Goal: Information Seeking & Learning: Learn about a topic

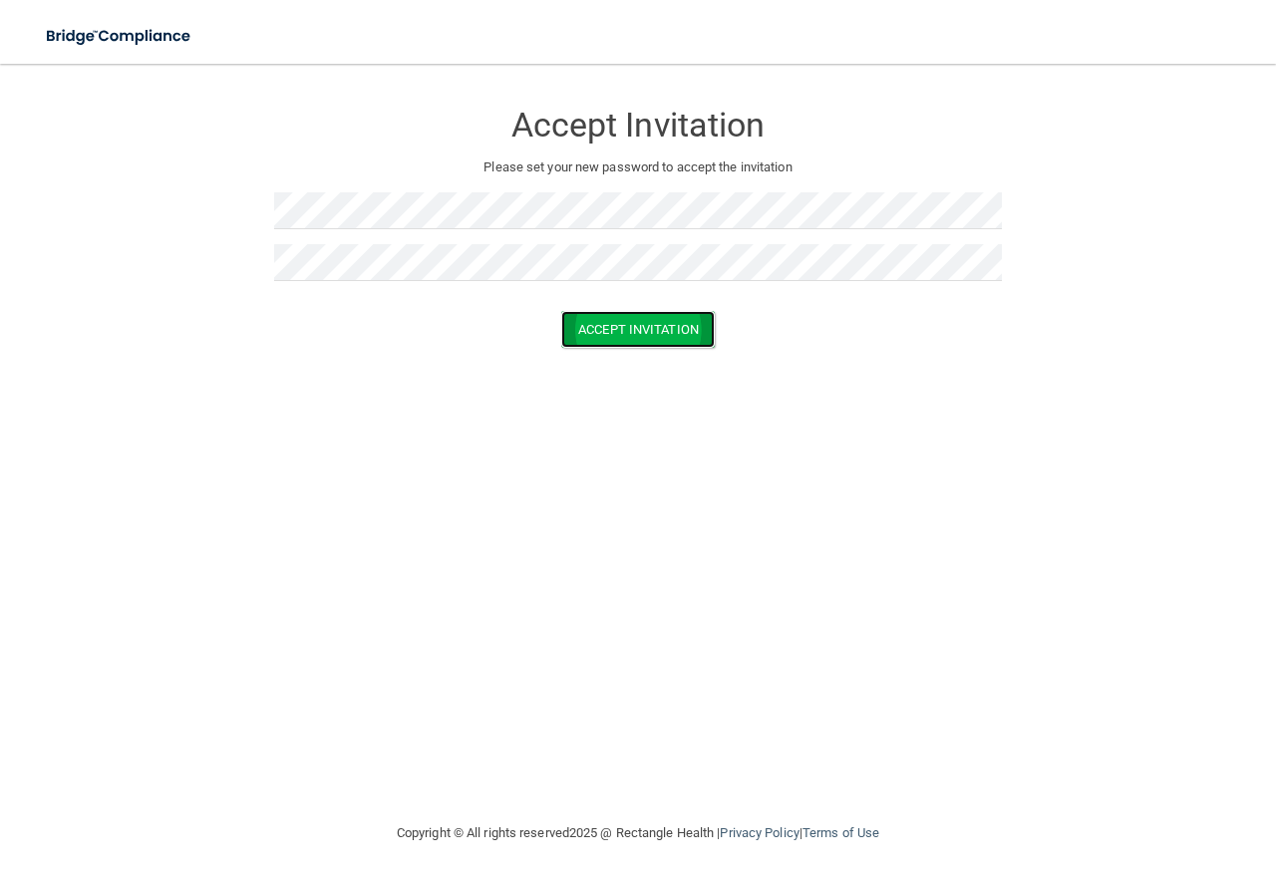
click at [604, 335] on button "Accept Invitation" at bounding box center [638, 329] width 154 height 37
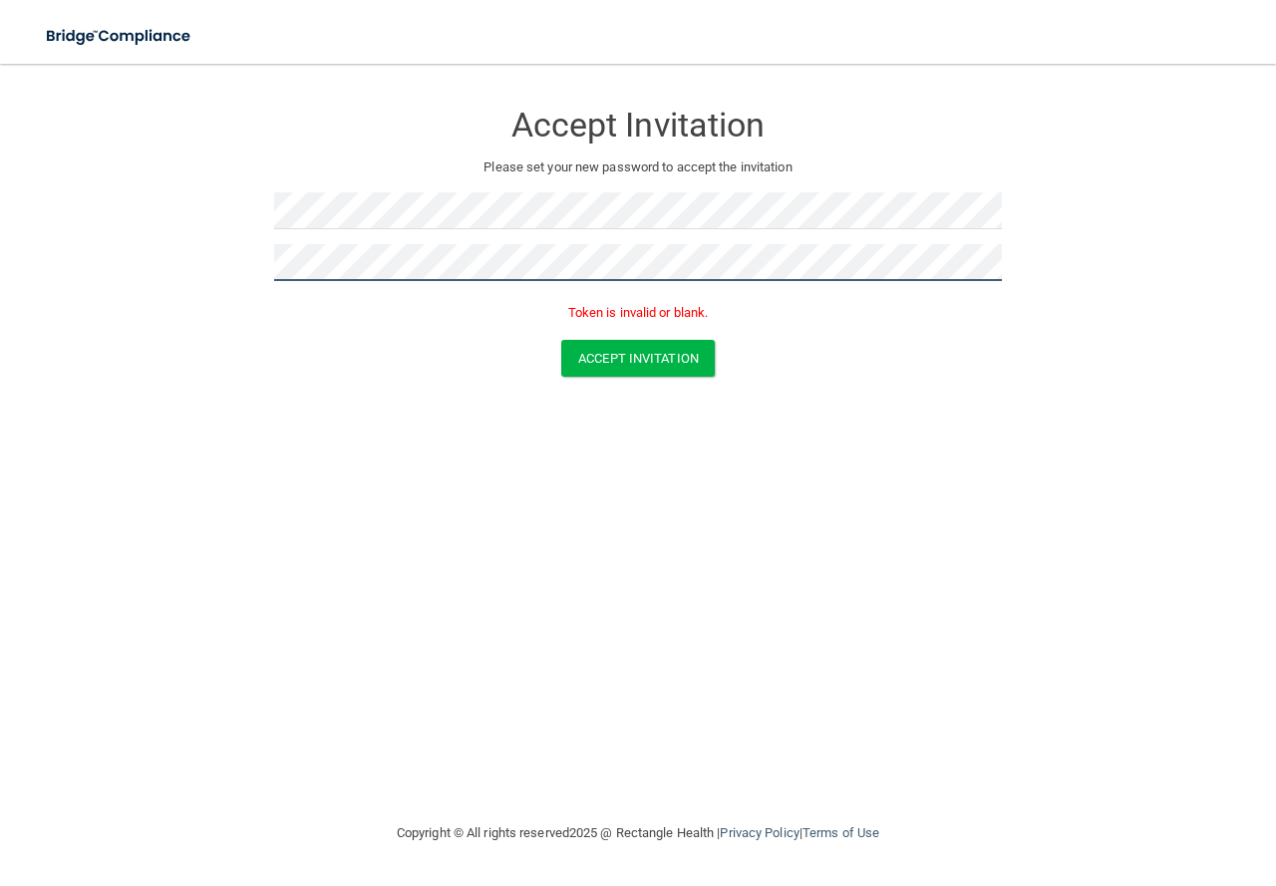
click at [250, 276] on form "Accept Invitation Please set your new password to accept the invitation Token i…" at bounding box center [638, 242] width 1196 height 317
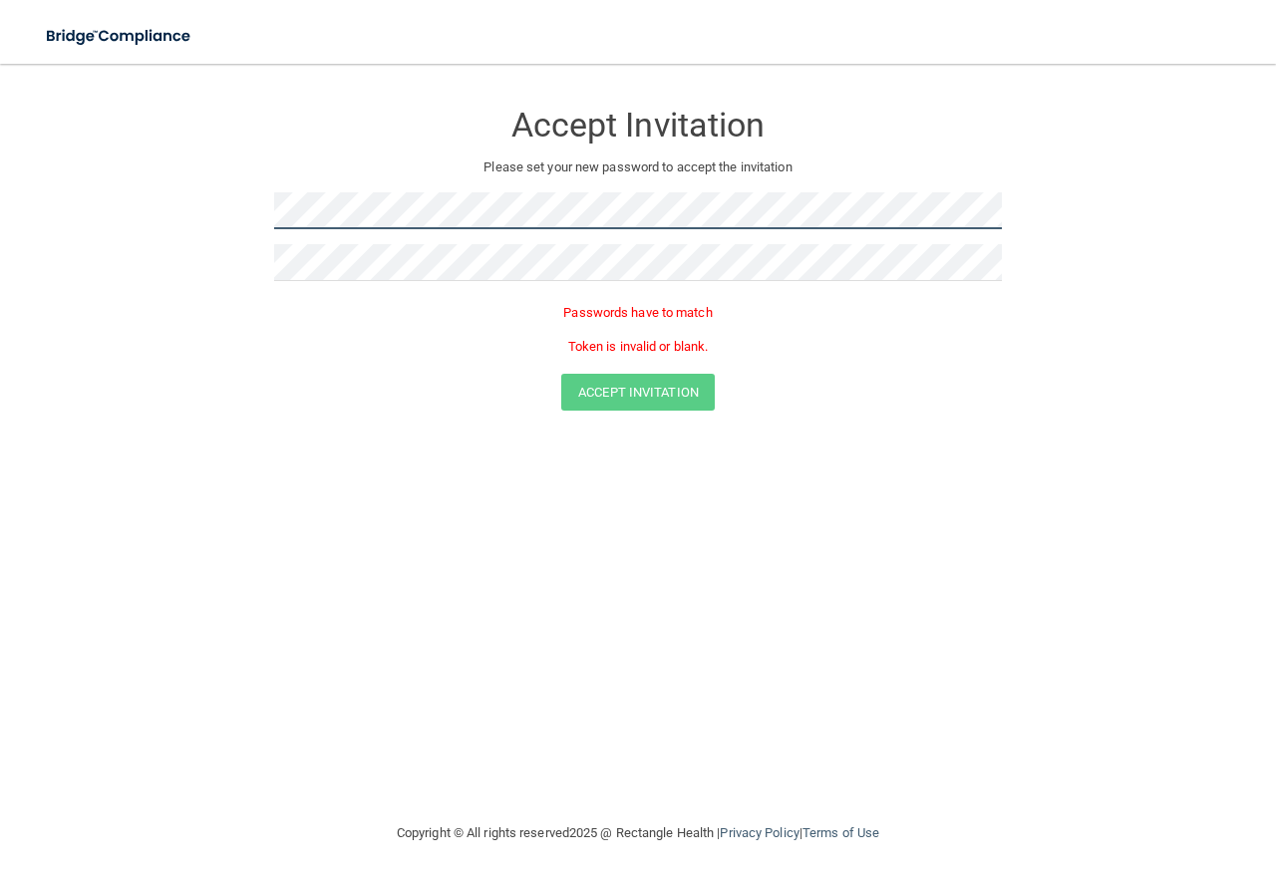
click at [195, 224] on form "Accept Invitation Please set your new password to accept the invitation Passwor…" at bounding box center [638, 259] width 1196 height 351
click at [350, 238] on div at bounding box center [638, 218] width 728 height 52
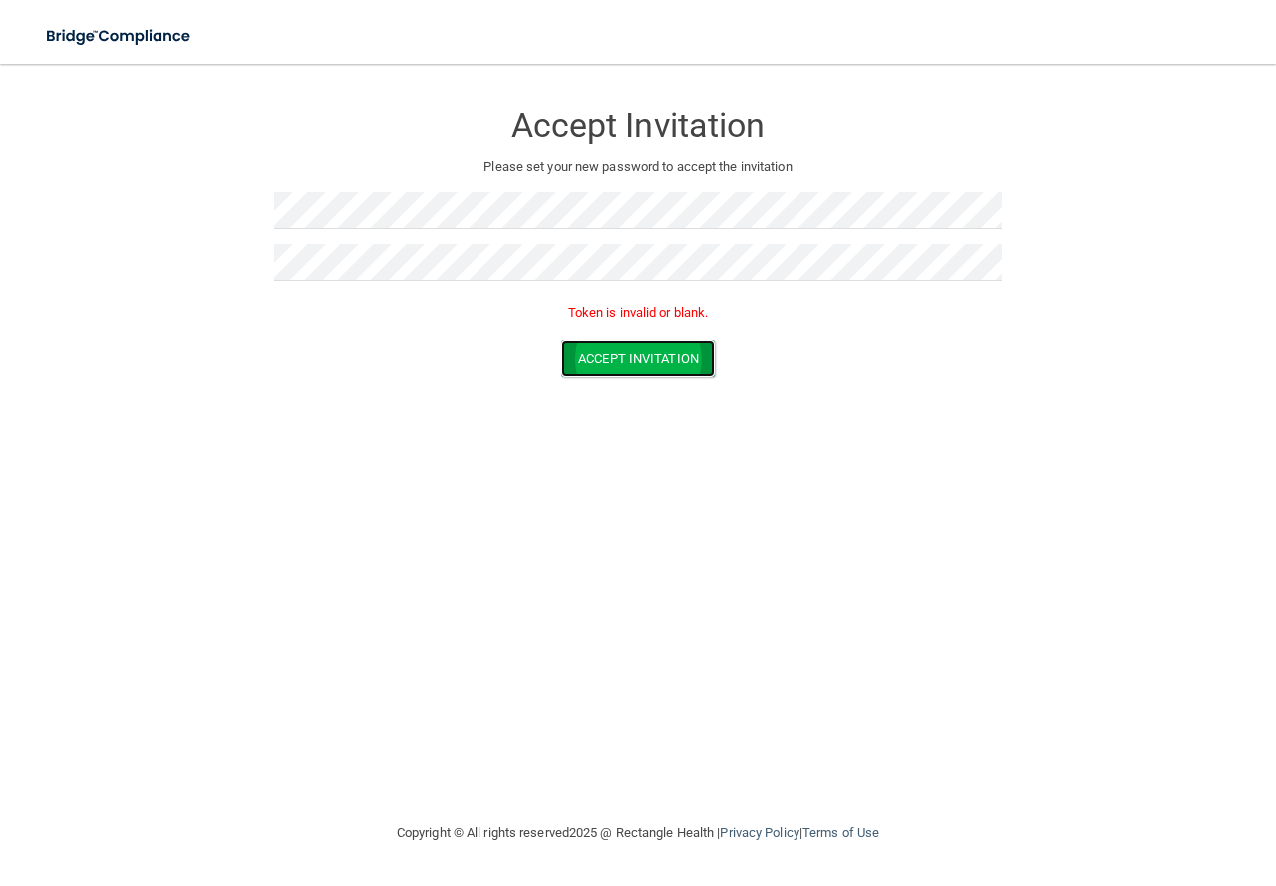
click at [619, 357] on button "Accept Invitation" at bounding box center [638, 358] width 154 height 37
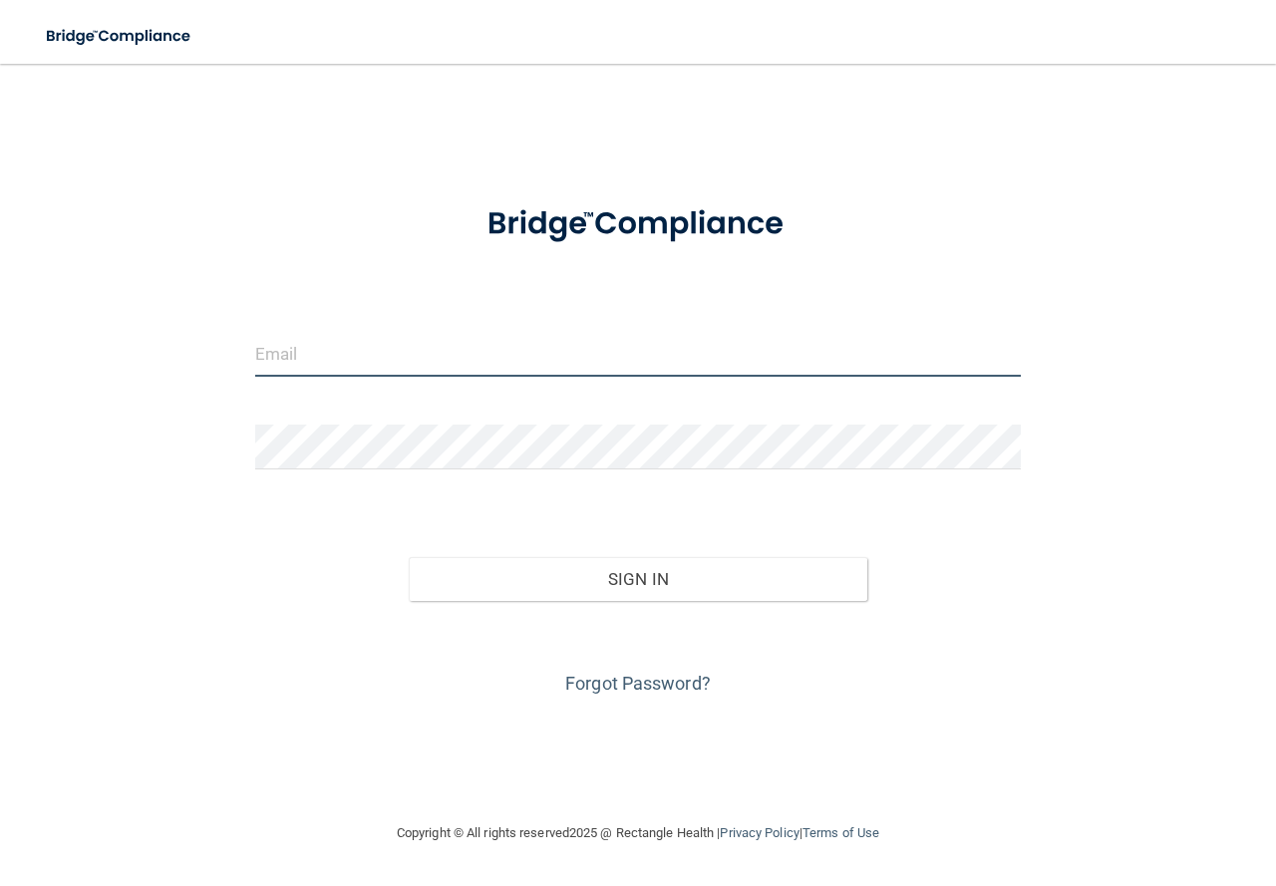
click at [336, 365] on input "email" at bounding box center [638, 354] width 766 height 45
type input "[EMAIL_ADDRESS][DOMAIN_NAME]"
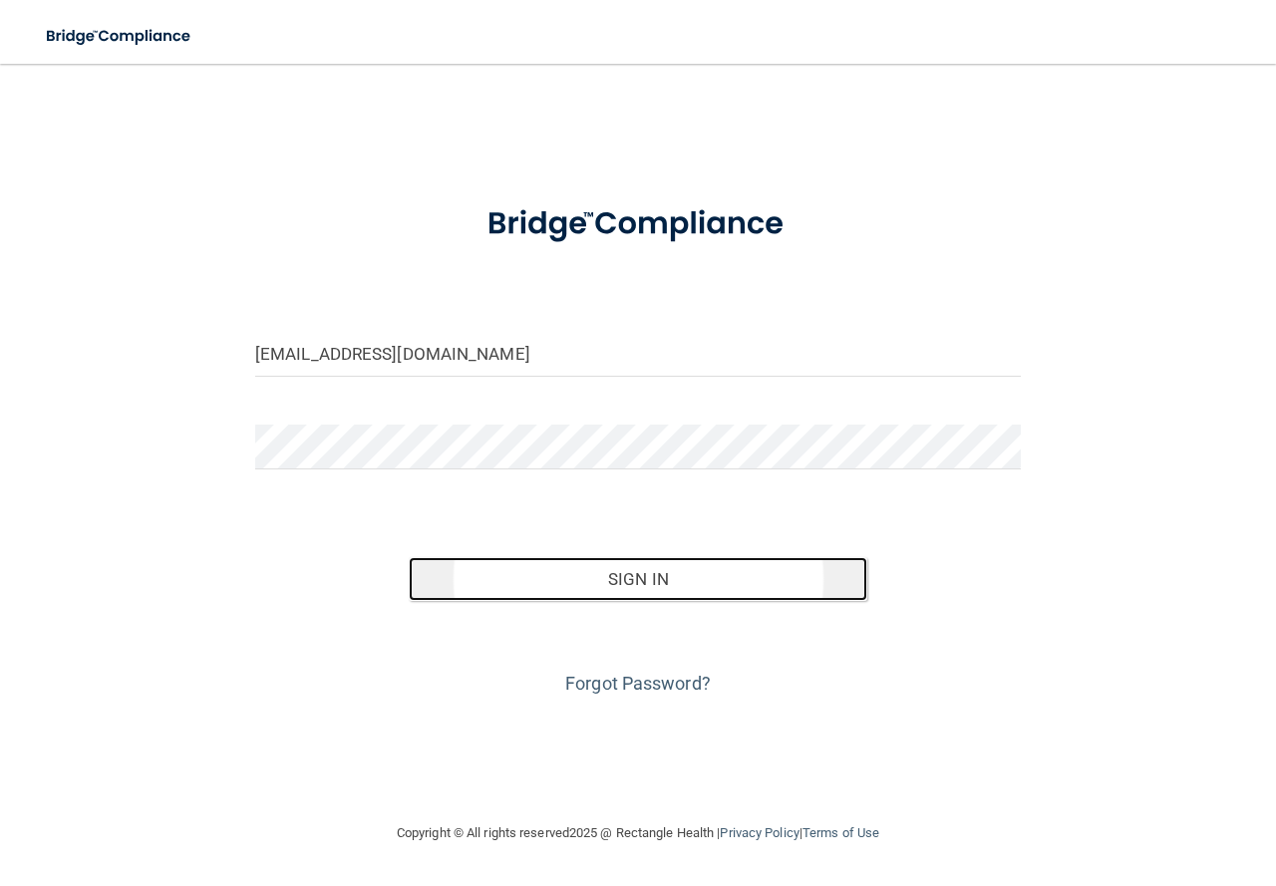
click at [499, 564] on button "Sign In" at bounding box center [639, 579] width 460 height 44
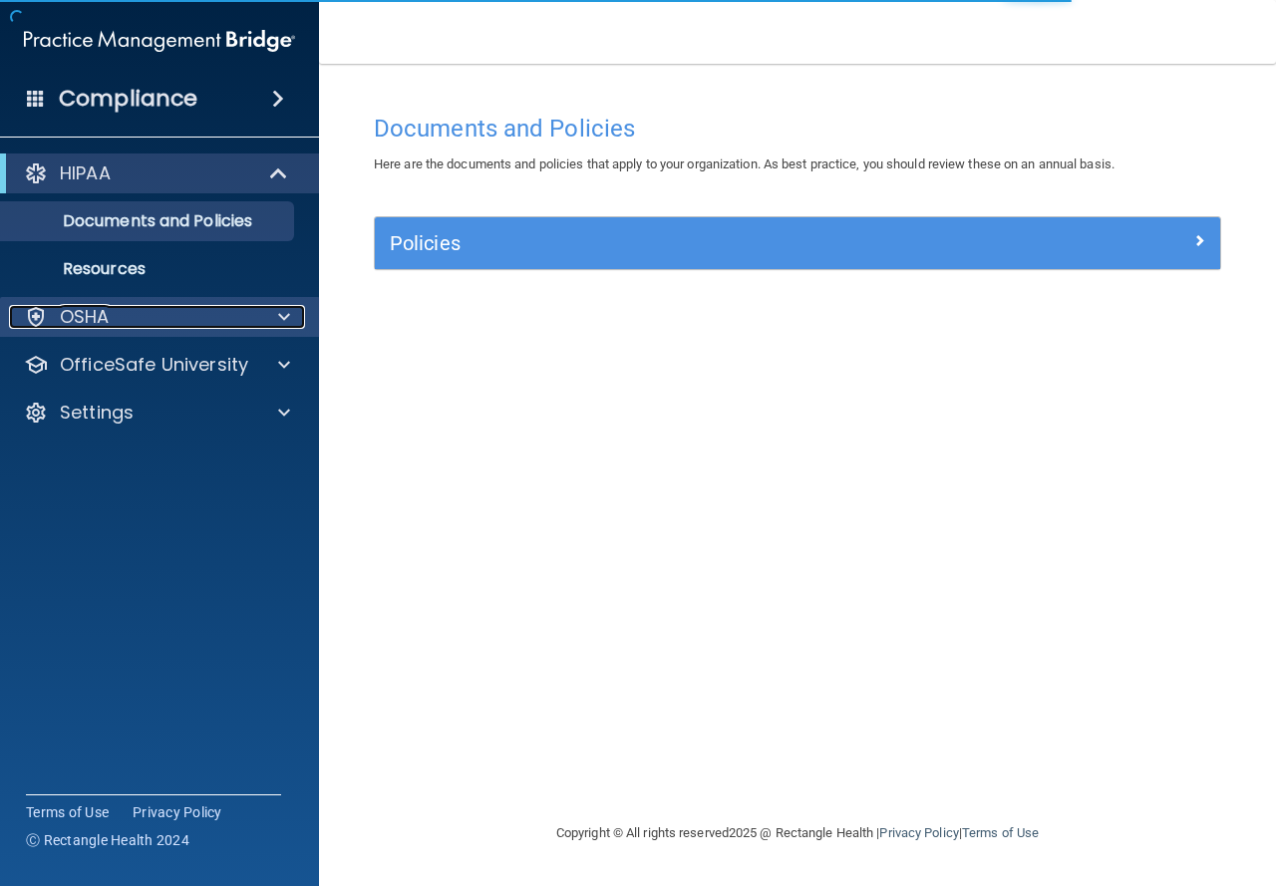
click at [210, 308] on div "OSHA" at bounding box center [132, 317] width 247 height 24
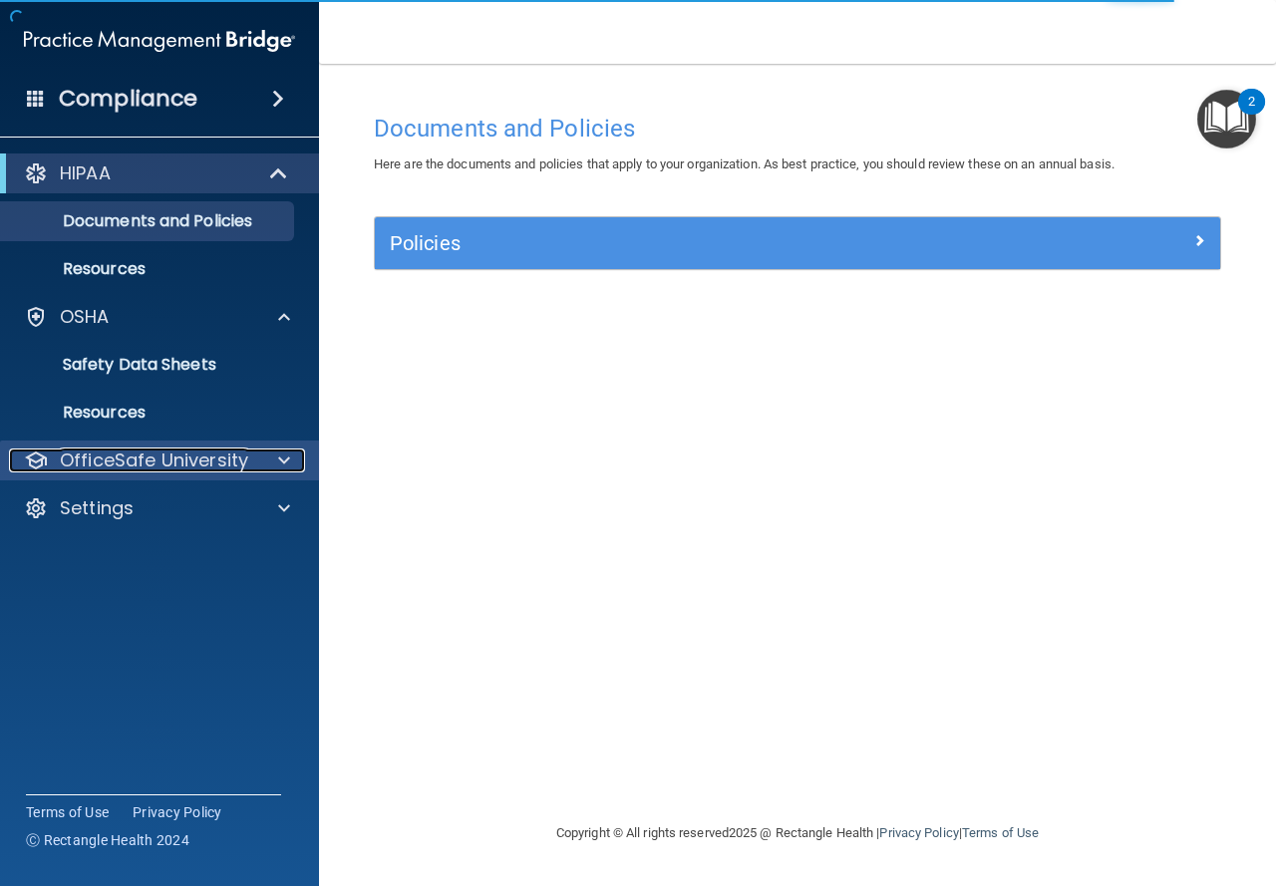
click at [223, 465] on p "OfficeSafe University" at bounding box center [154, 461] width 188 height 24
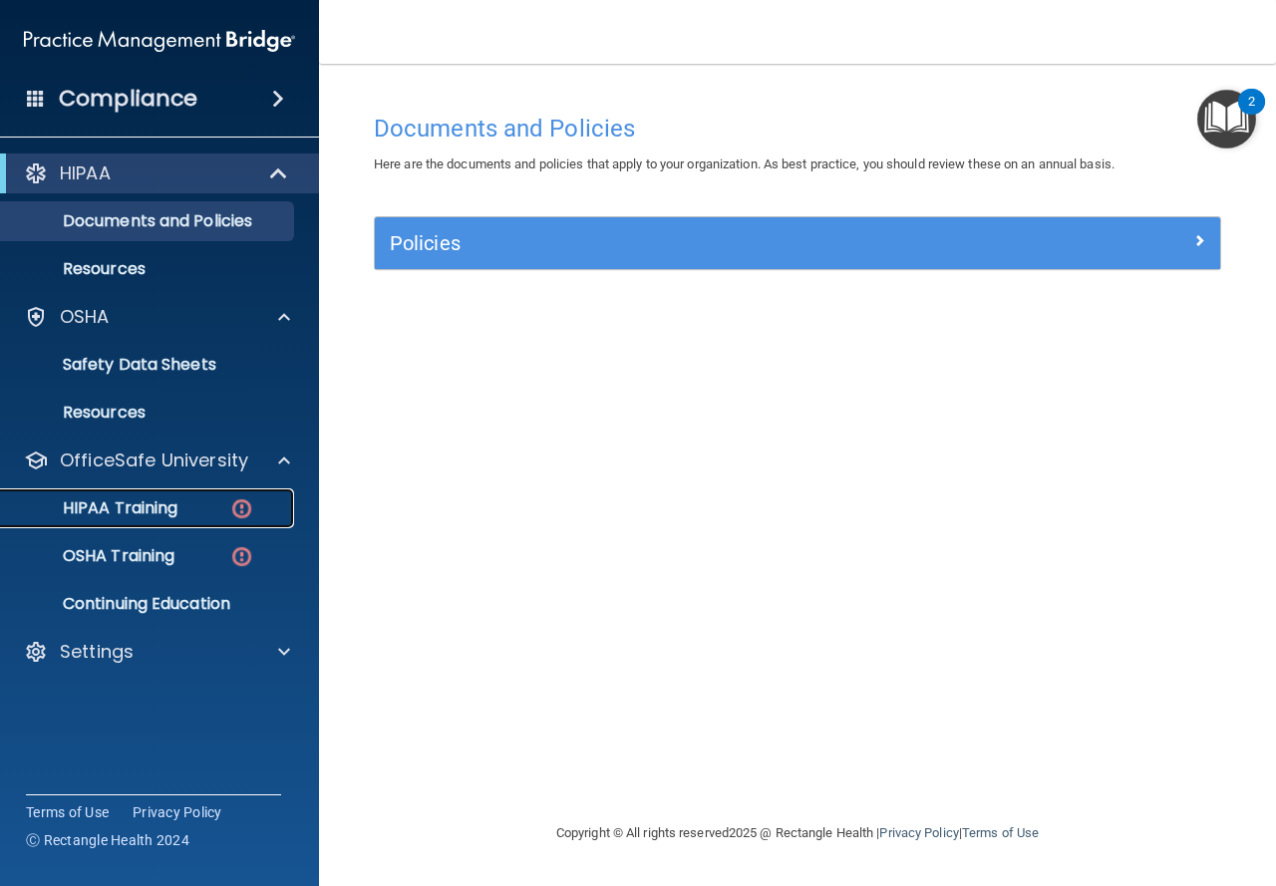
click at [204, 513] on div "HIPAA Training" at bounding box center [149, 508] width 272 height 20
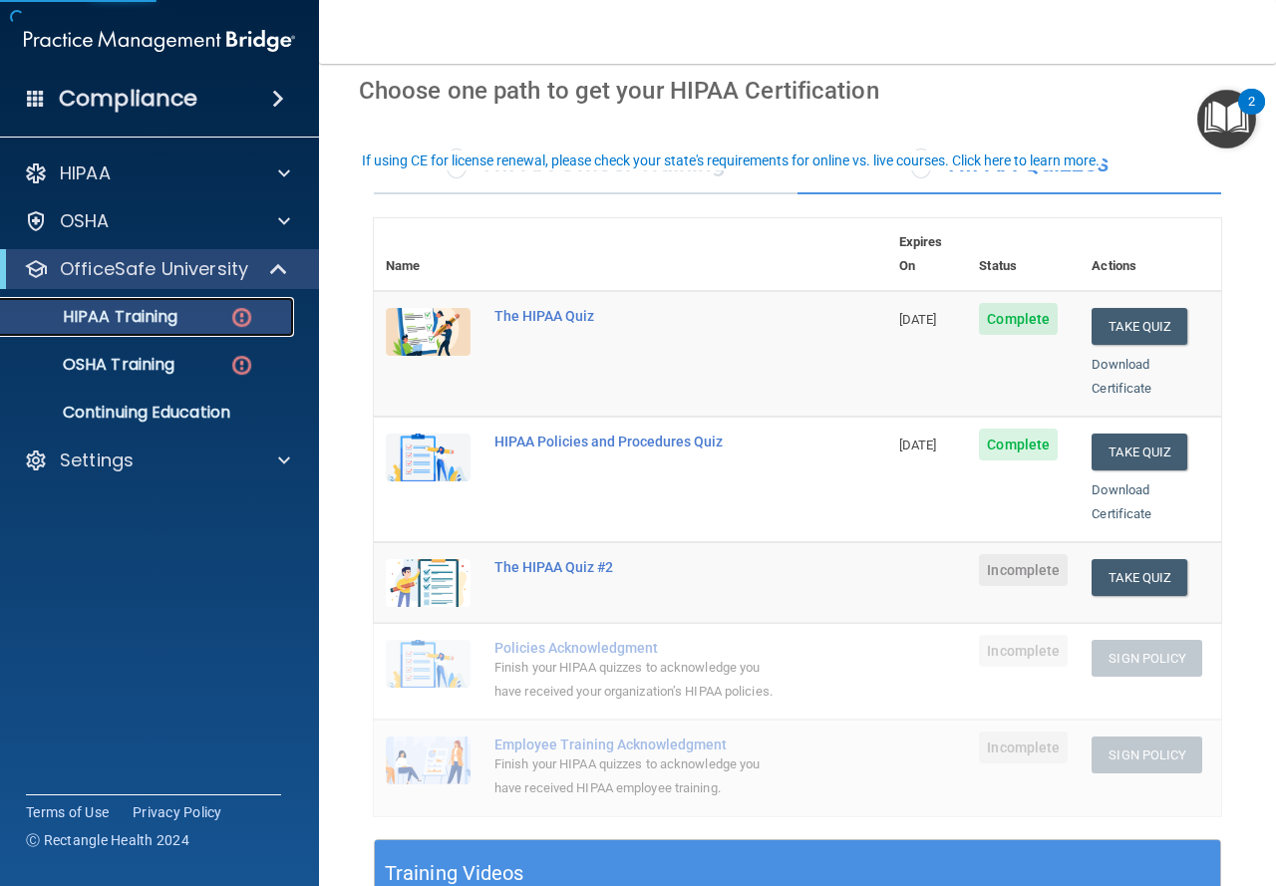
scroll to position [199, 0]
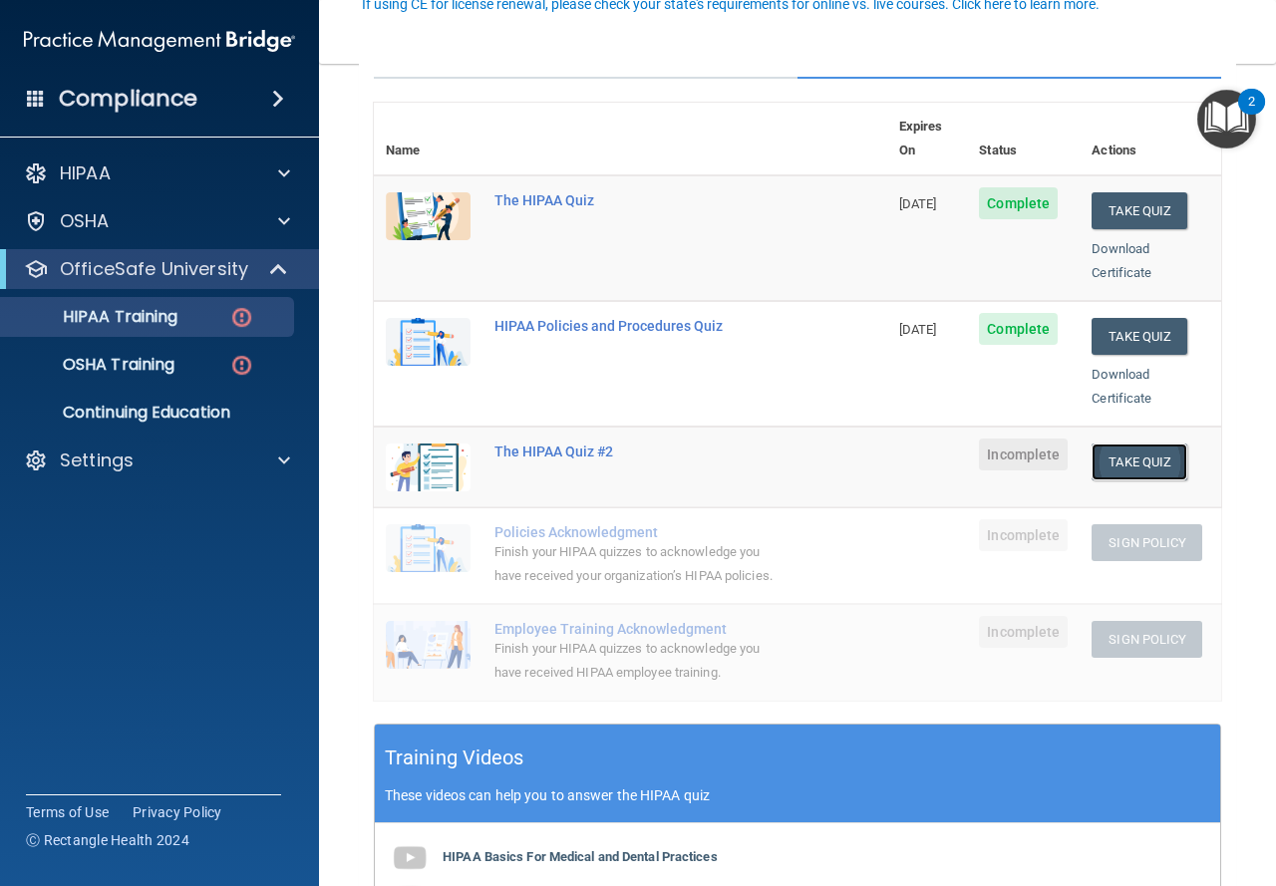
click at [1149, 444] on button "Take Quiz" at bounding box center [1140, 462] width 96 height 37
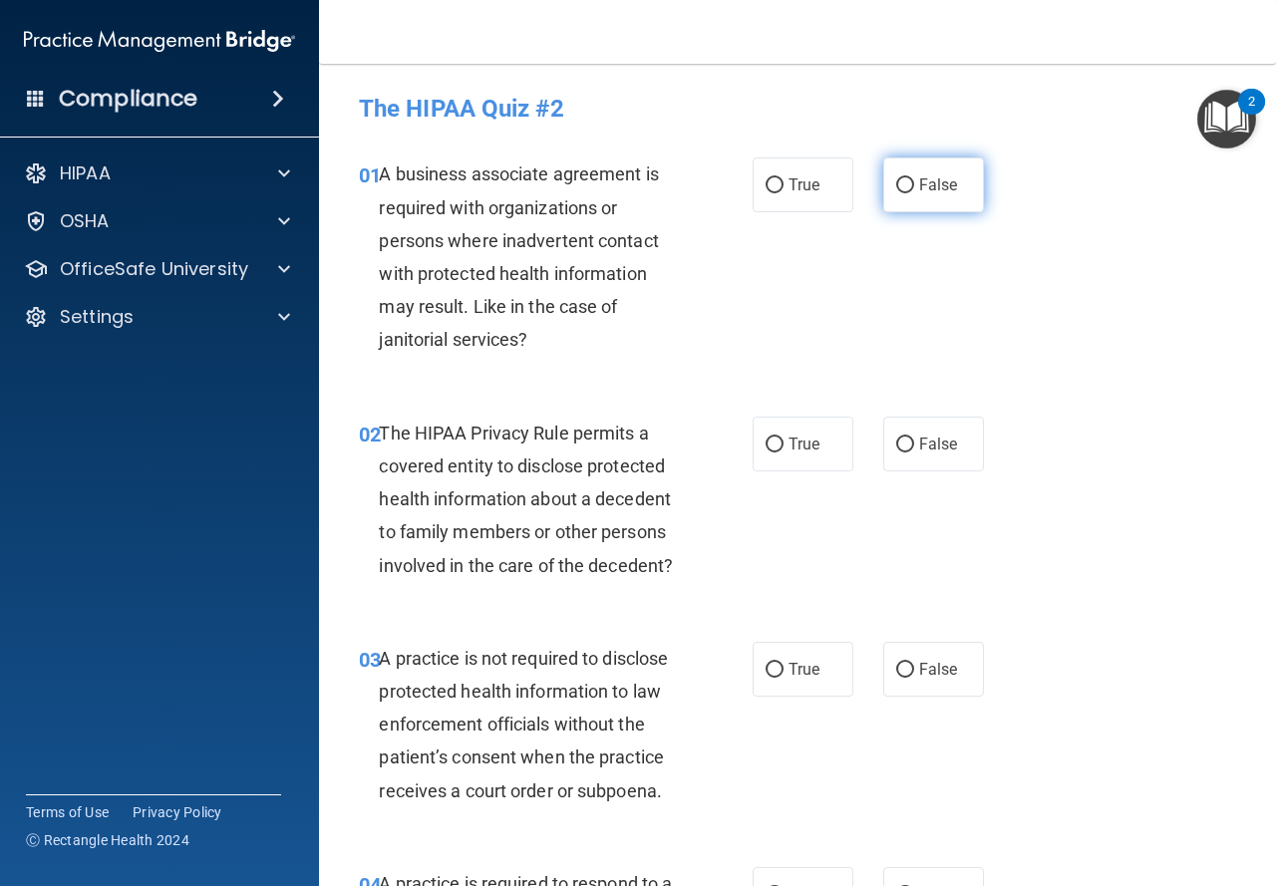
click at [937, 186] on span "False" at bounding box center [938, 184] width 39 height 19
click at [914, 186] on input "False" at bounding box center [905, 185] width 18 height 15
radio input "true"
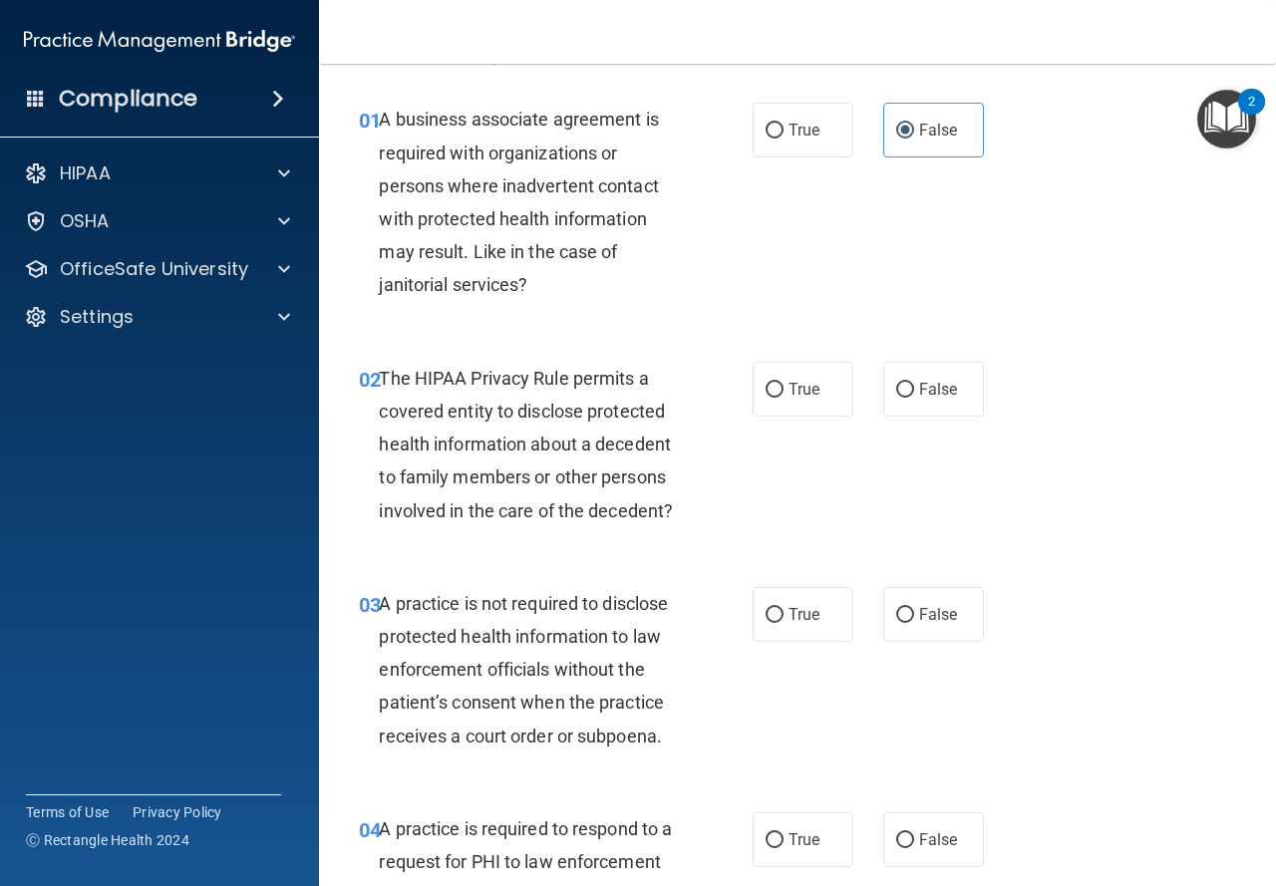
scroll to position [100, 0]
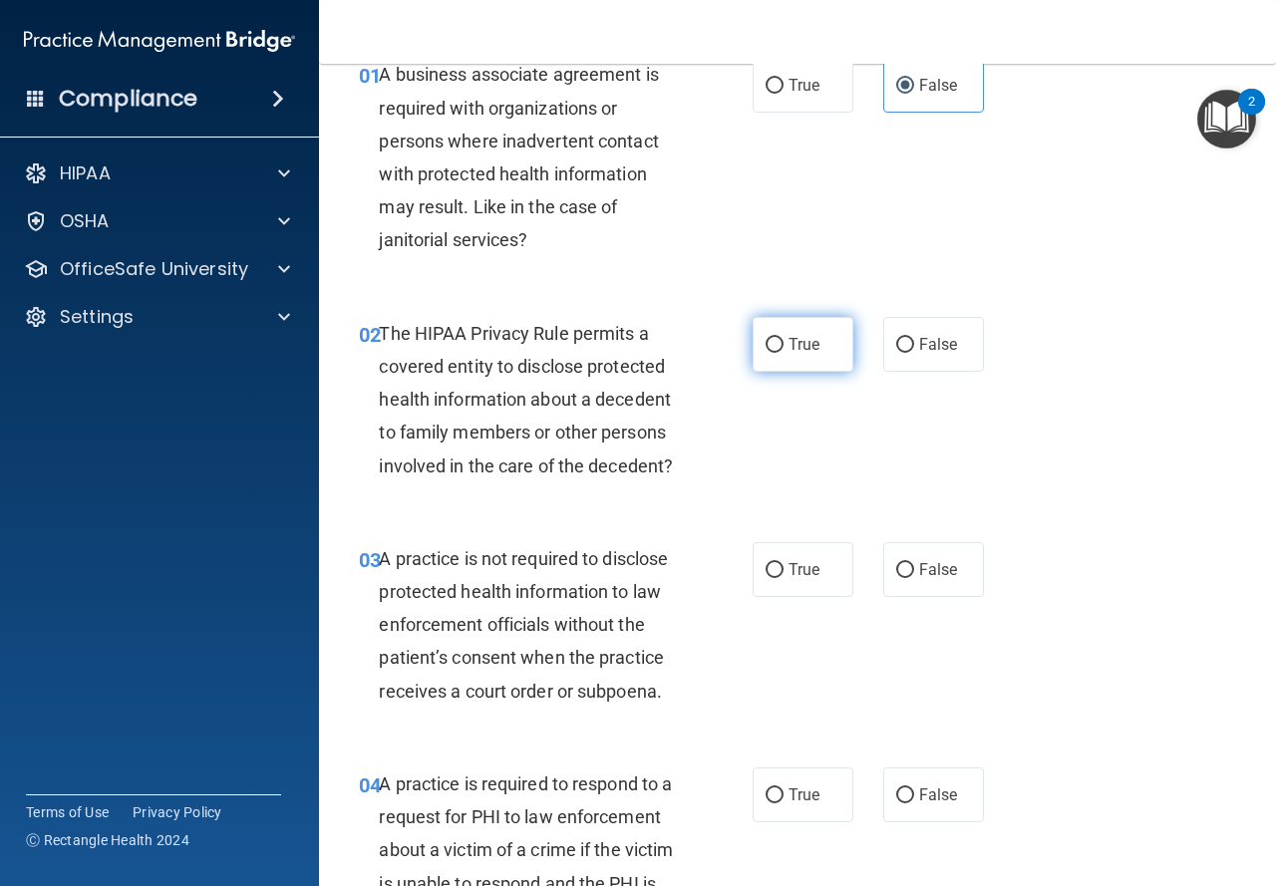
click at [789, 343] on span "True" at bounding box center [804, 344] width 31 height 19
click at [784, 343] on input "True" at bounding box center [775, 345] width 18 height 15
radio input "true"
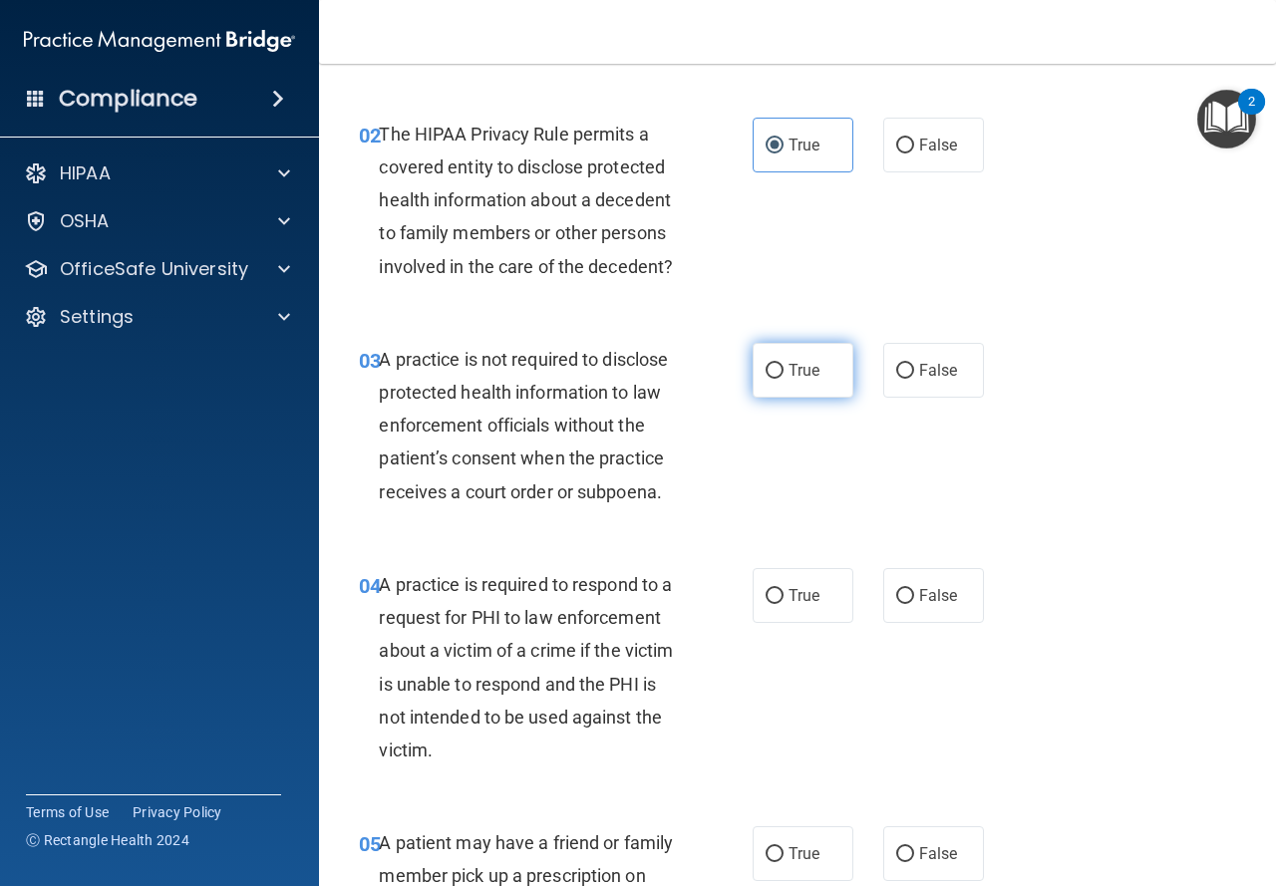
click at [766, 374] on input "True" at bounding box center [775, 371] width 18 height 15
radio input "true"
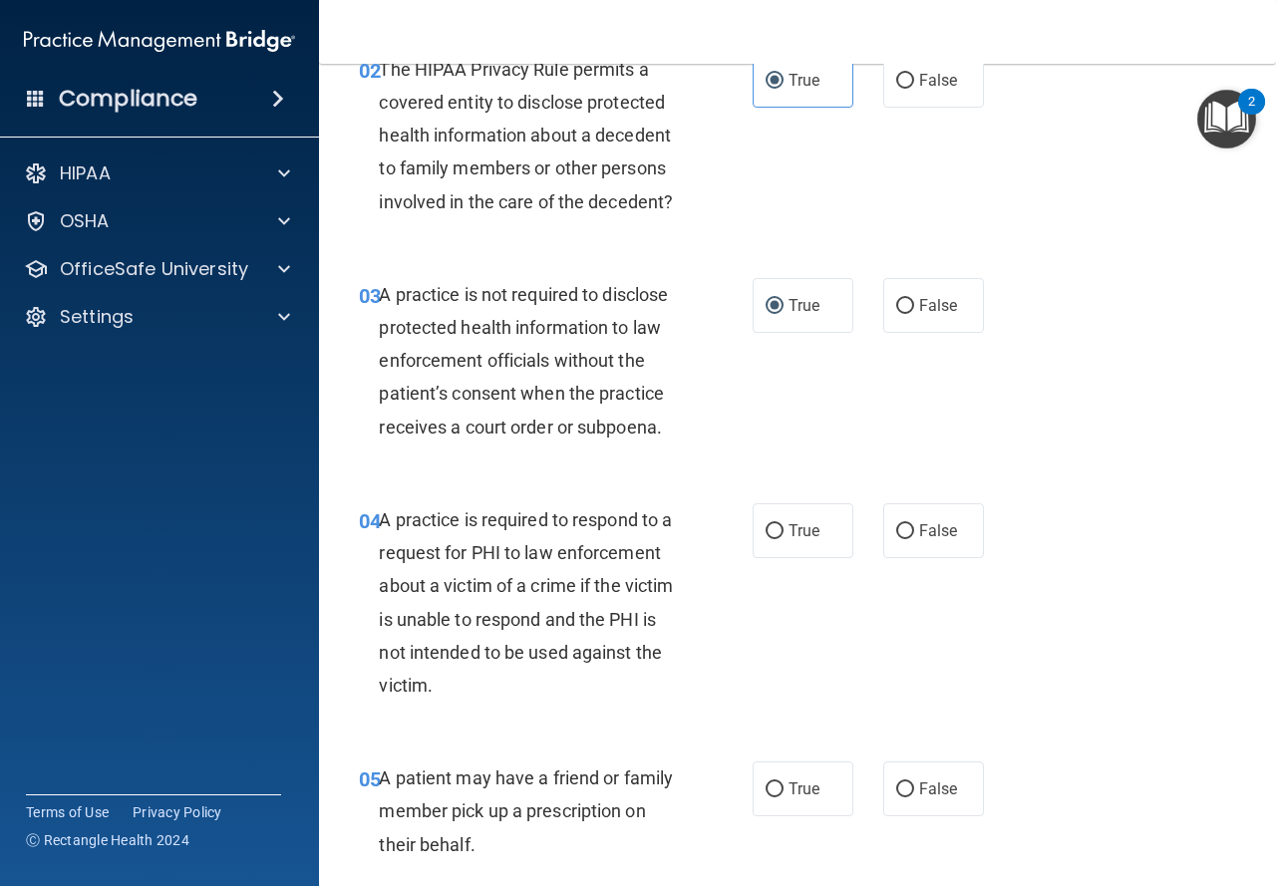
scroll to position [399, 0]
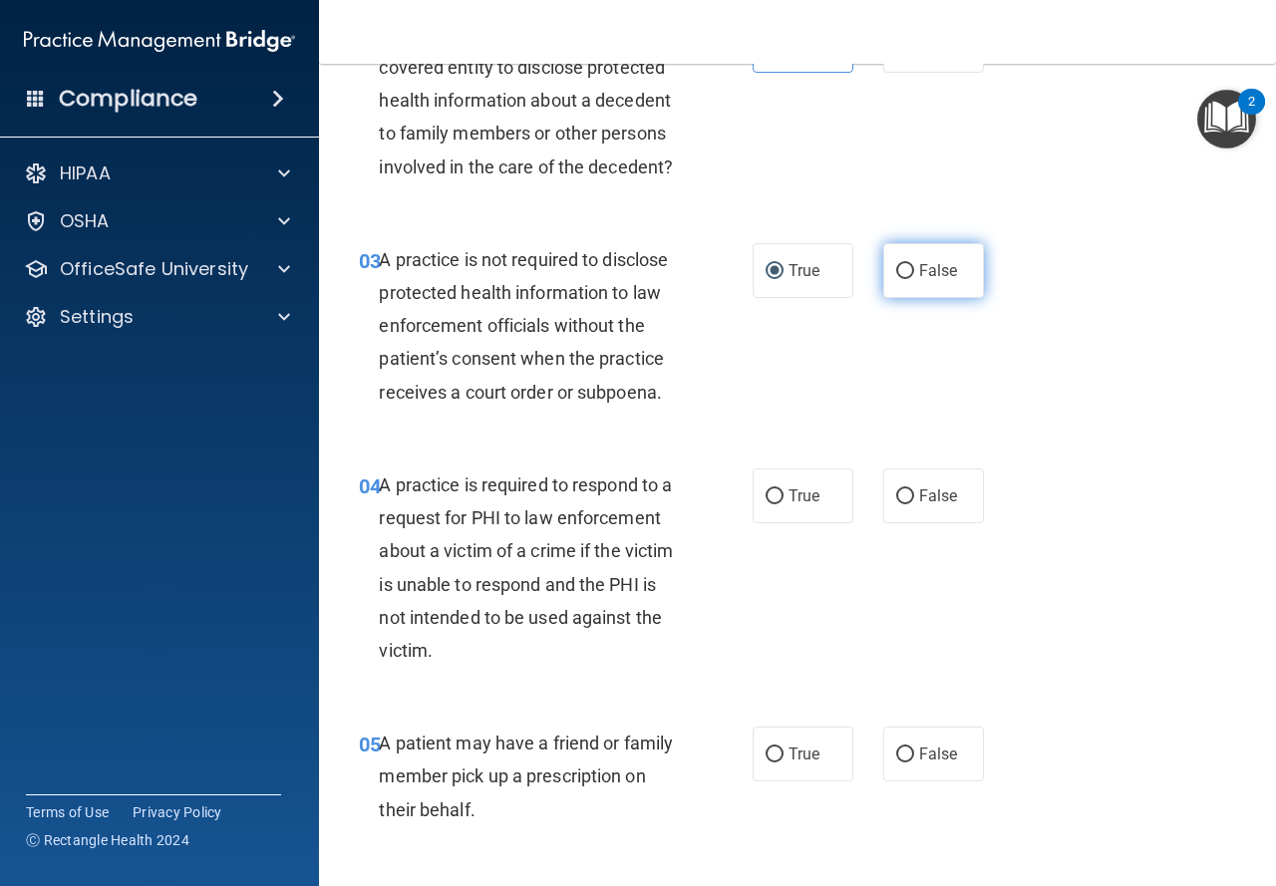
click at [920, 275] on span "False" at bounding box center [938, 270] width 39 height 19
click at [914, 275] on input "False" at bounding box center [905, 271] width 18 height 15
radio input "true"
radio input "false"
click at [766, 503] on input "True" at bounding box center [775, 497] width 18 height 15
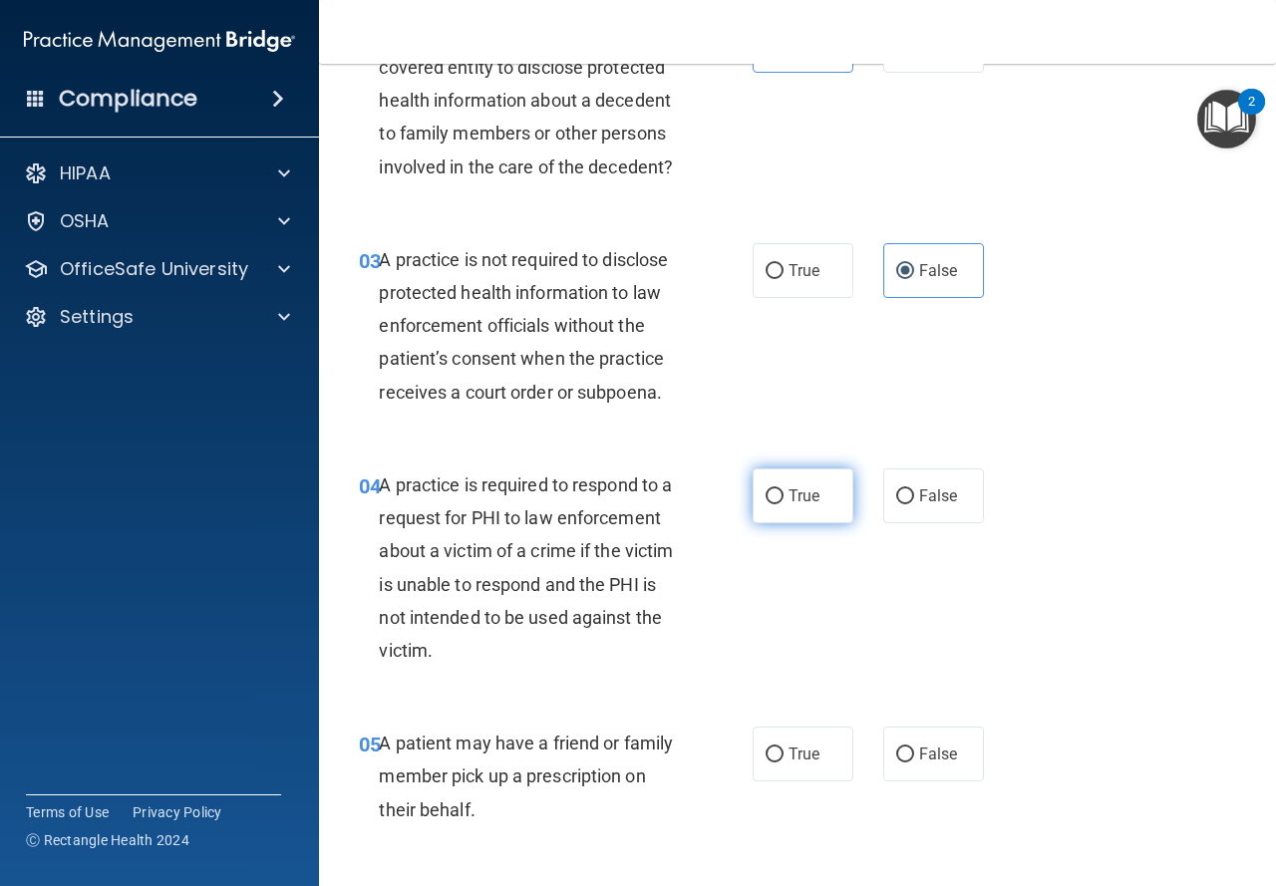
radio input "true"
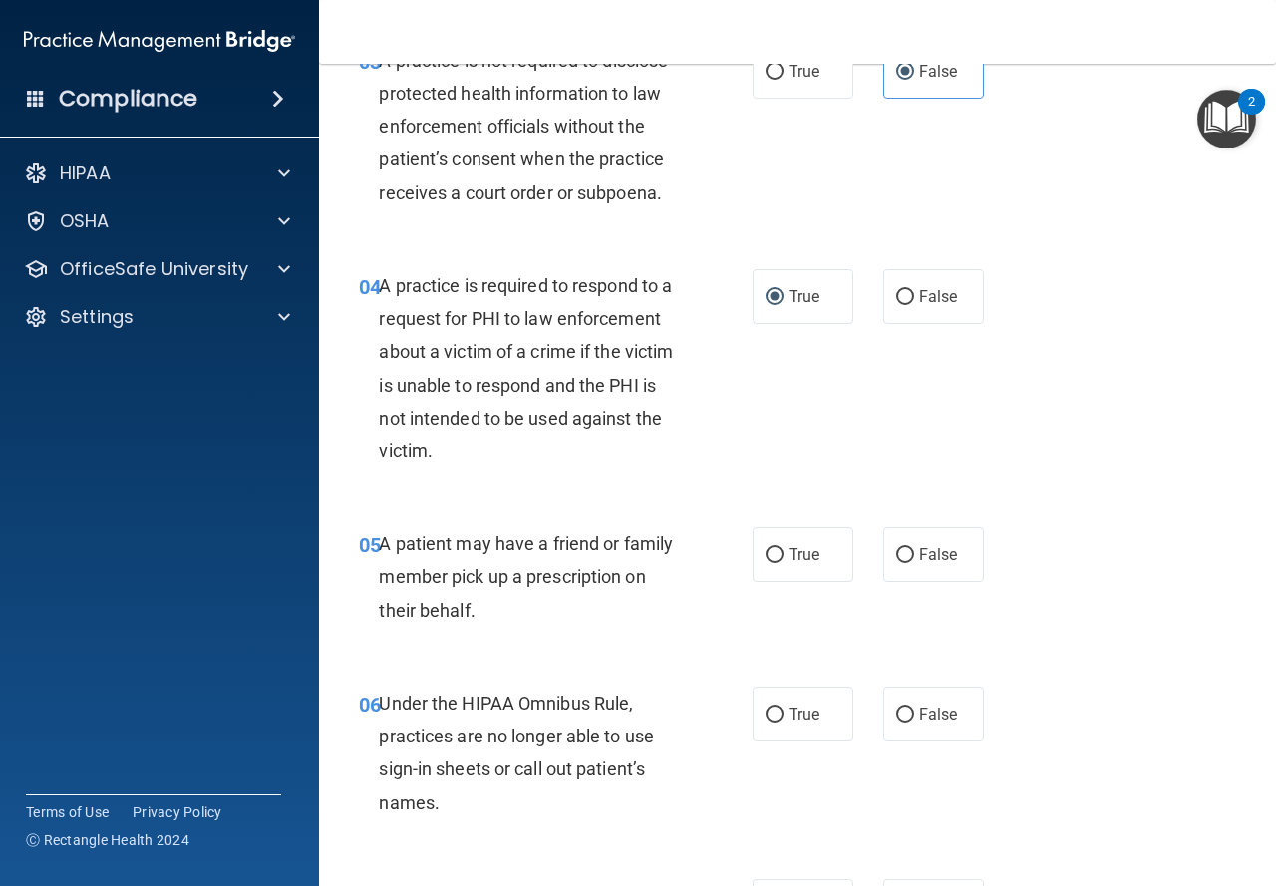
drag, startPoint x: 535, startPoint y: 443, endPoint x: 975, endPoint y: 447, distance: 439.7
click at [975, 447] on div "04 A practice is required to respond to a request for PHI to law enforcement ab…" at bounding box center [797, 373] width 907 height 258
click at [778, 547] on label "True" at bounding box center [803, 554] width 101 height 55
click at [778, 548] on input "True" at bounding box center [775, 555] width 18 height 15
radio input "true"
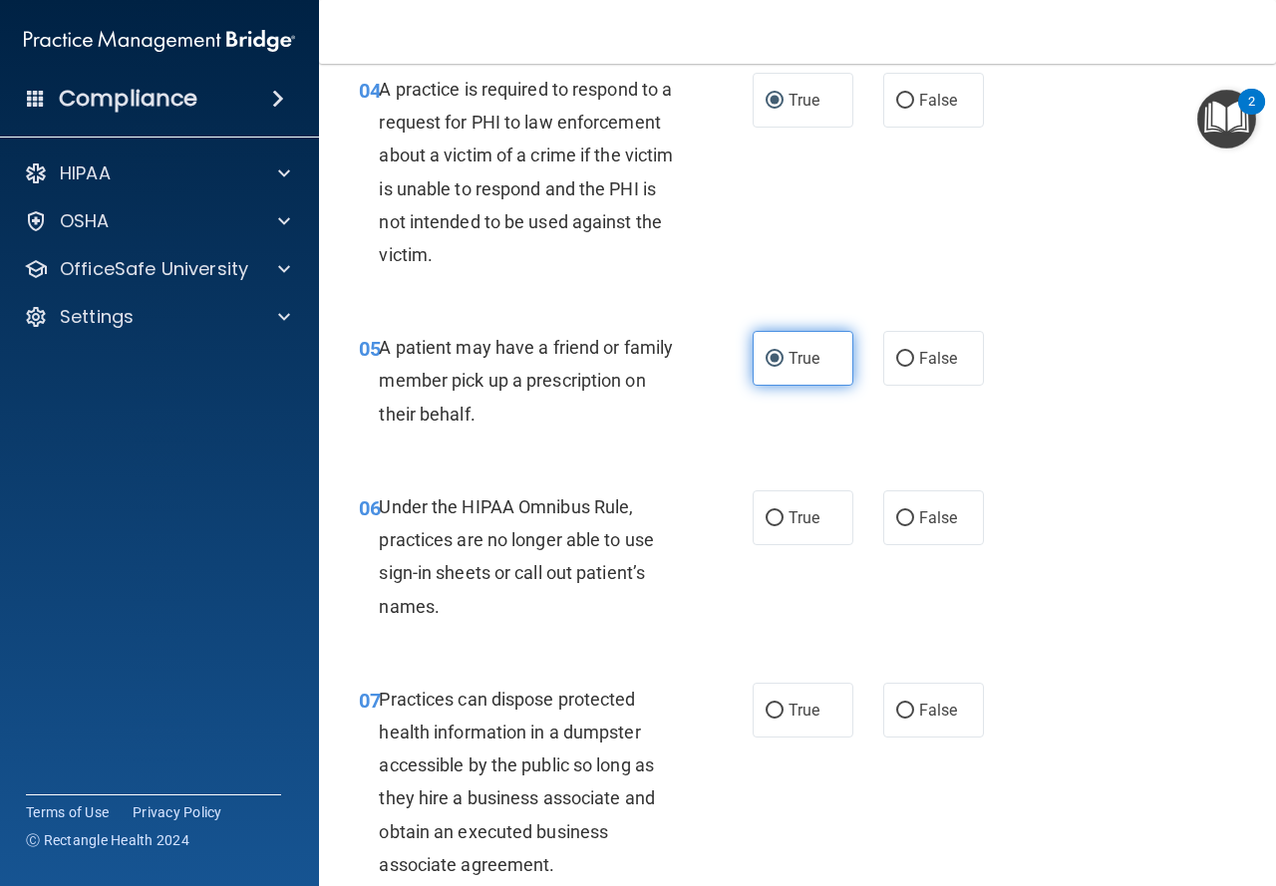
scroll to position [798, 0]
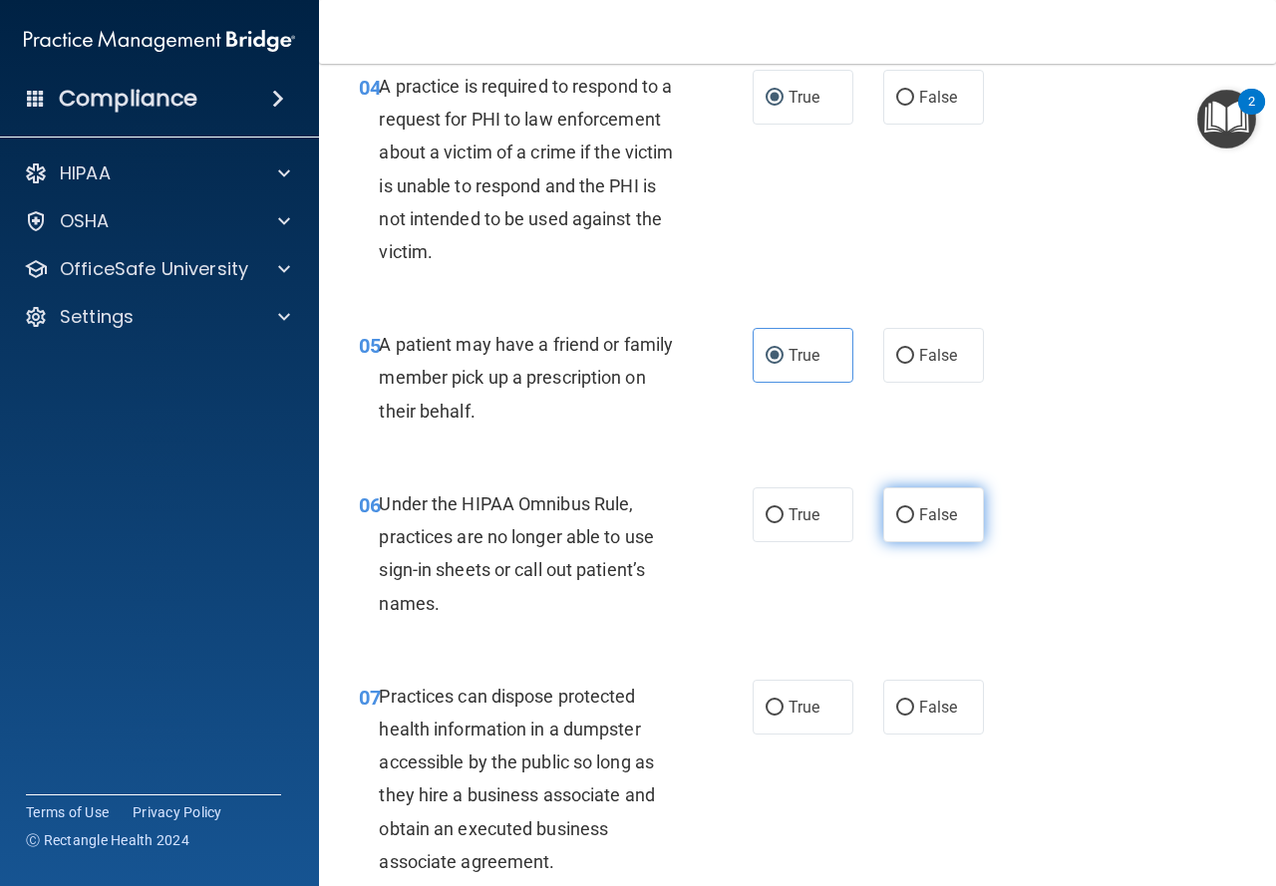
click at [897, 503] on label "False" at bounding box center [933, 515] width 101 height 55
click at [897, 508] on input "False" at bounding box center [905, 515] width 18 height 15
radio input "true"
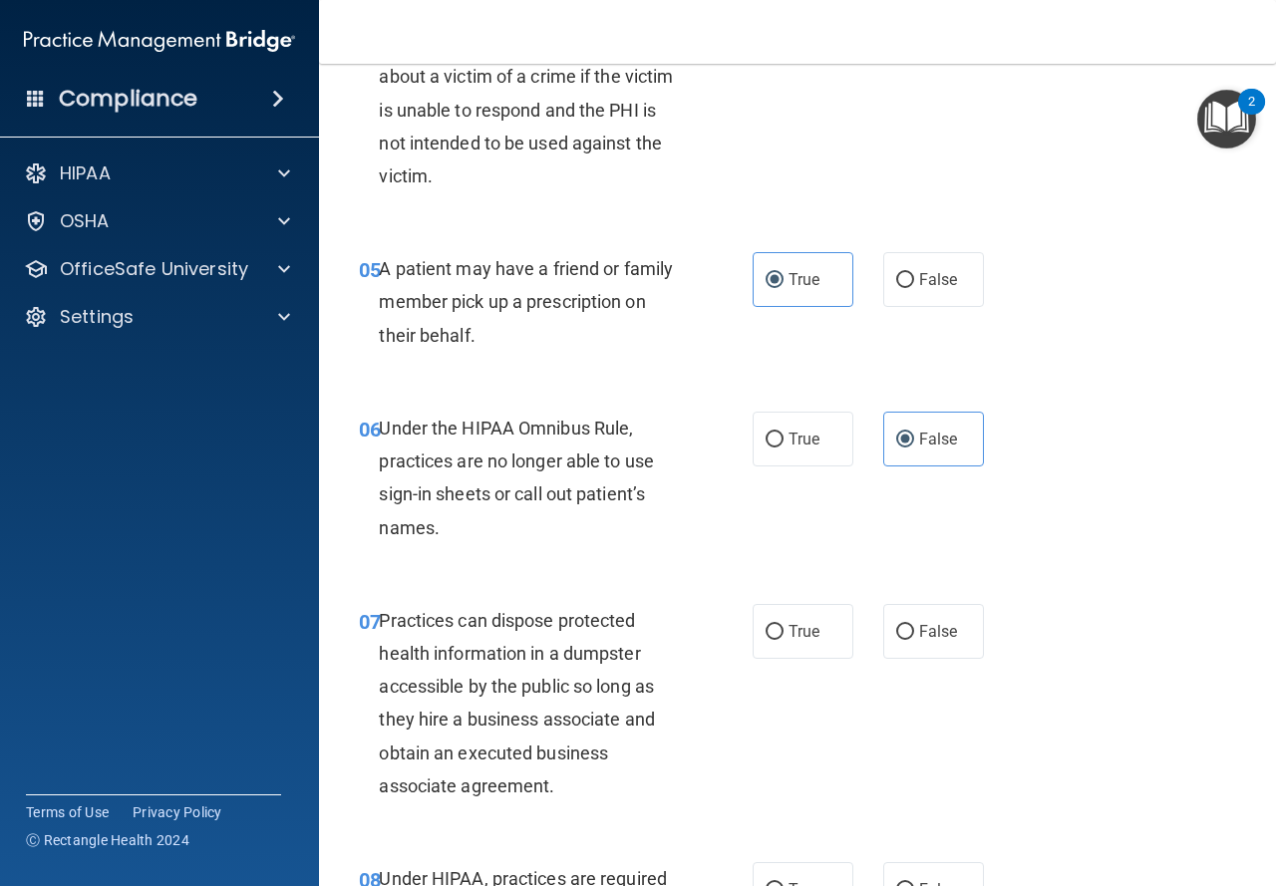
scroll to position [997, 0]
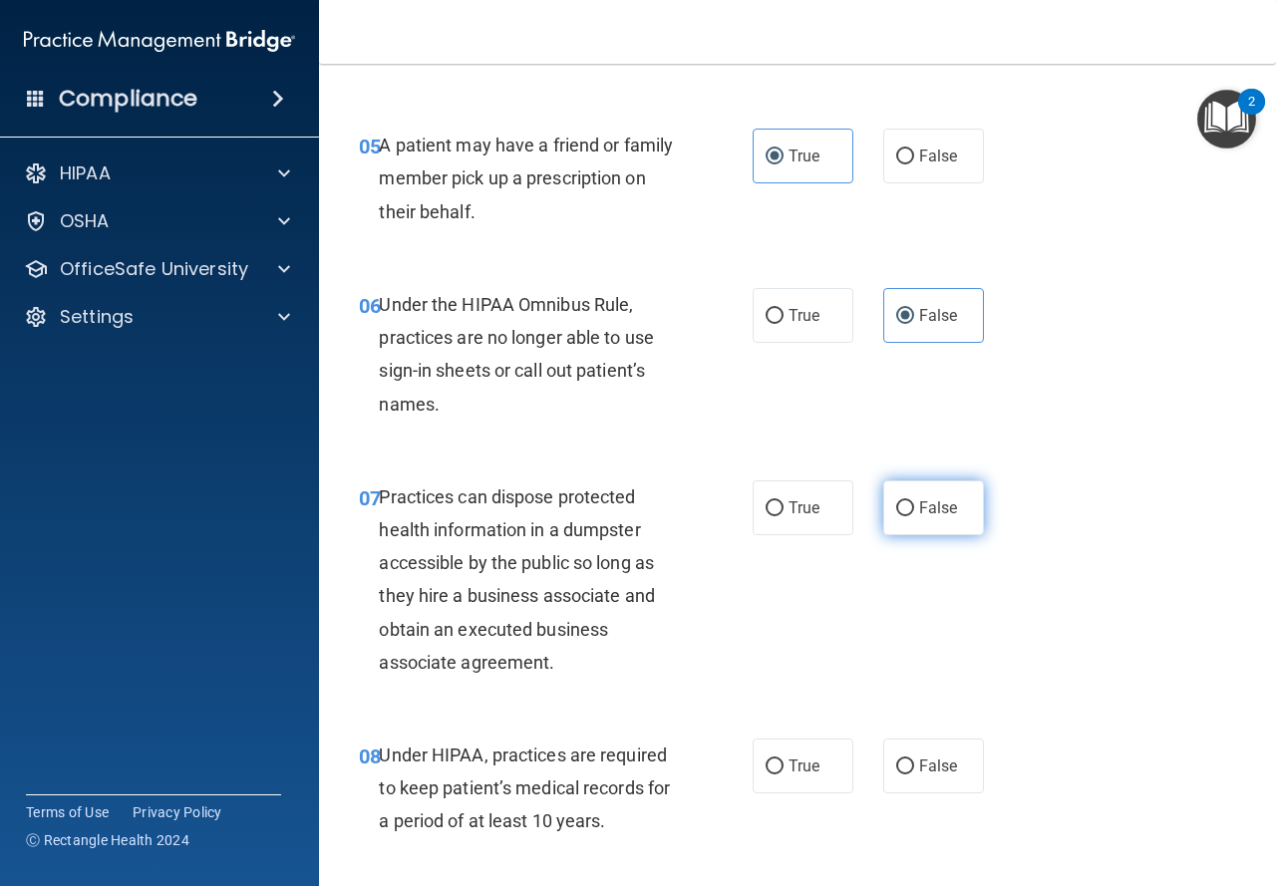
click at [883, 509] on label "False" at bounding box center [933, 508] width 101 height 55
click at [896, 509] on input "False" at bounding box center [905, 508] width 18 height 15
radio input "true"
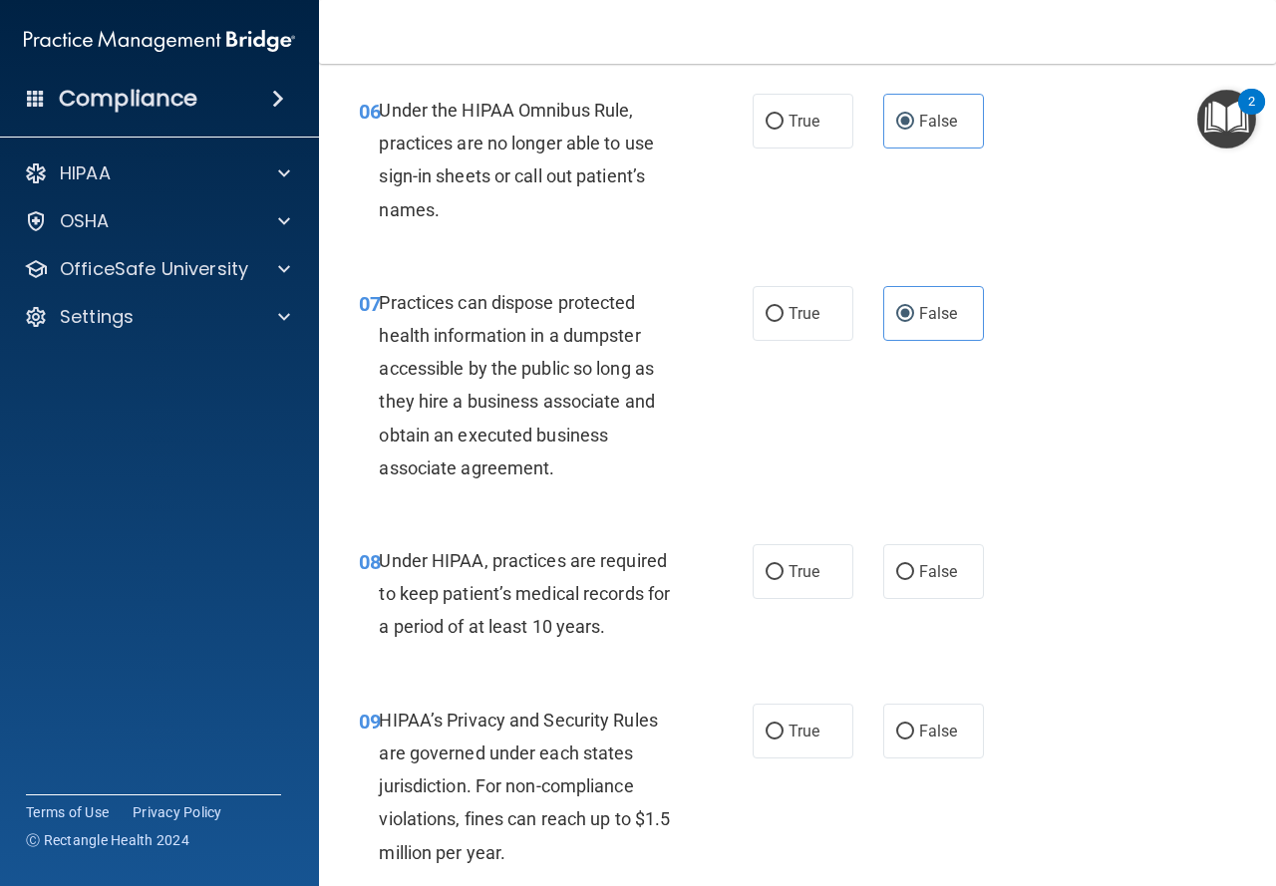
scroll to position [1296, 0]
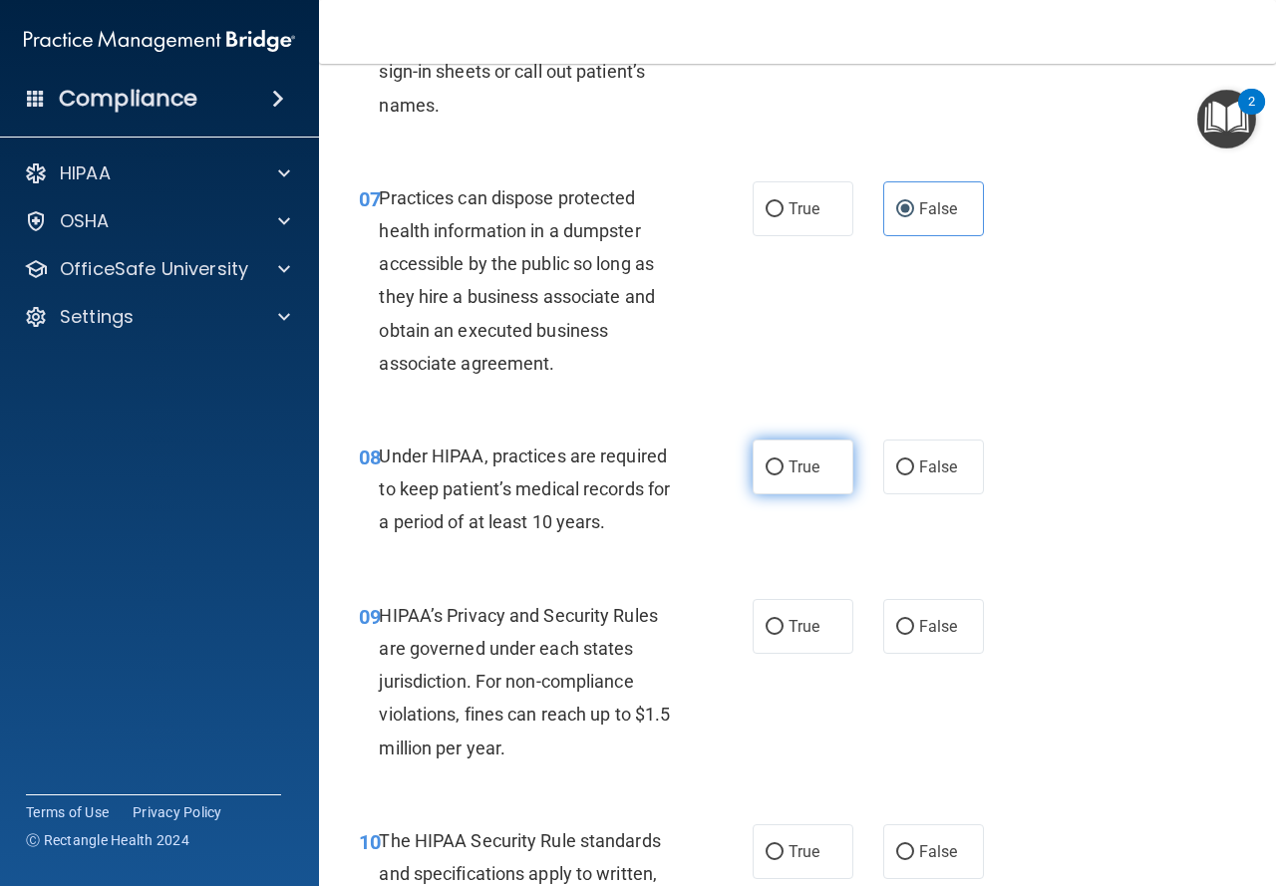
drag, startPoint x: 752, startPoint y: 458, endPoint x: 760, endPoint y: 468, distance: 12.8
click at [753, 458] on label "True" at bounding box center [803, 467] width 101 height 55
click at [766, 461] on input "True" at bounding box center [775, 468] width 18 height 15
radio input "true"
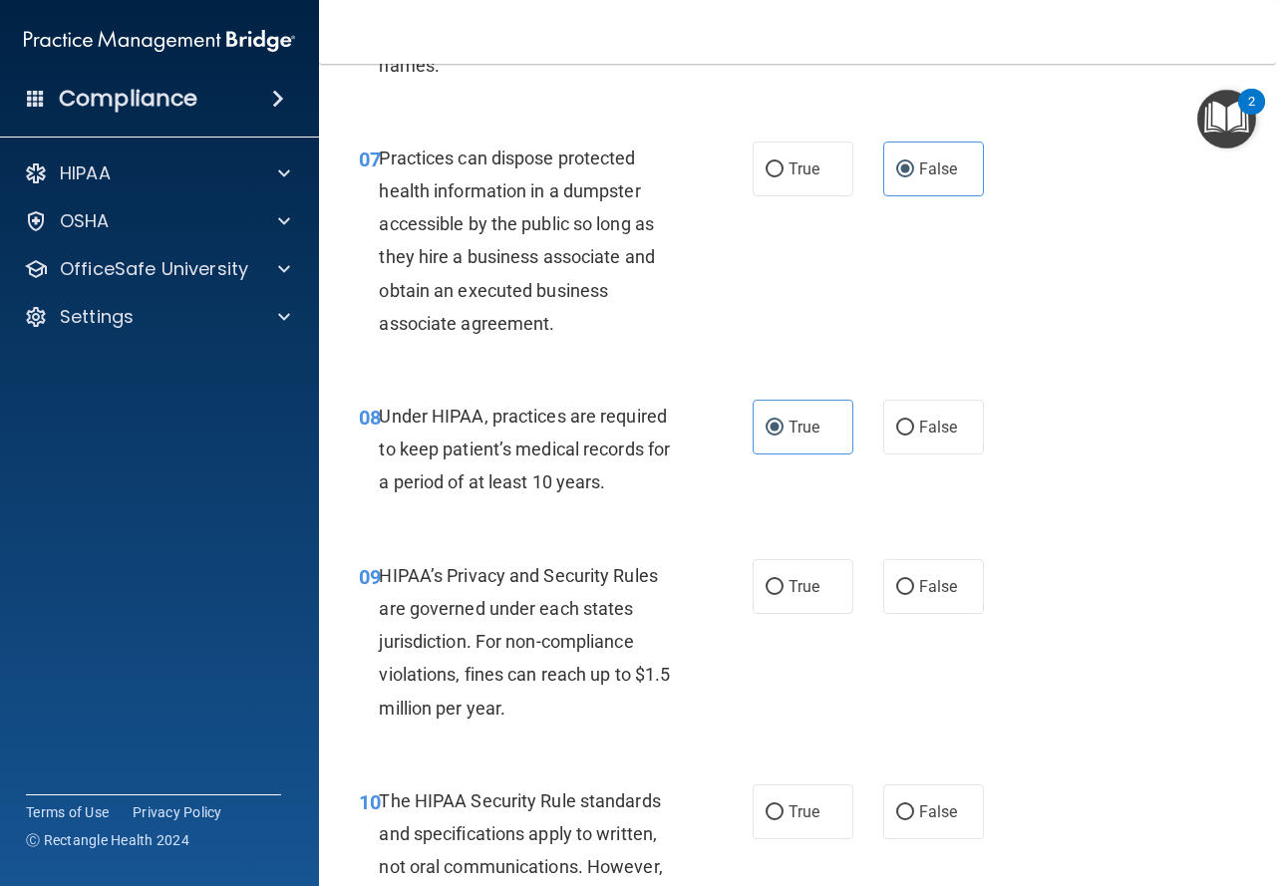
scroll to position [1396, 0]
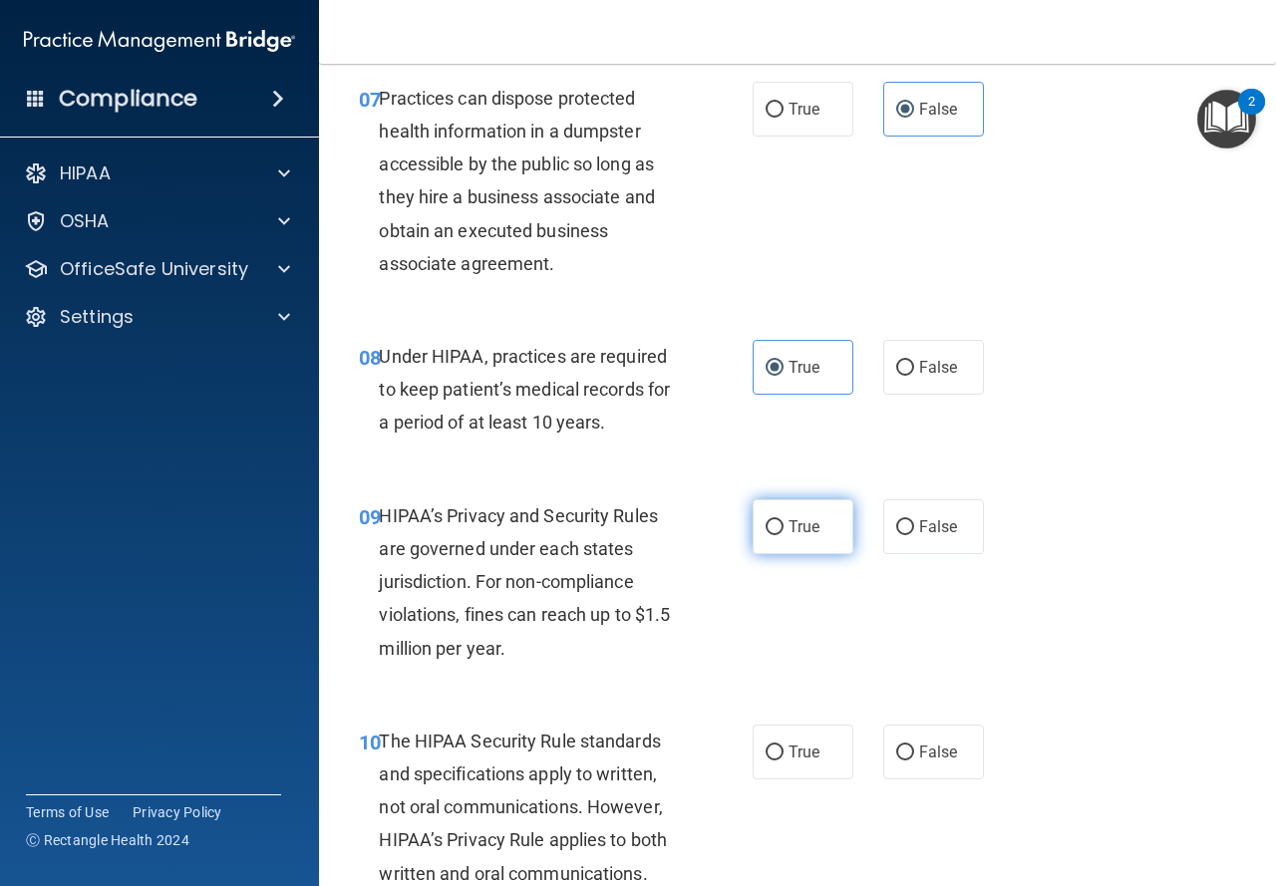
click at [777, 534] on label "True" at bounding box center [803, 526] width 101 height 55
click at [777, 534] on input "True" at bounding box center [775, 527] width 18 height 15
radio input "true"
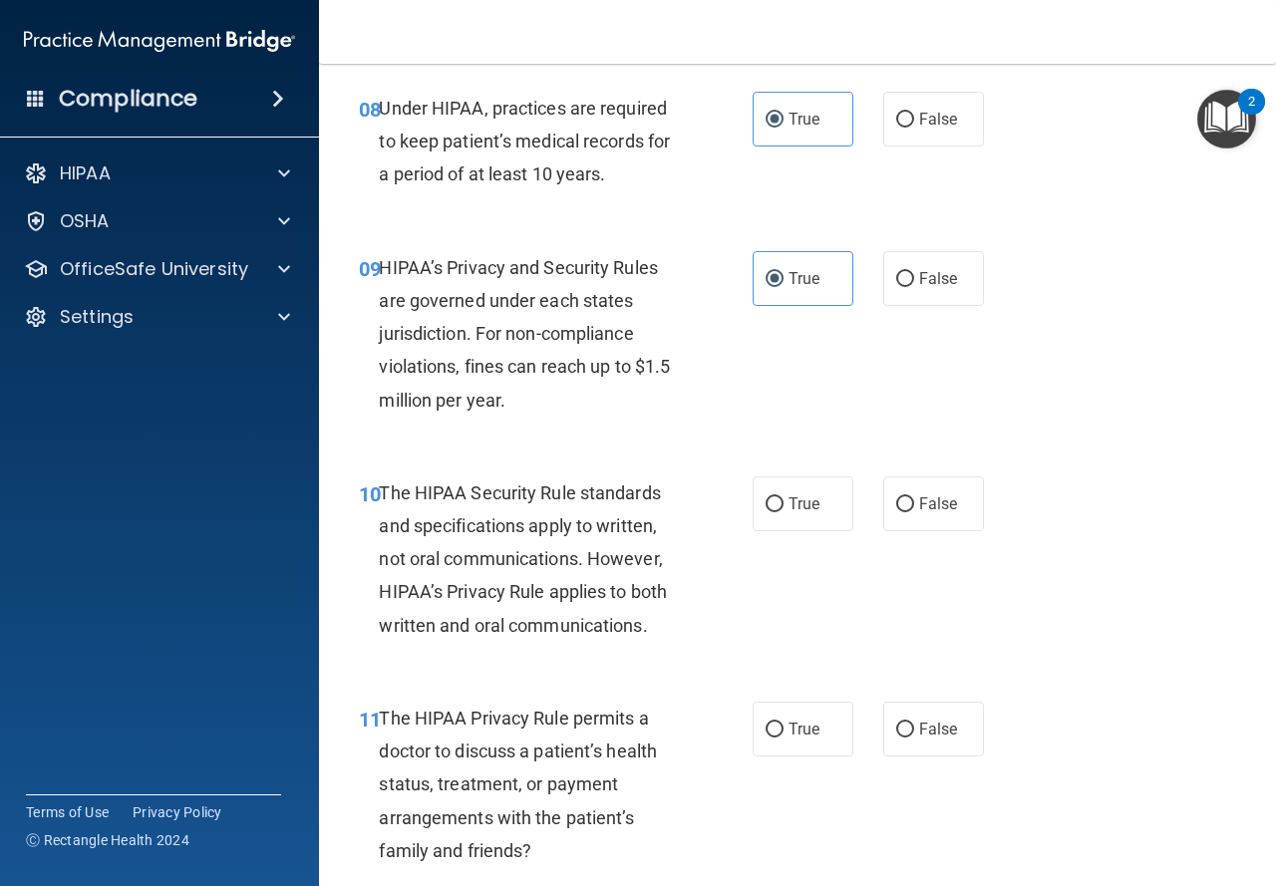
scroll to position [1595, 0]
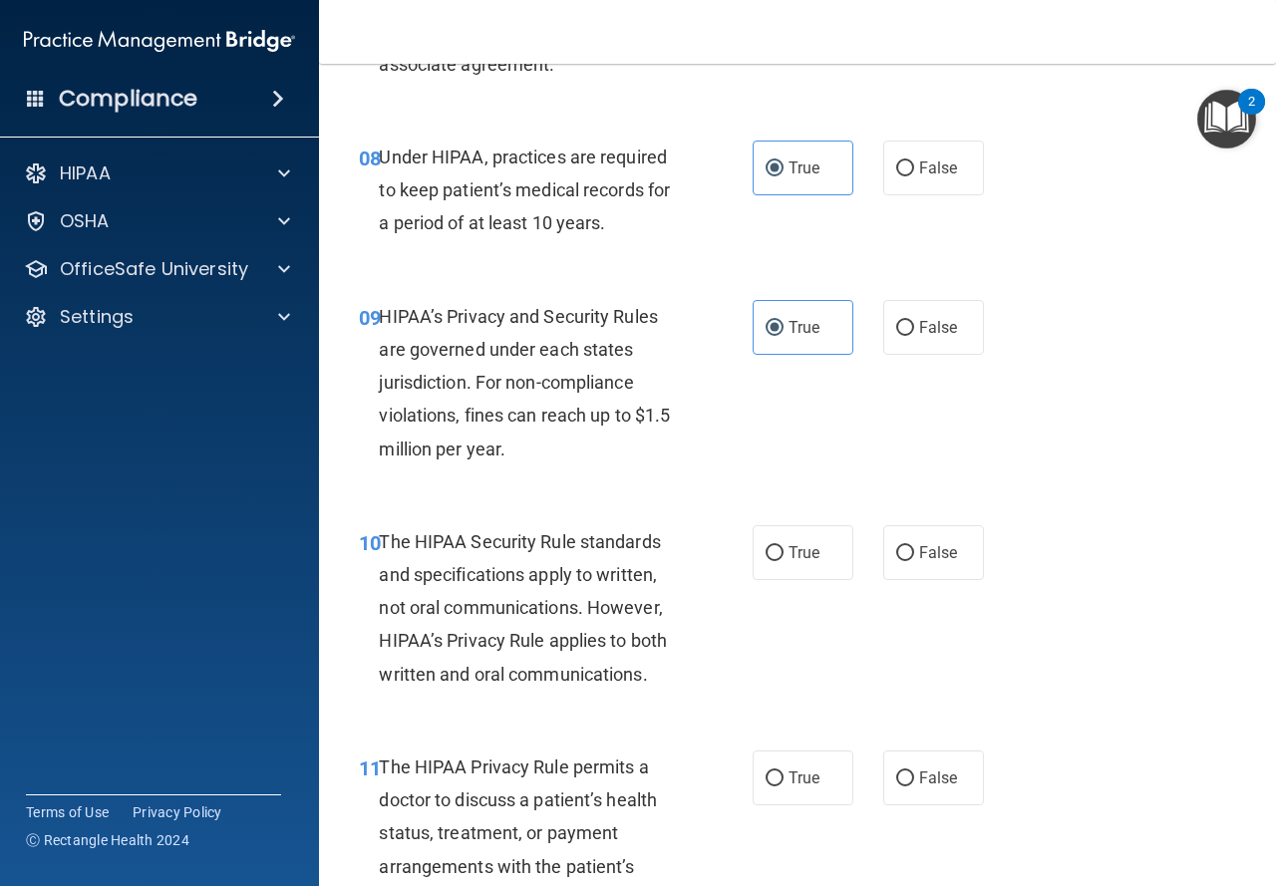
click at [739, 538] on div "10 The HIPAA Security Rule standards and specifications apply to written, not o…" at bounding box center [556, 612] width 454 height 175
click at [753, 548] on label "True" at bounding box center [803, 552] width 101 height 55
click at [766, 548] on input "True" at bounding box center [775, 553] width 18 height 15
radio input "true"
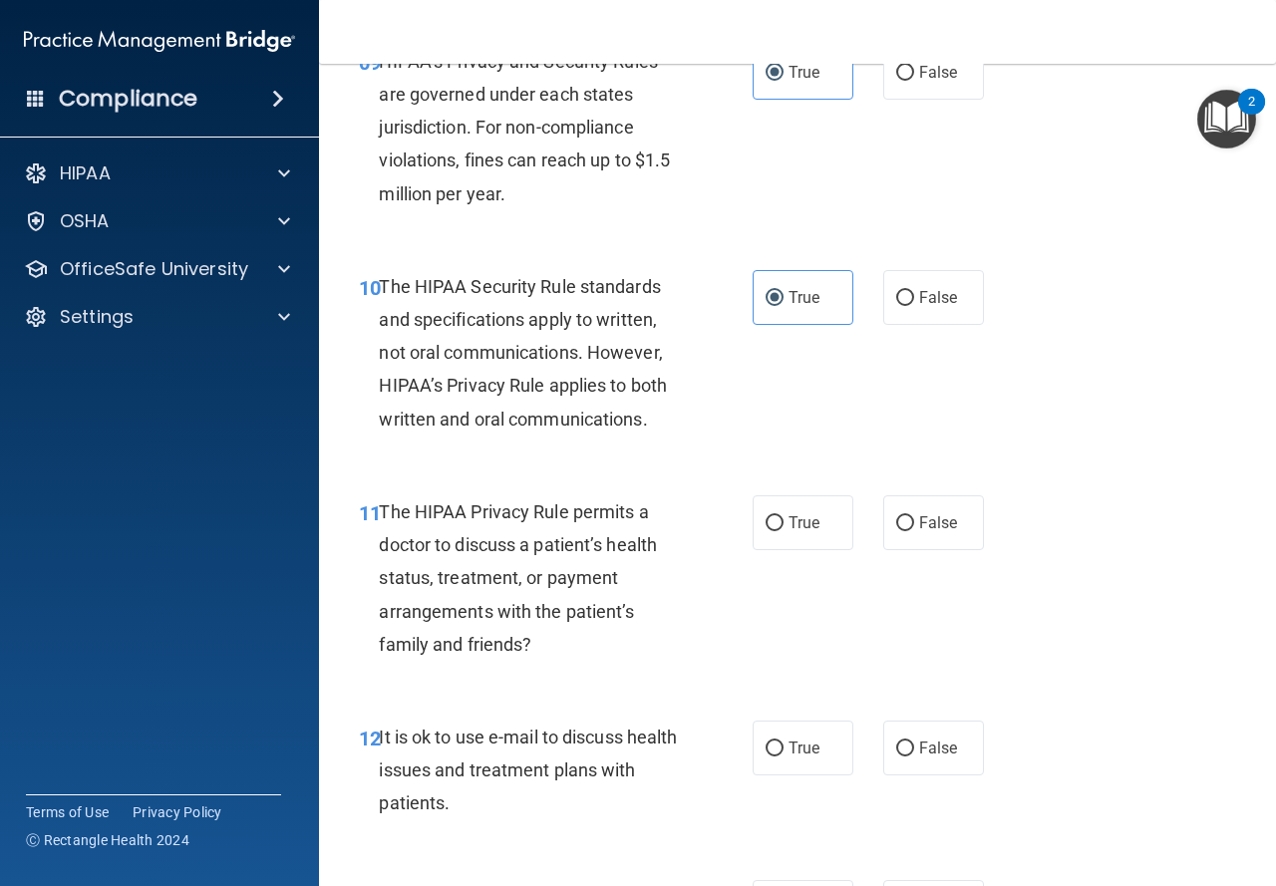
scroll to position [1894, 0]
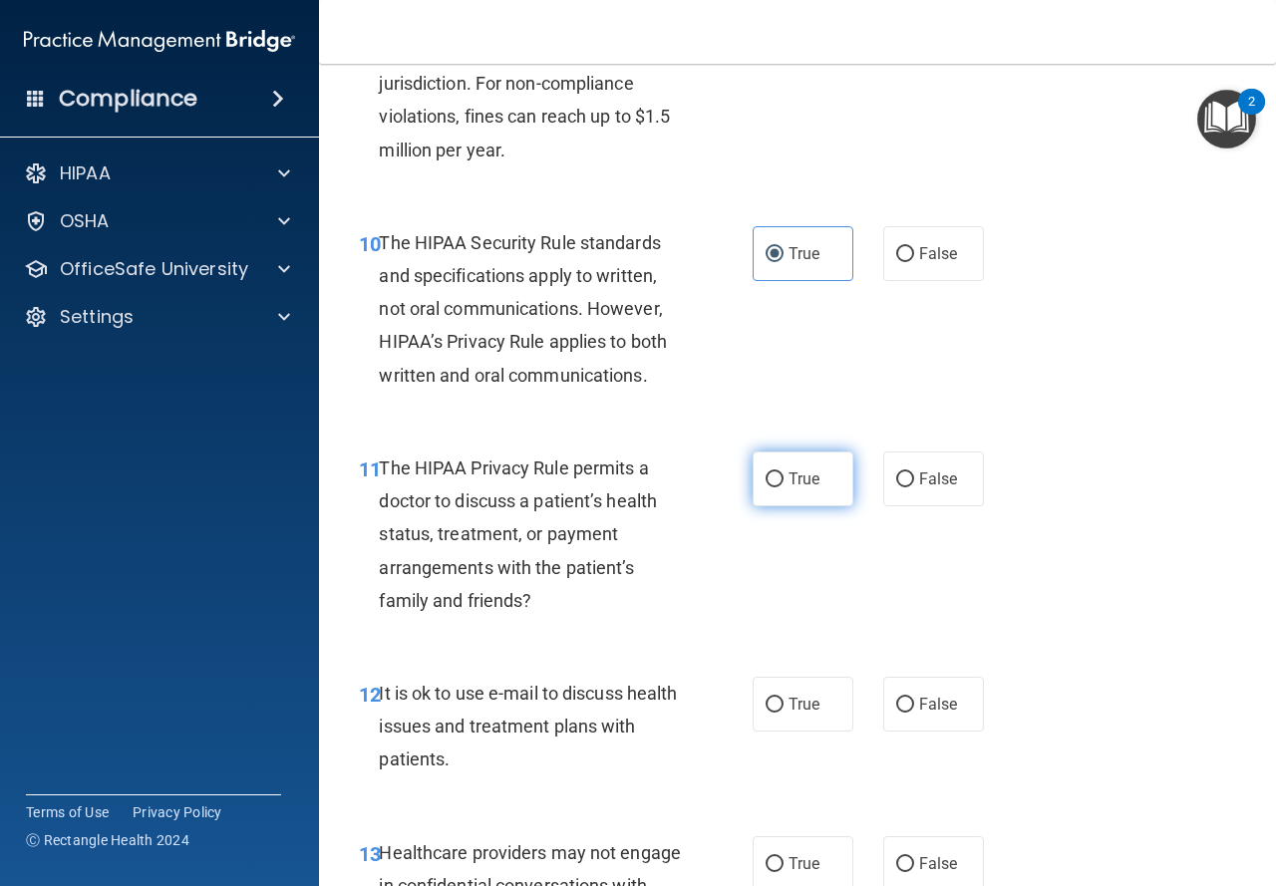
click at [789, 484] on span "True" at bounding box center [804, 479] width 31 height 19
click at [784, 484] on input "True" at bounding box center [775, 480] width 18 height 15
radio input "true"
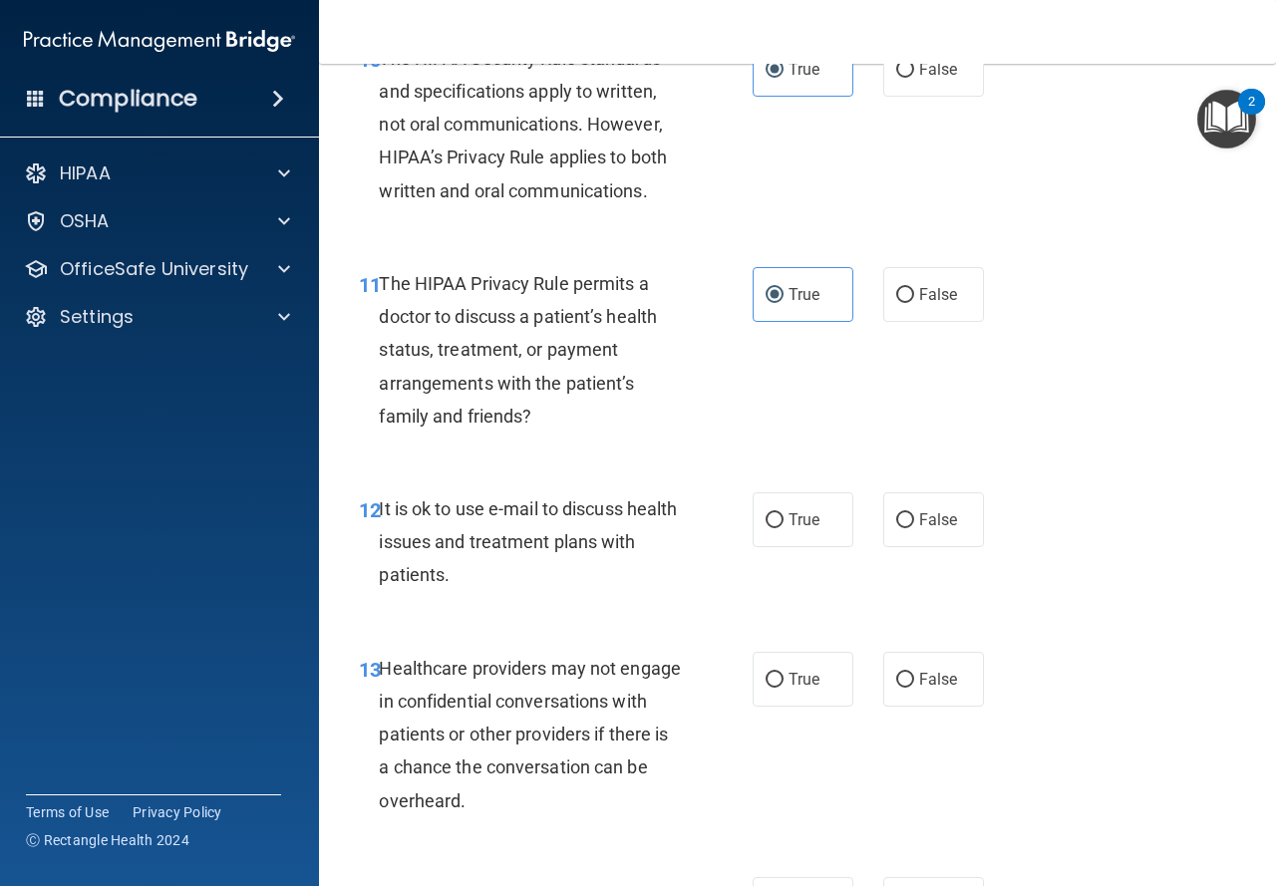
scroll to position [2193, 0]
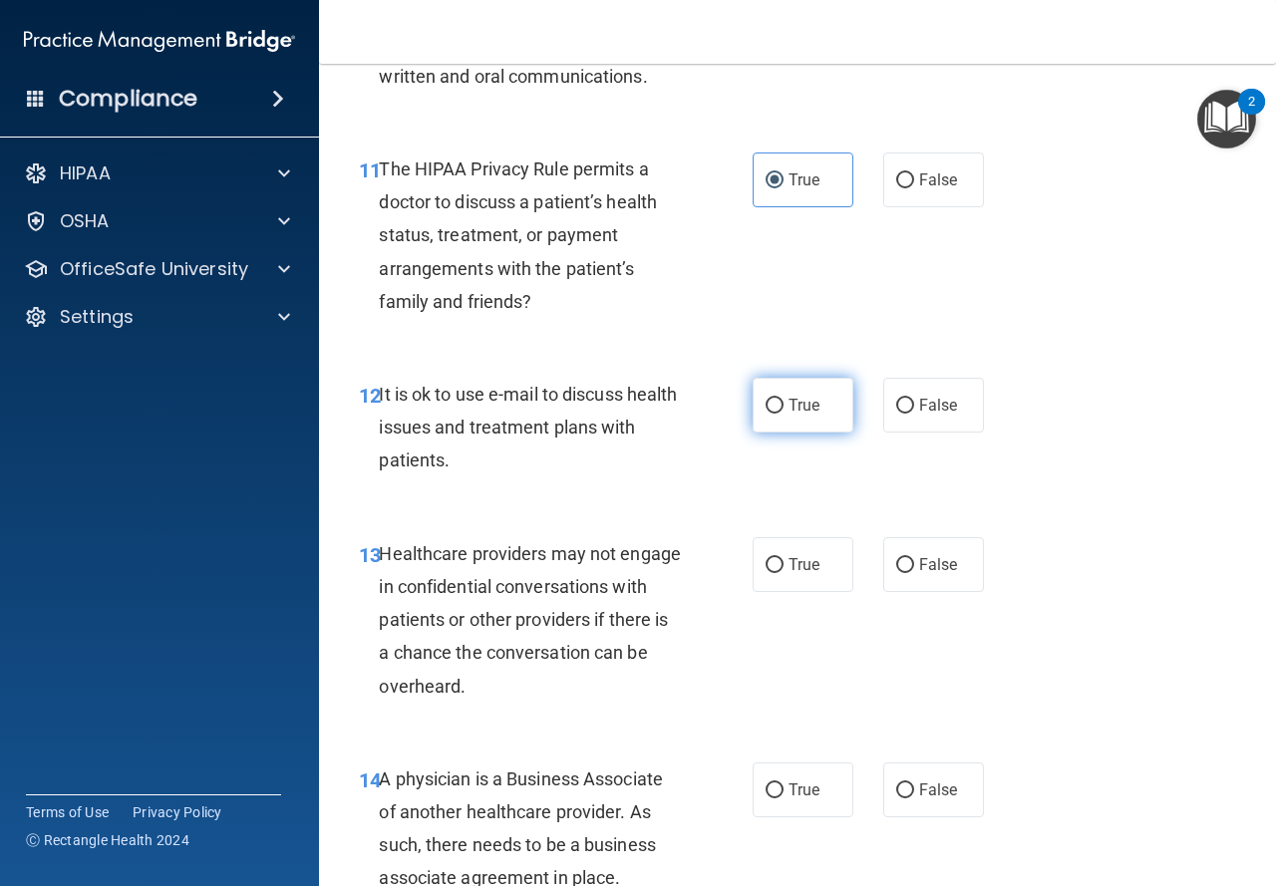
click at [789, 405] on span "True" at bounding box center [804, 405] width 31 height 19
click at [782, 405] on input "True" at bounding box center [775, 406] width 18 height 15
radio input "true"
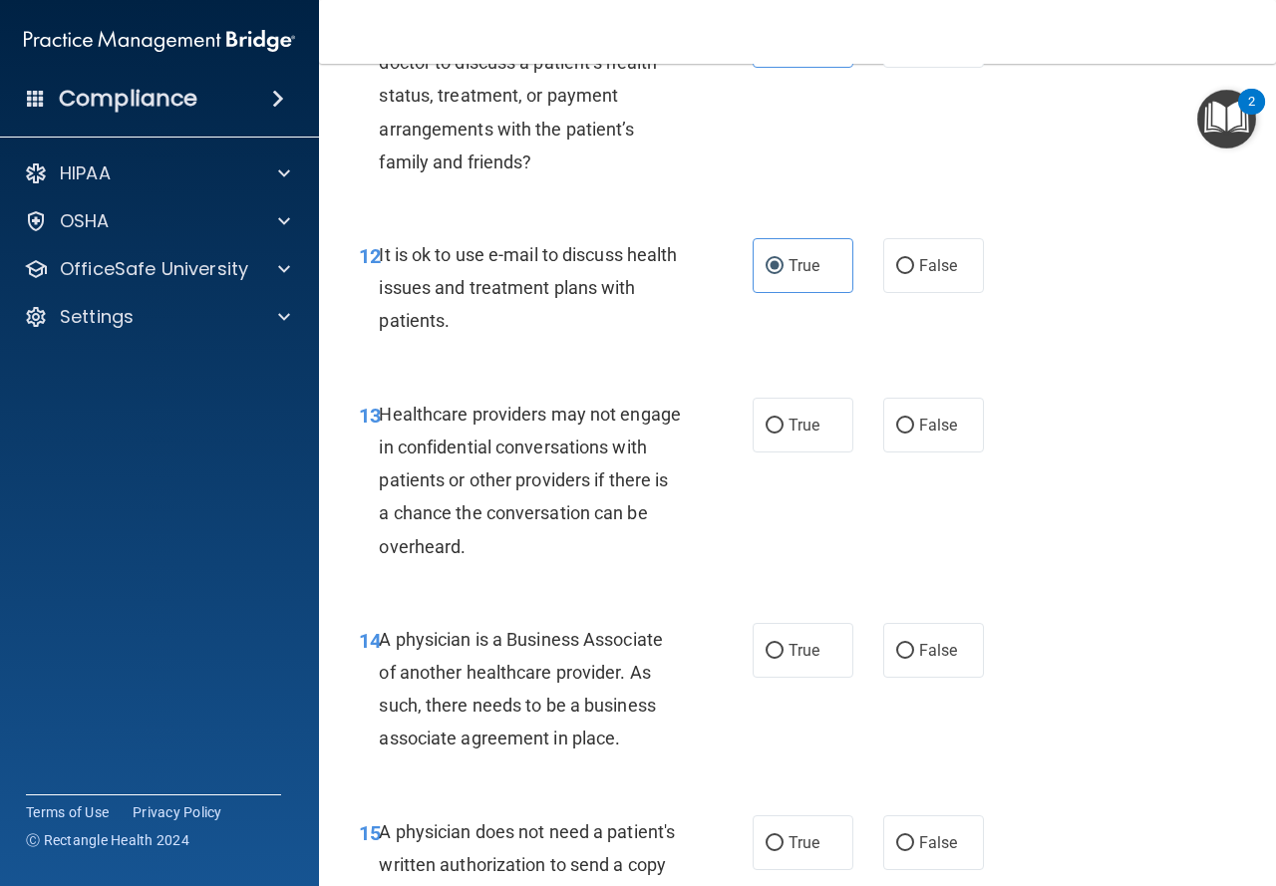
scroll to position [2393, 0]
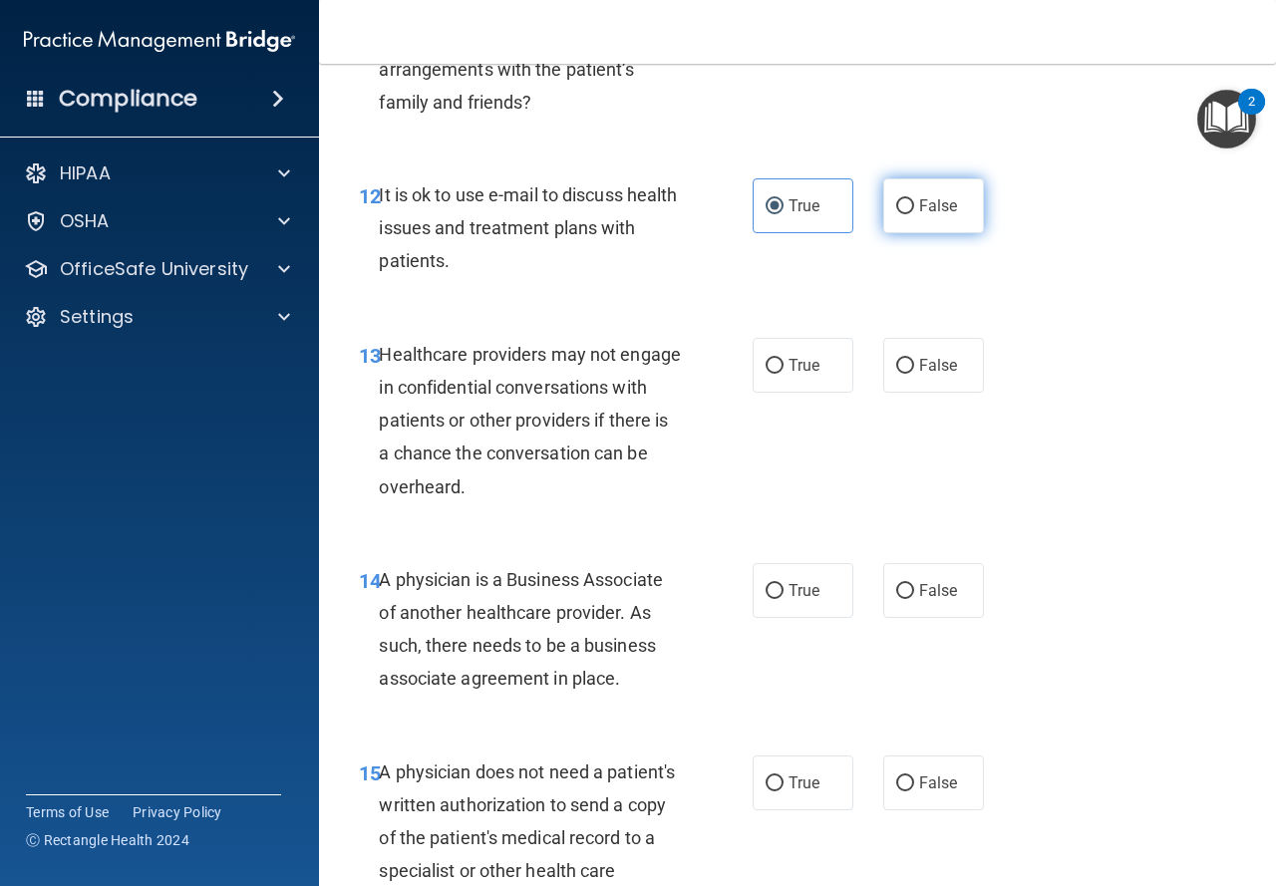
click at [899, 222] on label "False" at bounding box center [933, 205] width 101 height 55
click at [899, 214] on input "False" at bounding box center [905, 206] width 18 height 15
radio input "true"
radio input "false"
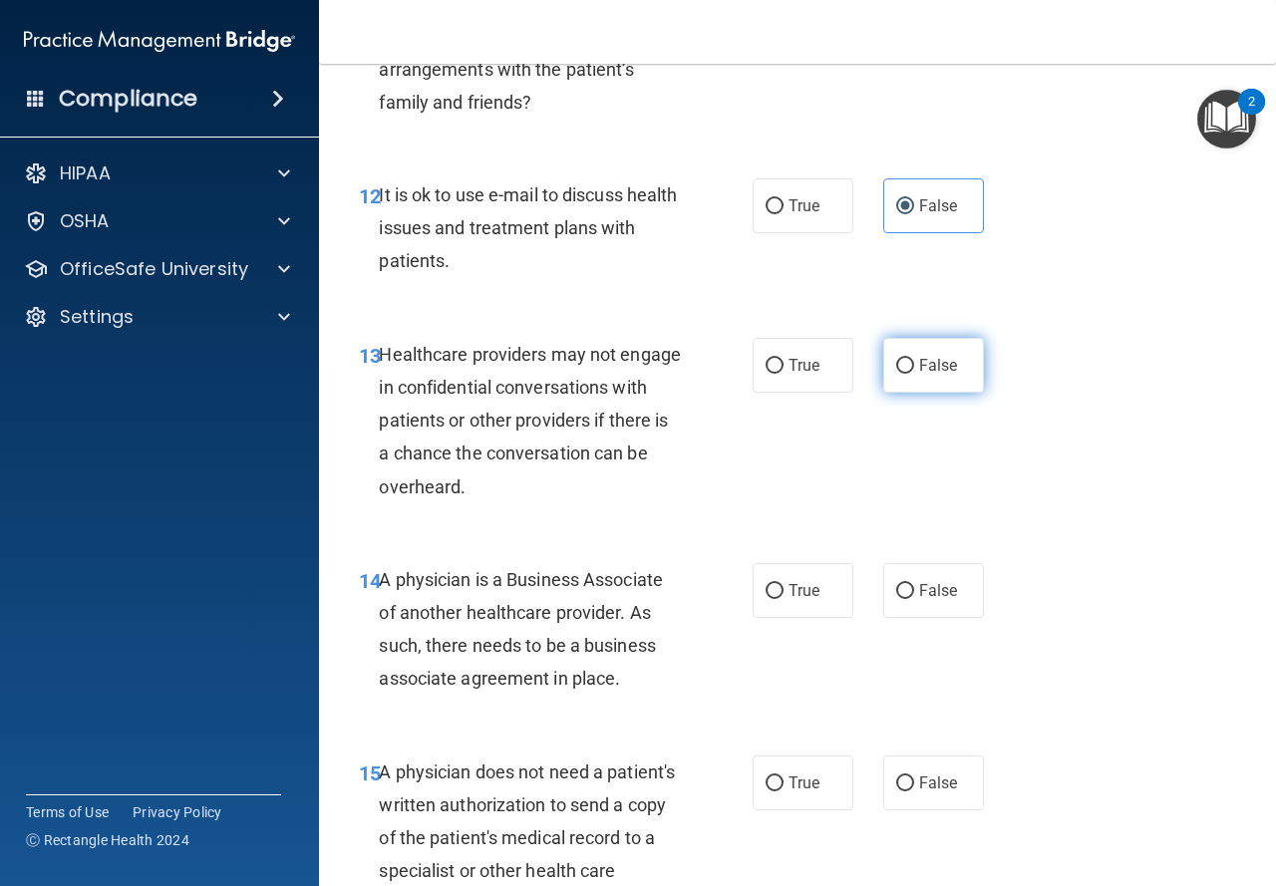
click at [919, 362] on span "False" at bounding box center [938, 365] width 39 height 19
click at [914, 362] on input "False" at bounding box center [905, 366] width 18 height 15
radio input "true"
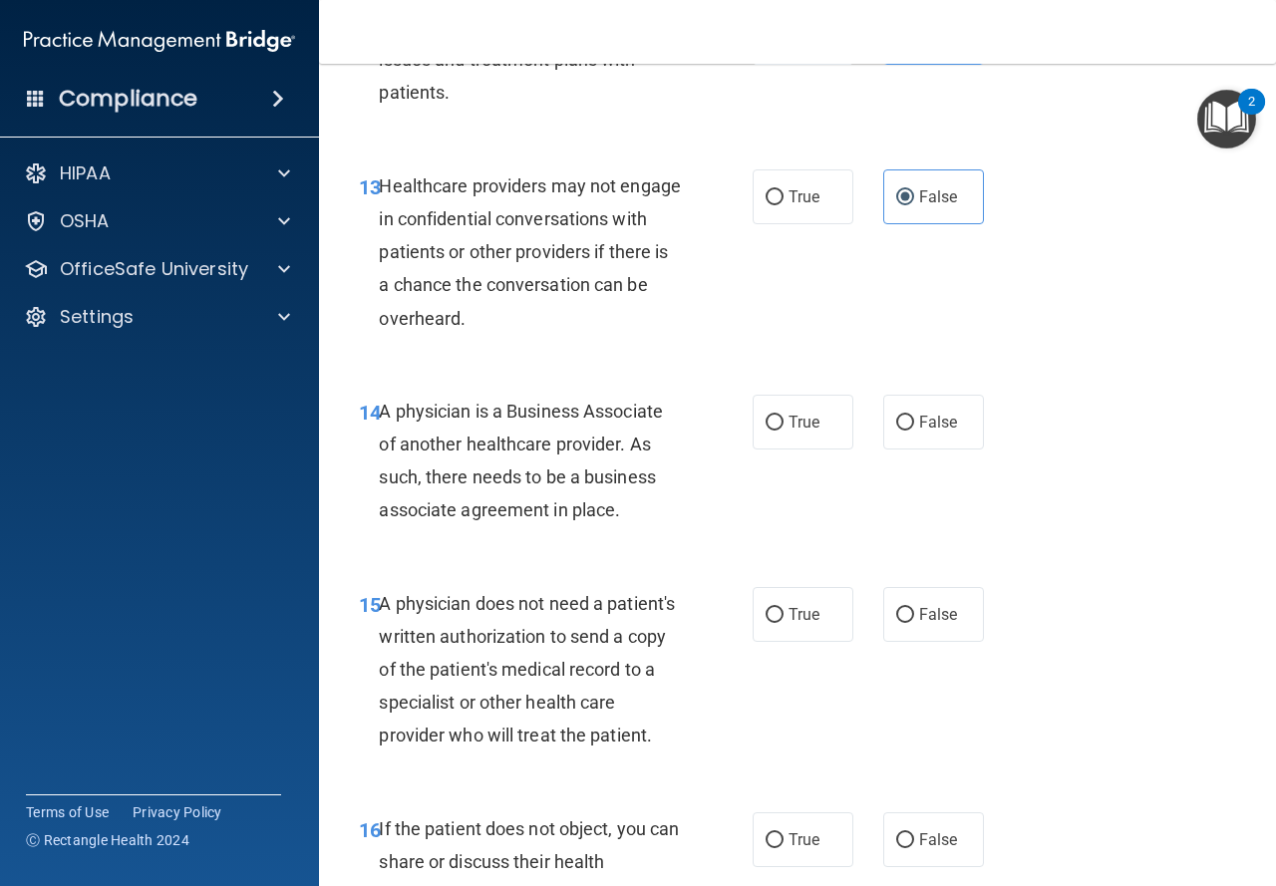
scroll to position [2592, 0]
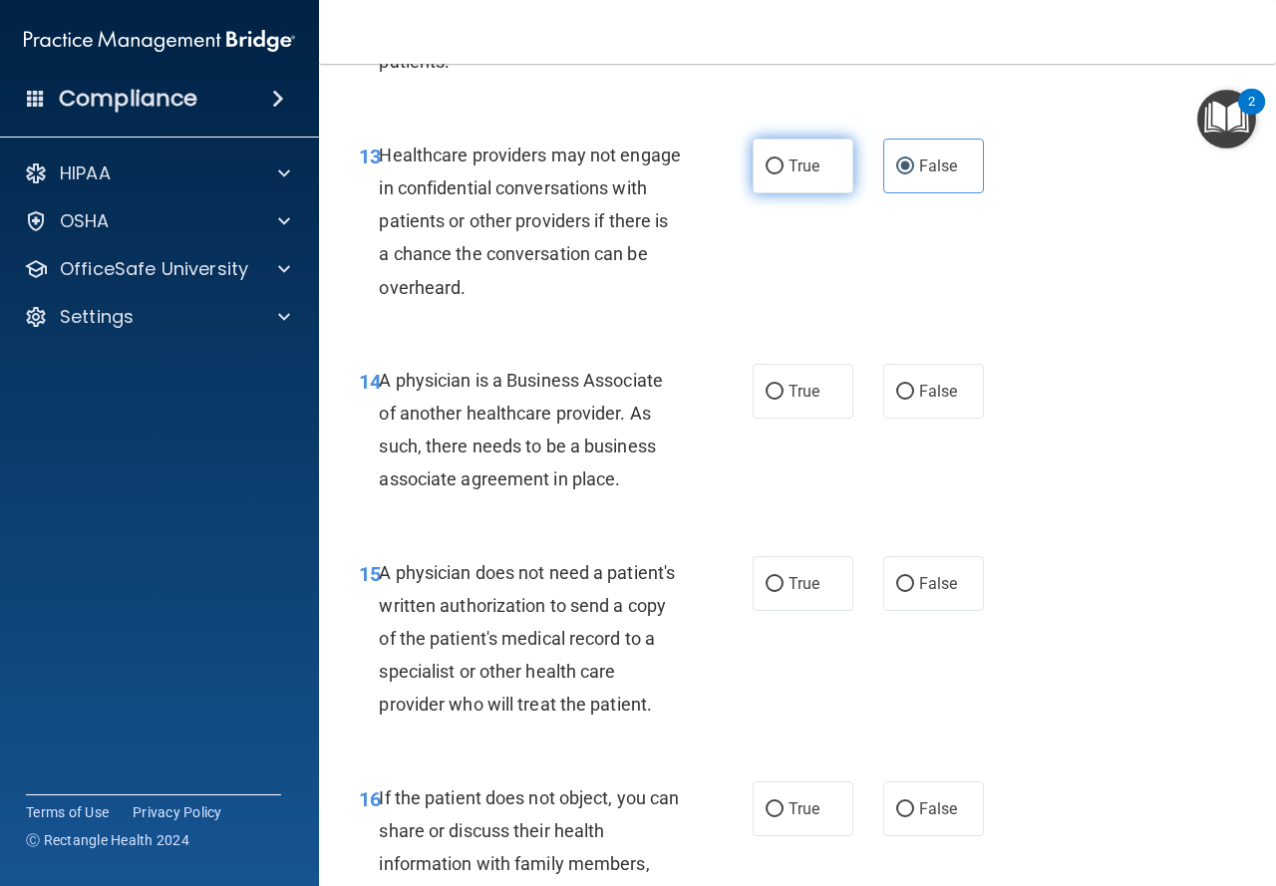
click at [780, 183] on label "True" at bounding box center [803, 166] width 101 height 55
click at [780, 174] on input "True" at bounding box center [775, 167] width 18 height 15
radio input "true"
radio input "false"
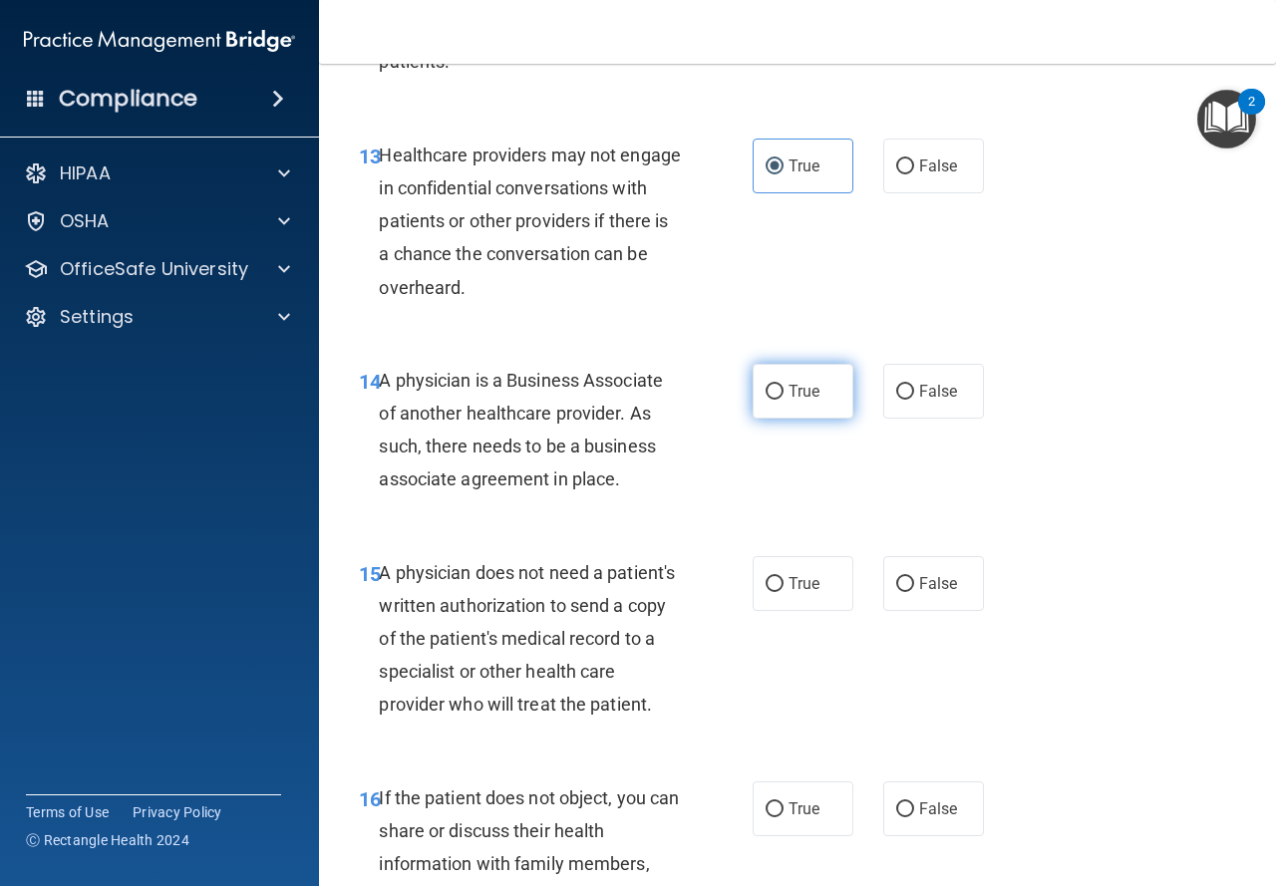
click at [766, 392] on input "True" at bounding box center [775, 392] width 18 height 15
radio input "true"
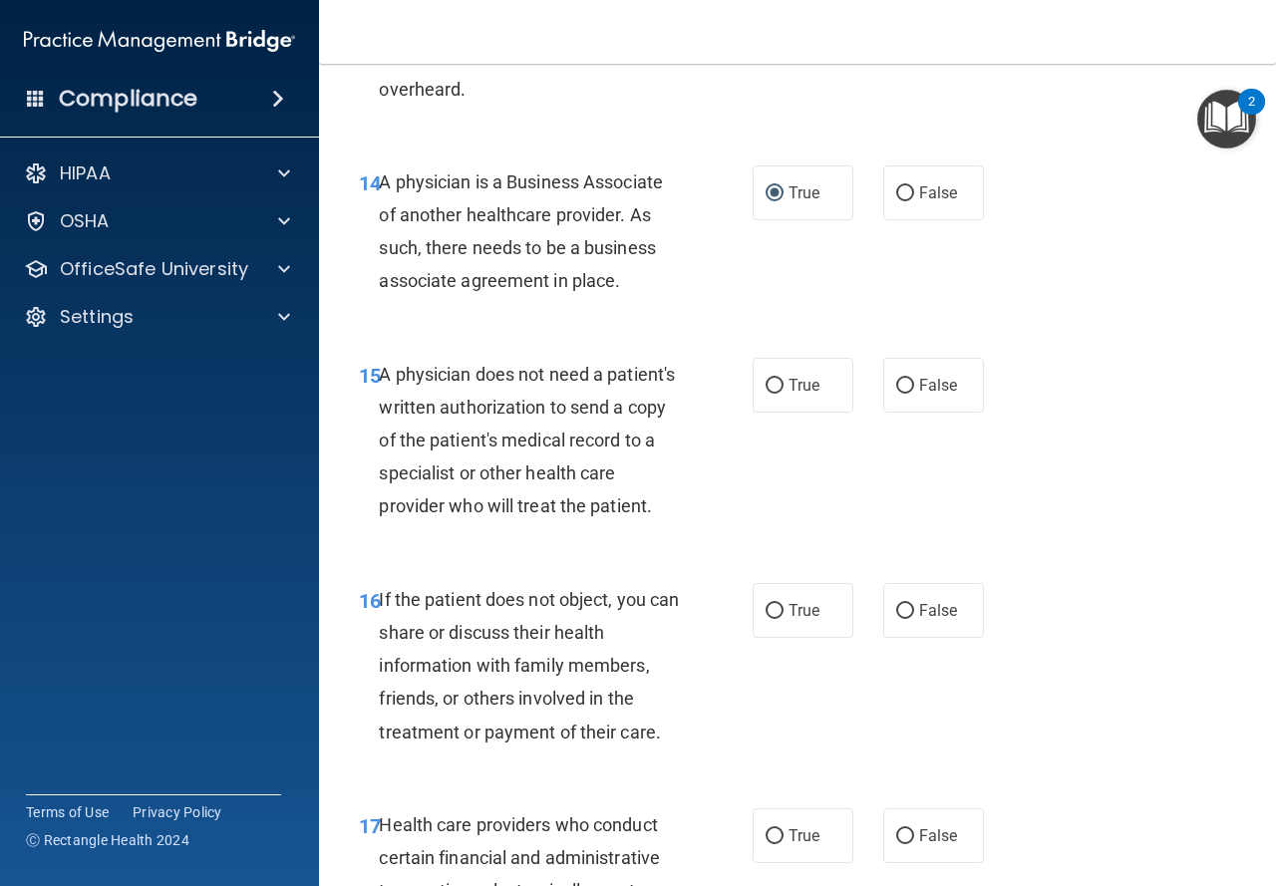
scroll to position [2792, 0]
click at [910, 369] on label "False" at bounding box center [933, 384] width 101 height 55
click at [910, 378] on input "False" at bounding box center [905, 385] width 18 height 15
radio input "true"
click at [790, 390] on span "True" at bounding box center [804, 384] width 31 height 19
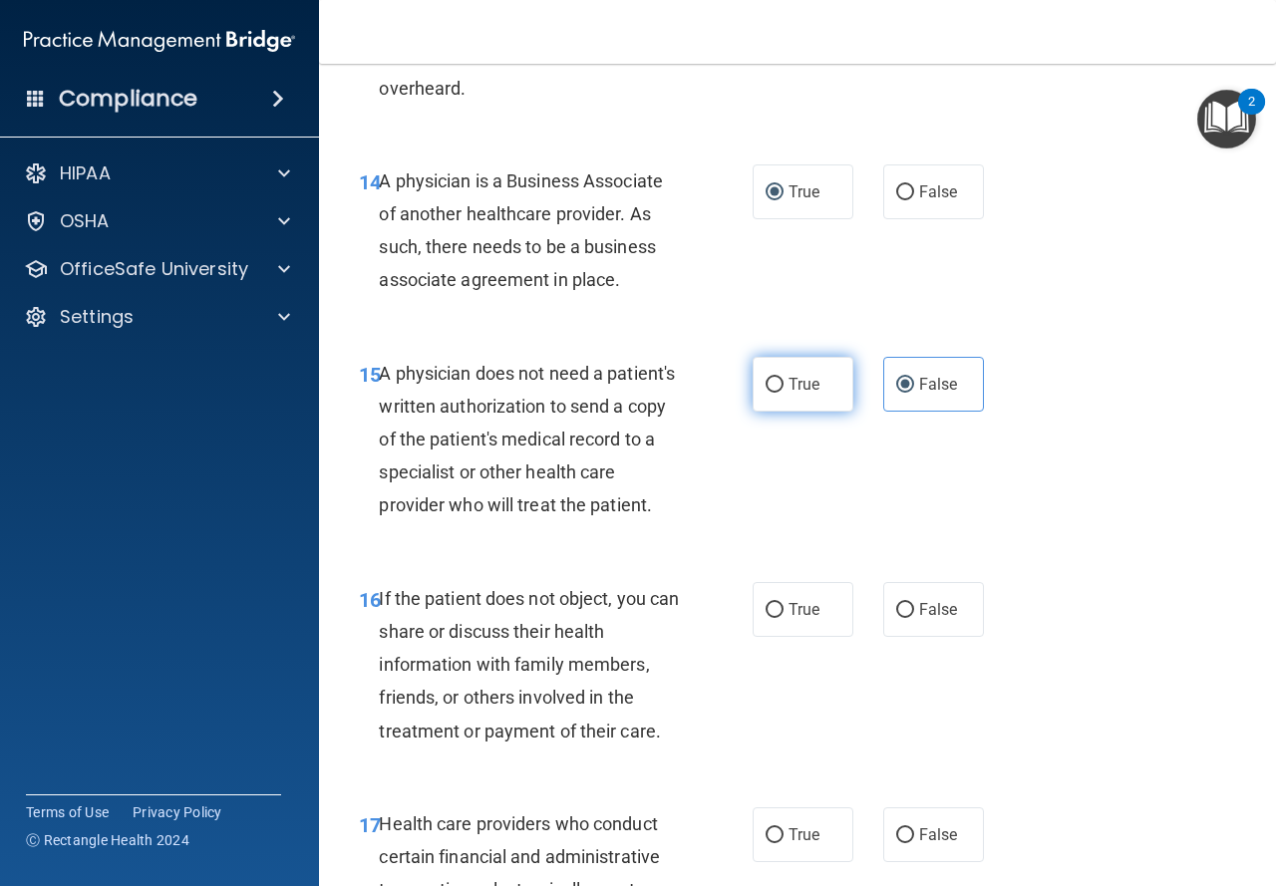
click at [784, 390] on input "True" at bounding box center [775, 385] width 18 height 15
radio input "true"
radio input "false"
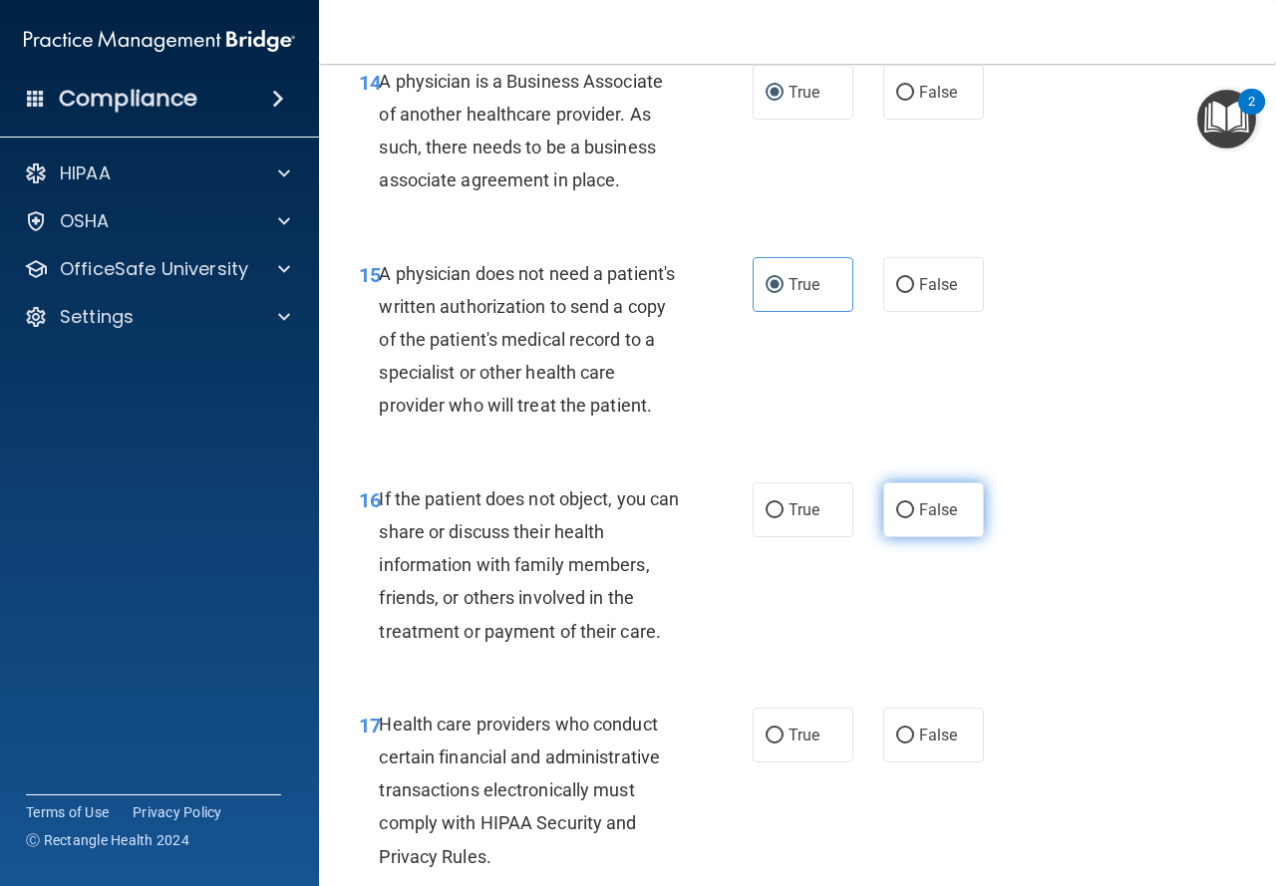
click at [884, 537] on label "False" at bounding box center [933, 510] width 101 height 55
click at [896, 518] on input "False" at bounding box center [905, 510] width 18 height 15
radio input "true"
click at [804, 537] on label "True" at bounding box center [803, 510] width 101 height 55
click at [784, 518] on input "True" at bounding box center [775, 510] width 18 height 15
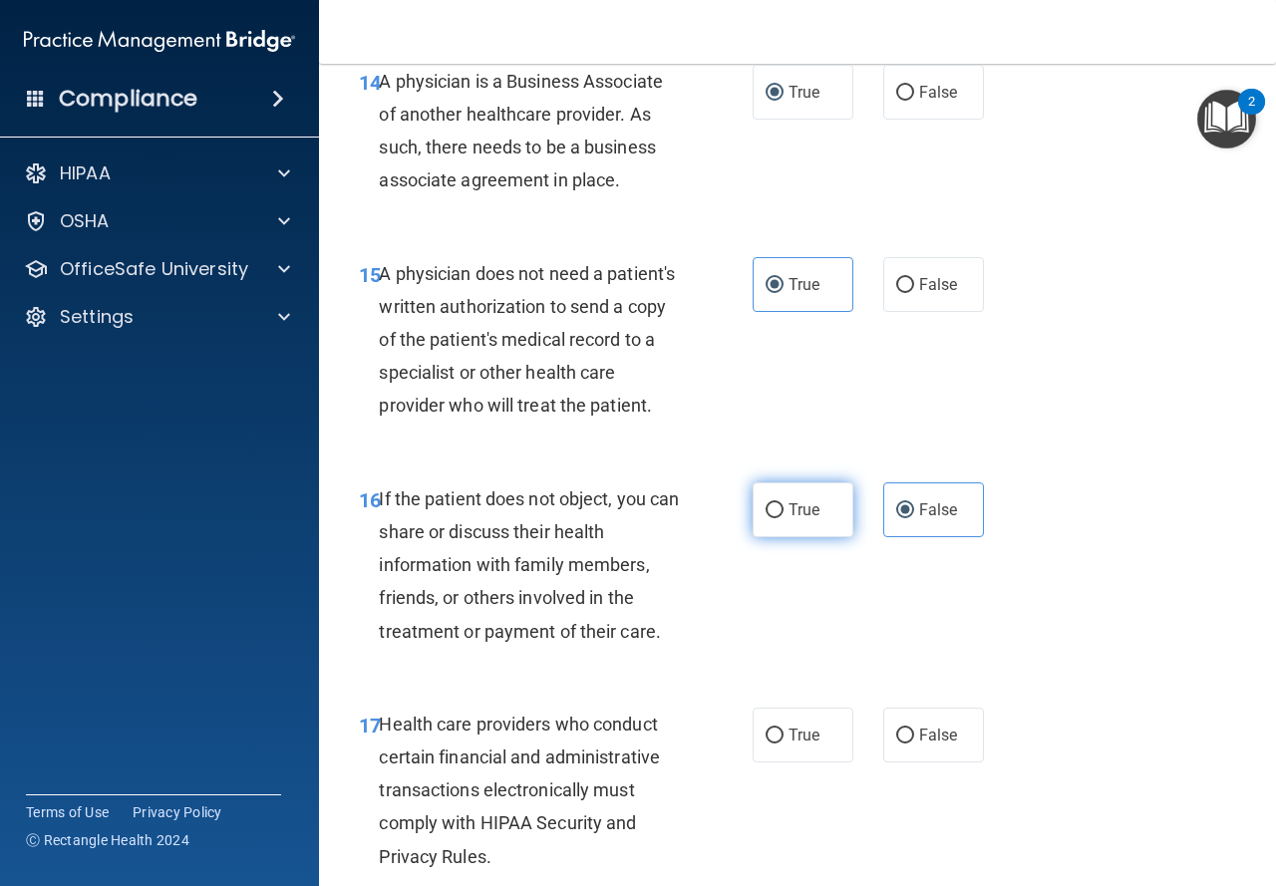
radio input "true"
radio input "false"
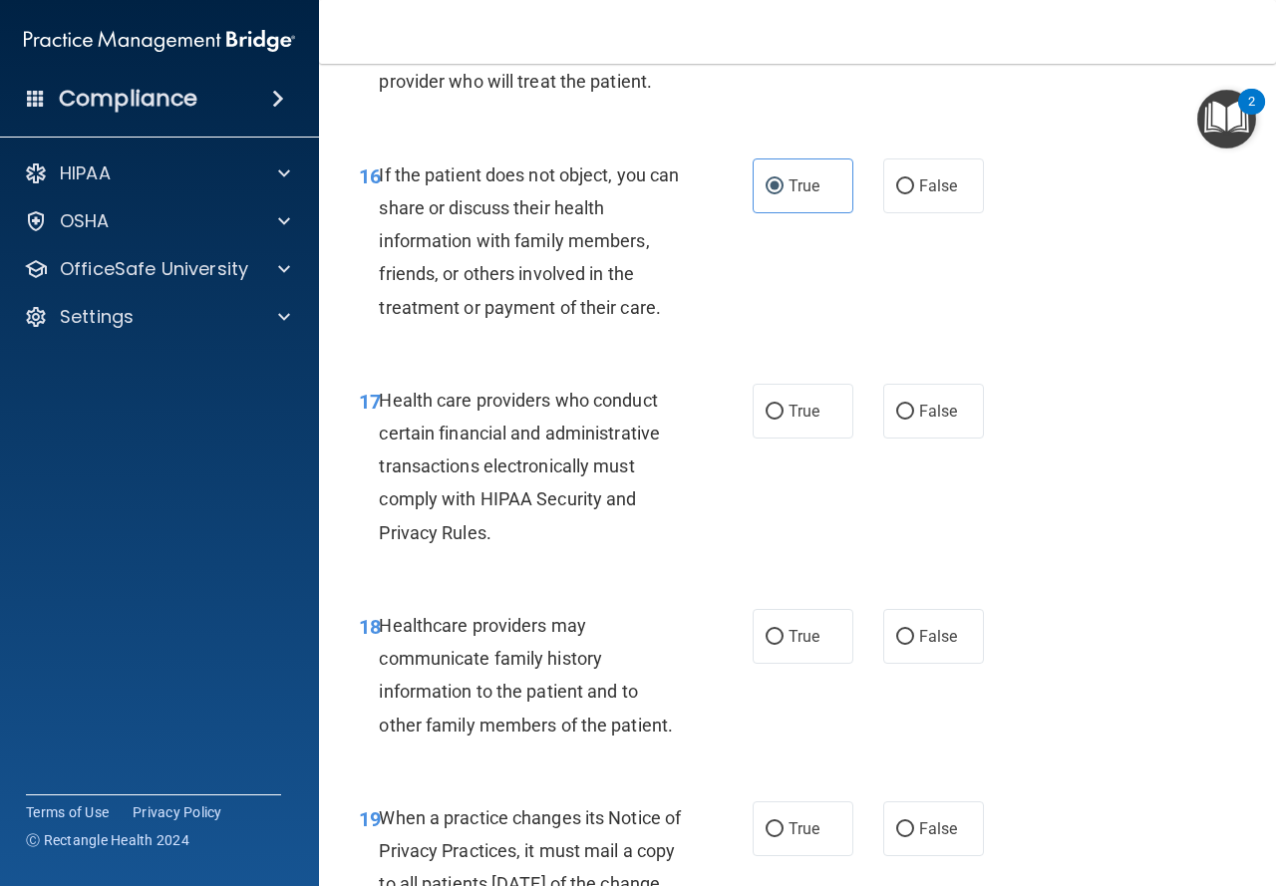
scroll to position [3290, 0]
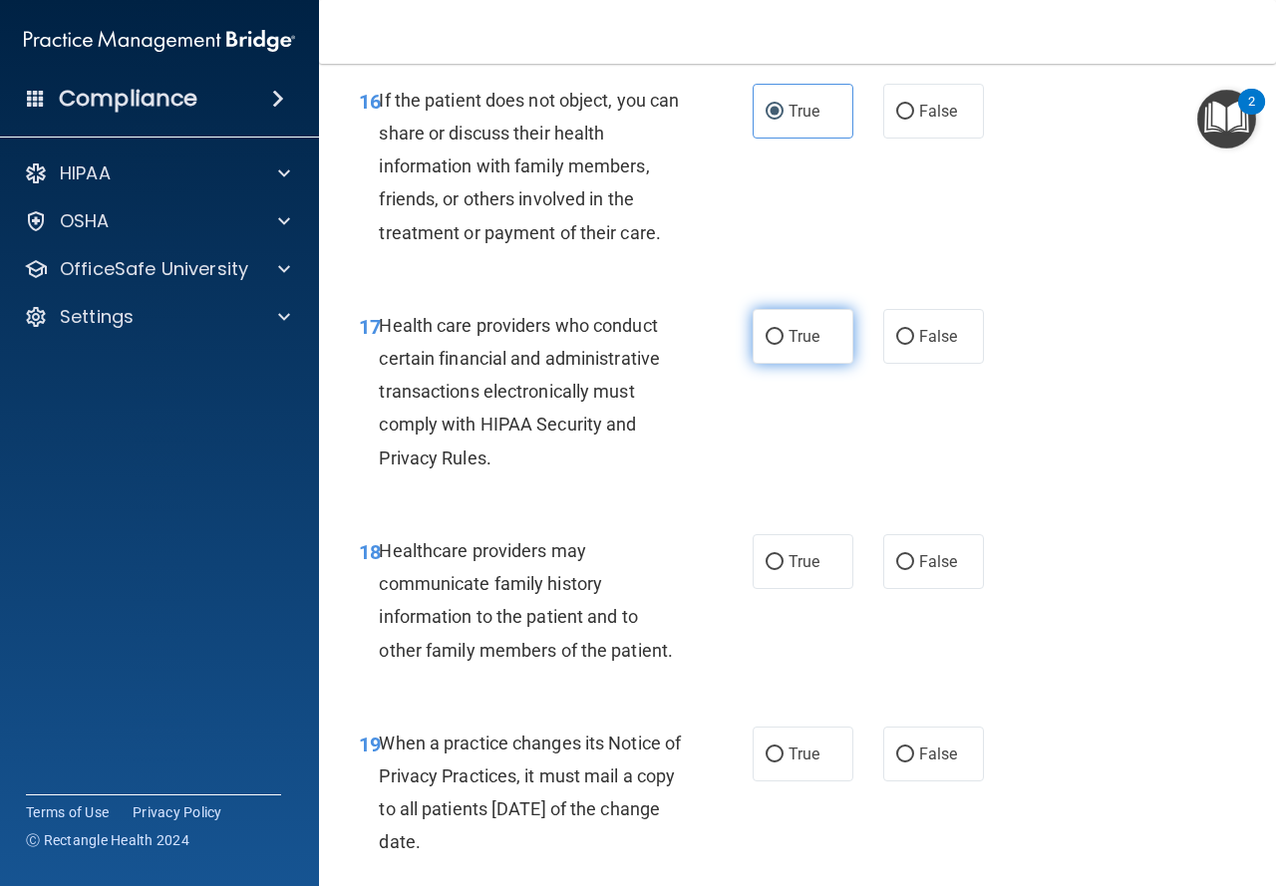
click at [775, 364] on label "True" at bounding box center [803, 336] width 101 height 55
click at [775, 345] on input "True" at bounding box center [775, 337] width 18 height 15
radio input "true"
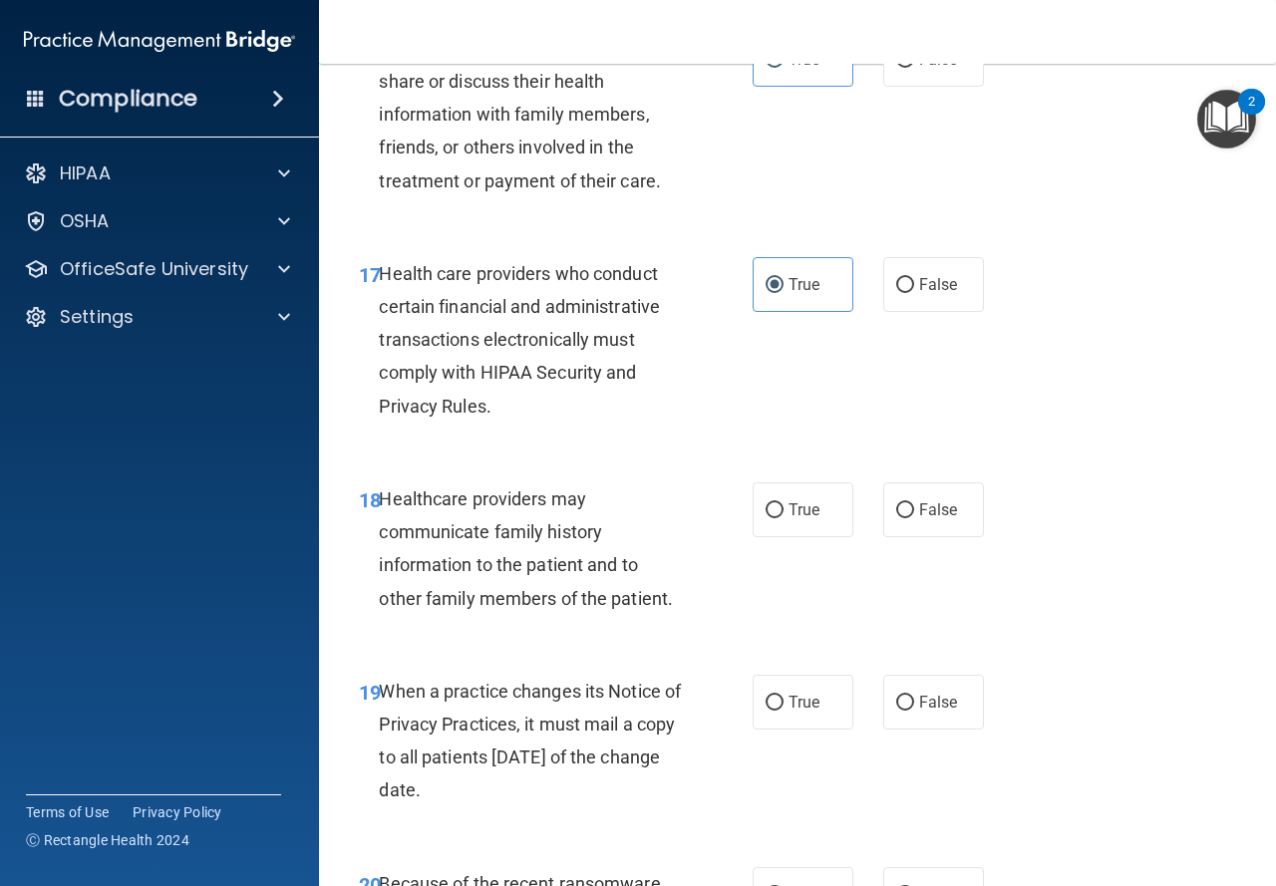
scroll to position [3390, 0]
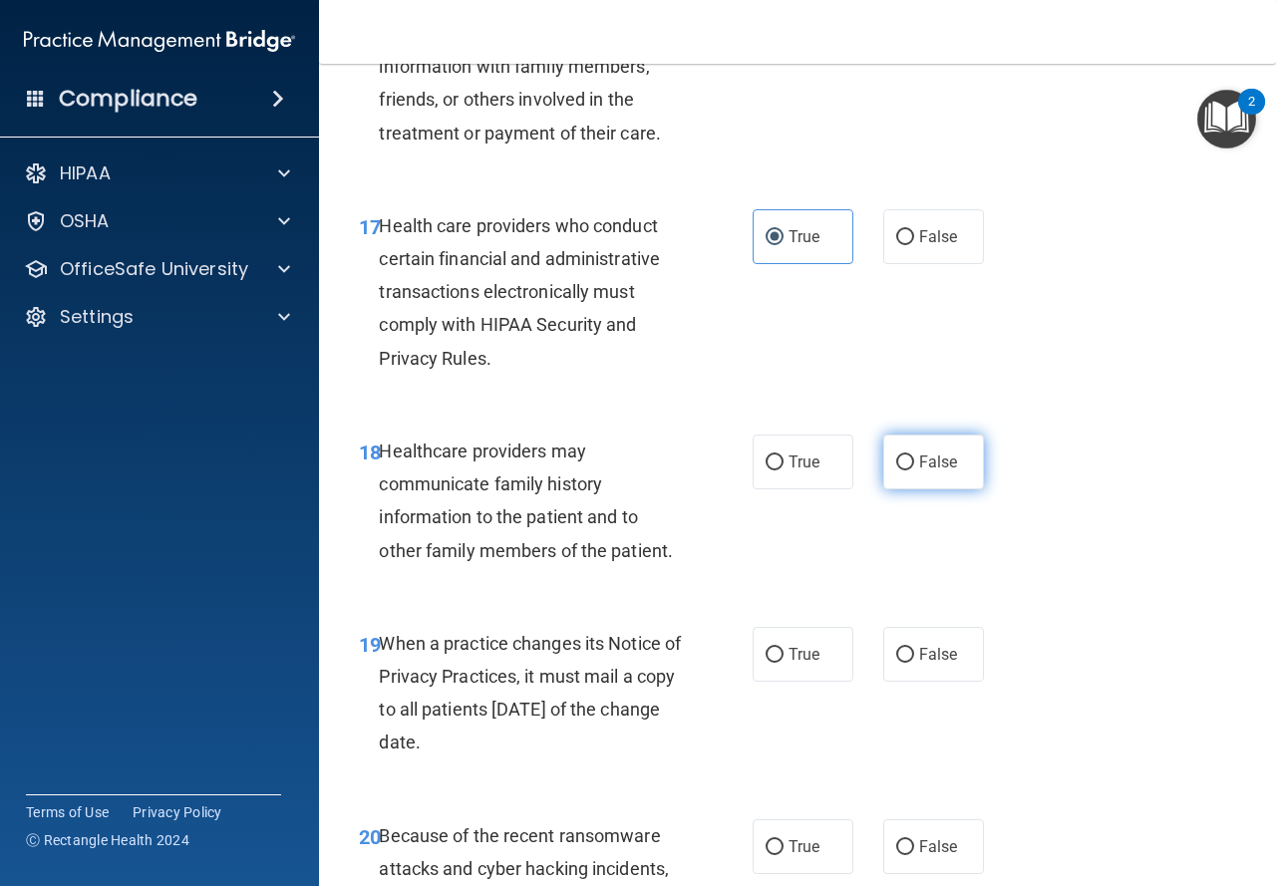
click at [883, 490] on label "False" at bounding box center [933, 462] width 101 height 55
click at [896, 471] on input "False" at bounding box center [905, 463] width 18 height 15
radio input "true"
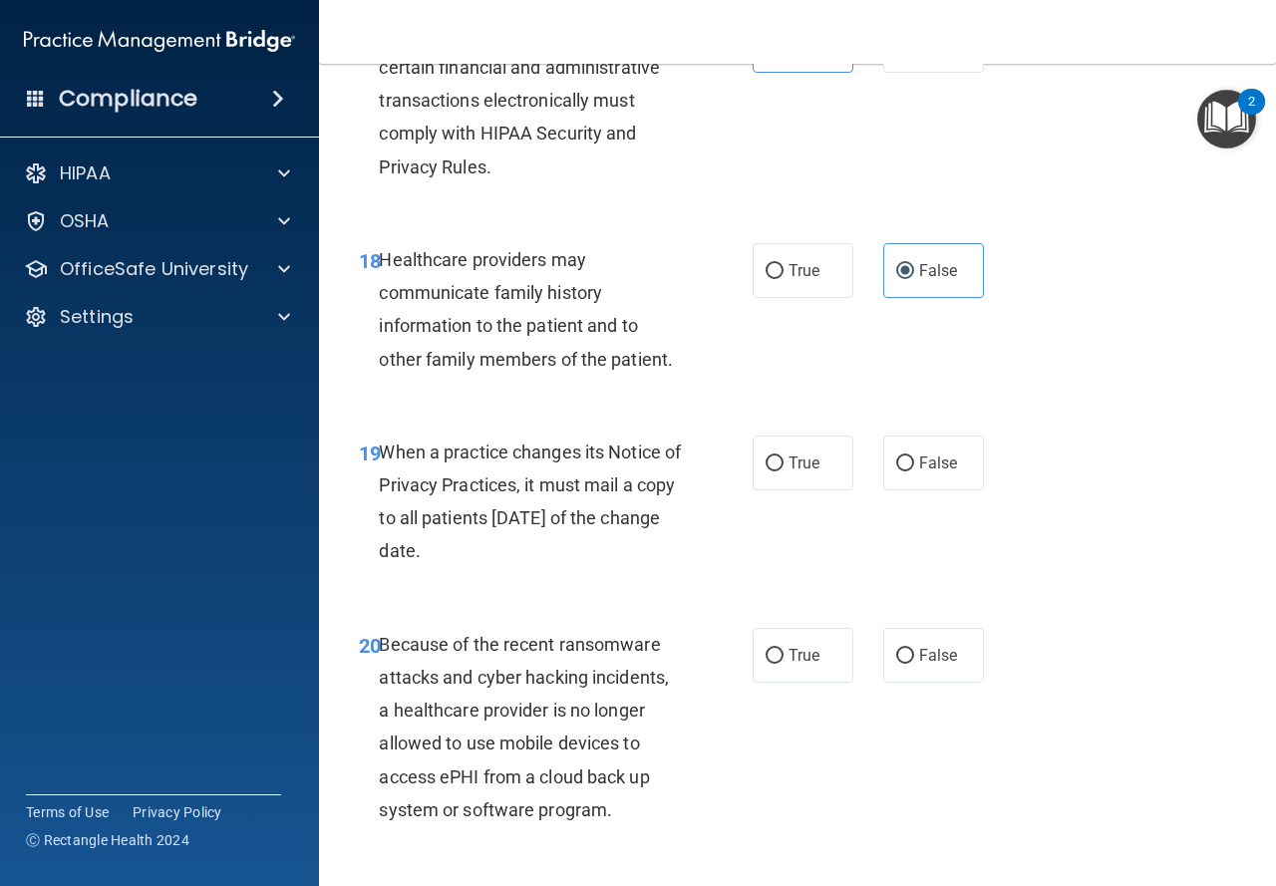
scroll to position [3589, 0]
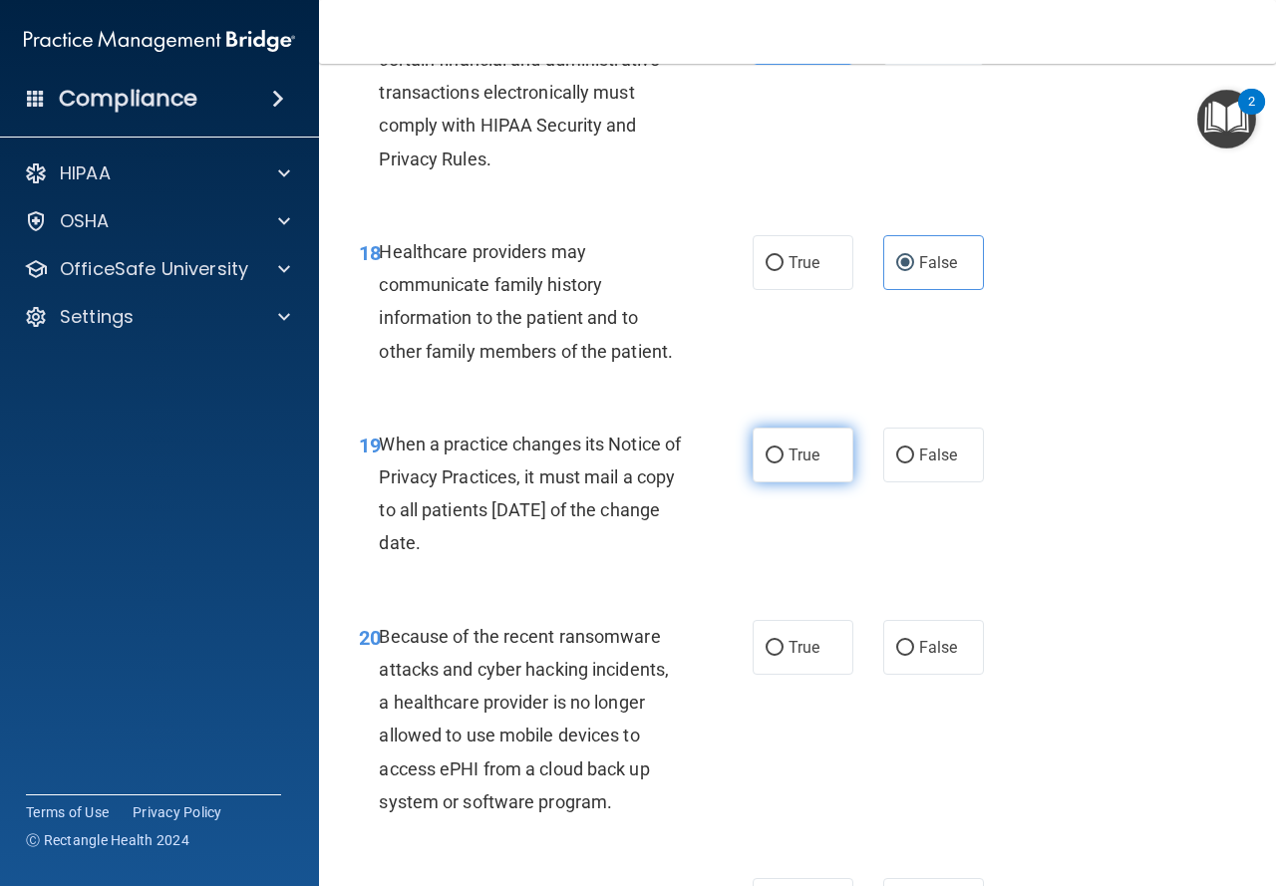
click at [766, 464] on input "True" at bounding box center [775, 456] width 18 height 15
radio input "true"
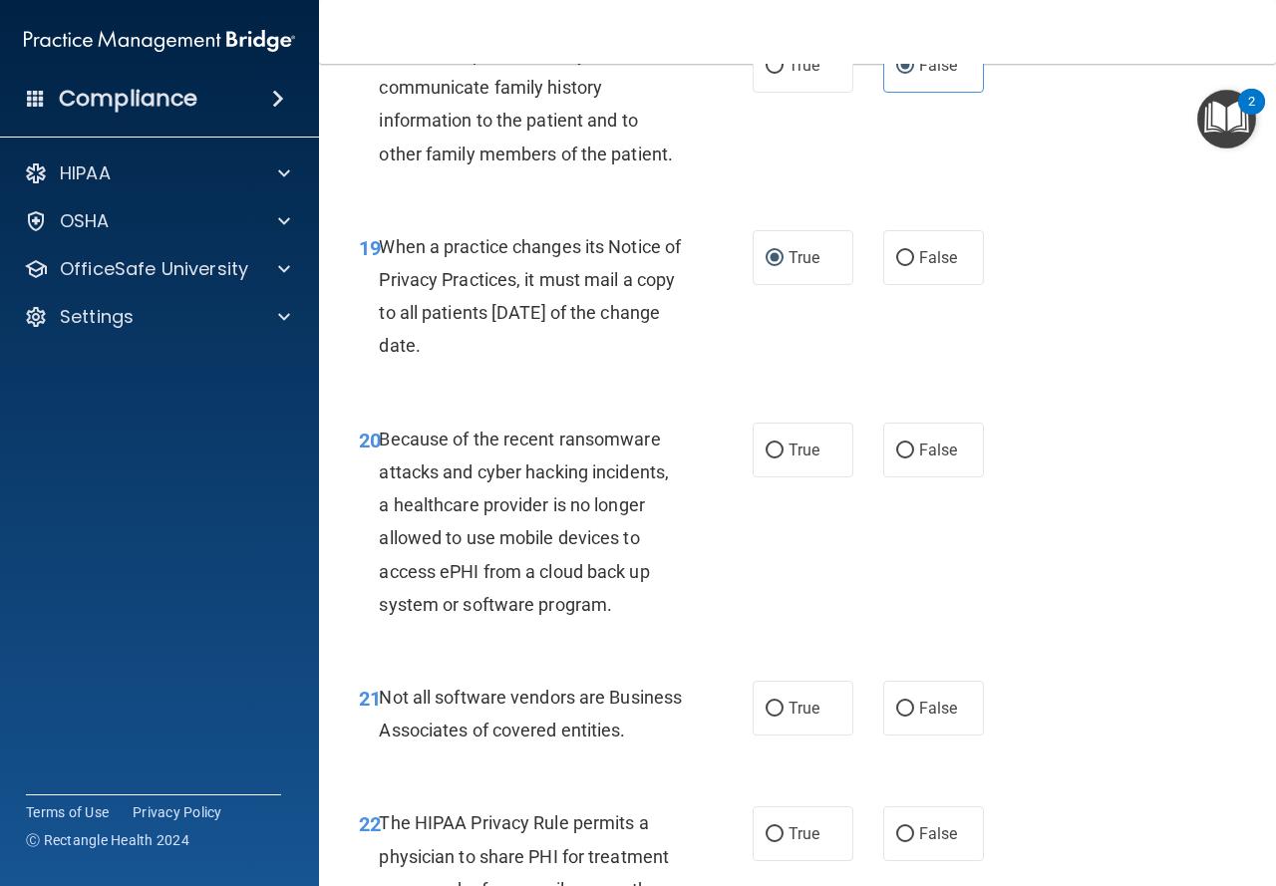
scroll to position [3789, 0]
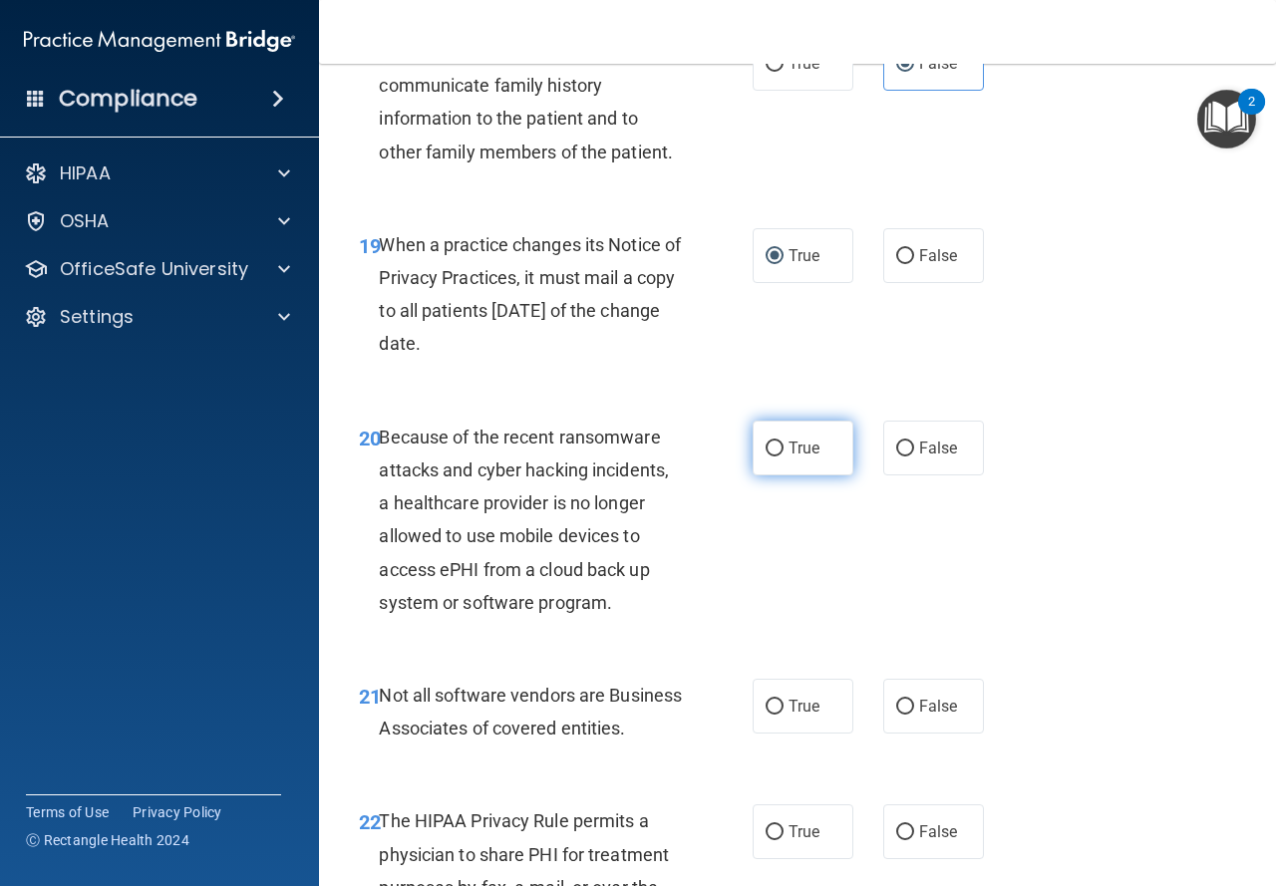
click at [775, 457] on input "True" at bounding box center [775, 449] width 18 height 15
radio input "true"
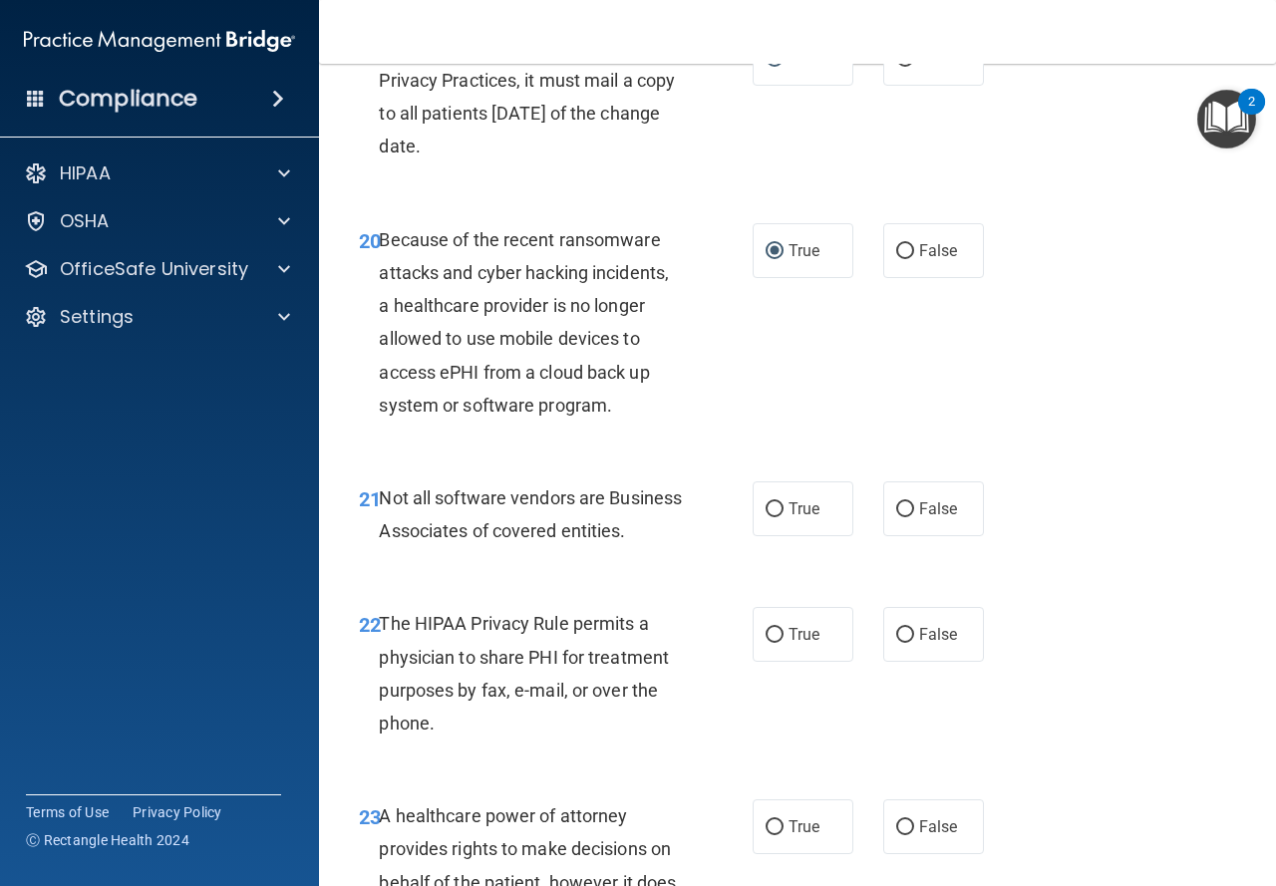
scroll to position [3988, 0]
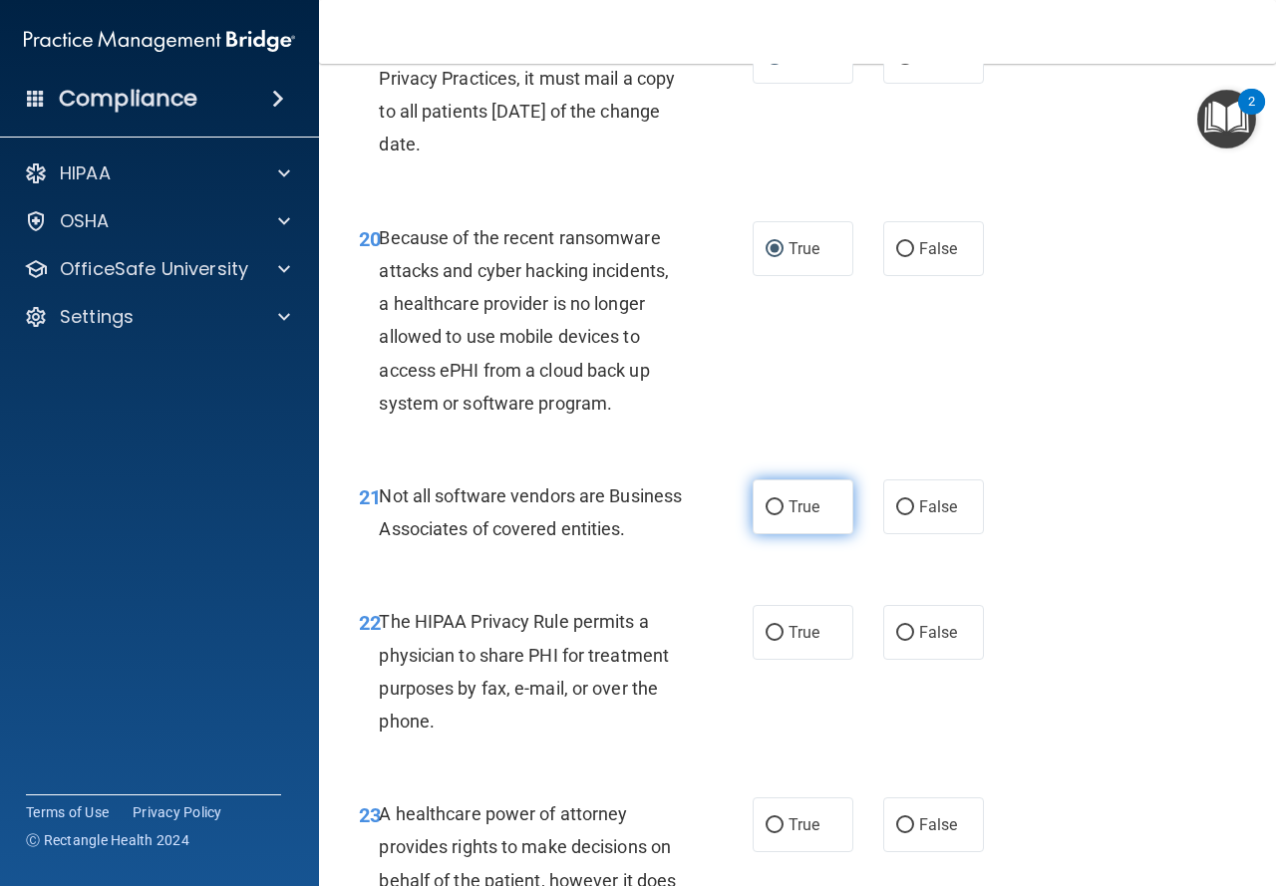
click at [815, 534] on label "True" at bounding box center [803, 507] width 101 height 55
click at [784, 515] on input "True" at bounding box center [775, 507] width 18 height 15
radio input "true"
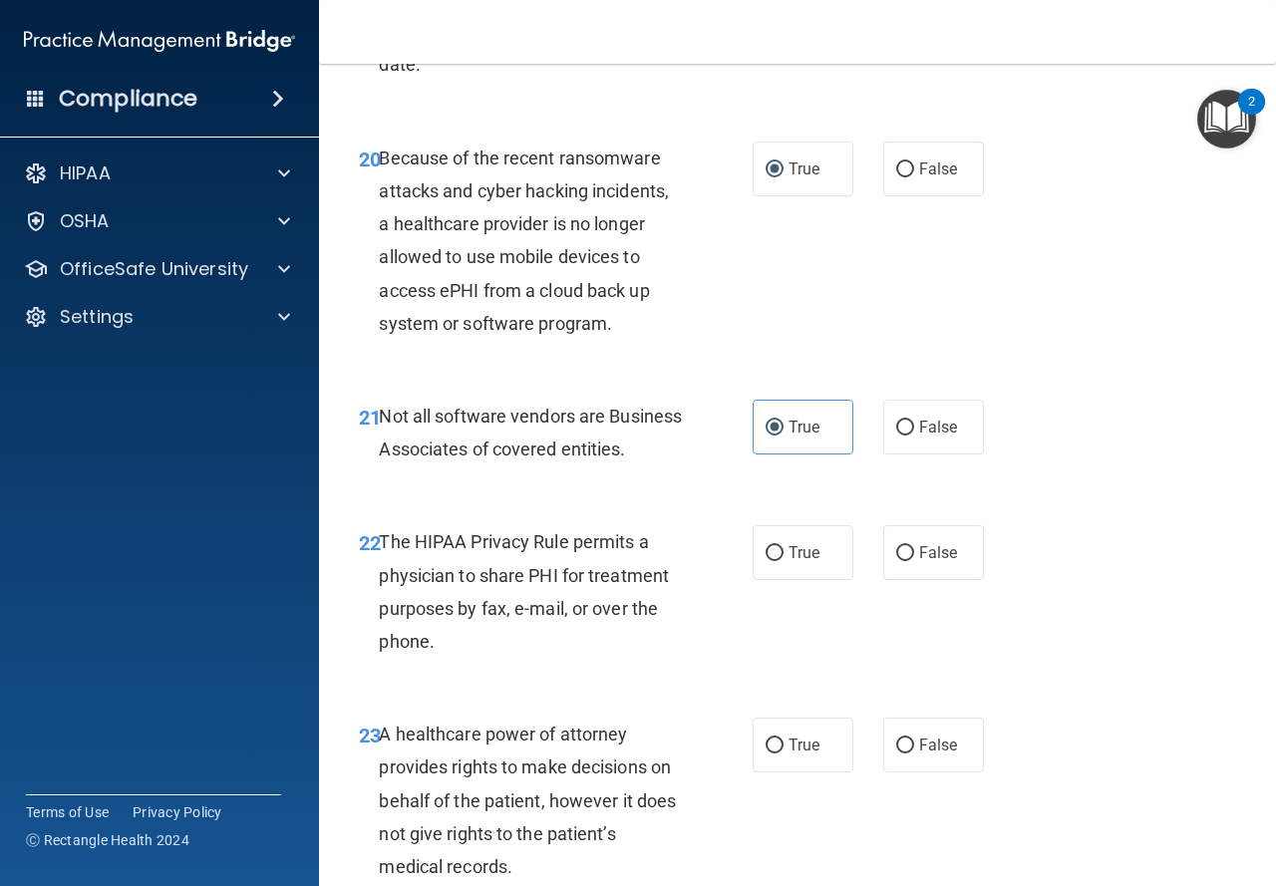
scroll to position [4187, 0]
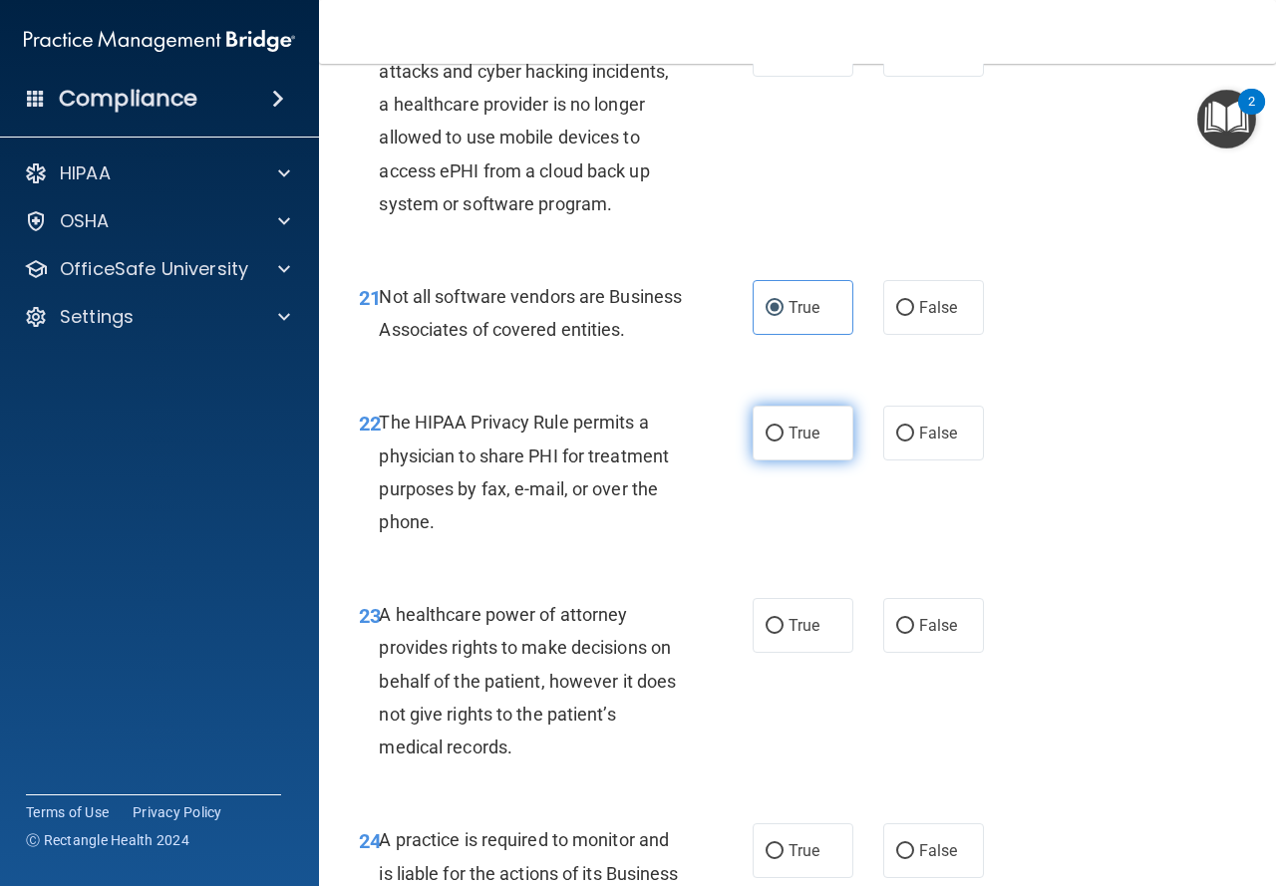
click at [783, 461] on label "True" at bounding box center [803, 433] width 101 height 55
click at [783, 442] on input "True" at bounding box center [775, 434] width 18 height 15
radio input "true"
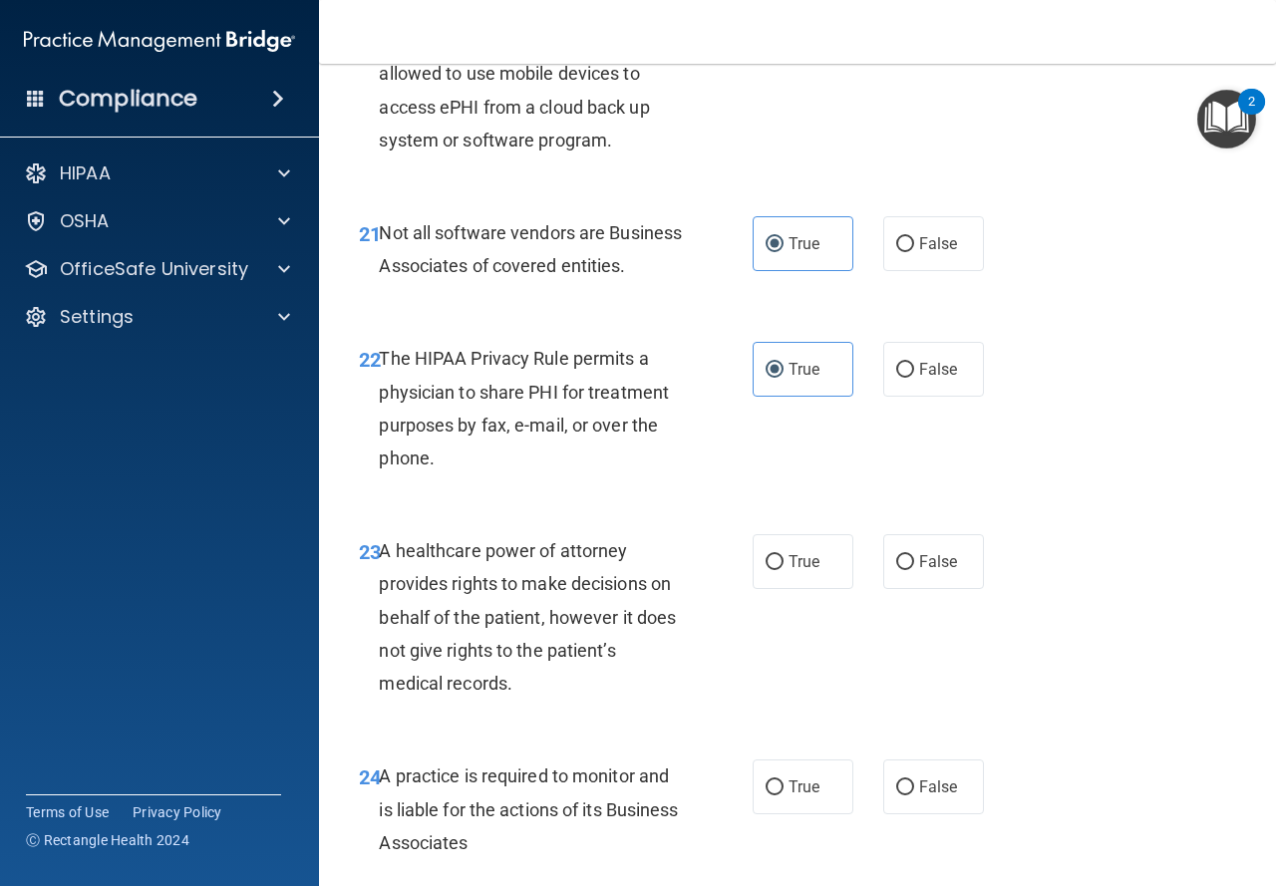
scroll to position [4387, 0]
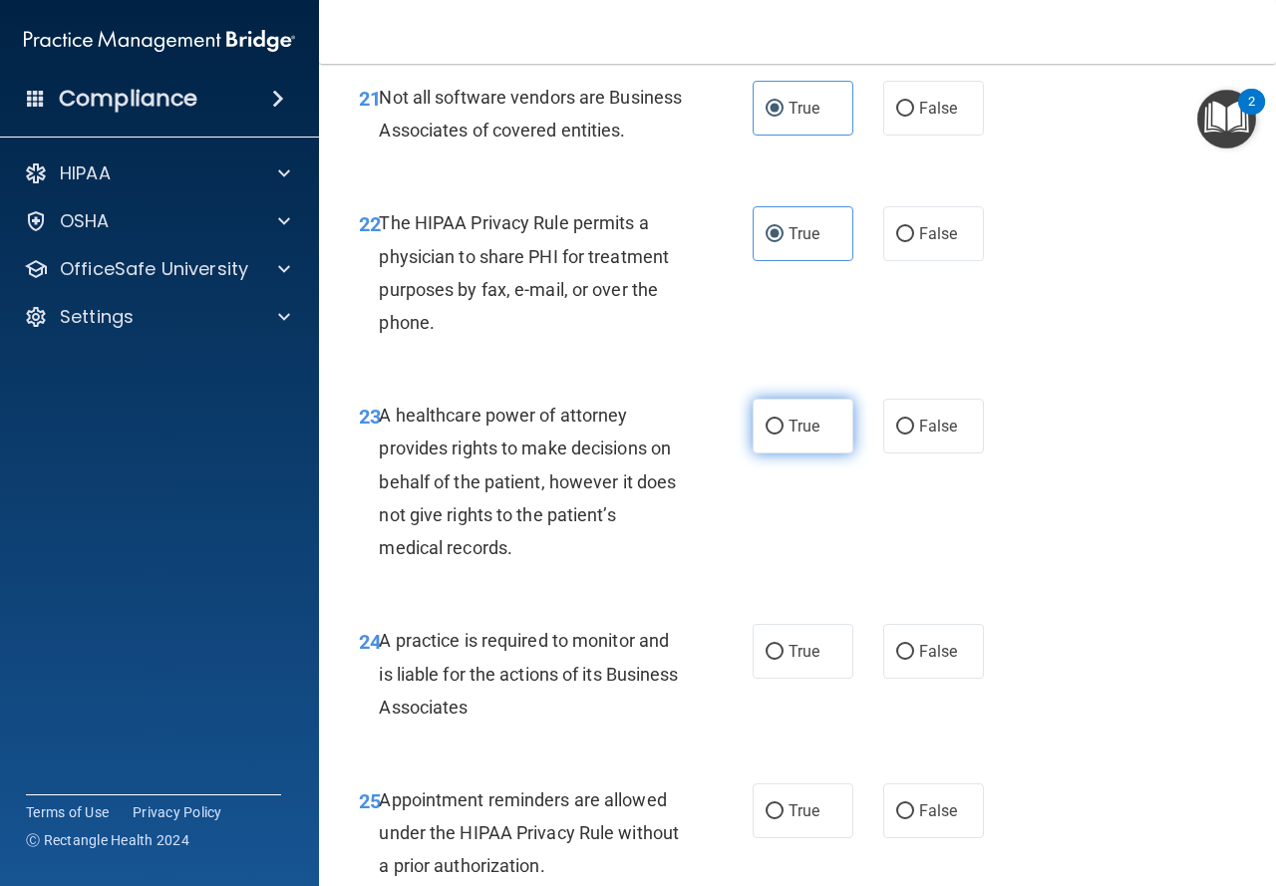
click at [791, 454] on label "True" at bounding box center [803, 426] width 101 height 55
click at [784, 435] on input "True" at bounding box center [775, 427] width 18 height 15
radio input "true"
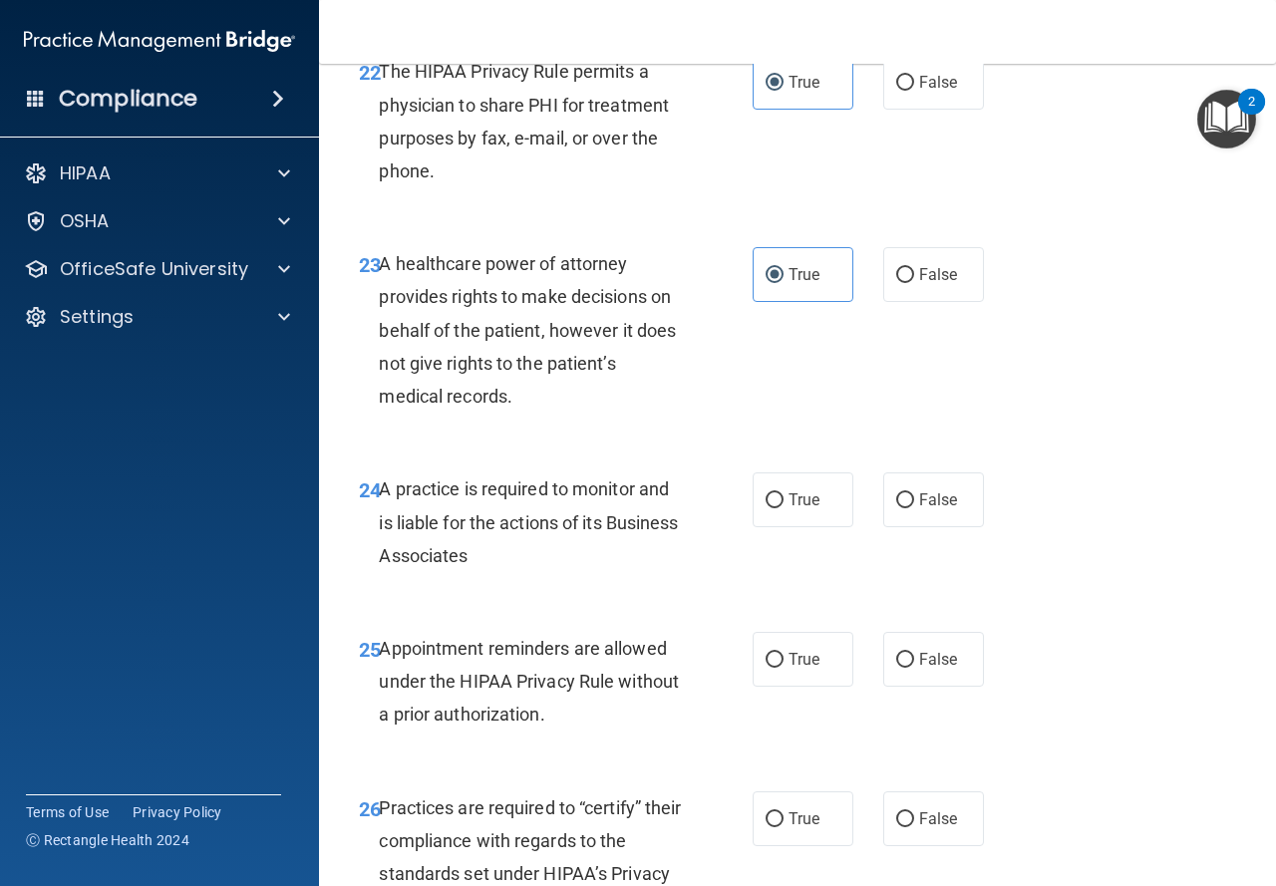
scroll to position [4586, 0]
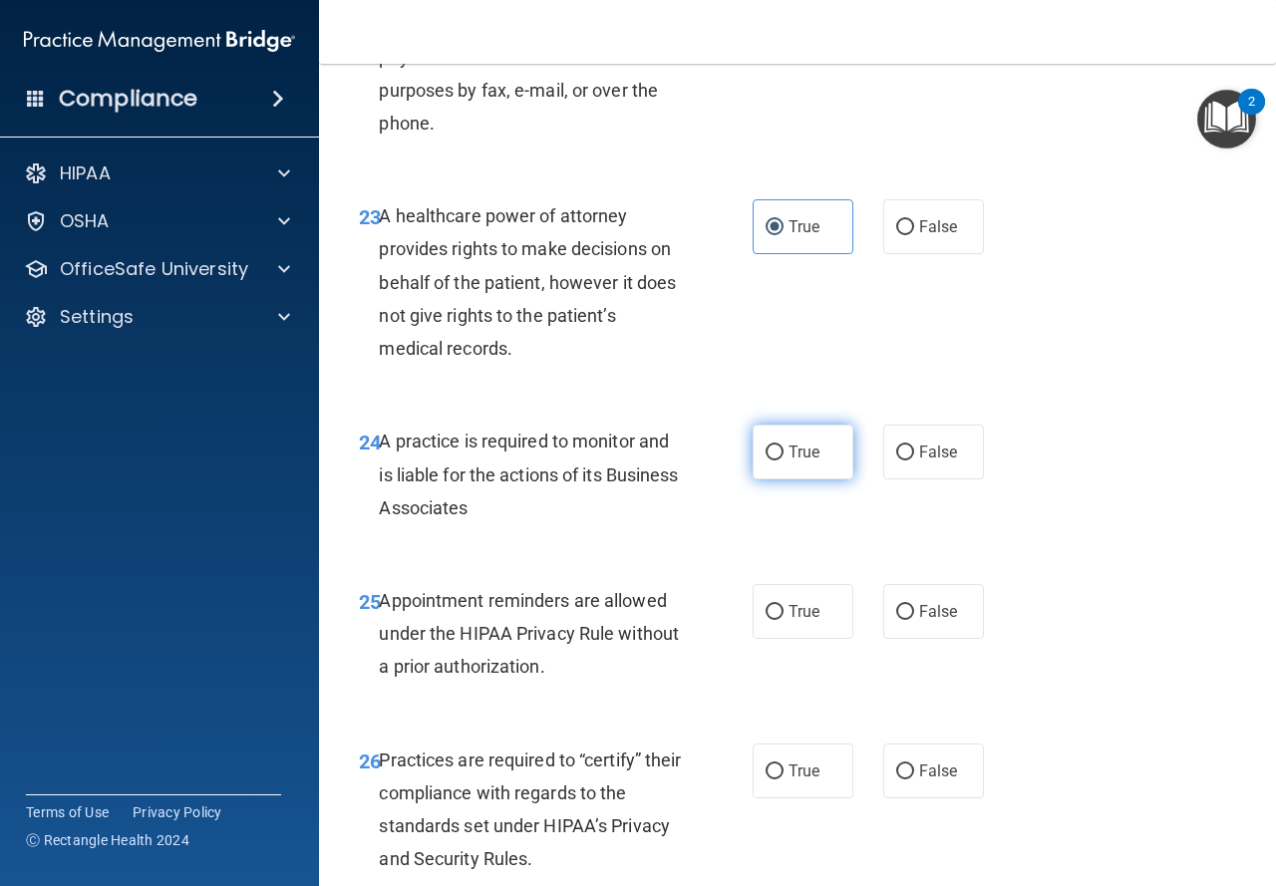
click at [761, 480] on label "True" at bounding box center [803, 452] width 101 height 55
click at [766, 461] on input "True" at bounding box center [775, 453] width 18 height 15
radio input "true"
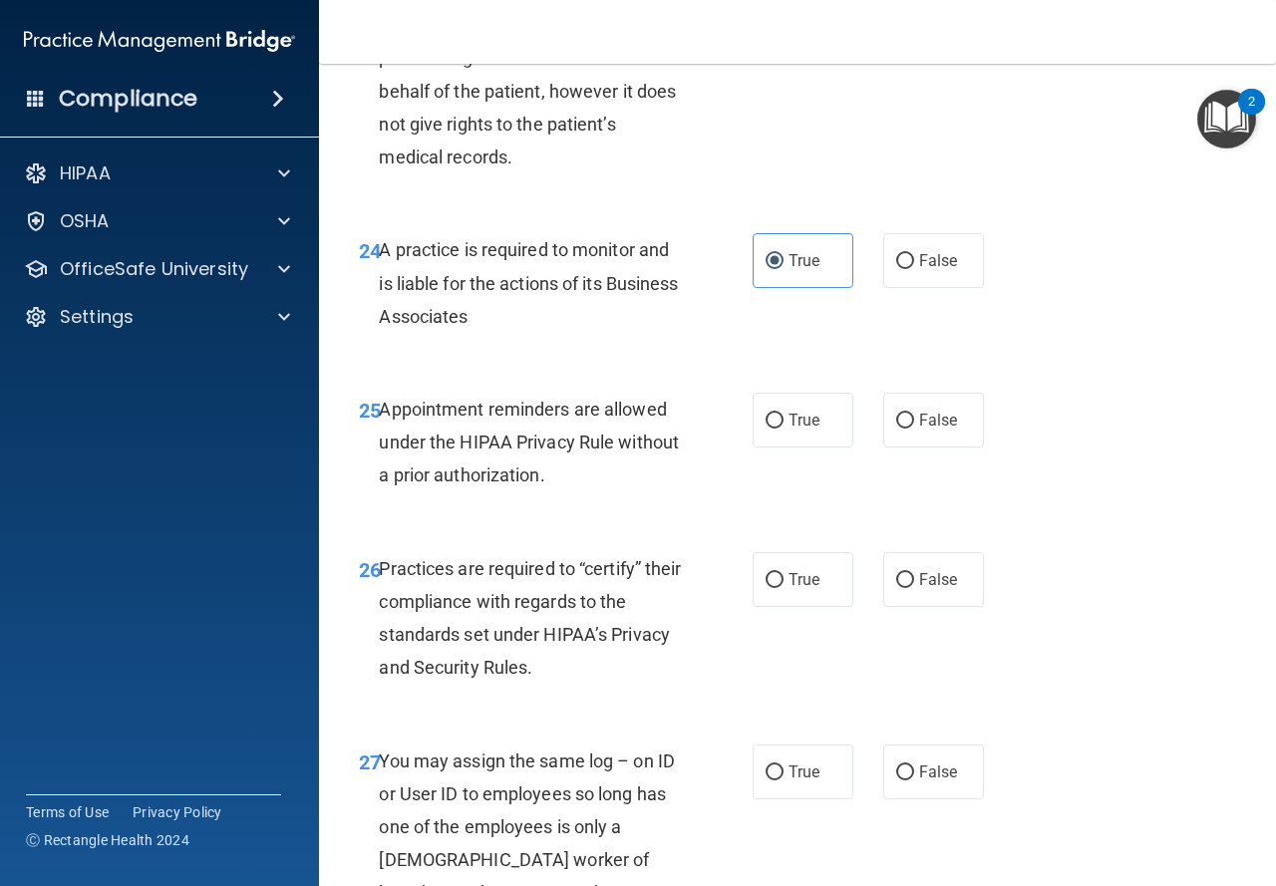
scroll to position [4785, 0]
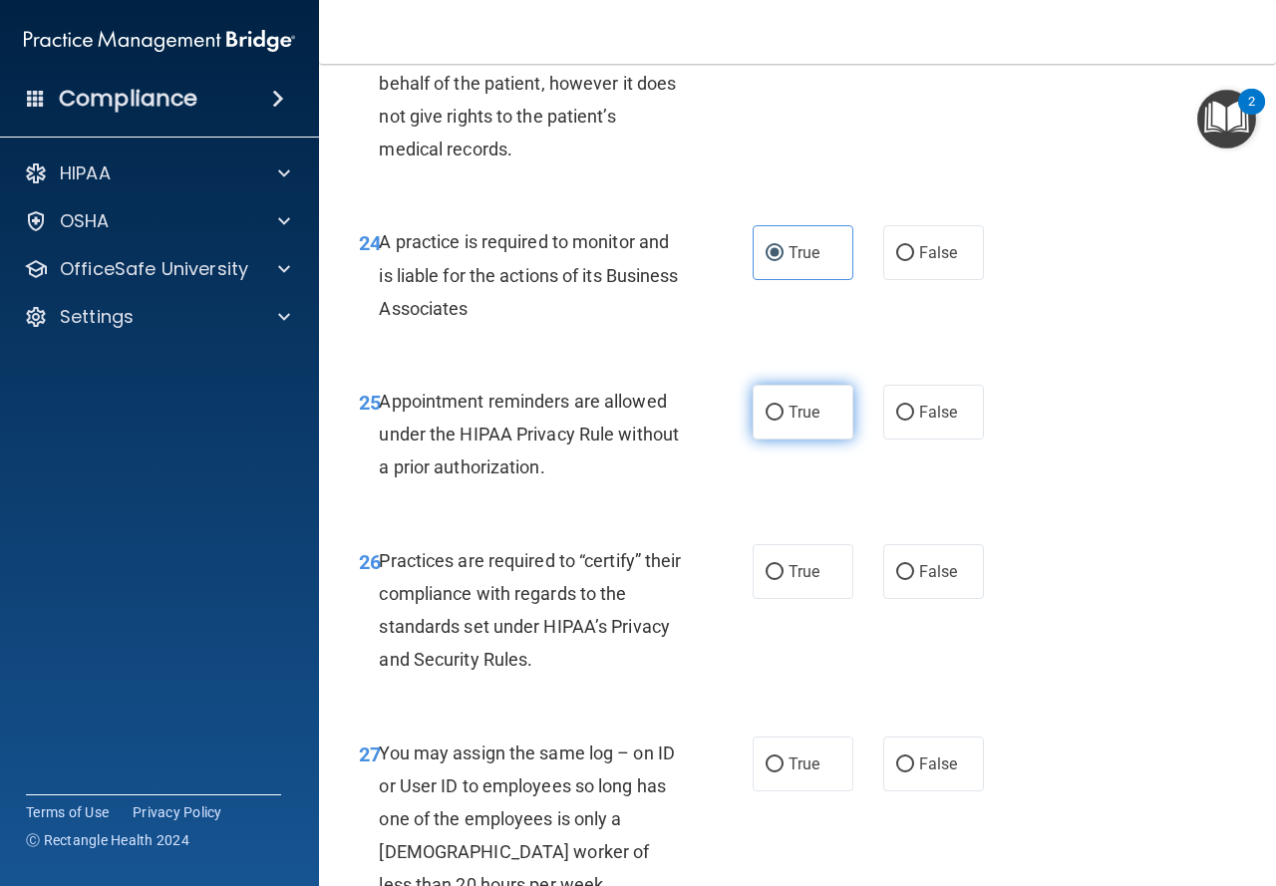
click at [753, 440] on label "True" at bounding box center [803, 412] width 101 height 55
click at [766, 421] on input "True" at bounding box center [775, 413] width 18 height 15
radio input "true"
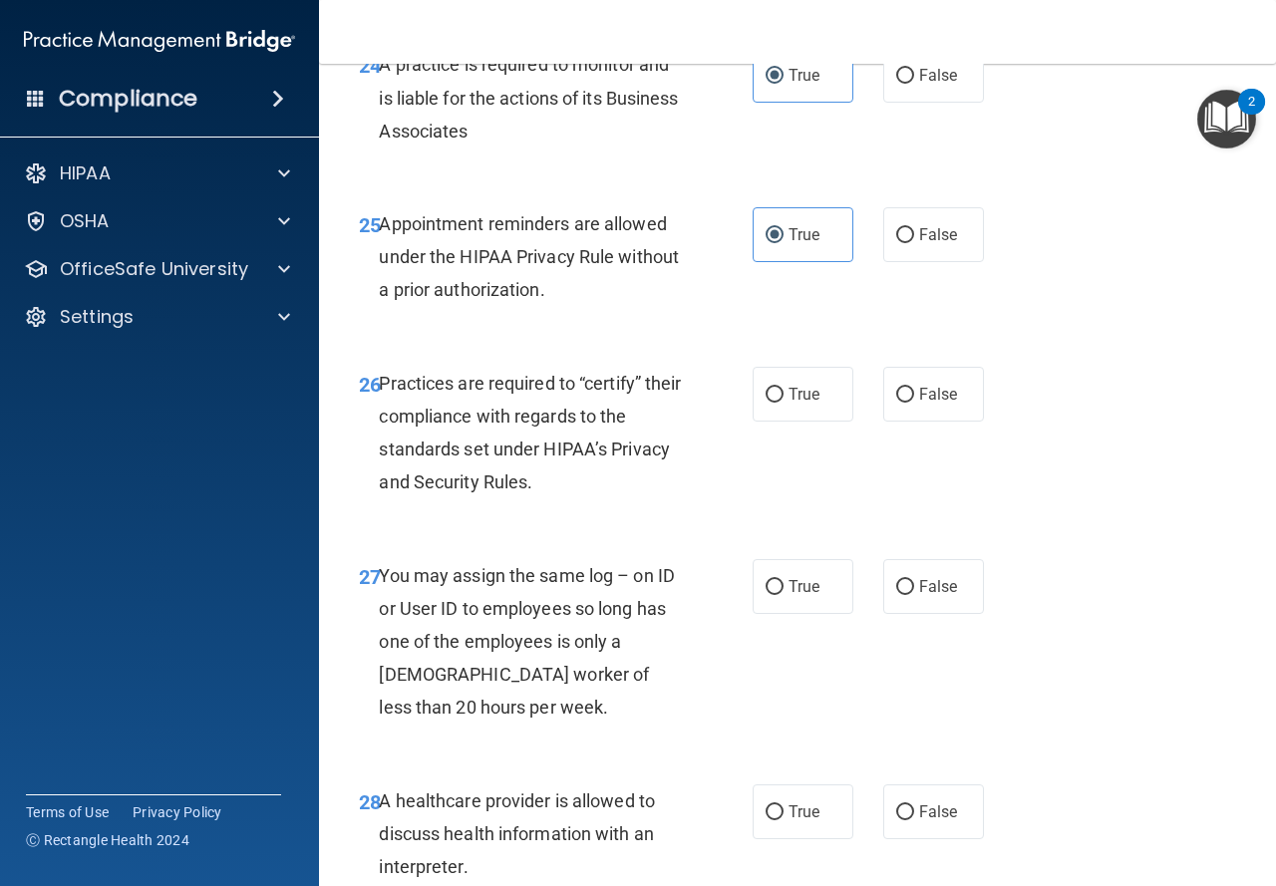
scroll to position [4985, 0]
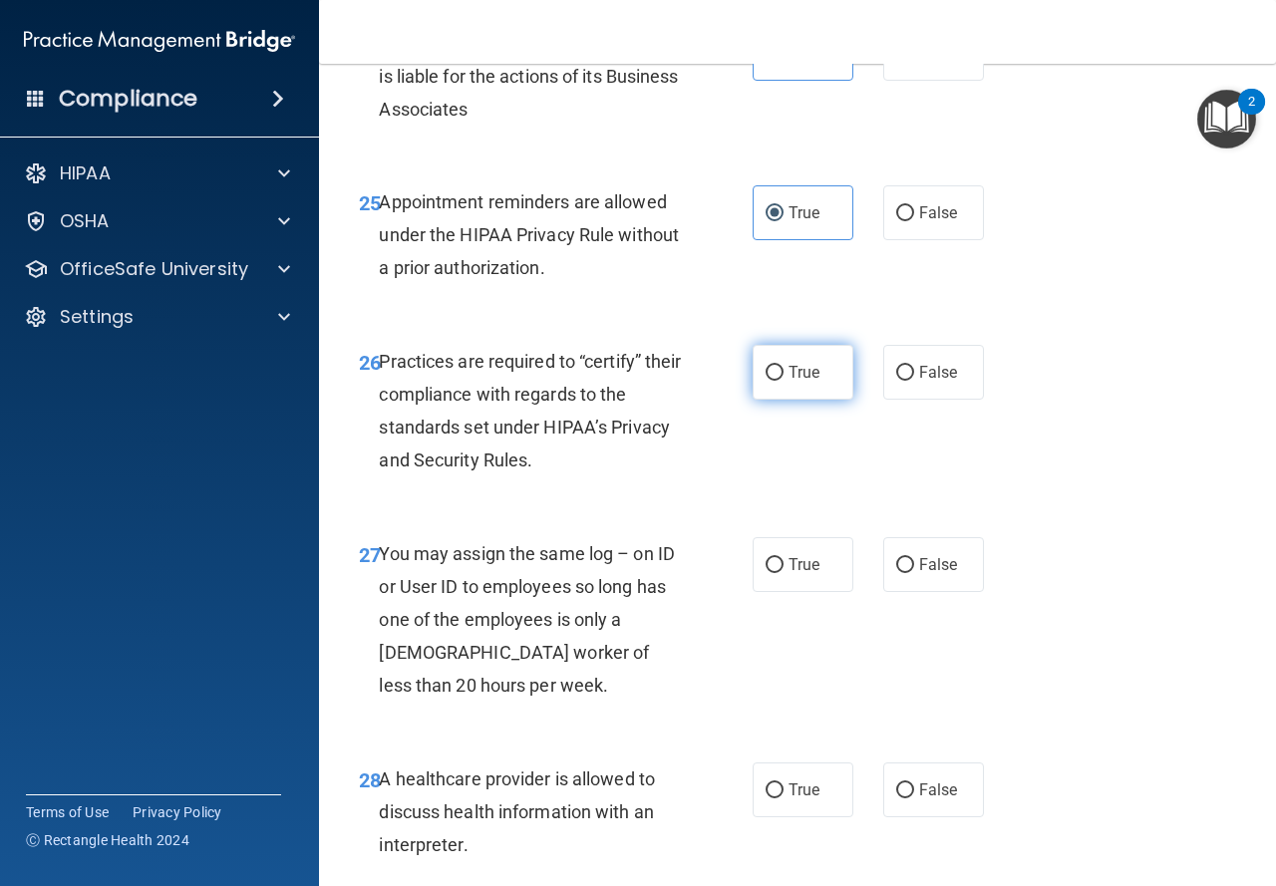
click at [778, 400] on label "True" at bounding box center [803, 372] width 101 height 55
click at [778, 381] on input "True" at bounding box center [775, 373] width 18 height 15
radio input "true"
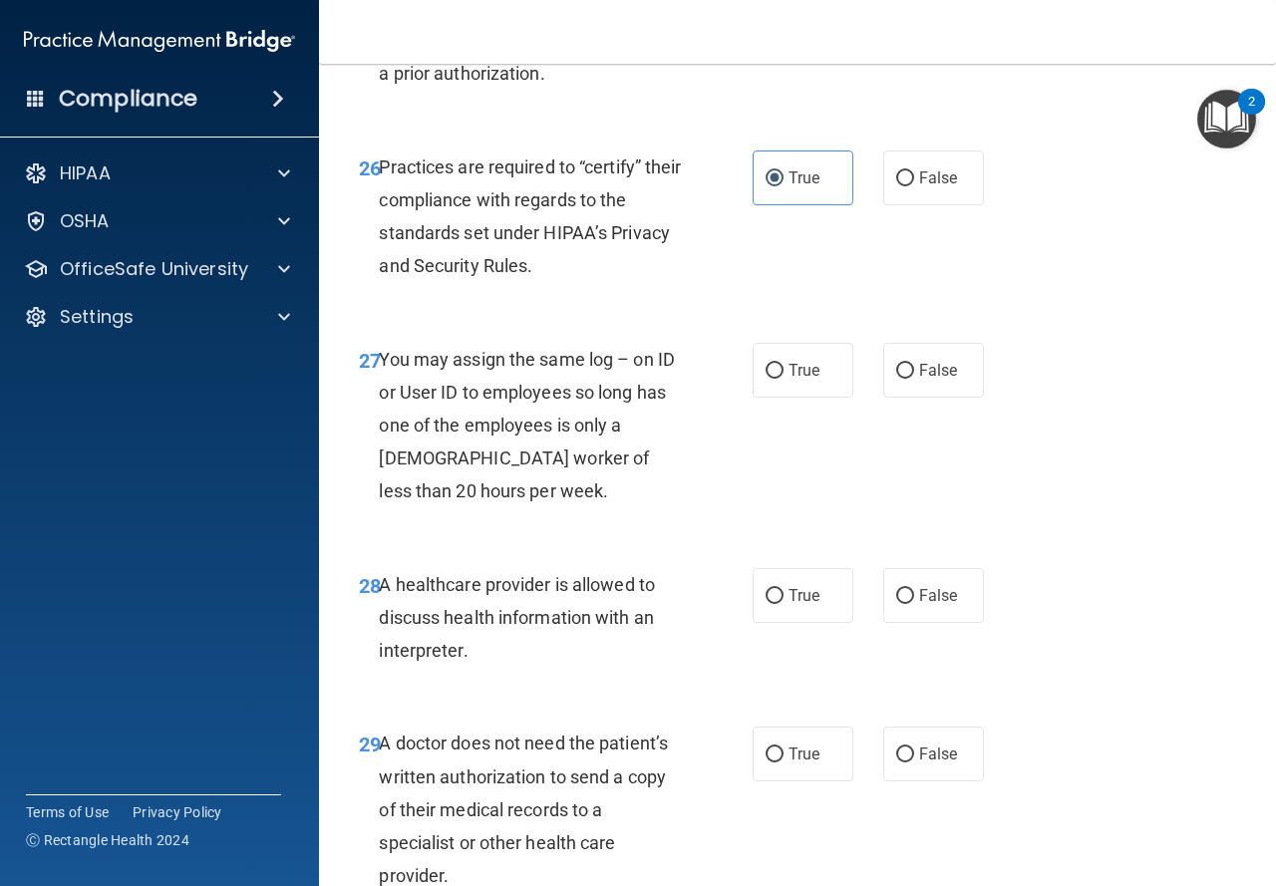
scroll to position [5184, 0]
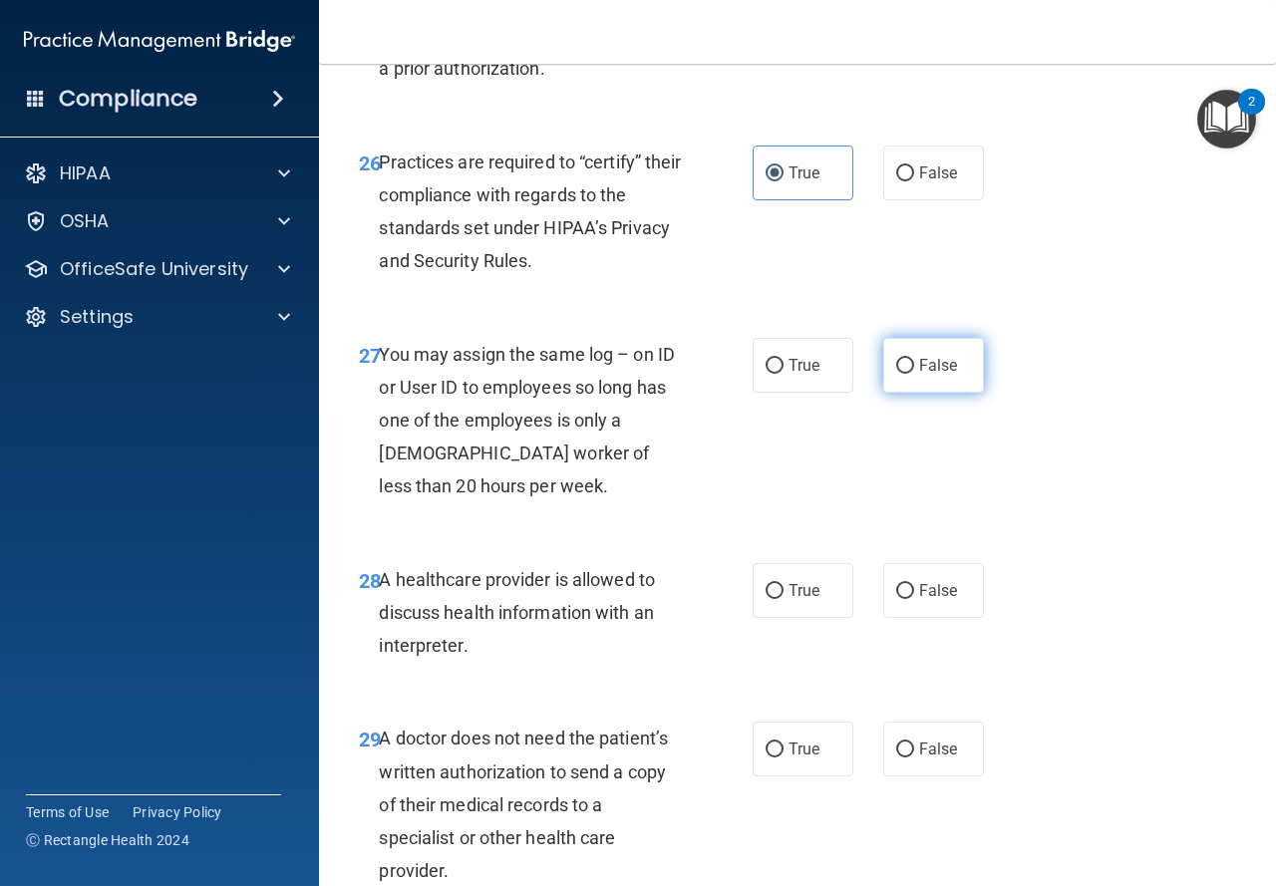
click at [933, 393] on label "False" at bounding box center [933, 365] width 101 height 55
click at [914, 374] on input "False" at bounding box center [905, 366] width 18 height 15
radio input "true"
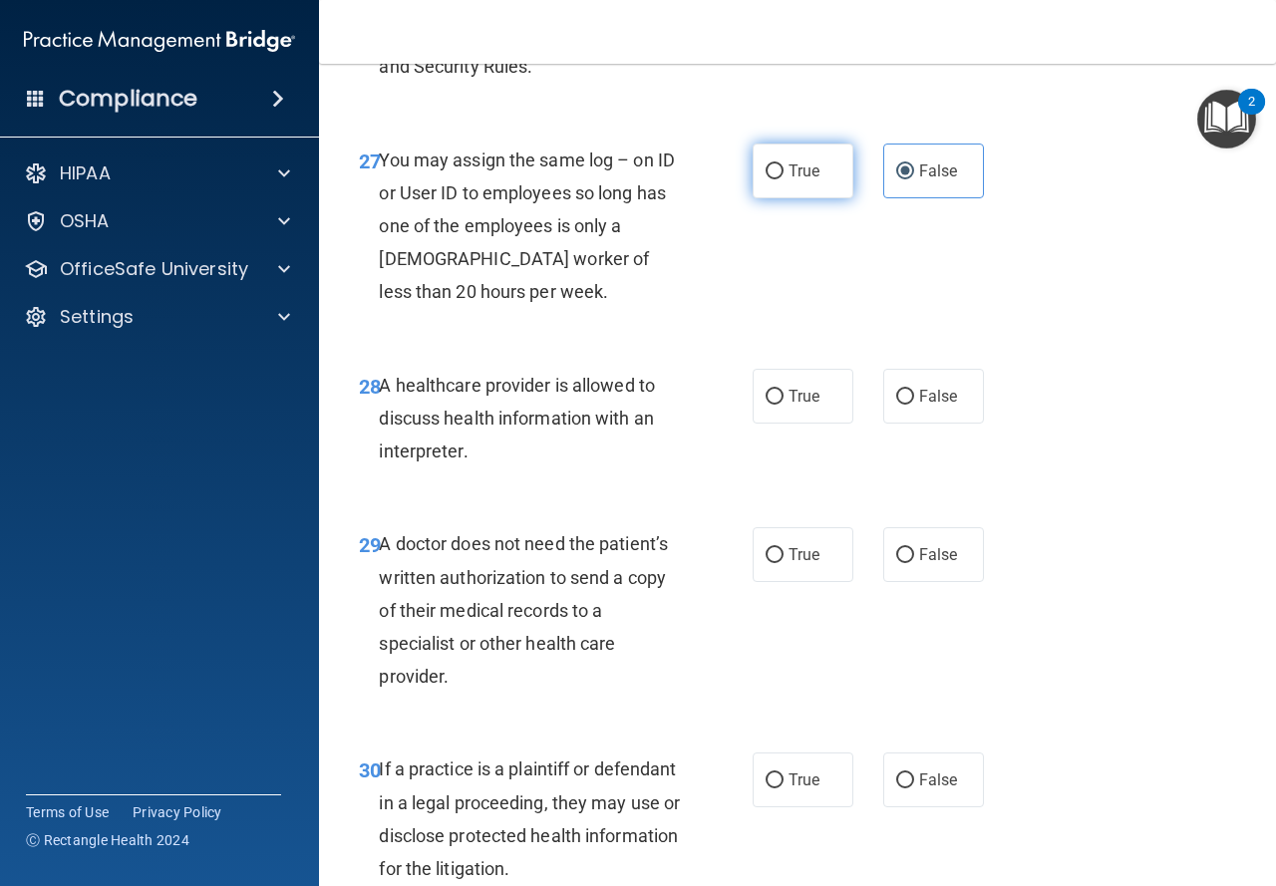
scroll to position [5384, 0]
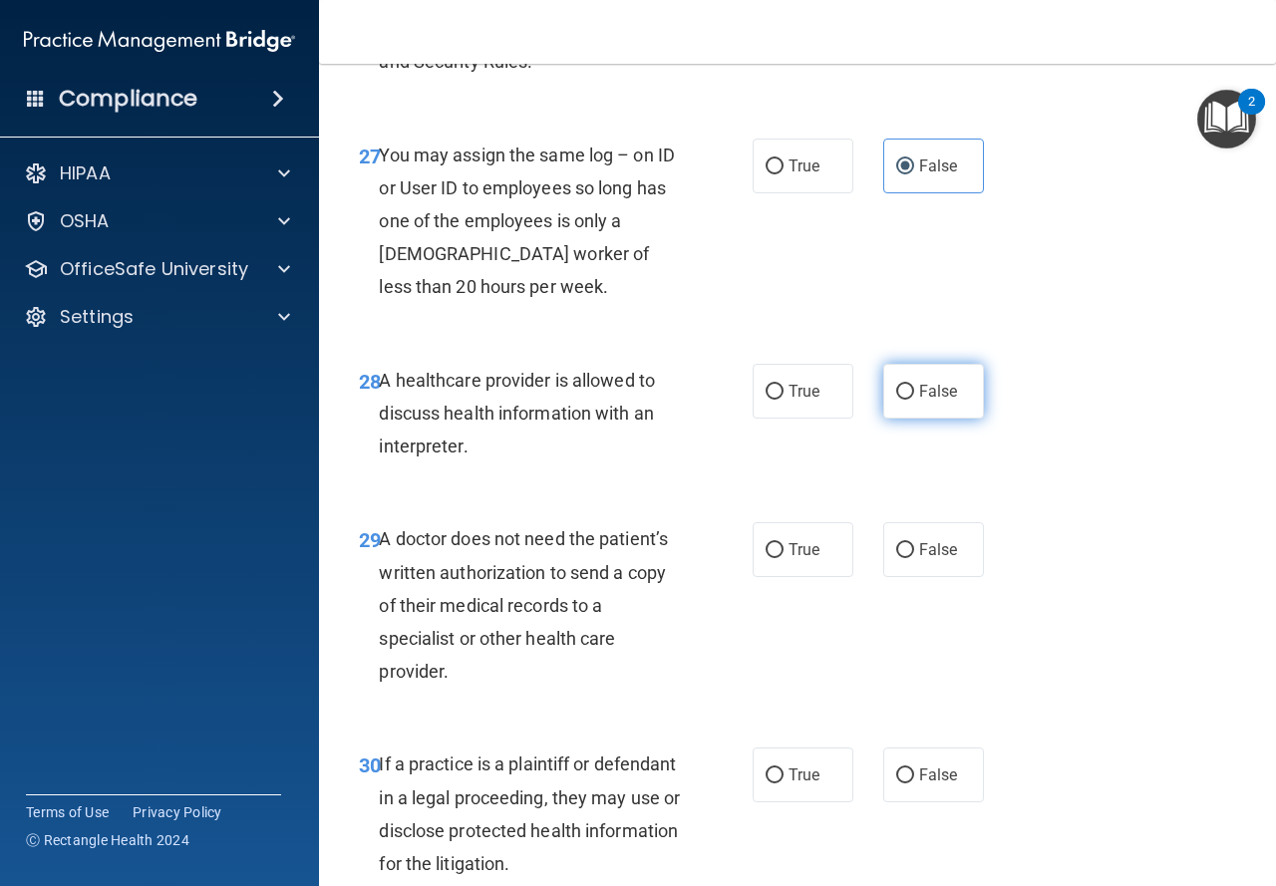
click at [896, 400] on input "False" at bounding box center [905, 392] width 18 height 15
radio input "true"
click at [789, 401] on span "True" at bounding box center [804, 391] width 31 height 19
click at [783, 400] on input "True" at bounding box center [775, 392] width 18 height 15
radio input "true"
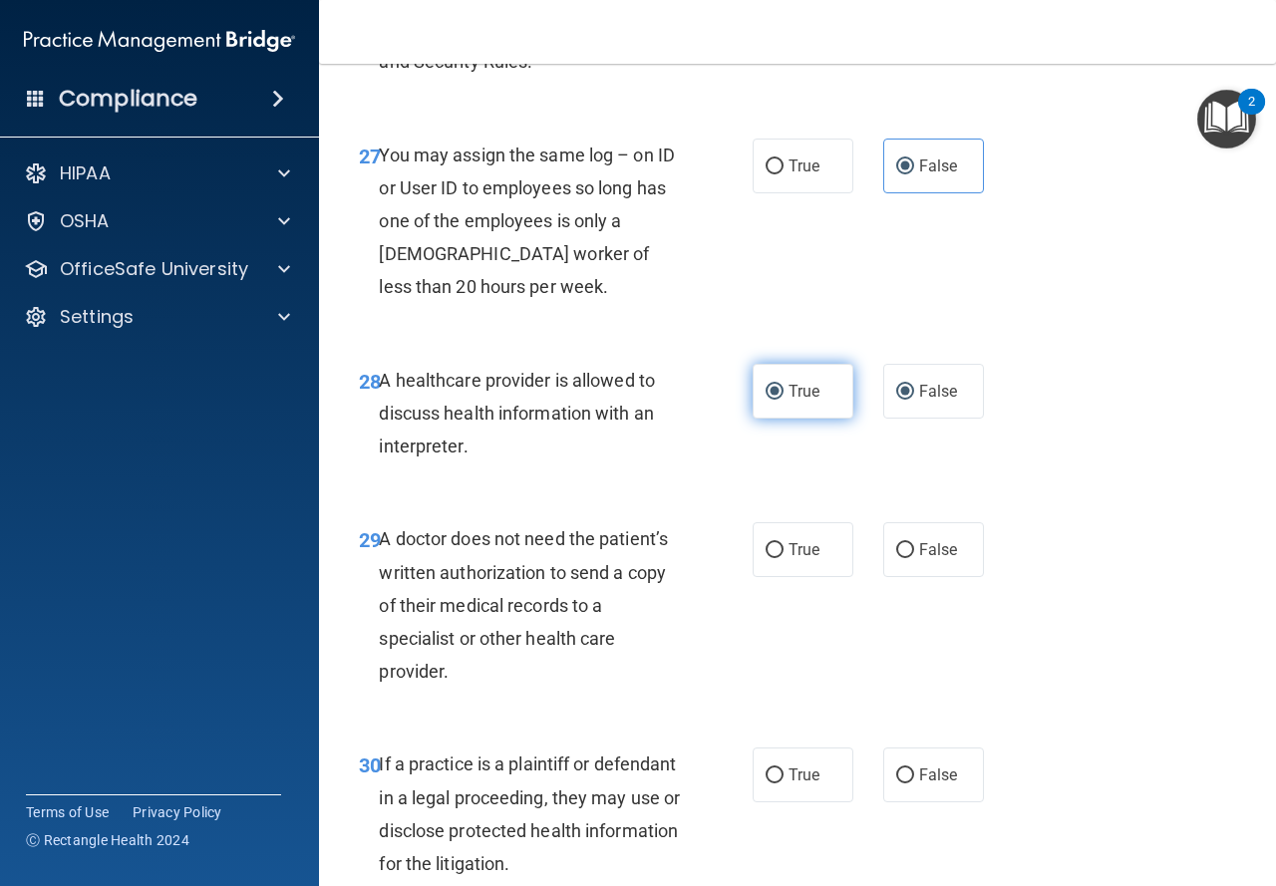
radio input "false"
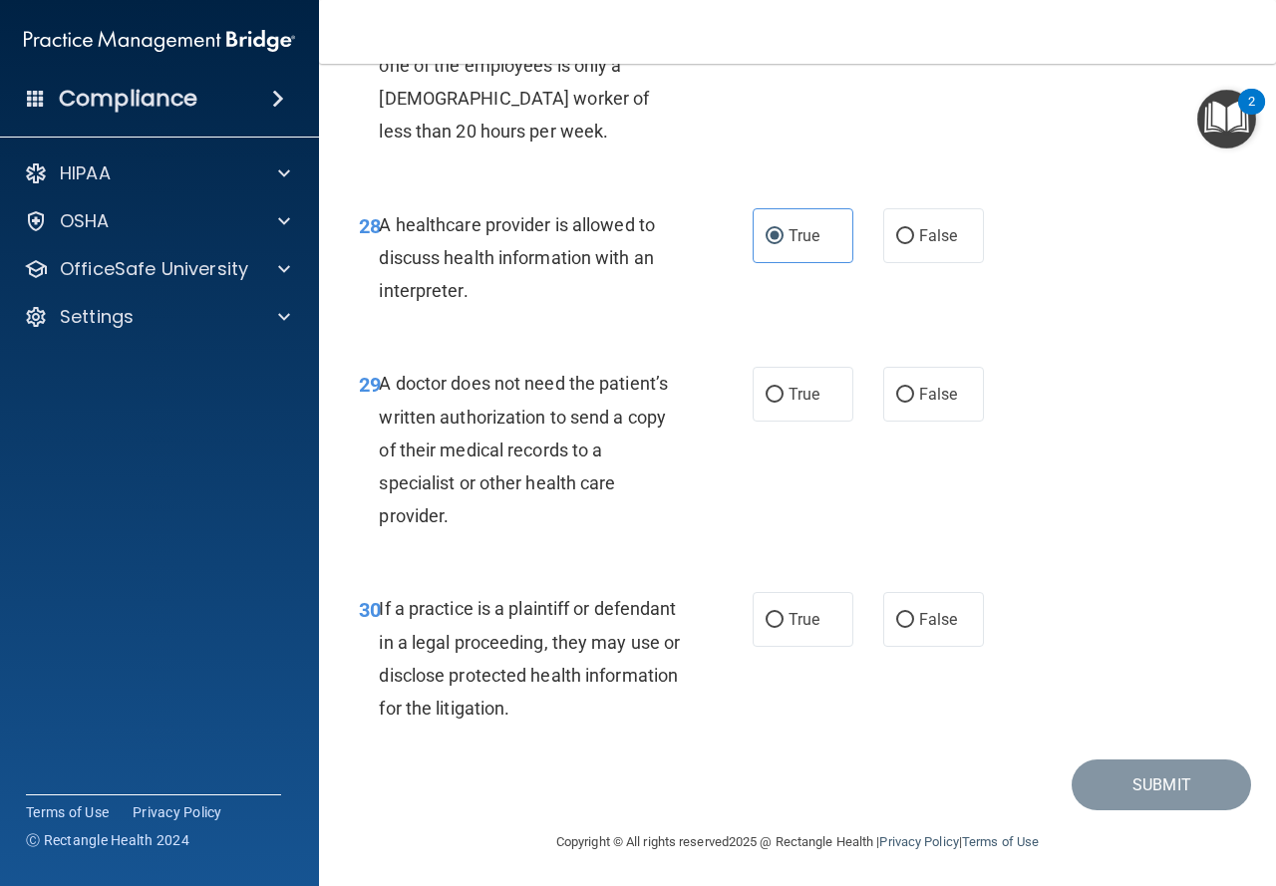
scroll to position [5509, 0]
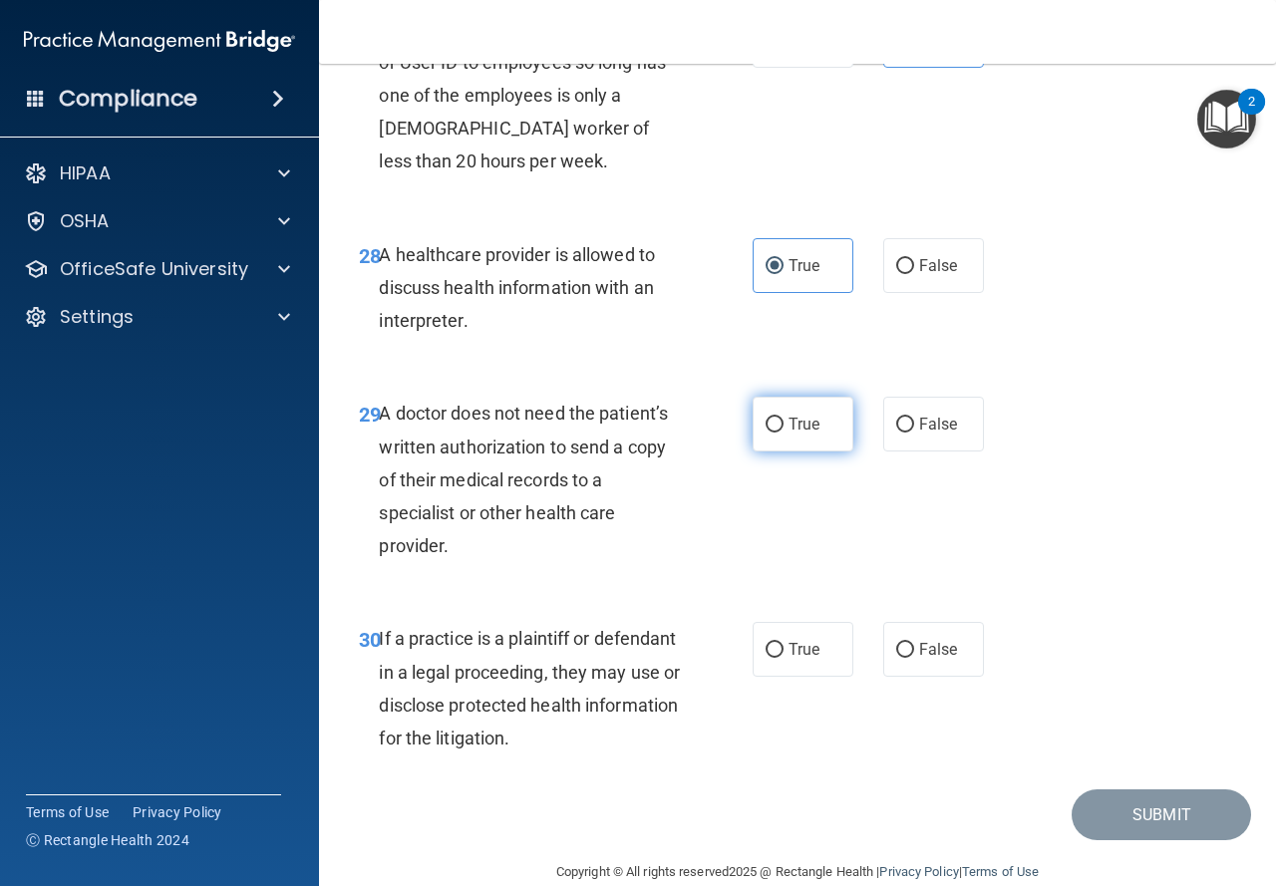
click at [793, 452] on label "True" at bounding box center [803, 424] width 101 height 55
click at [784, 433] on input "True" at bounding box center [775, 425] width 18 height 15
radio input "true"
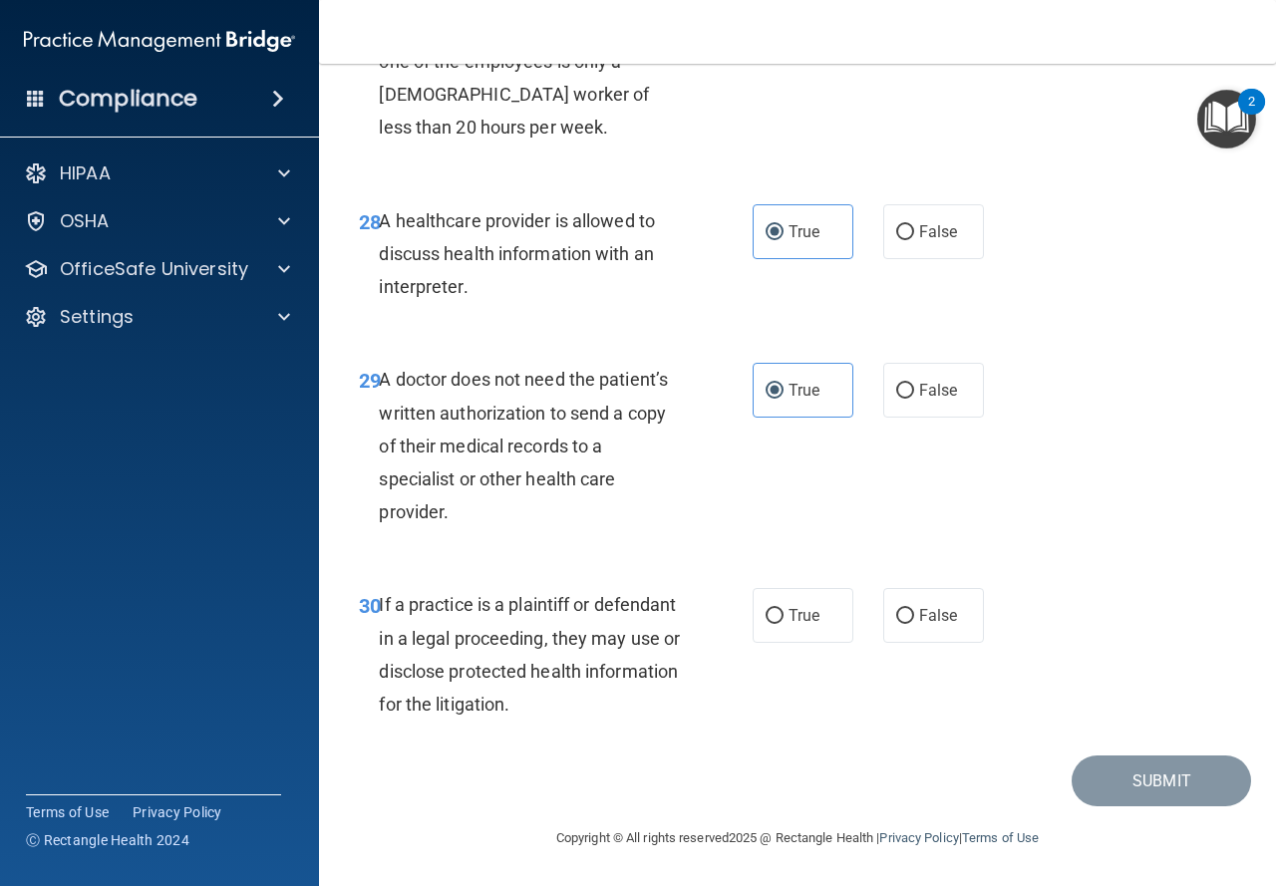
scroll to position [5609, 0]
click at [919, 611] on span "False" at bounding box center [938, 615] width 39 height 19
click at [911, 611] on input "False" at bounding box center [905, 616] width 18 height 15
radio input "true"
click at [1117, 797] on button "Submit" at bounding box center [1161, 781] width 179 height 51
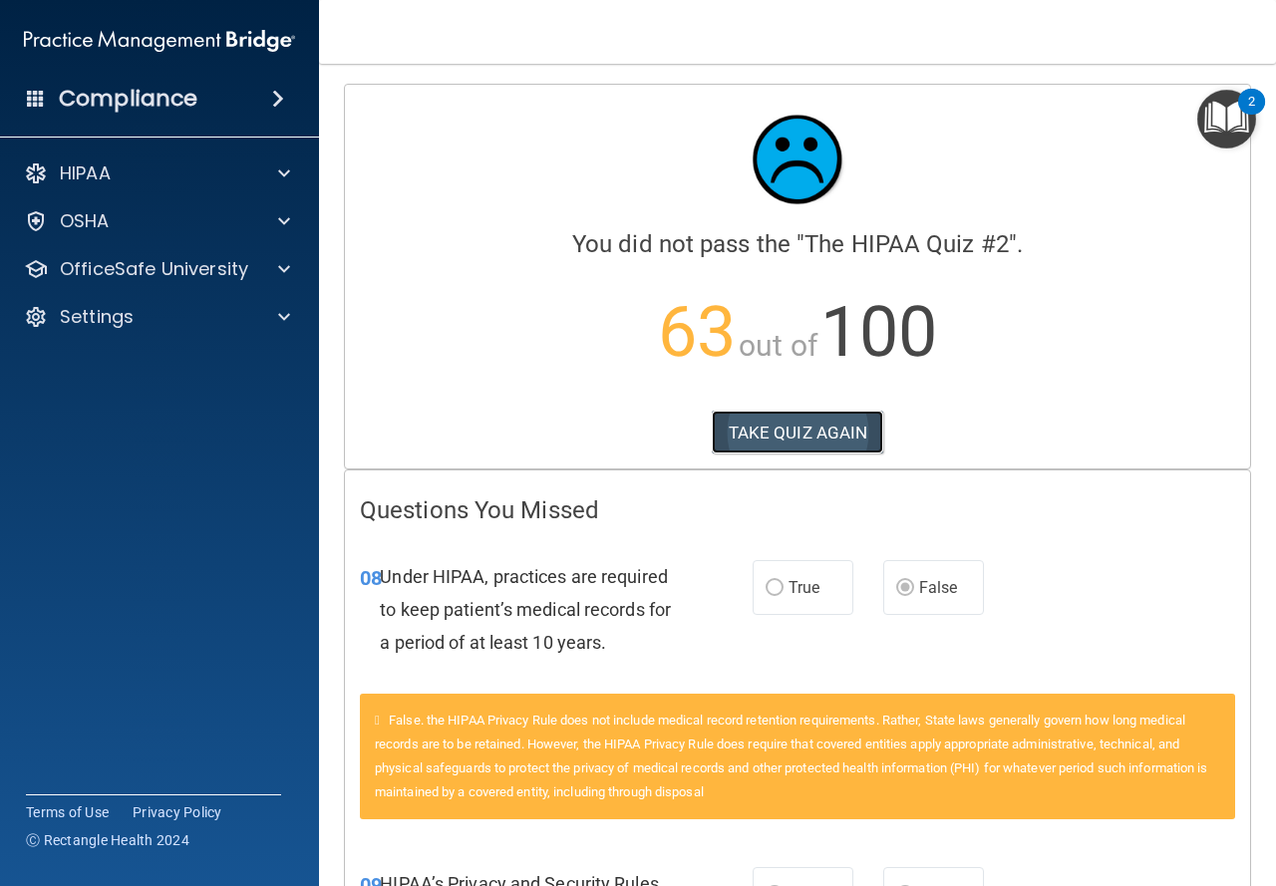
click at [777, 441] on button "TAKE QUIZ AGAIN" at bounding box center [798, 433] width 172 height 44
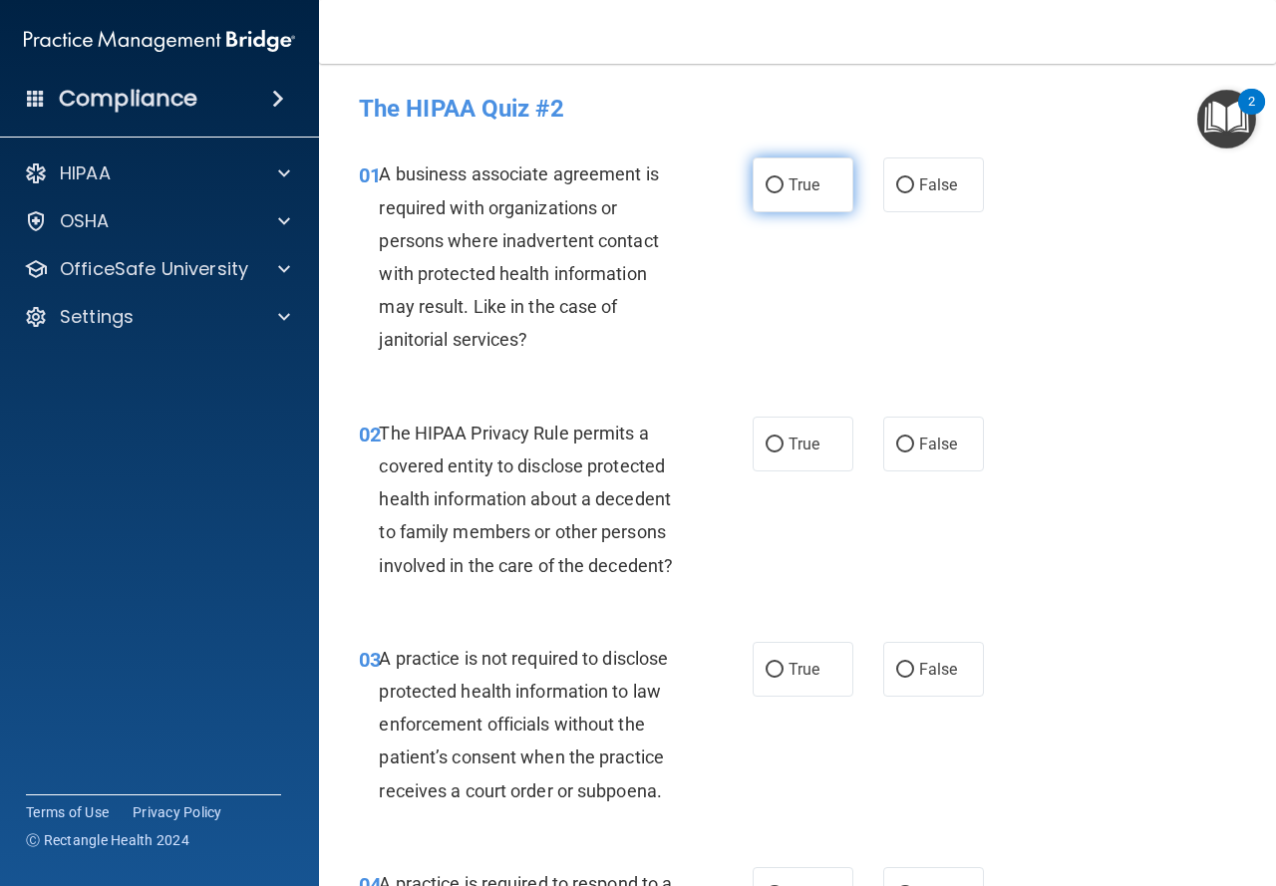
click at [763, 194] on label "True" at bounding box center [803, 185] width 101 height 55
click at [766, 193] on input "True" at bounding box center [775, 185] width 18 height 15
radio input "true"
click at [899, 179] on input "False" at bounding box center [905, 185] width 18 height 15
radio input "true"
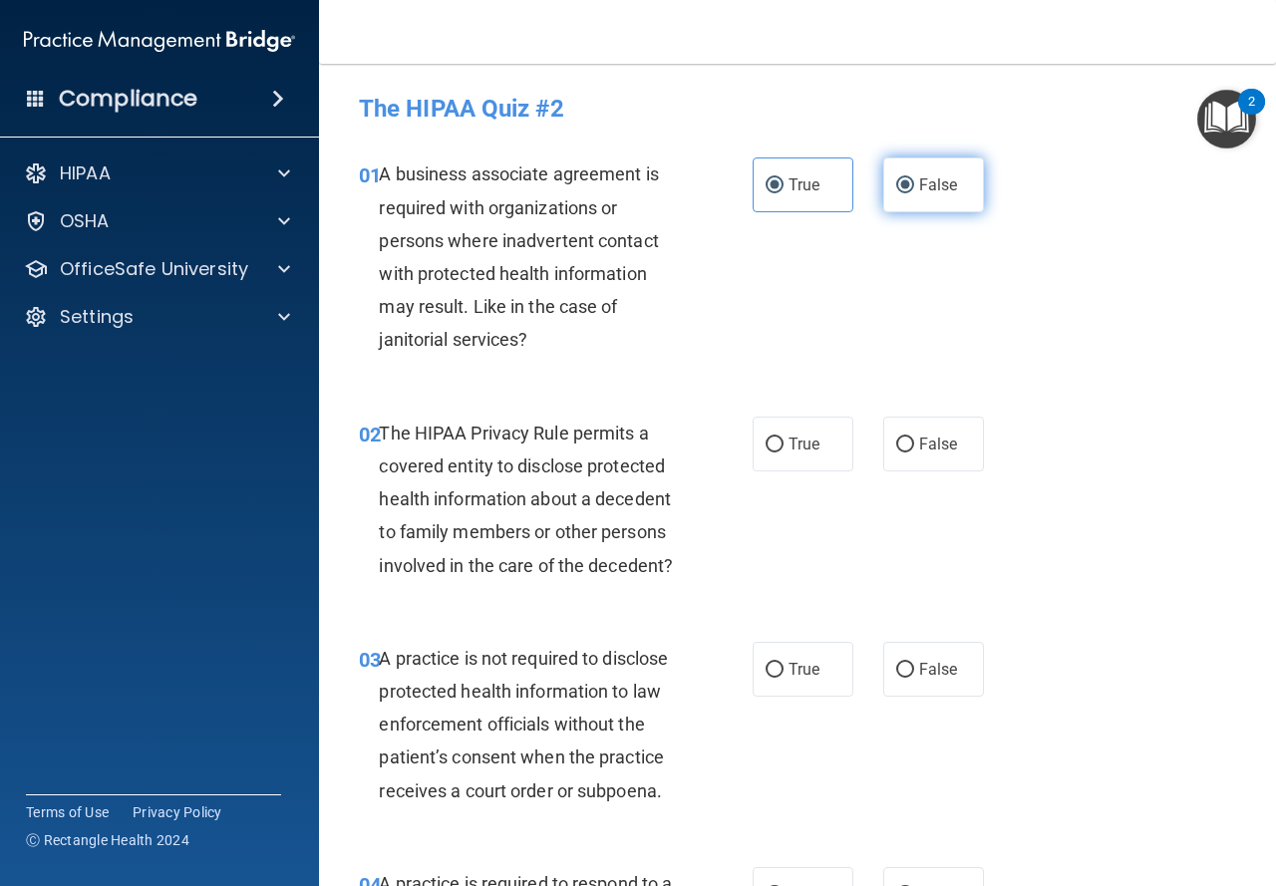
radio input "false"
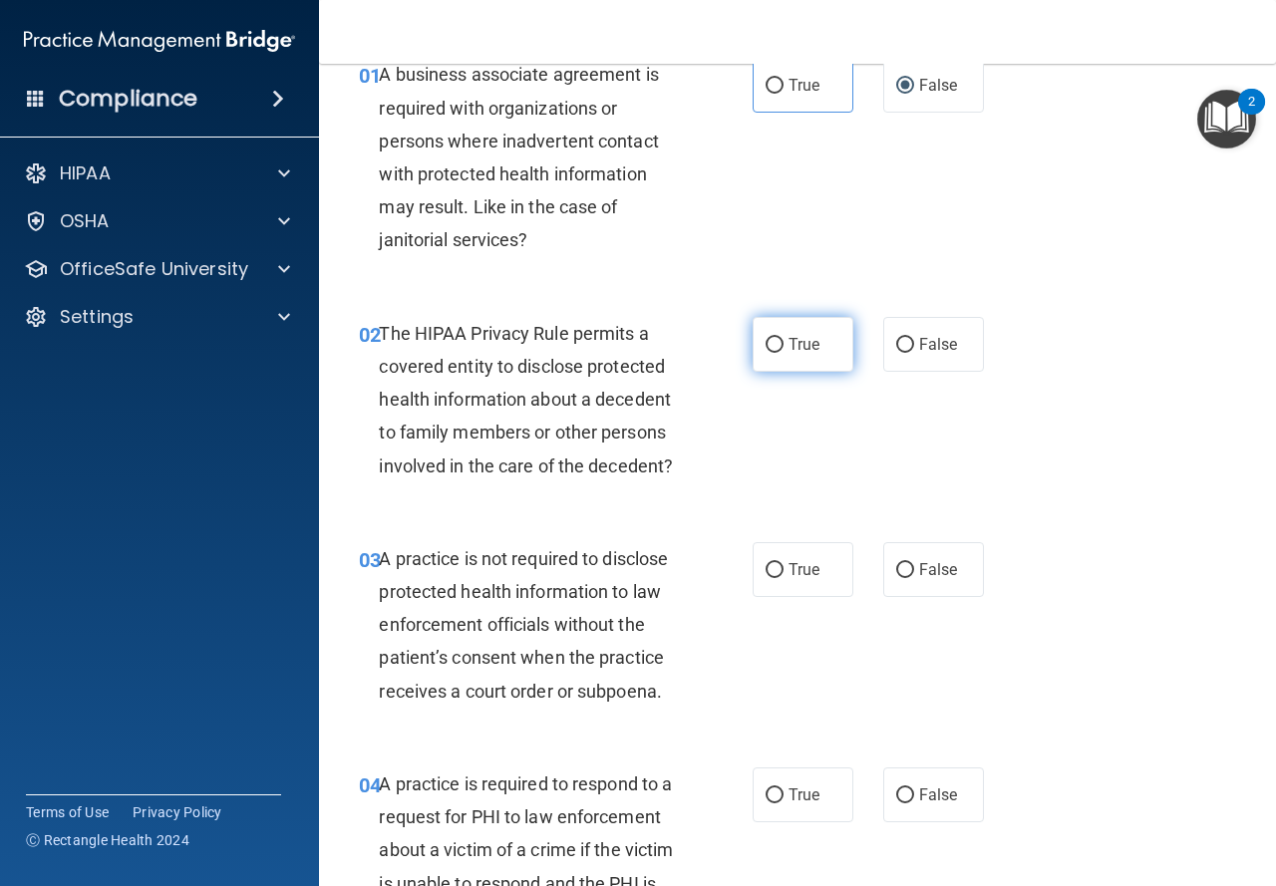
click at [792, 336] on span "True" at bounding box center [804, 344] width 31 height 19
click at [784, 338] on input "True" at bounding box center [775, 345] width 18 height 15
radio input "true"
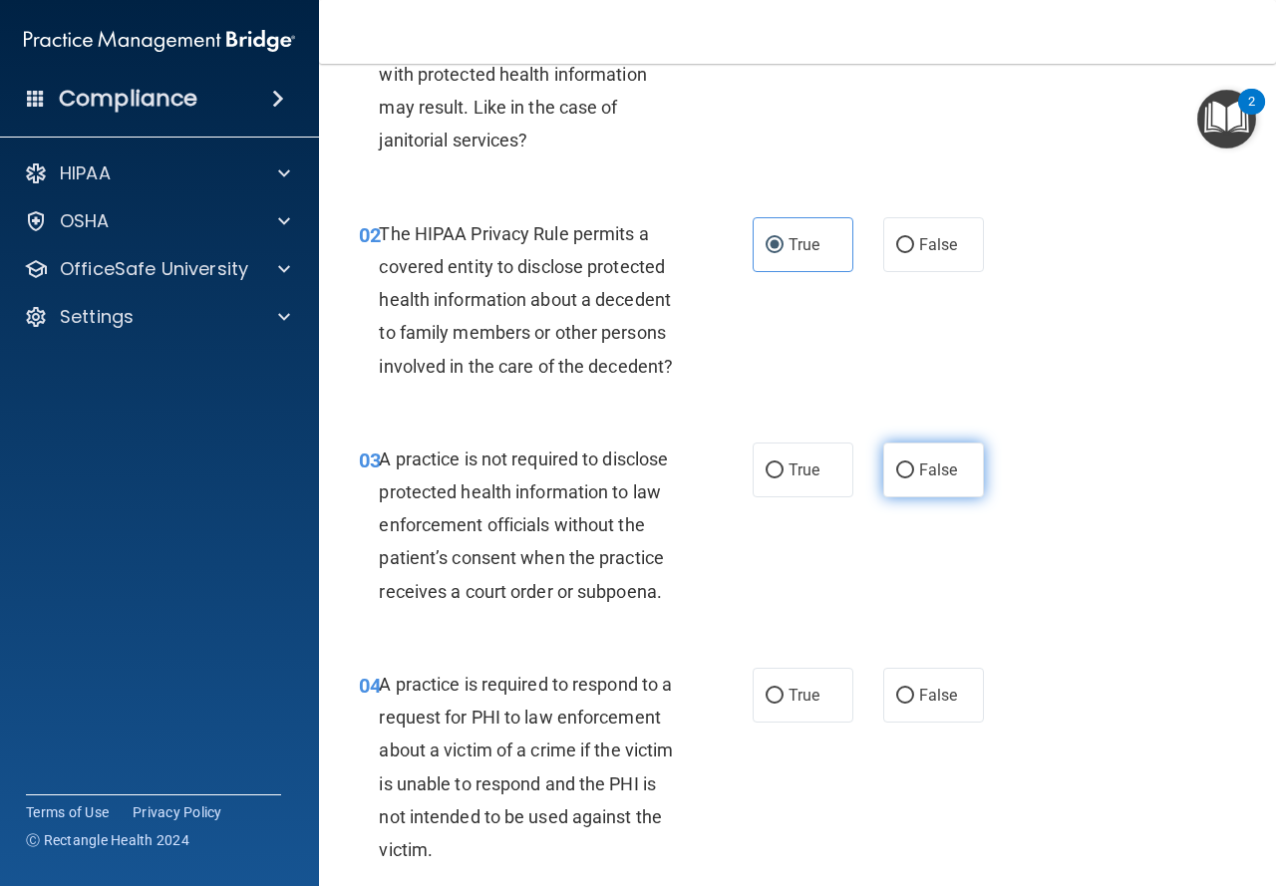
click at [908, 470] on label "False" at bounding box center [933, 470] width 101 height 55
click at [908, 470] on input "False" at bounding box center [905, 471] width 18 height 15
radio input "true"
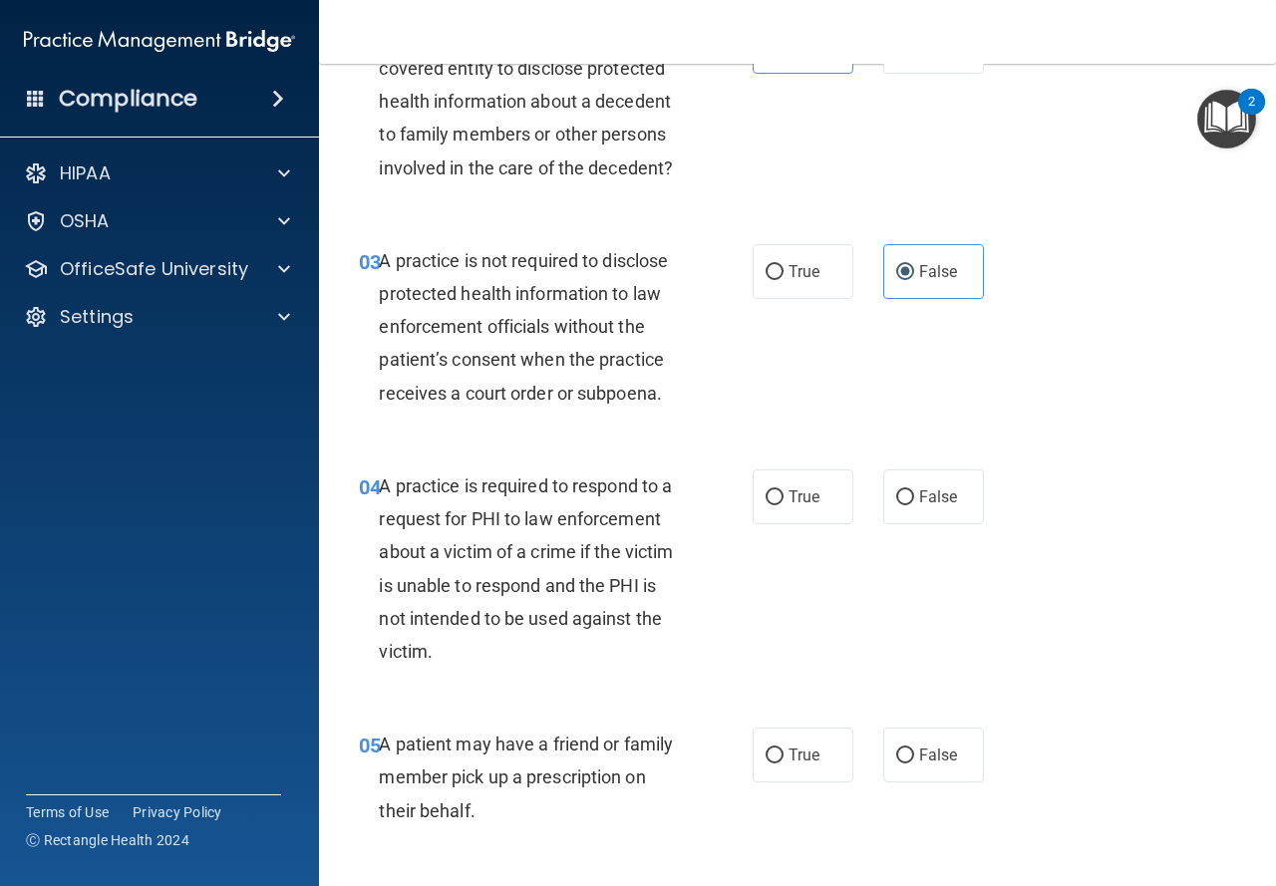
scroll to position [399, 0]
click at [920, 473] on label "False" at bounding box center [933, 496] width 101 height 55
click at [914, 490] on input "False" at bounding box center [905, 497] width 18 height 15
radio input "true"
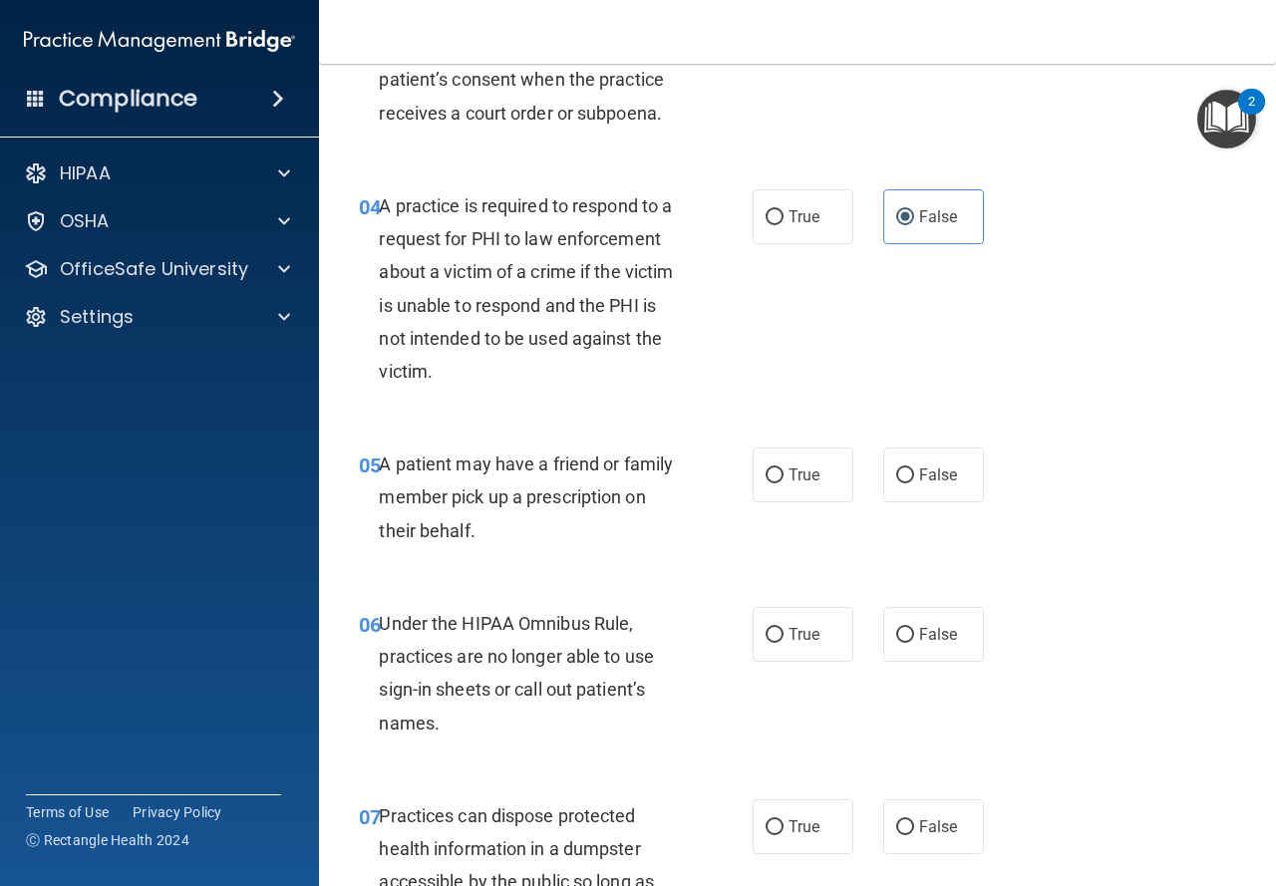
scroll to position [698, 0]
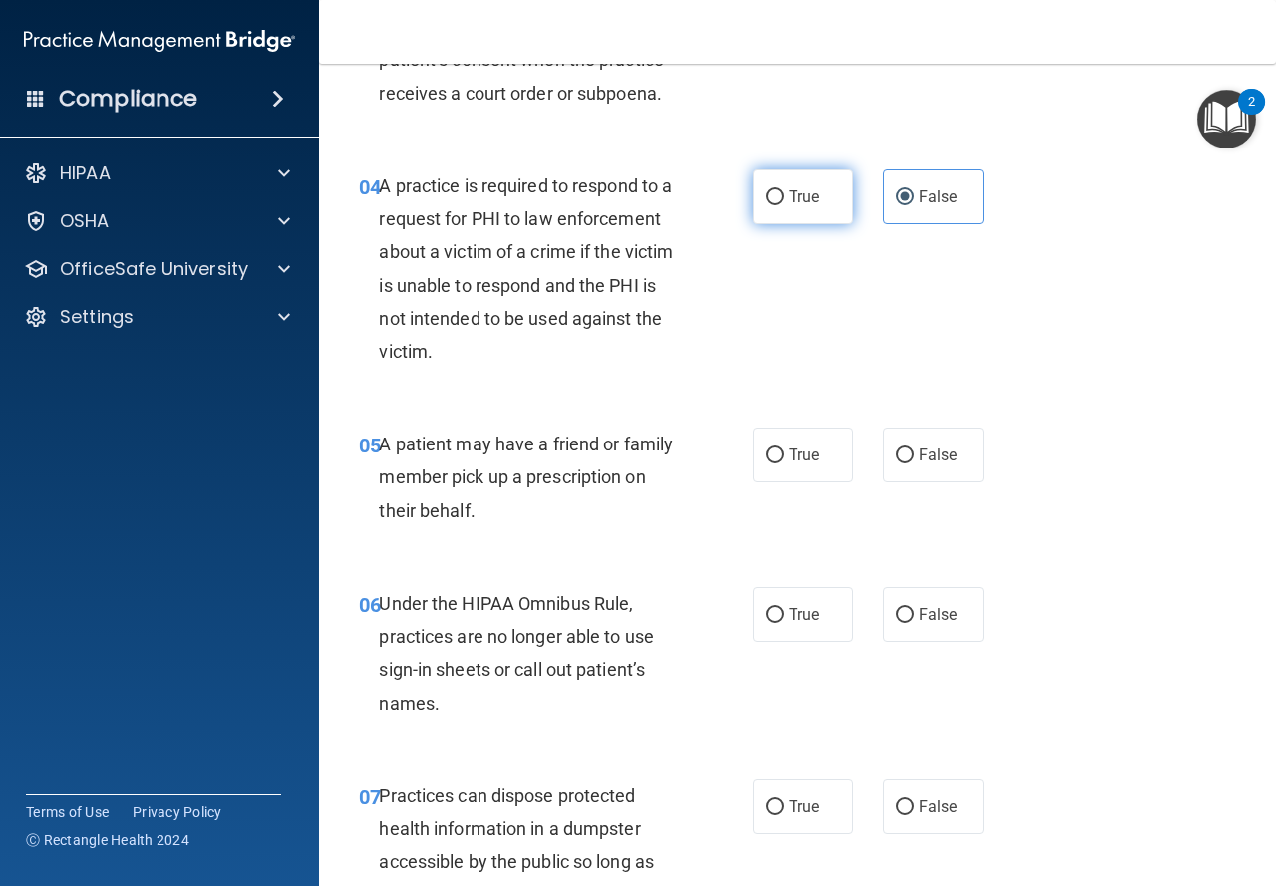
click at [779, 209] on label "True" at bounding box center [803, 196] width 101 height 55
click at [779, 205] on input "True" at bounding box center [775, 197] width 18 height 15
radio input "true"
radio input "false"
click at [762, 476] on label "True" at bounding box center [803, 455] width 101 height 55
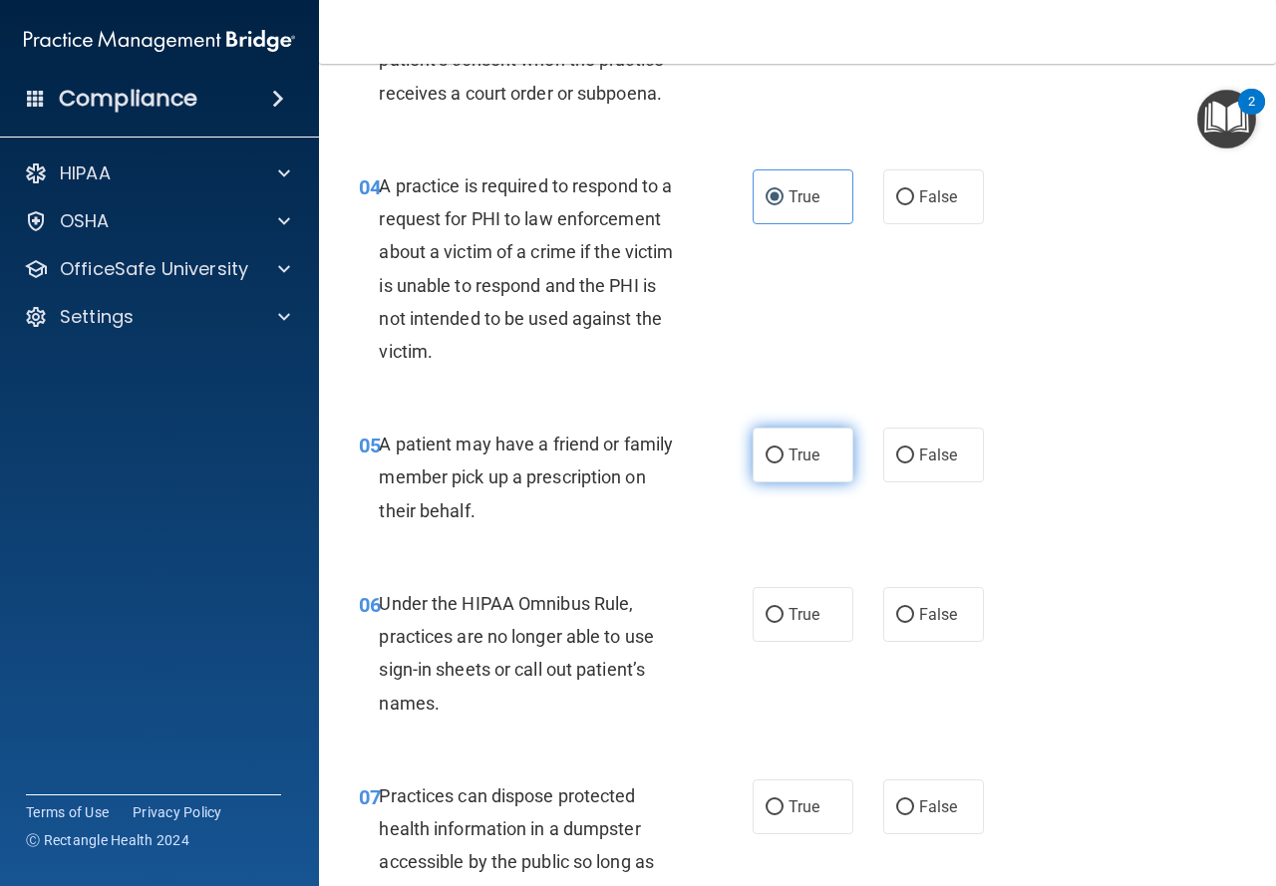
click at [766, 464] on input "True" at bounding box center [775, 456] width 18 height 15
radio input "true"
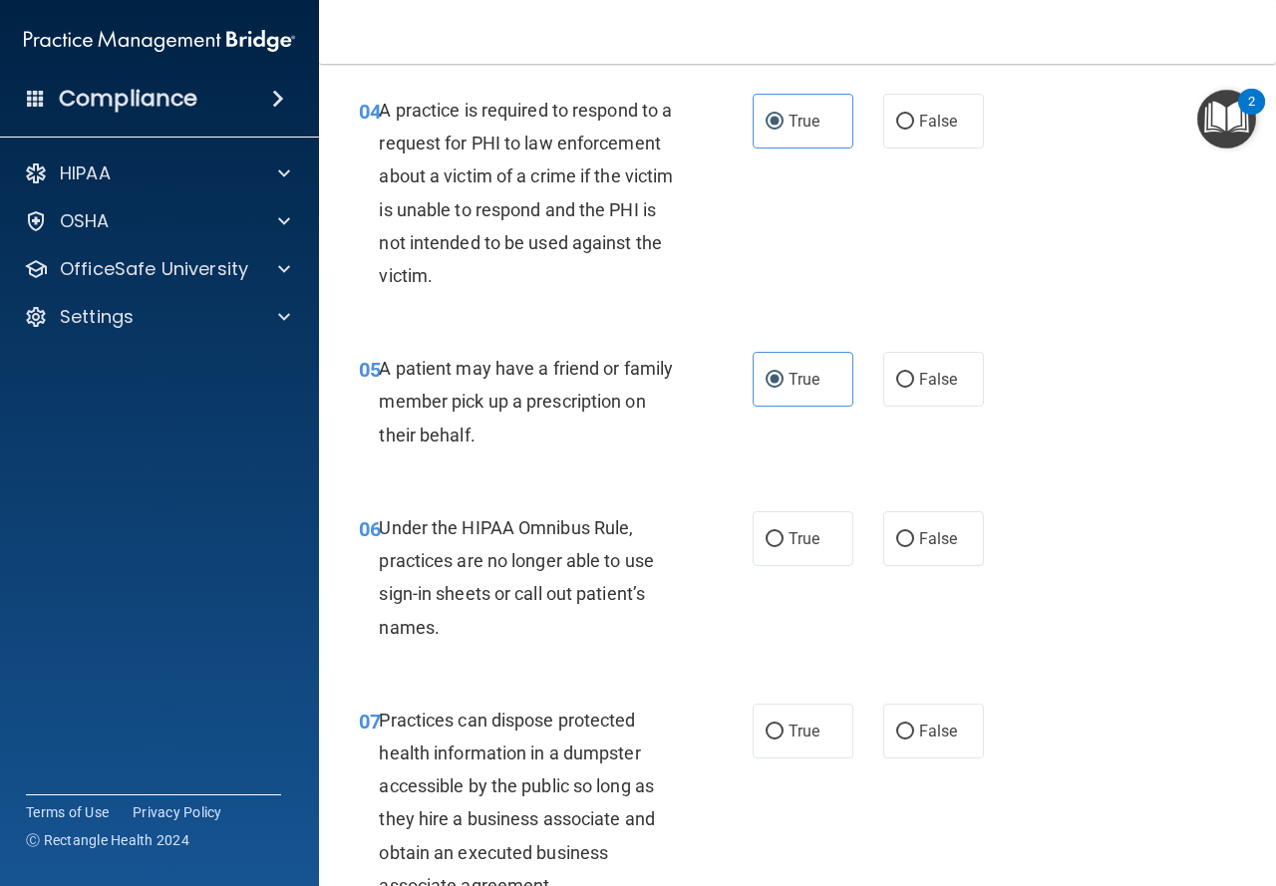
scroll to position [897, 0]
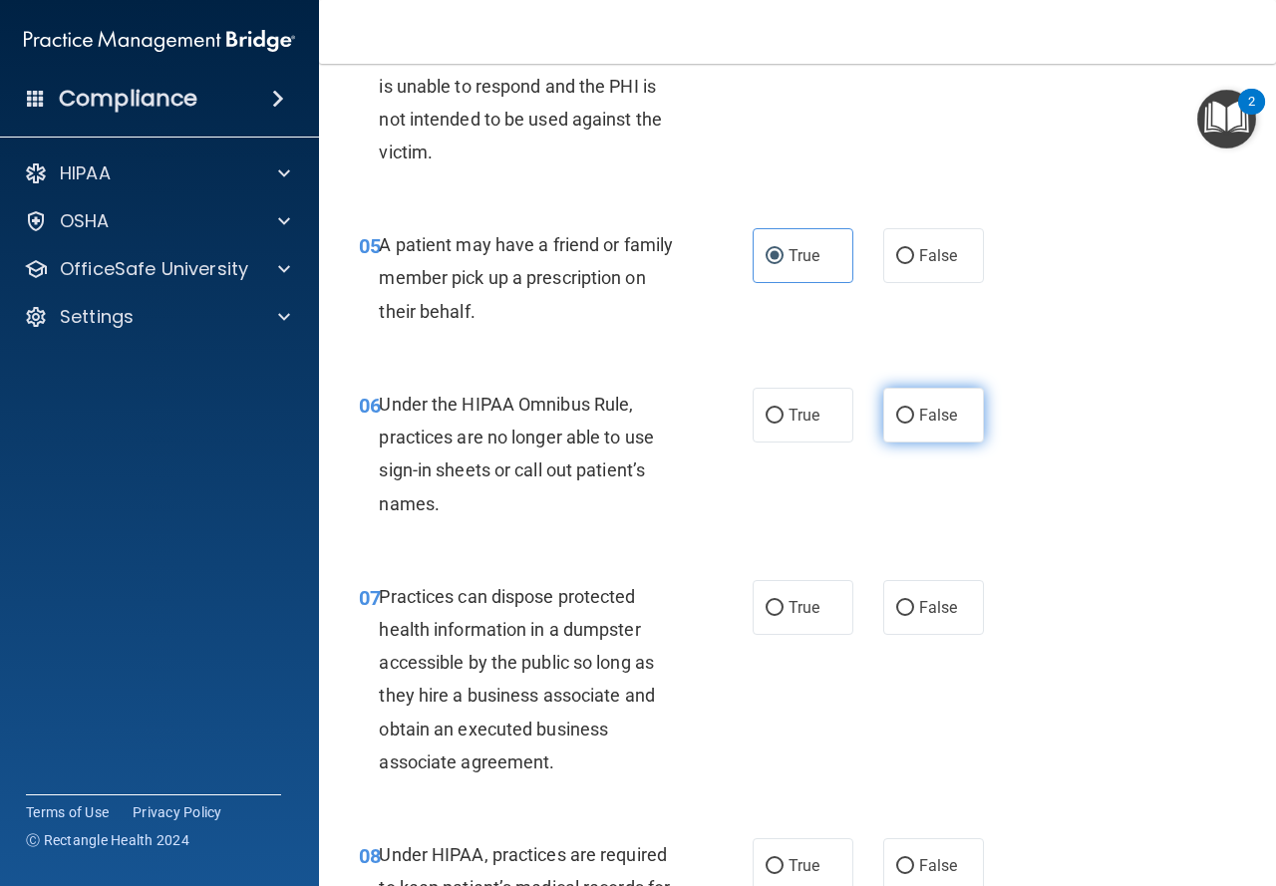
click at [904, 428] on label "False" at bounding box center [933, 415] width 101 height 55
click at [904, 424] on input "False" at bounding box center [905, 416] width 18 height 15
radio input "true"
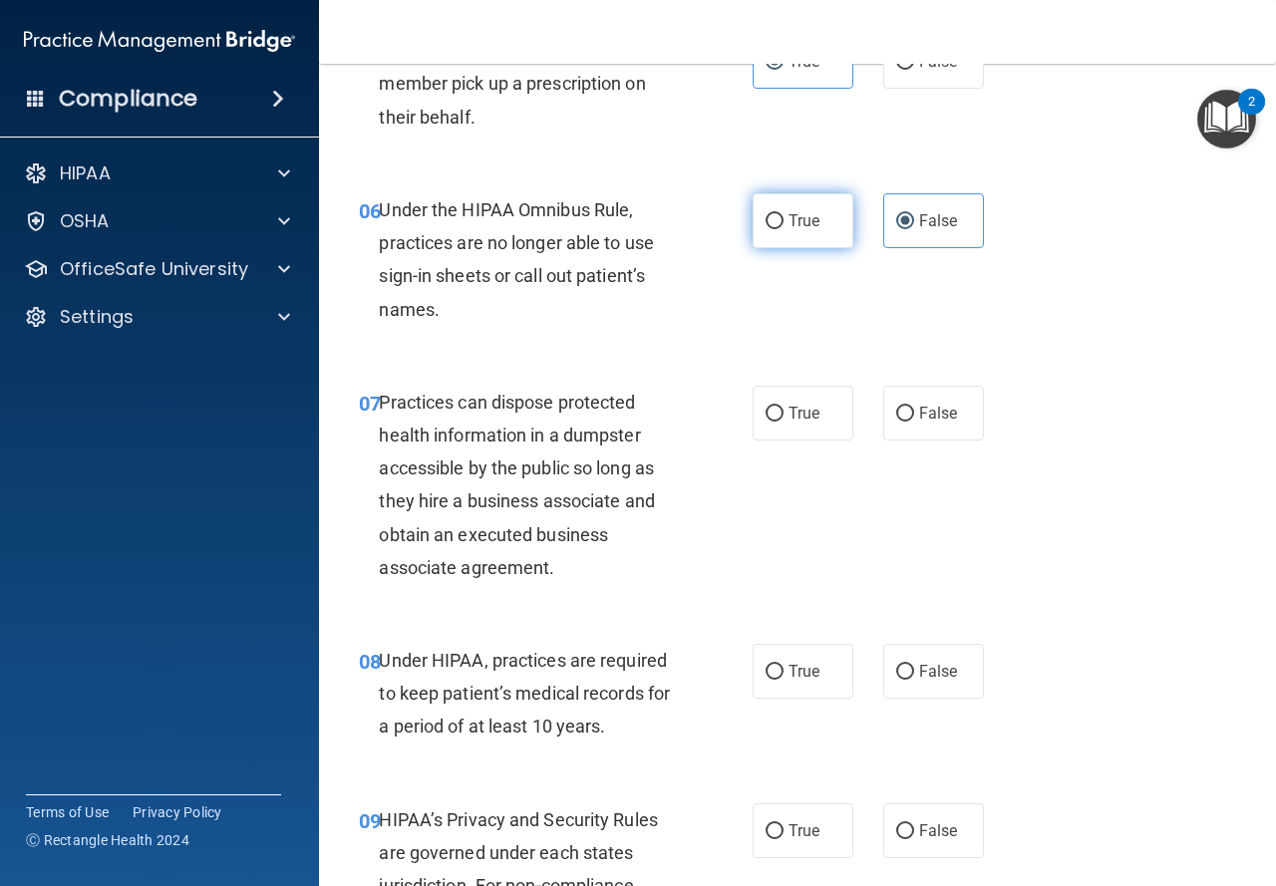
scroll to position [1097, 0]
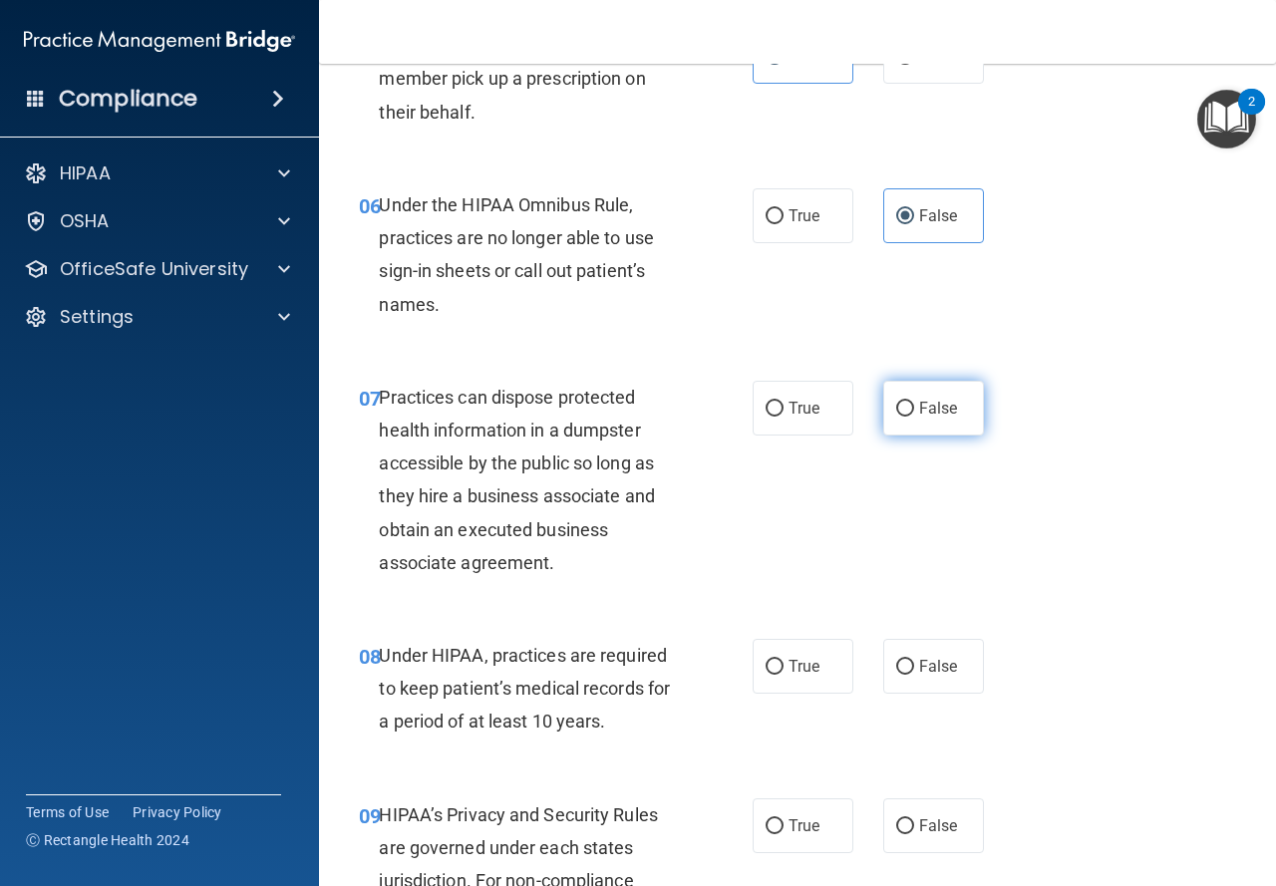
click at [957, 402] on label "False" at bounding box center [933, 408] width 101 height 55
click at [914, 402] on input "False" at bounding box center [905, 409] width 18 height 15
radio input "true"
click at [898, 687] on label "False" at bounding box center [933, 666] width 101 height 55
click at [898, 675] on input "False" at bounding box center [905, 667] width 18 height 15
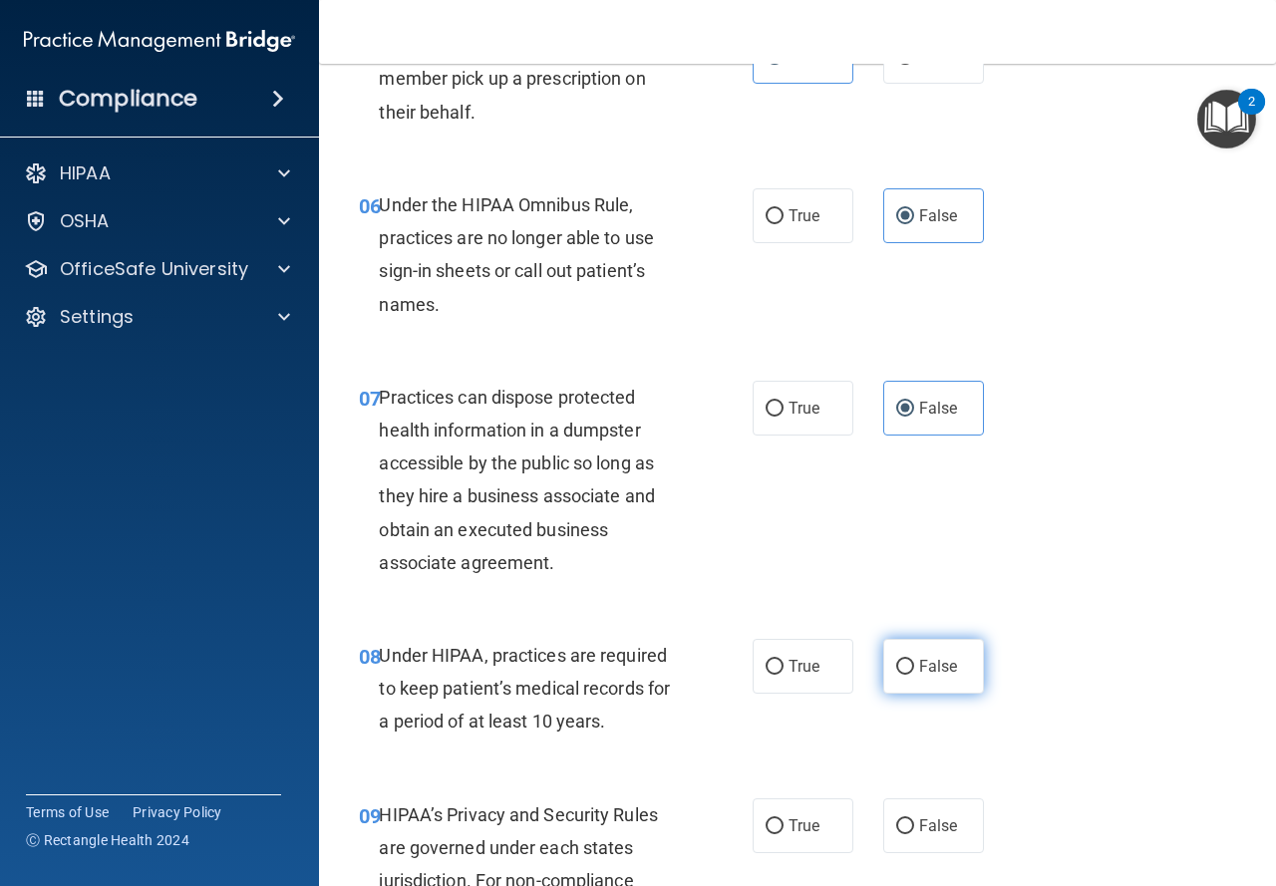
radio input "true"
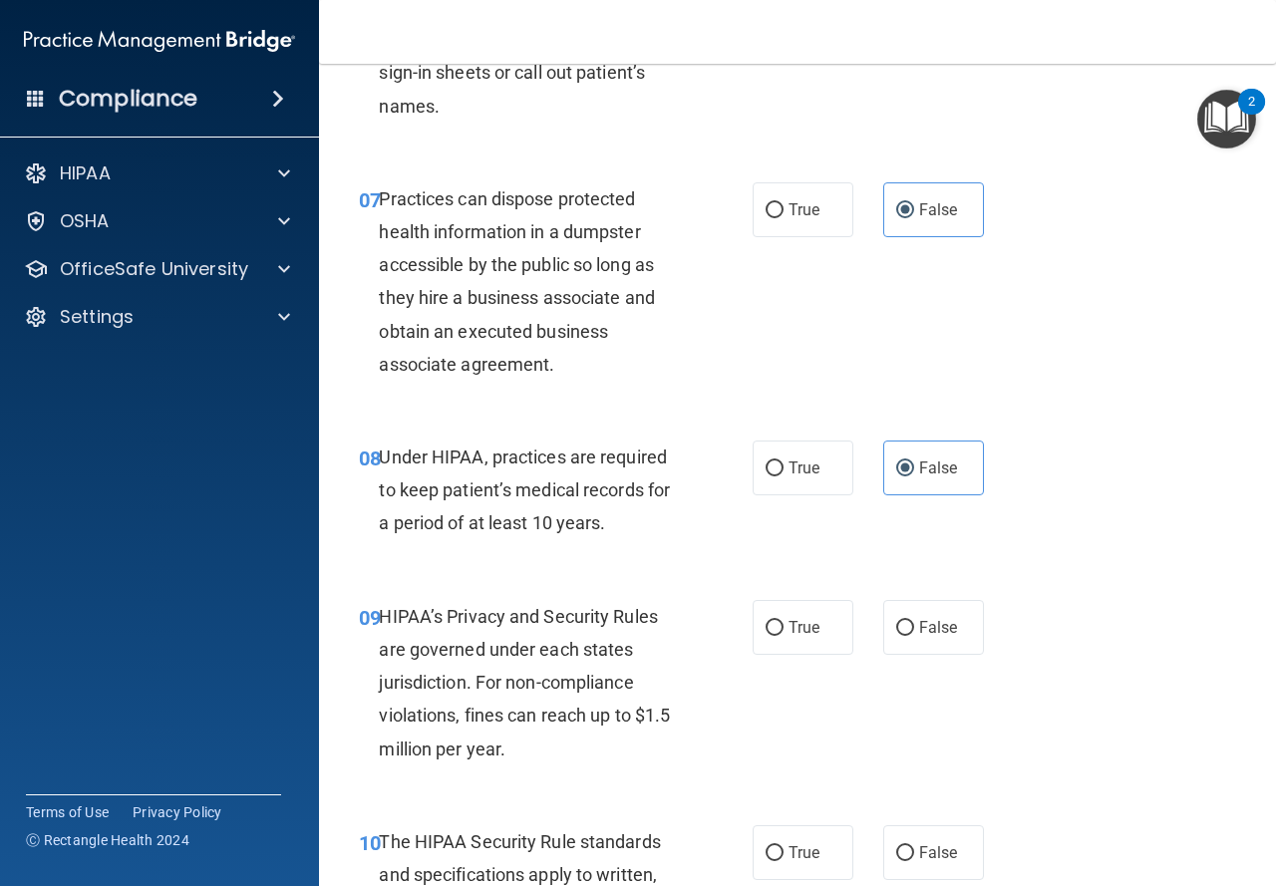
scroll to position [1296, 0]
click at [894, 601] on label "False" at bounding box center [933, 626] width 101 height 55
click at [896, 620] on input "False" at bounding box center [905, 627] width 18 height 15
radio input "true"
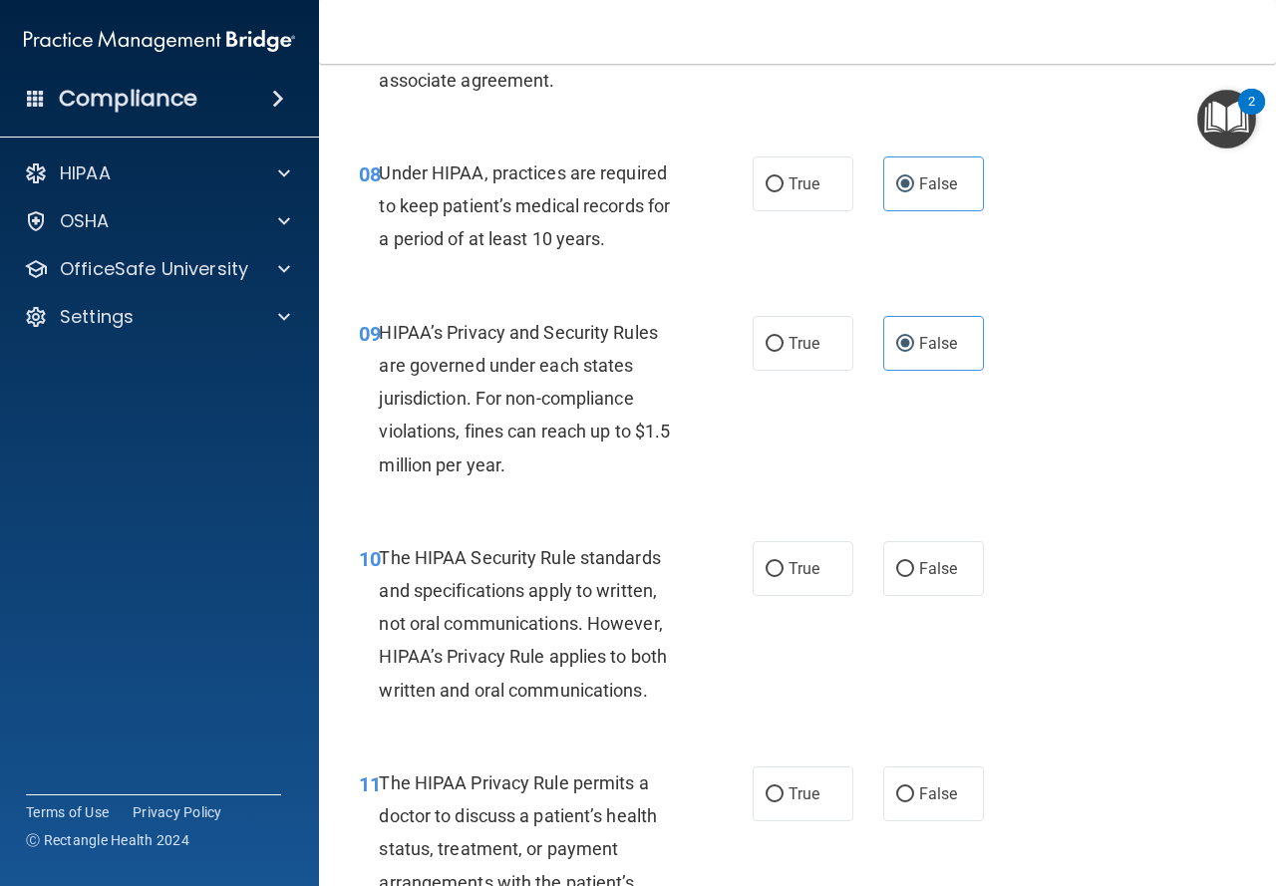
scroll to position [1695, 0]
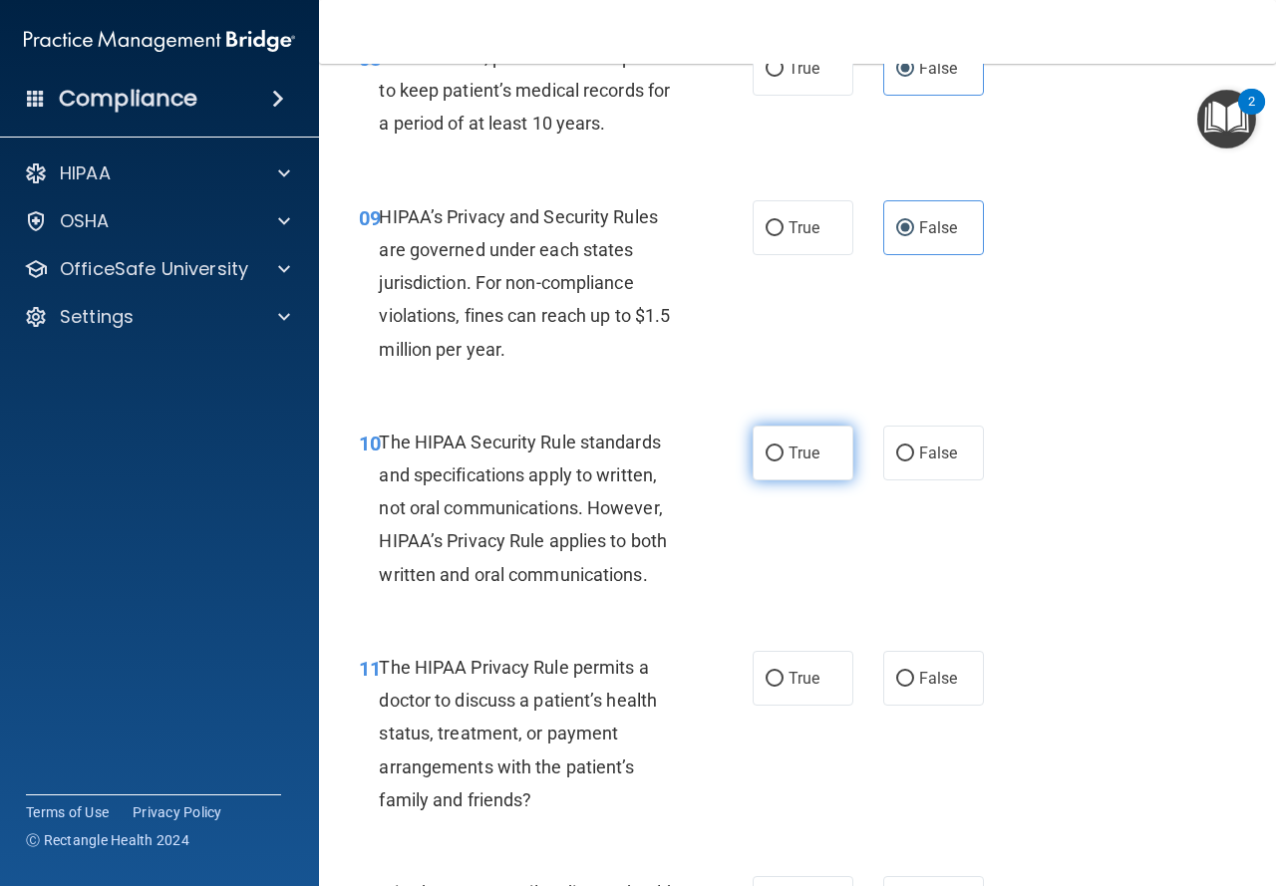
click at [824, 463] on label "True" at bounding box center [803, 453] width 101 height 55
click at [784, 462] on input "True" at bounding box center [775, 454] width 18 height 15
radio input "true"
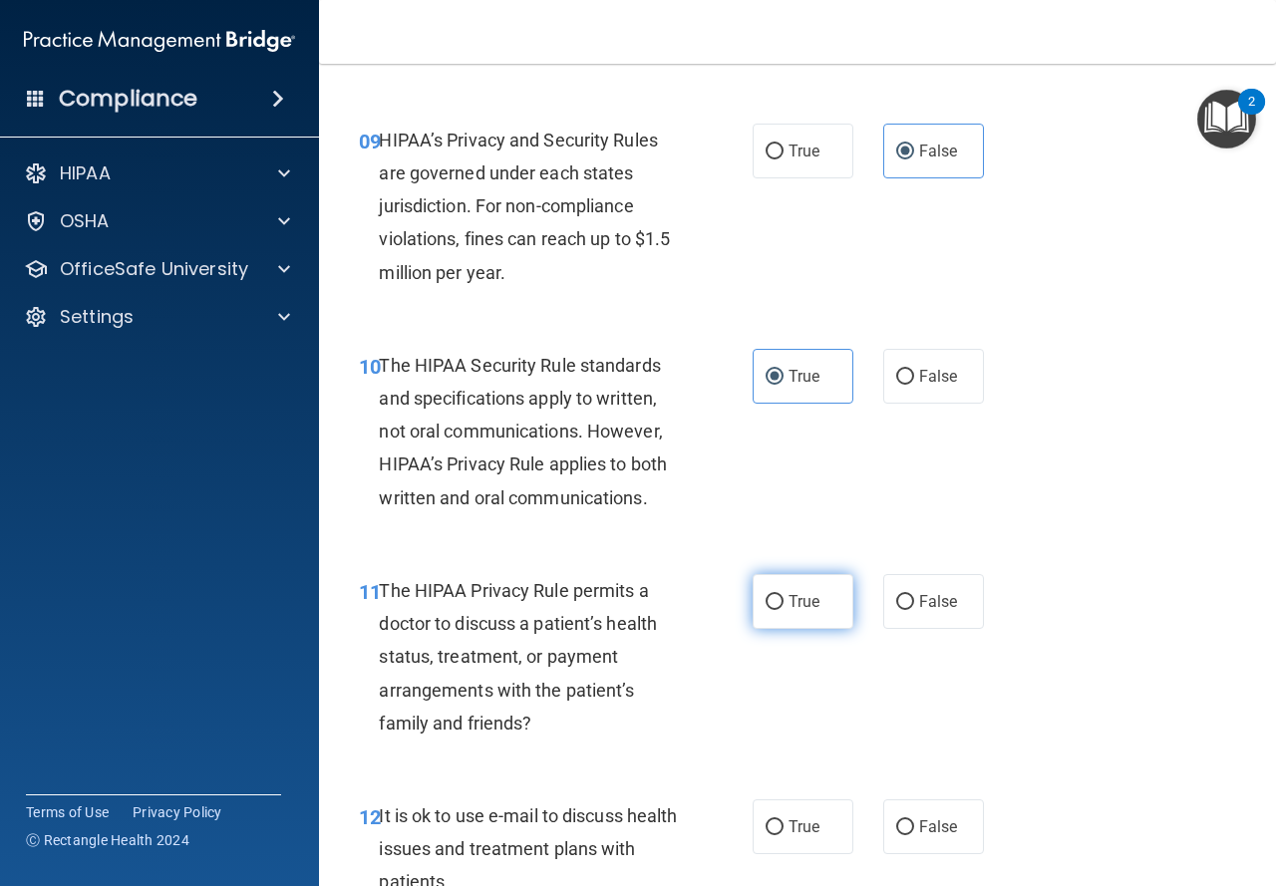
scroll to position [1894, 0]
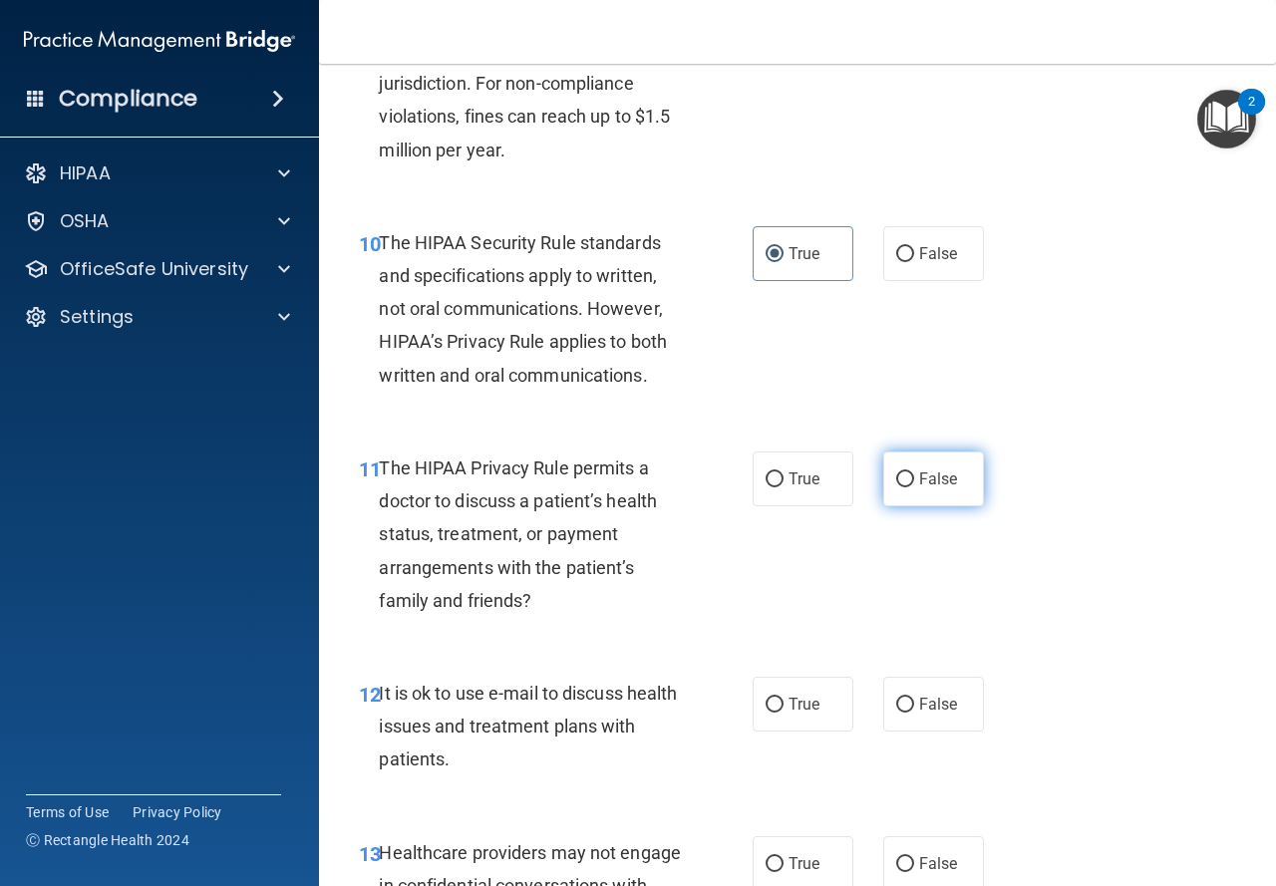
click at [883, 485] on label "False" at bounding box center [933, 479] width 101 height 55
click at [896, 485] on input "False" at bounding box center [905, 480] width 18 height 15
radio input "true"
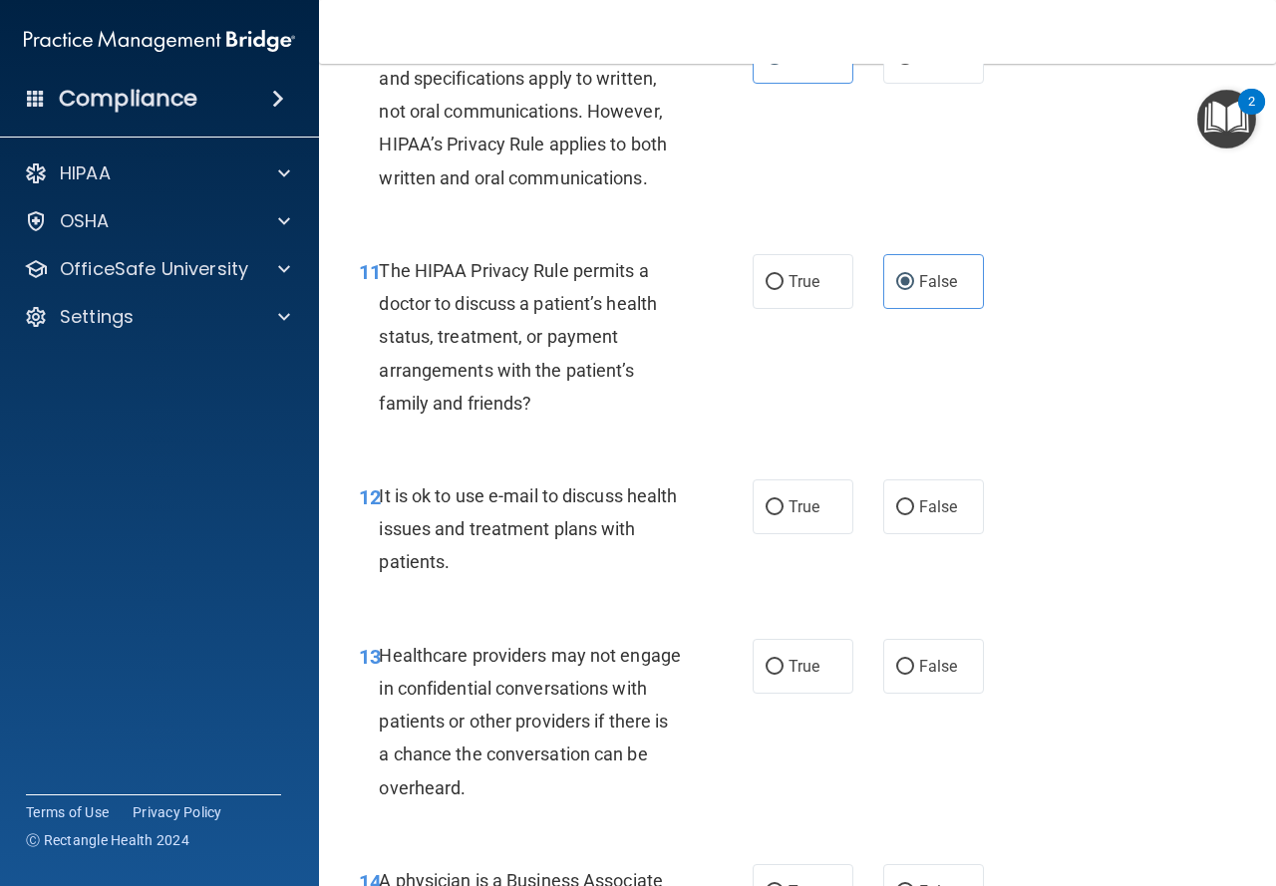
scroll to position [2094, 0]
click at [753, 500] on label "True" at bounding box center [803, 505] width 101 height 55
click at [766, 500] on input "True" at bounding box center [775, 505] width 18 height 15
radio input "true"
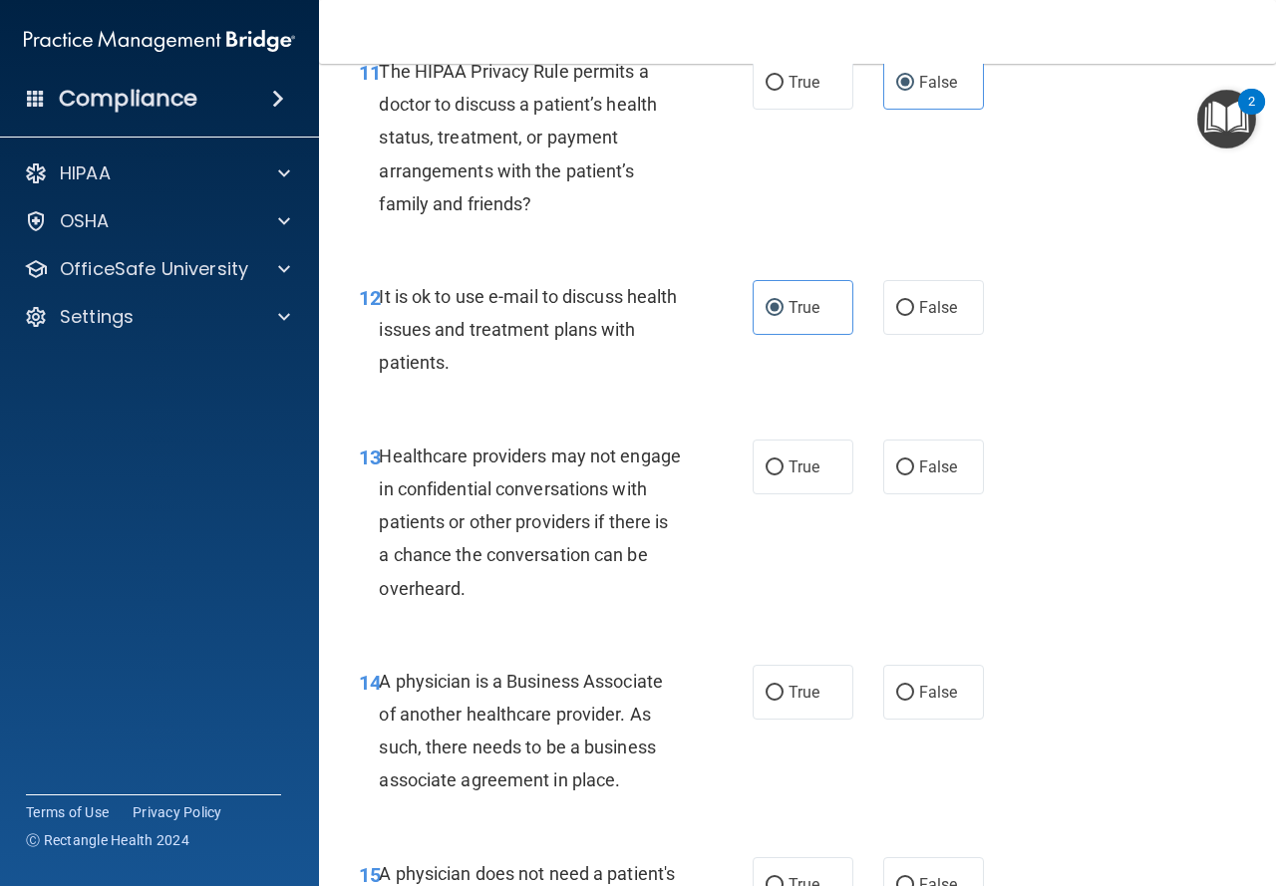
scroll to position [2293, 0]
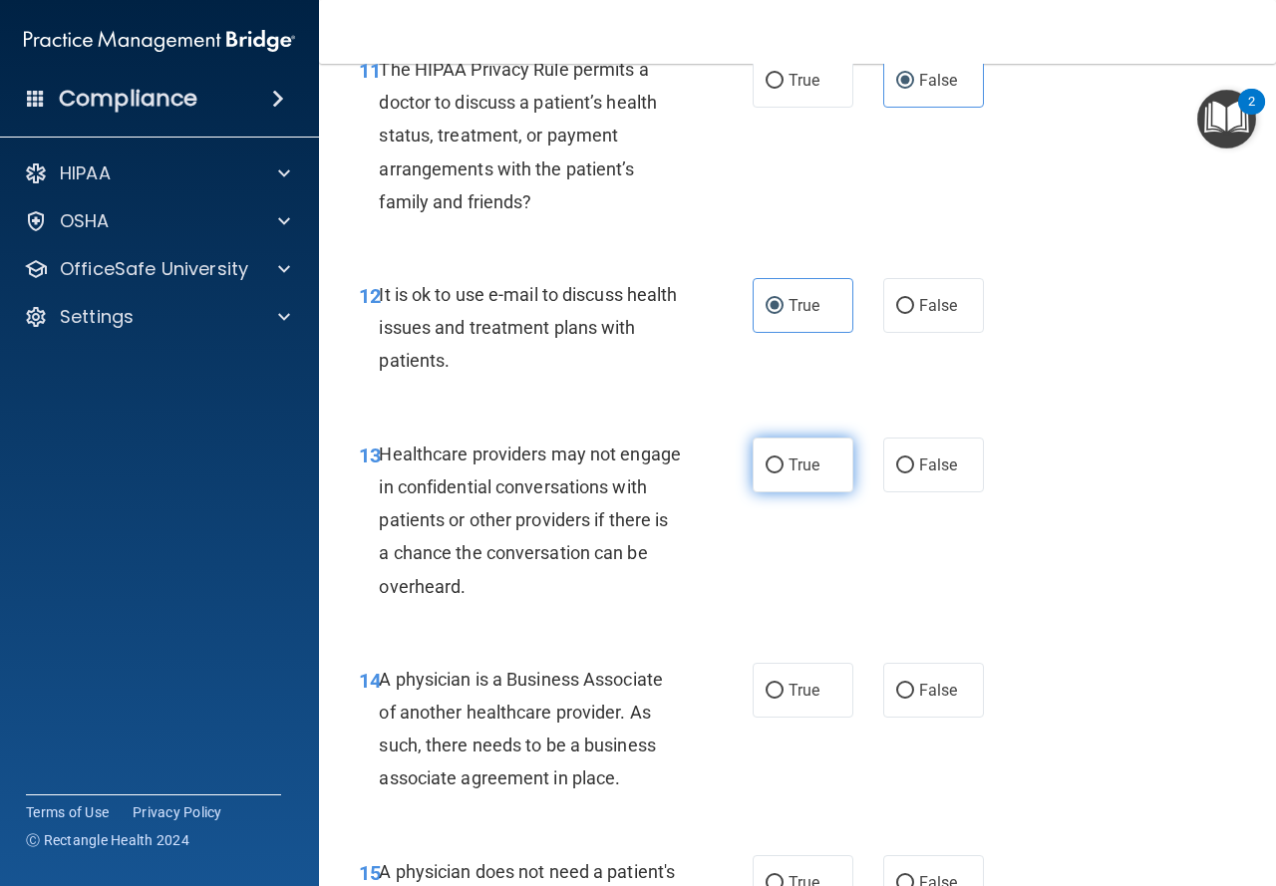
click at [760, 487] on label "True" at bounding box center [803, 465] width 101 height 55
click at [766, 474] on input "True" at bounding box center [775, 466] width 18 height 15
radio input "true"
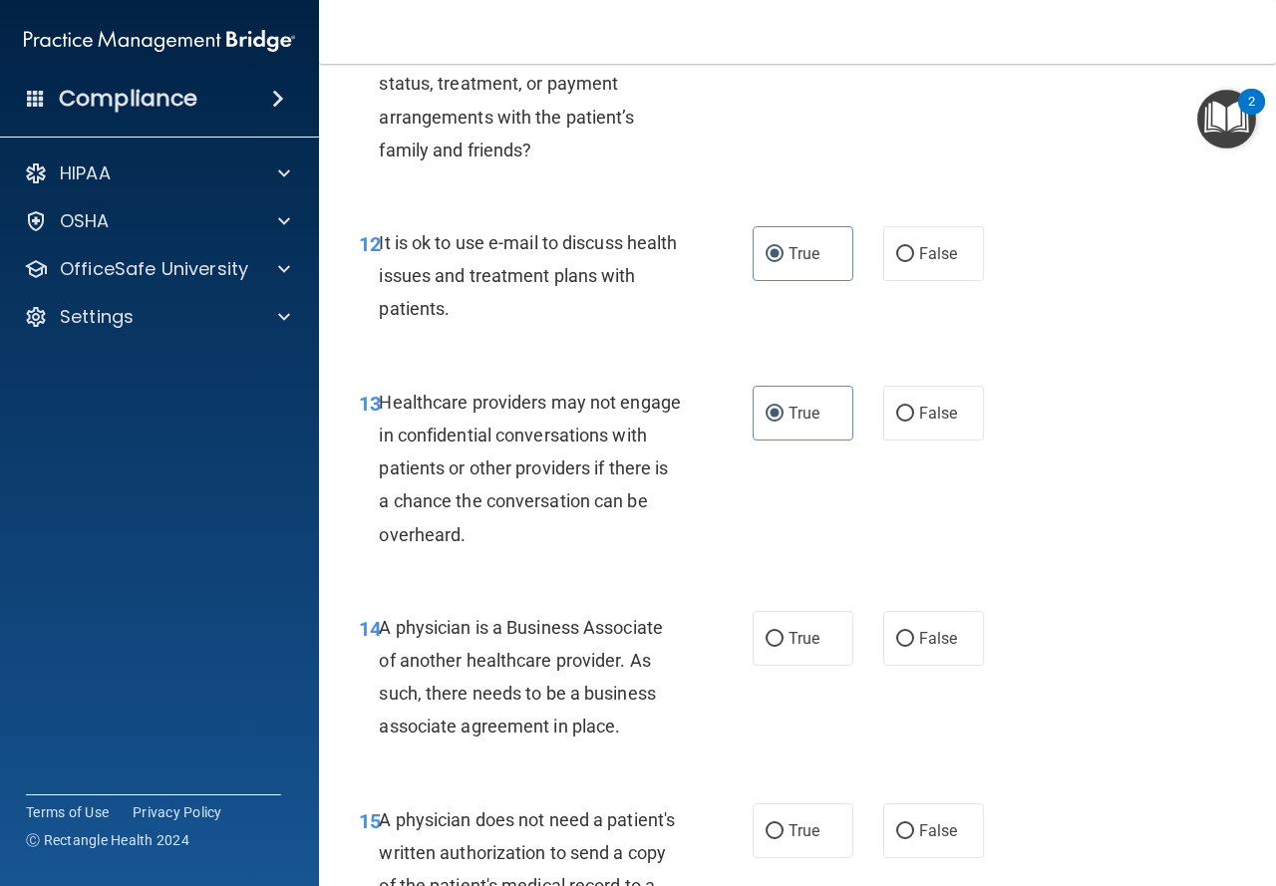
scroll to position [2393, 0]
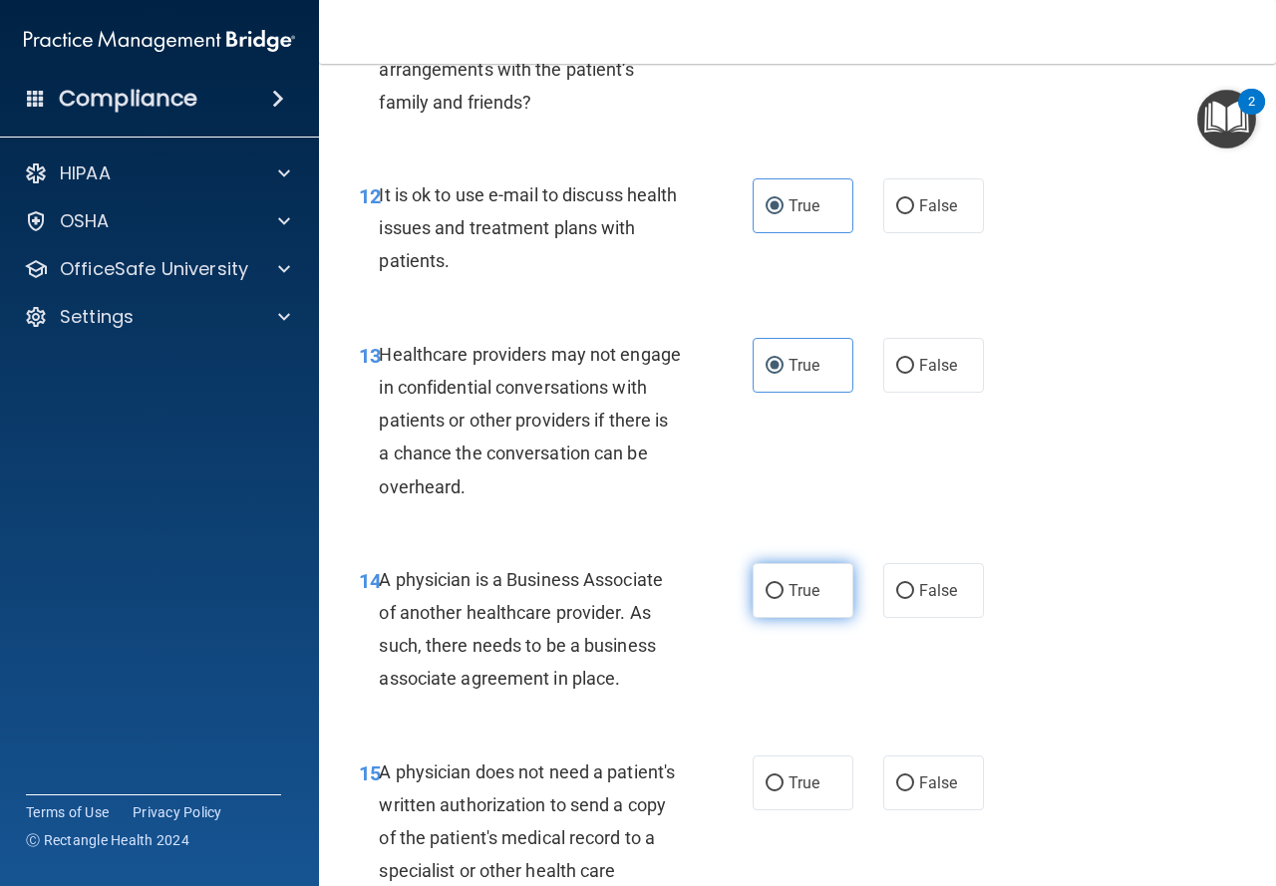
click at [815, 589] on label "True" at bounding box center [803, 590] width 101 height 55
click at [784, 589] on input "True" at bounding box center [775, 591] width 18 height 15
radio input "true"
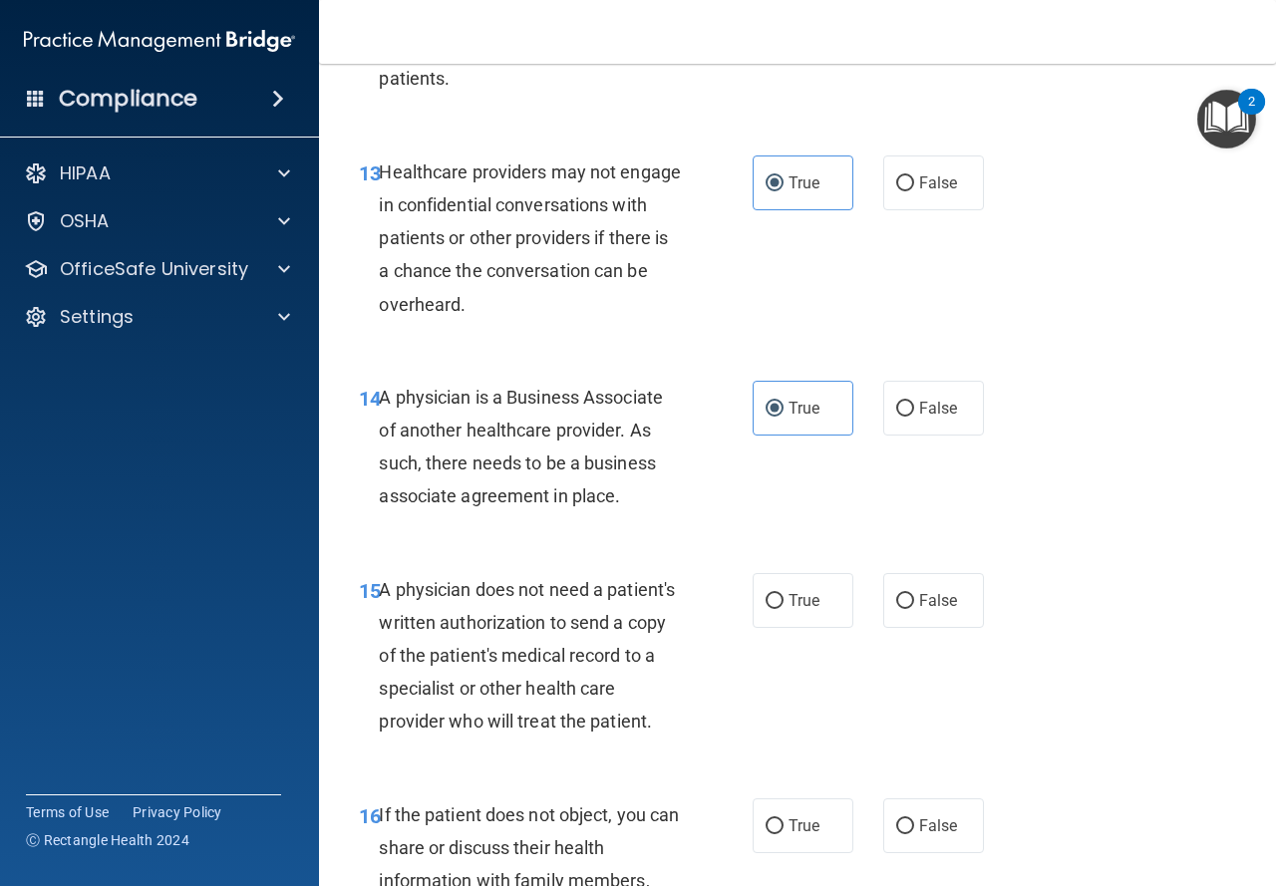
scroll to position [2592, 0]
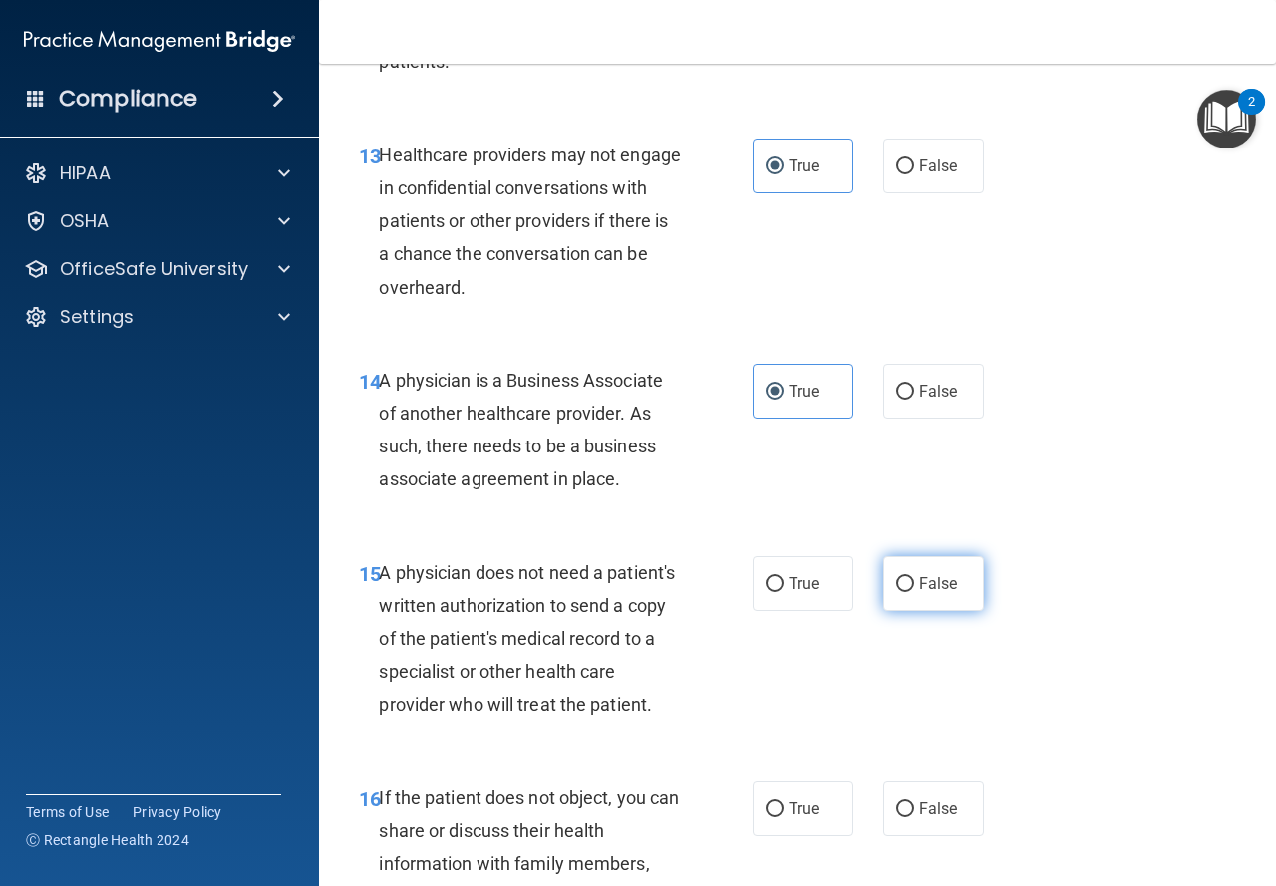
click at [919, 590] on span "False" at bounding box center [938, 583] width 39 height 19
click at [914, 590] on input "False" at bounding box center [905, 584] width 18 height 15
radio input "true"
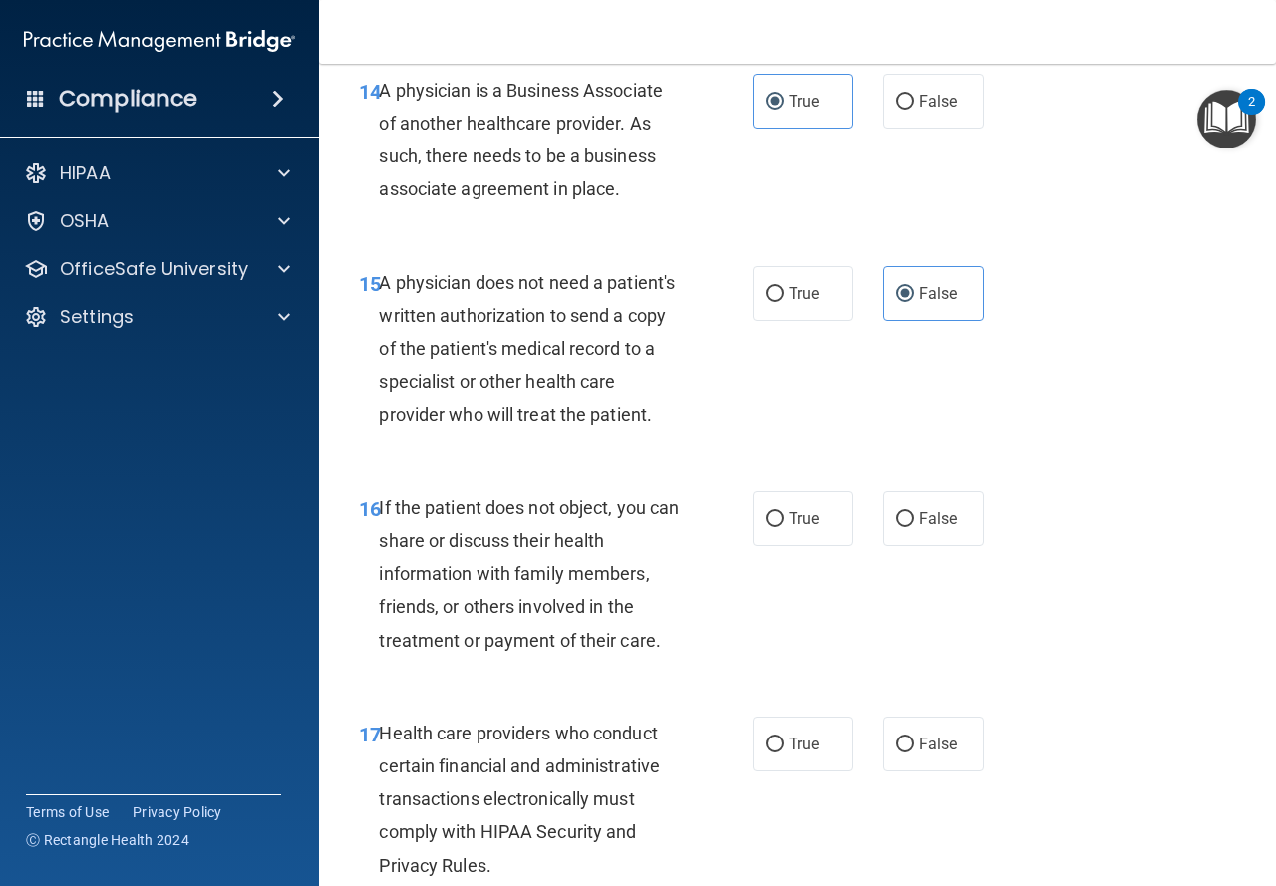
scroll to position [2891, 0]
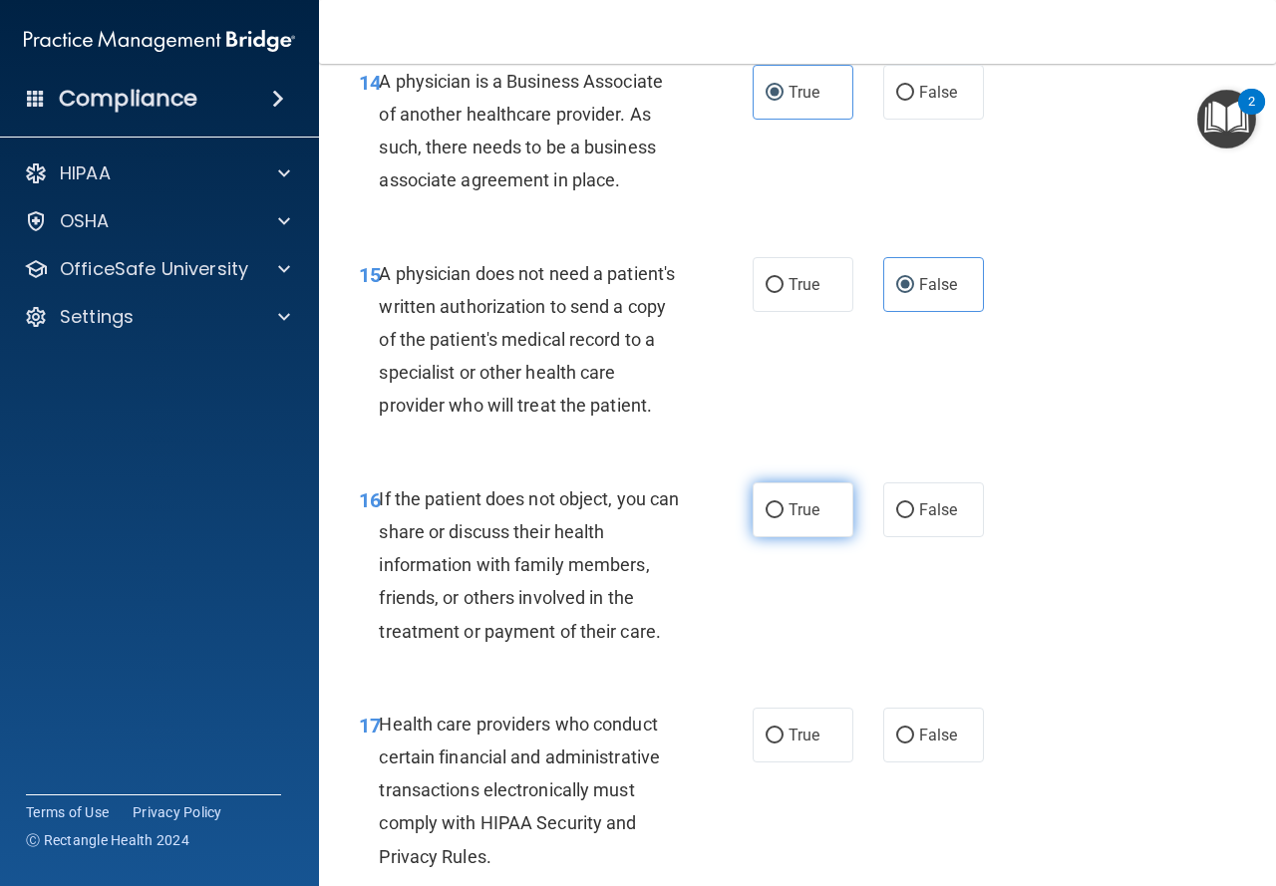
click at [837, 537] on label "True" at bounding box center [803, 510] width 101 height 55
click at [784, 518] on input "True" at bounding box center [775, 510] width 18 height 15
radio input "true"
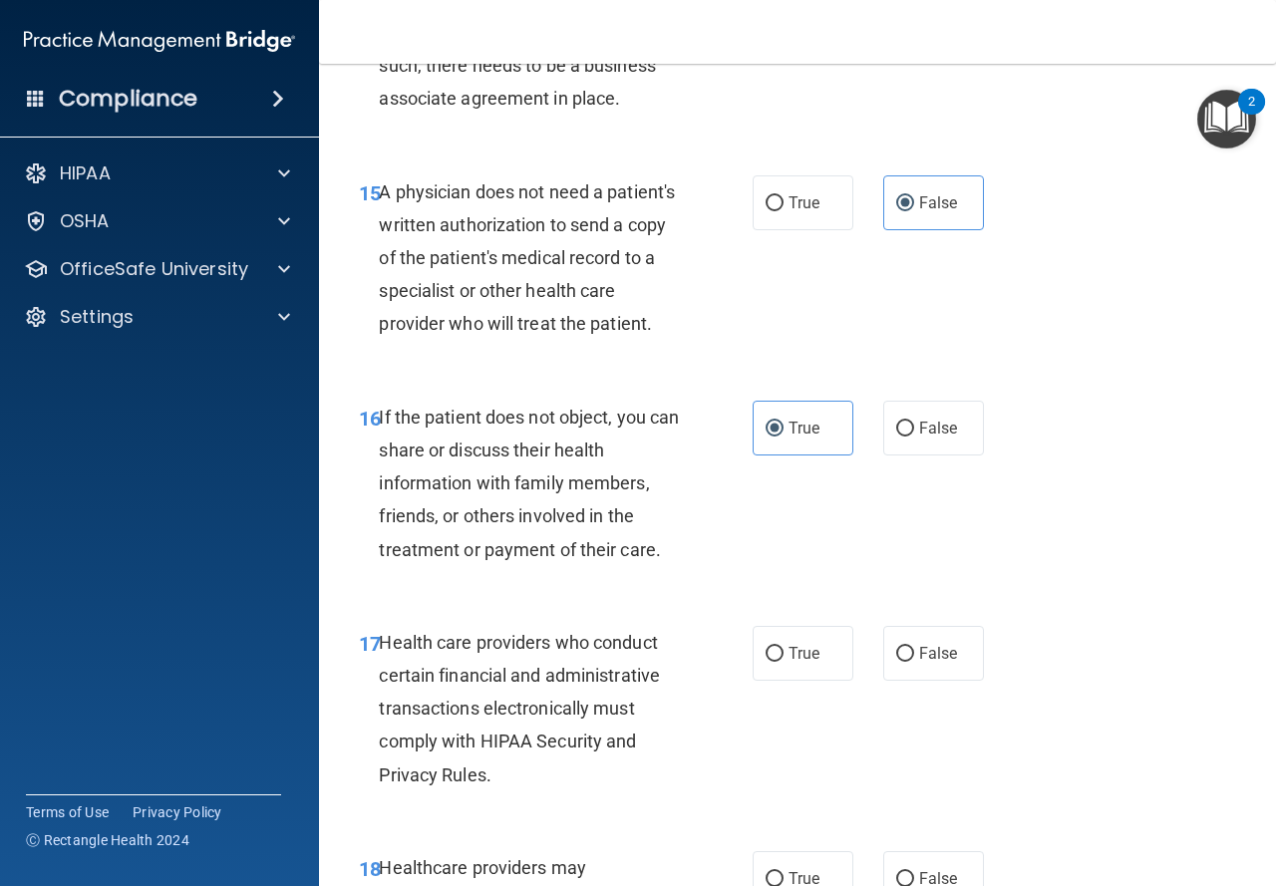
scroll to position [3091, 0]
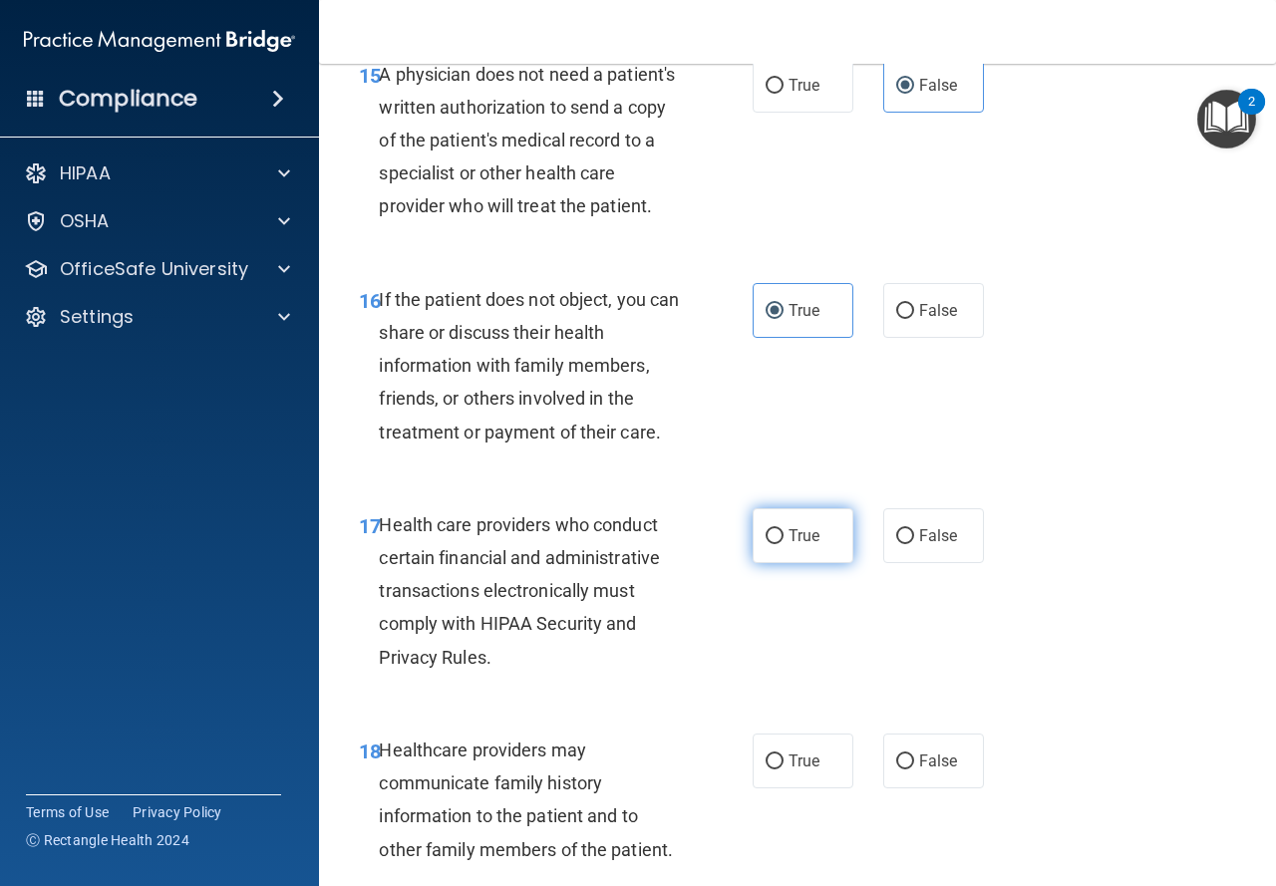
click at [788, 555] on label "True" at bounding box center [803, 535] width 101 height 55
click at [784, 544] on input "True" at bounding box center [775, 536] width 18 height 15
radio input "true"
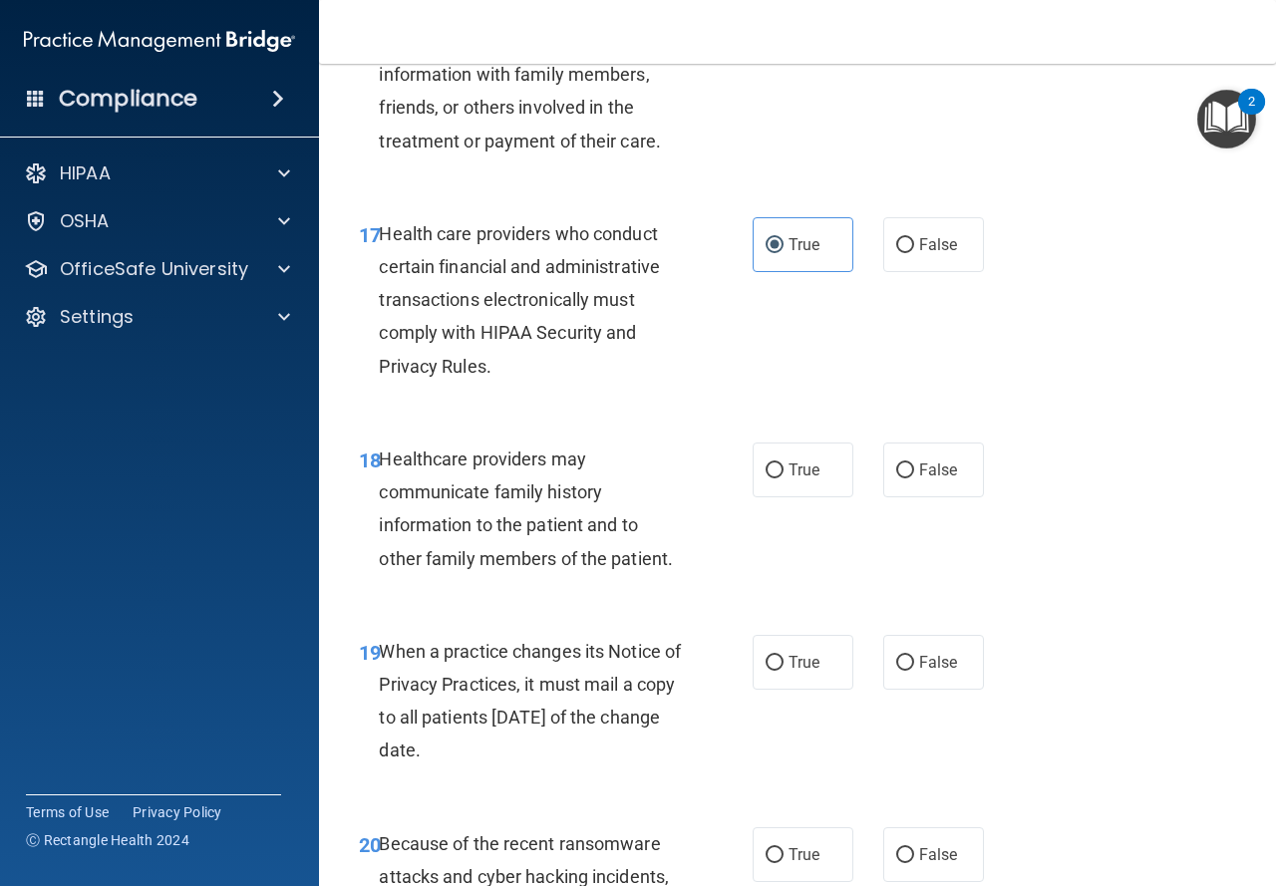
scroll to position [3390, 0]
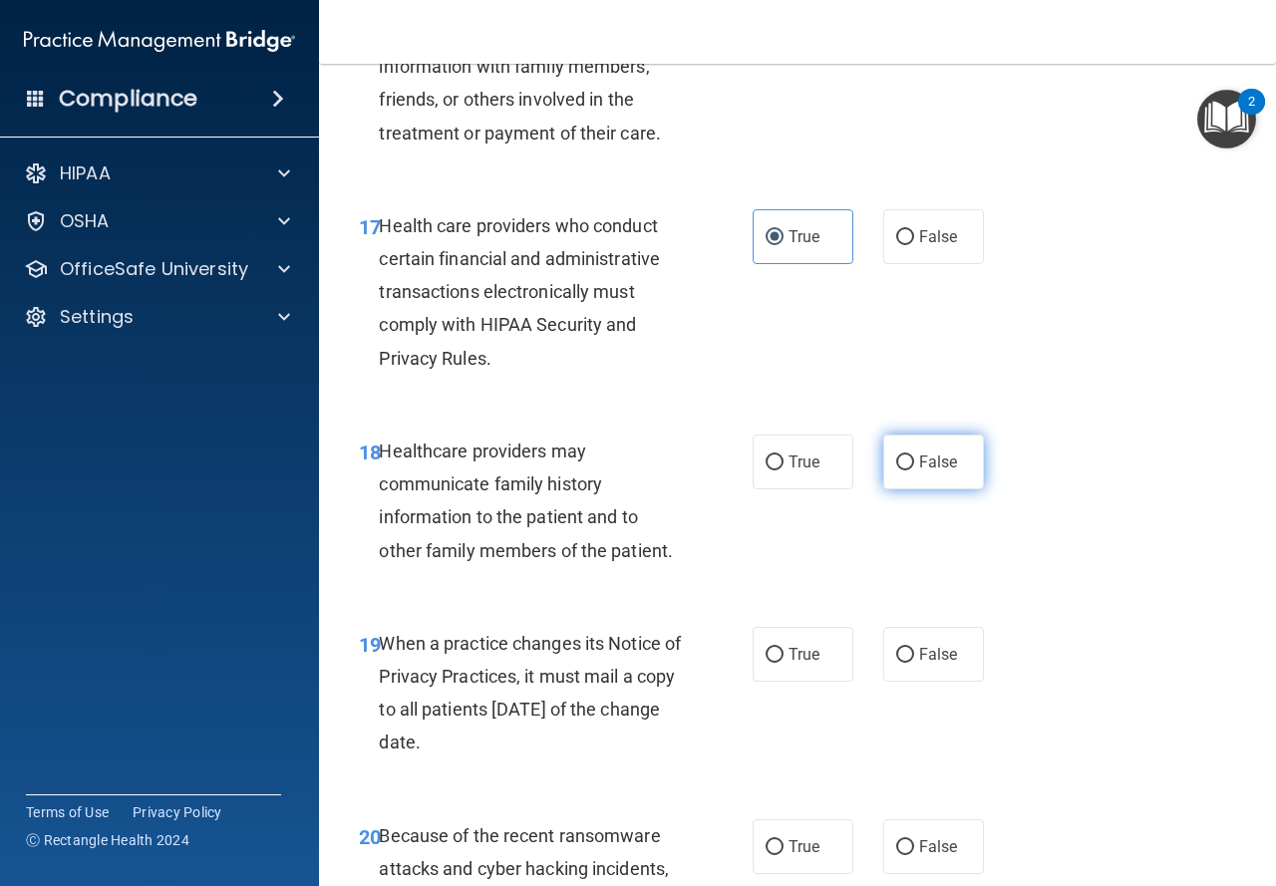
click at [883, 490] on label "False" at bounding box center [933, 462] width 101 height 55
click at [896, 471] on input "False" at bounding box center [905, 463] width 18 height 15
radio input "true"
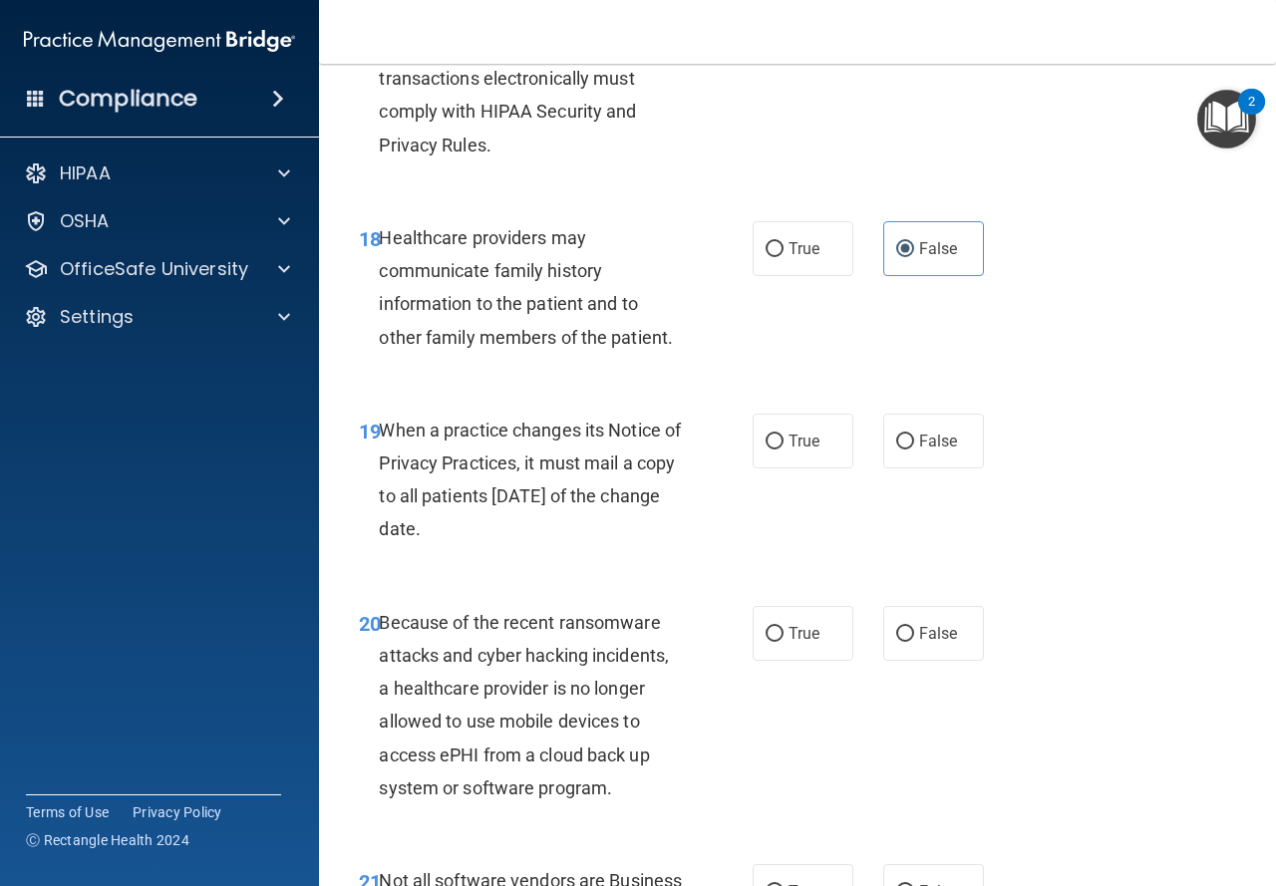
scroll to position [3689, 0]
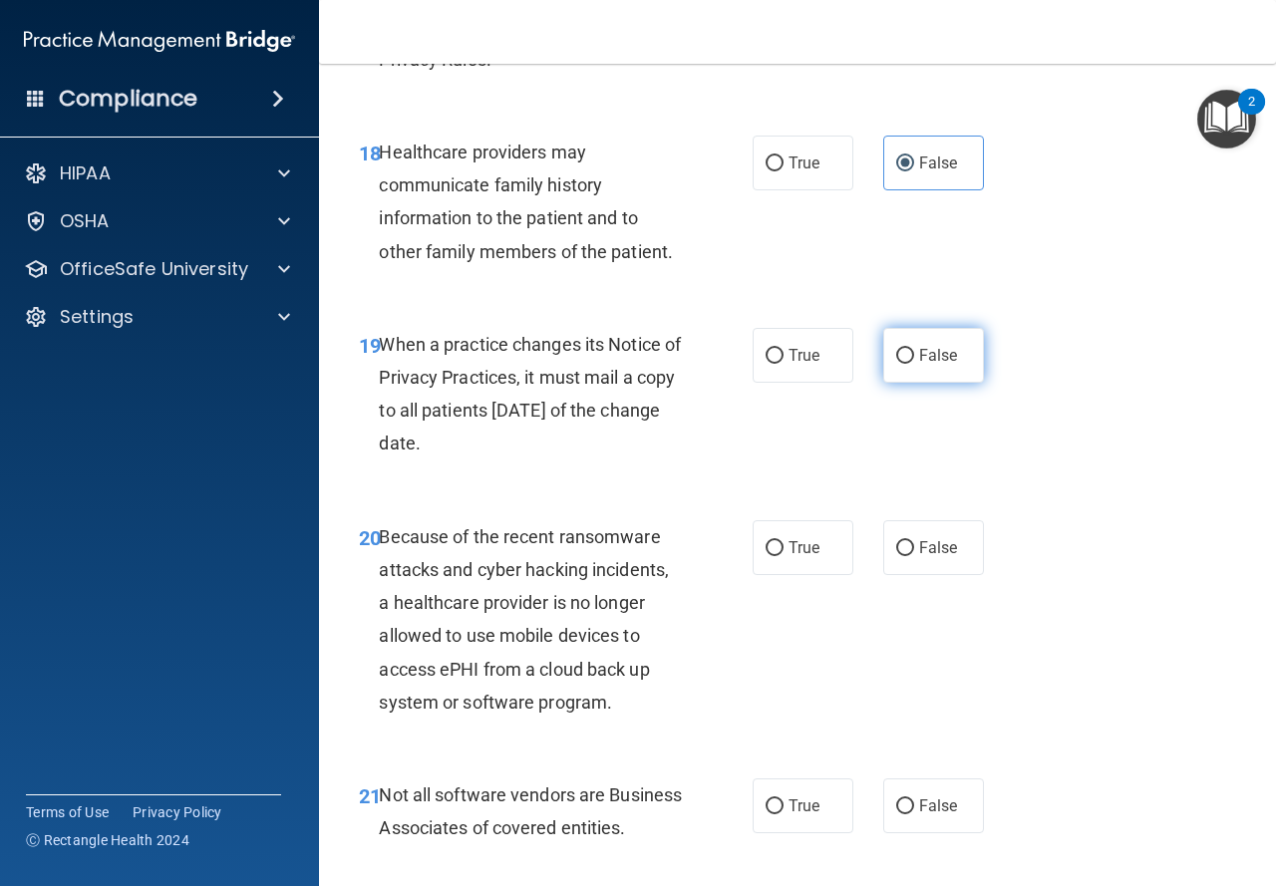
click at [883, 383] on label "False" at bounding box center [933, 355] width 101 height 55
click at [896, 364] on input "False" at bounding box center [905, 356] width 18 height 15
radio input "true"
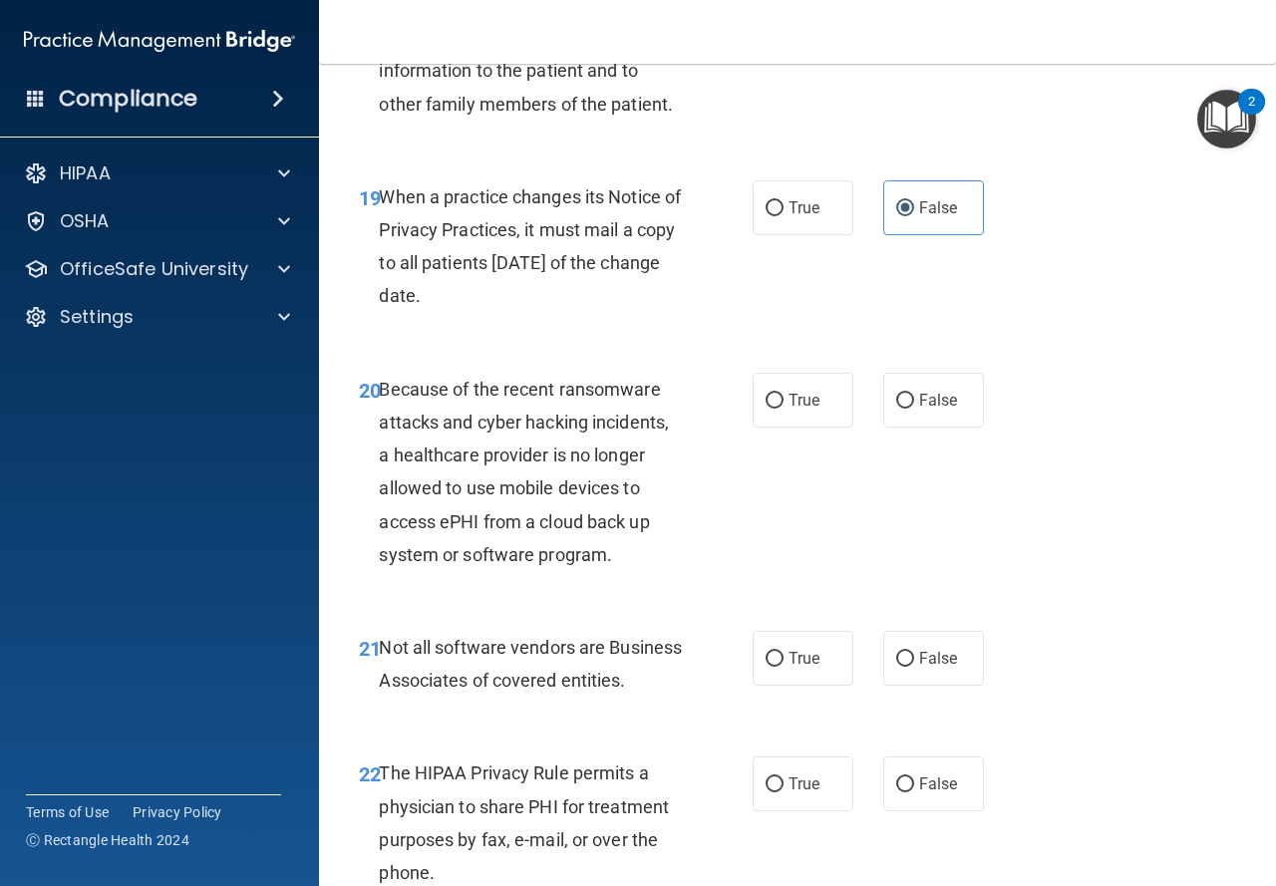
scroll to position [3888, 0]
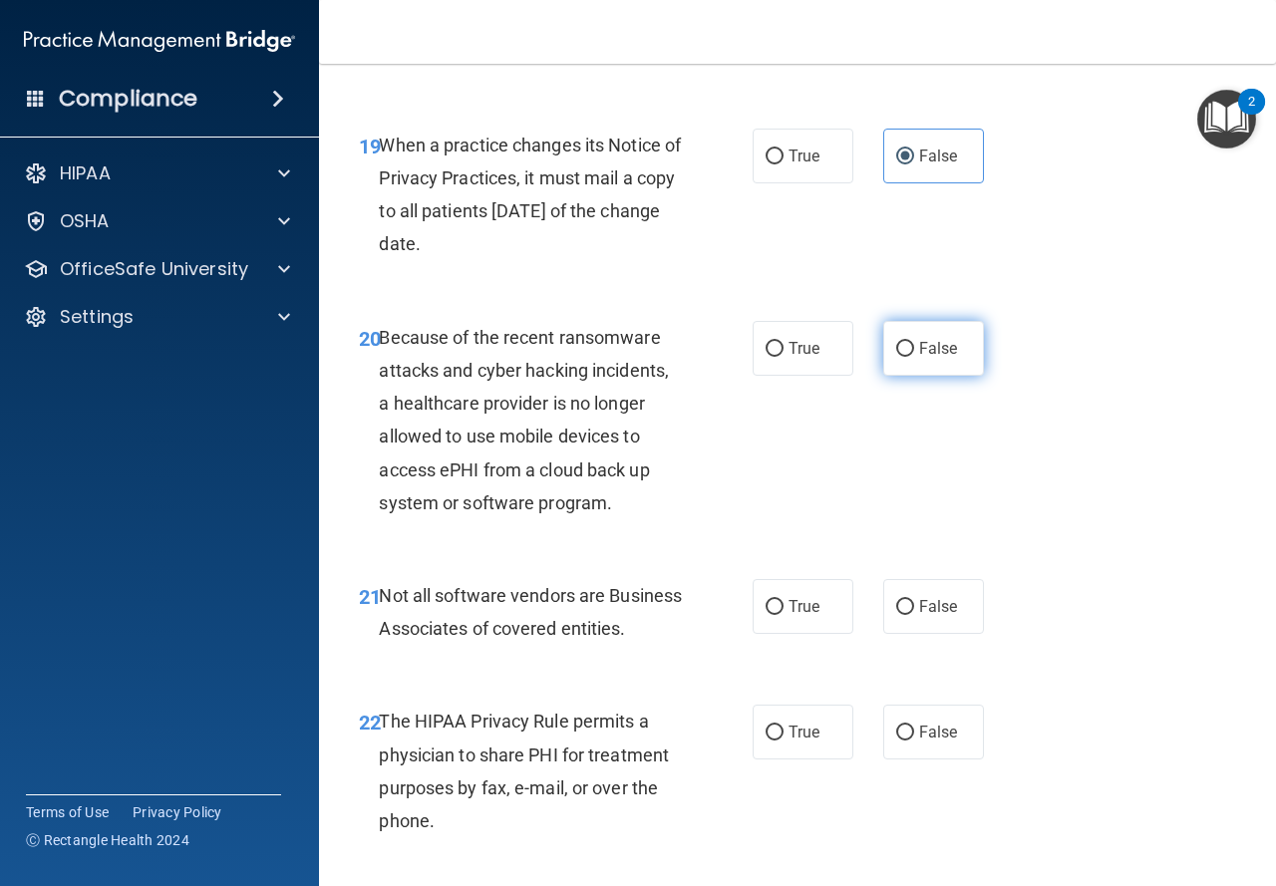
click at [896, 357] on input "False" at bounding box center [905, 349] width 18 height 15
radio input "true"
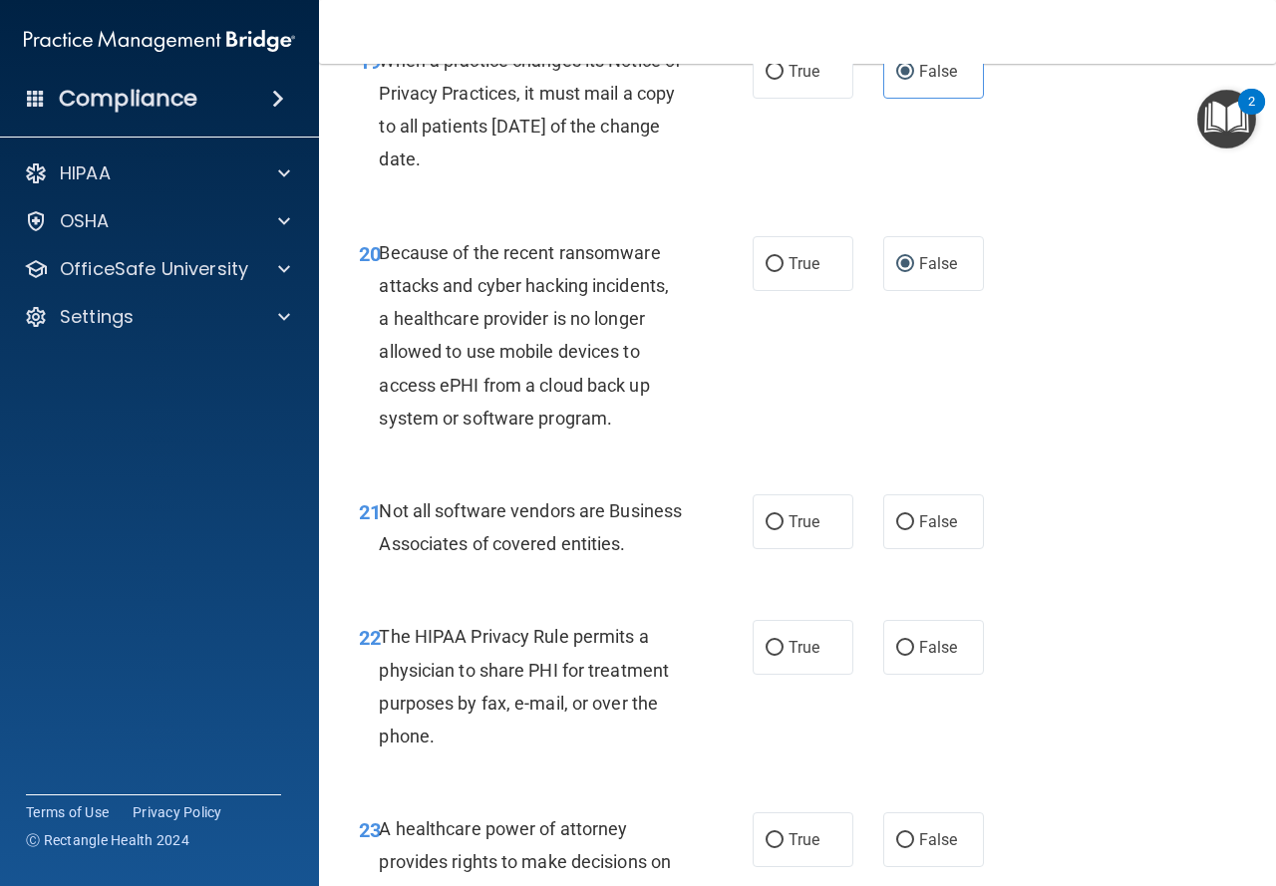
scroll to position [4088, 0]
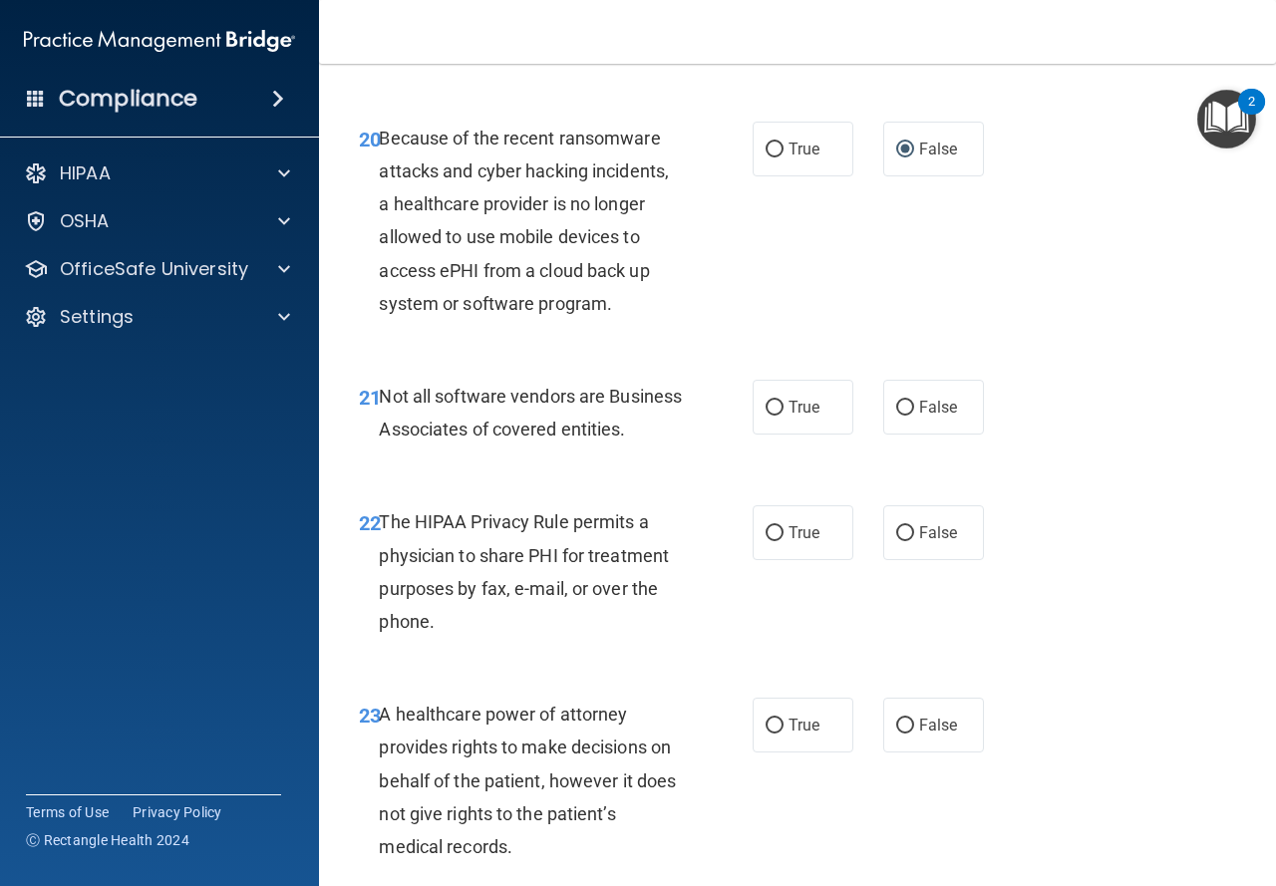
drag, startPoint x: 787, startPoint y: 428, endPoint x: 772, endPoint y: 408, distance: 24.9
click at [786, 429] on label "True" at bounding box center [803, 407] width 101 height 55
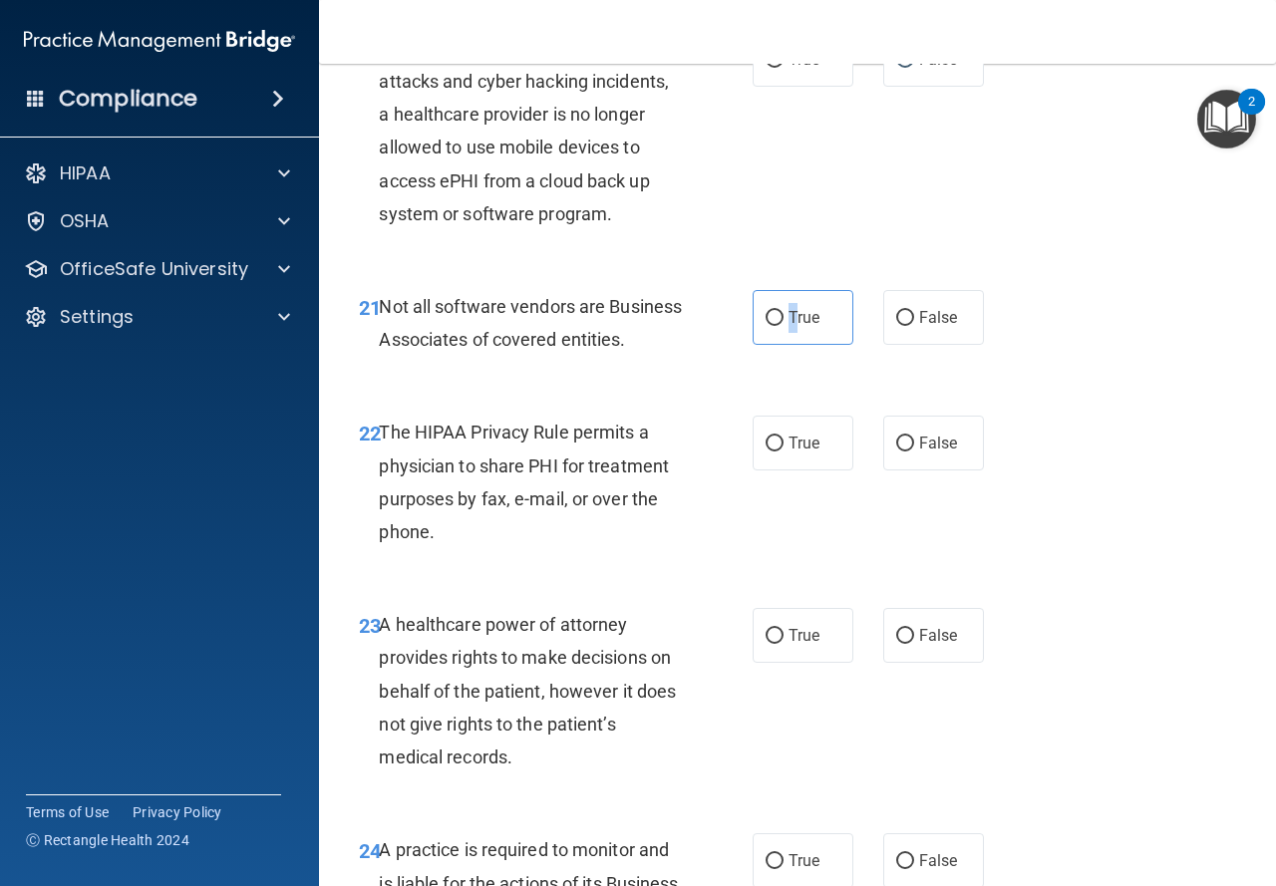
scroll to position [4387, 0]
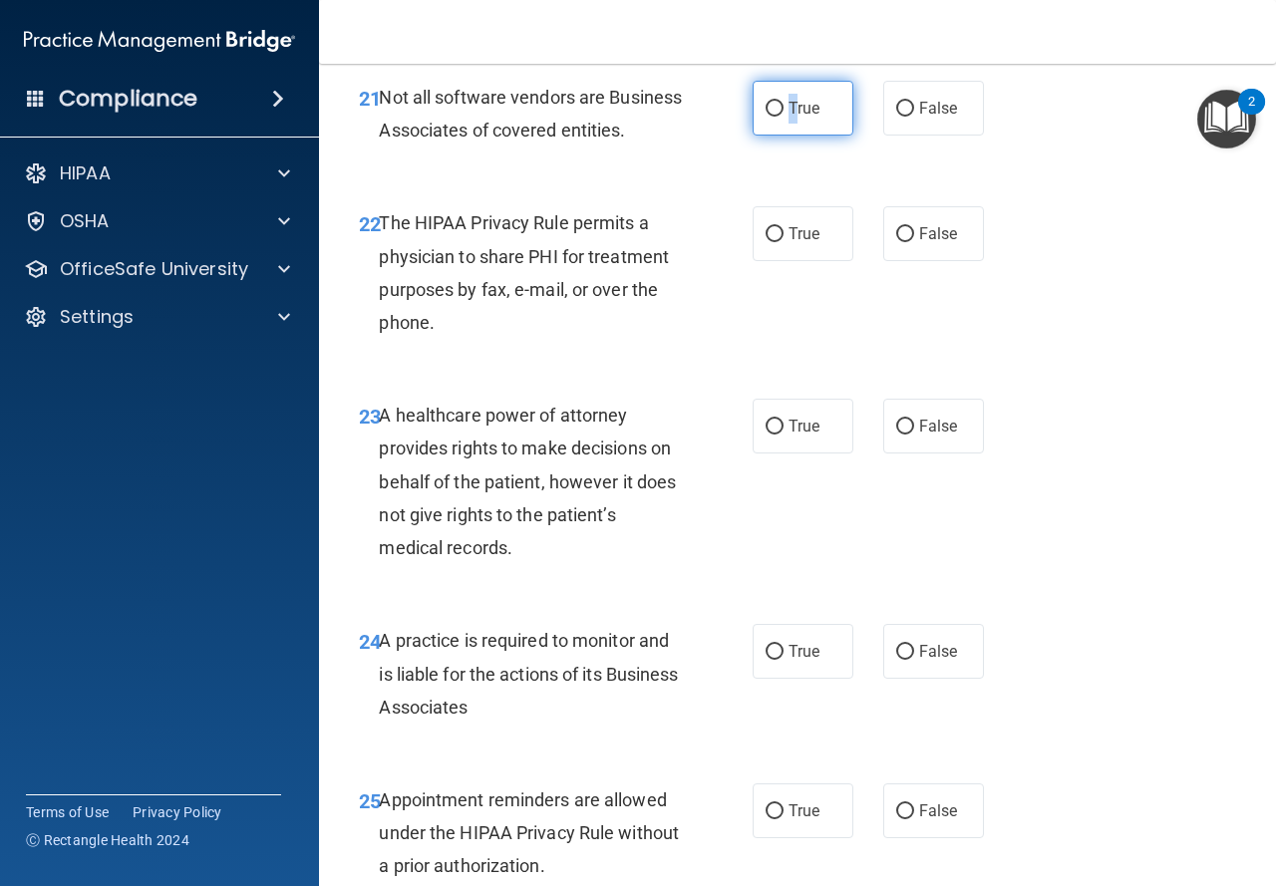
click at [763, 136] on label "True" at bounding box center [803, 108] width 101 height 55
click at [766, 117] on input "True" at bounding box center [775, 109] width 18 height 15
radio input "true"
click at [766, 242] on input "True" at bounding box center [775, 234] width 18 height 15
radio input "true"
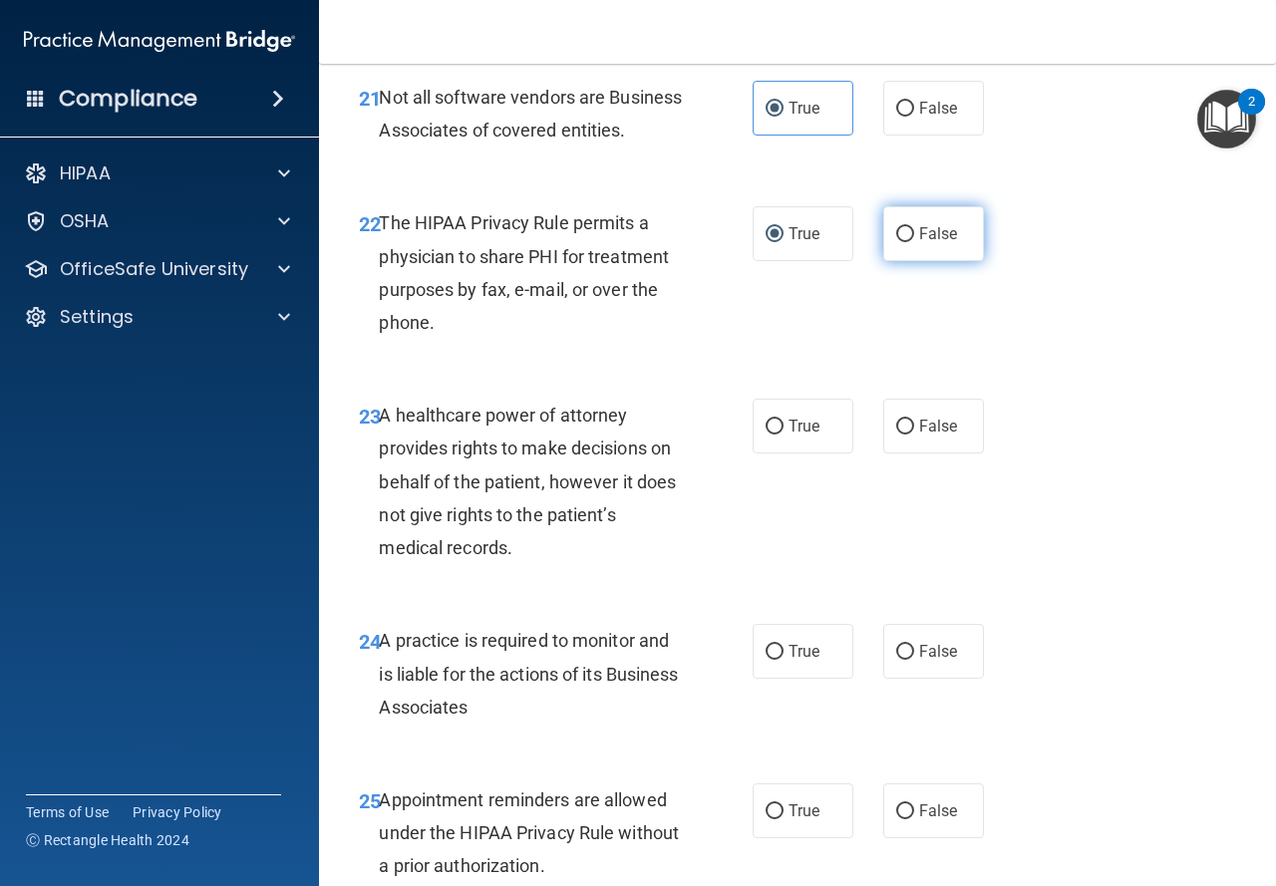
click at [950, 261] on label "False" at bounding box center [933, 233] width 101 height 55
click at [914, 242] on input "False" at bounding box center [905, 234] width 18 height 15
radio input "true"
radio input "false"
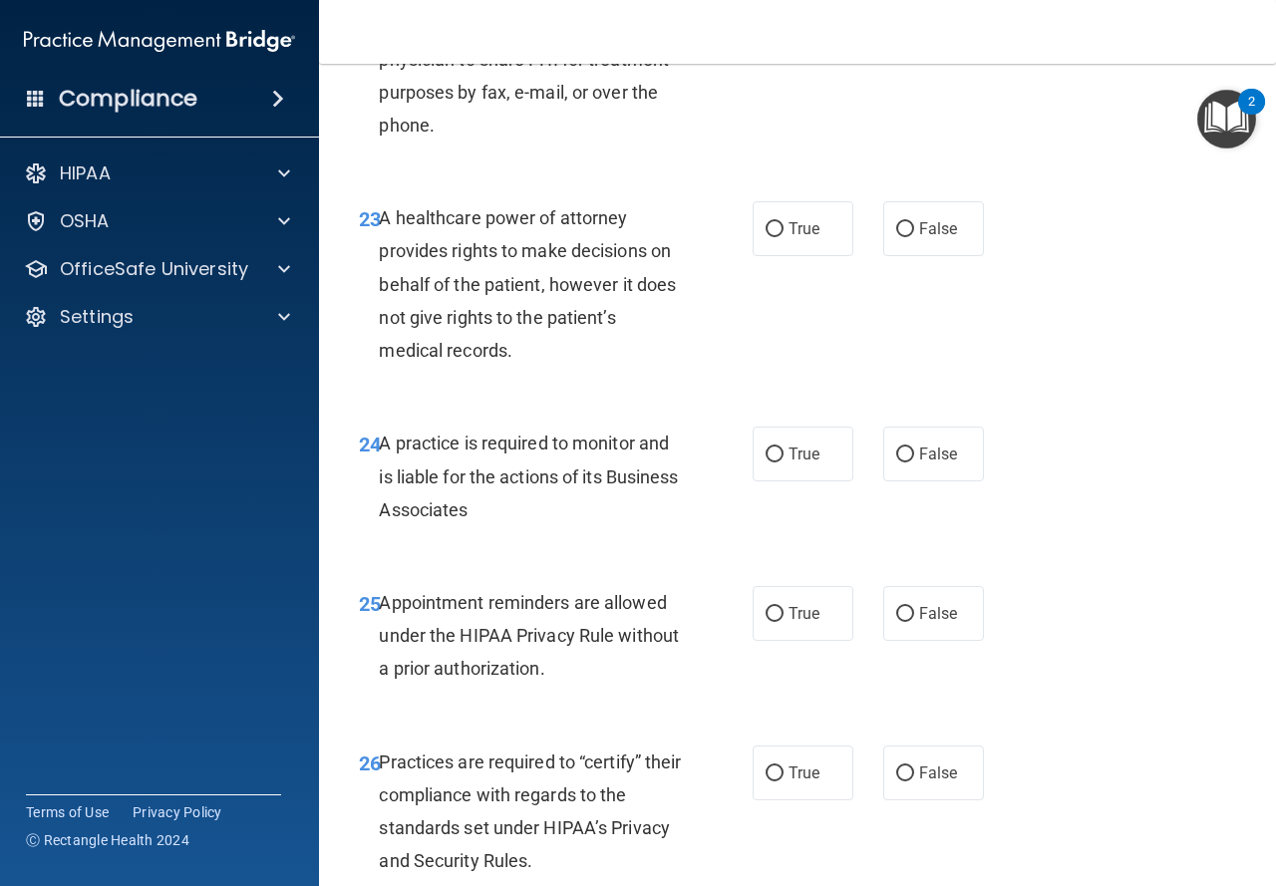
scroll to position [4586, 0]
click at [753, 254] on label "True" at bounding box center [803, 226] width 101 height 55
click at [766, 235] on input "True" at bounding box center [775, 227] width 18 height 15
radio input "true"
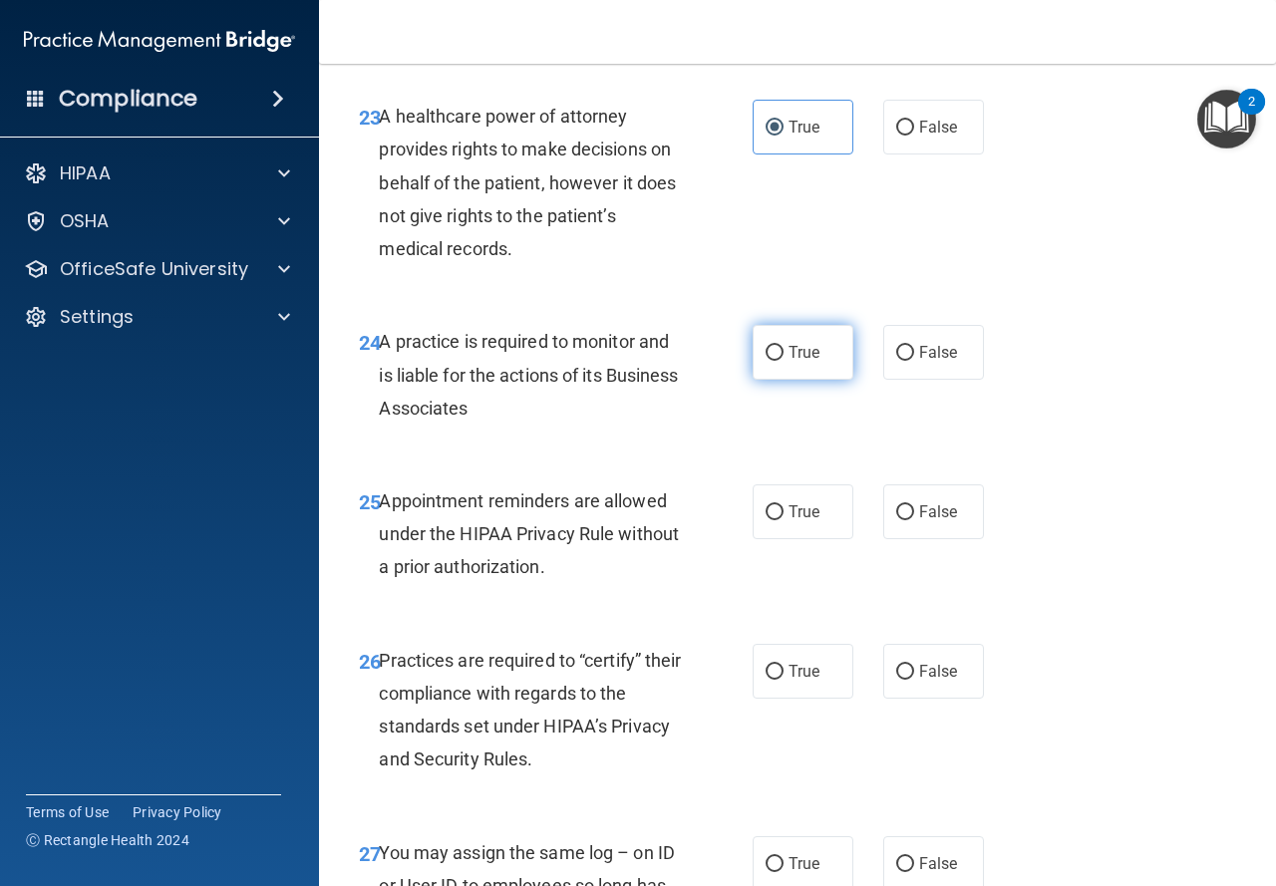
click at [768, 361] on input "True" at bounding box center [775, 353] width 18 height 15
radio input "true"
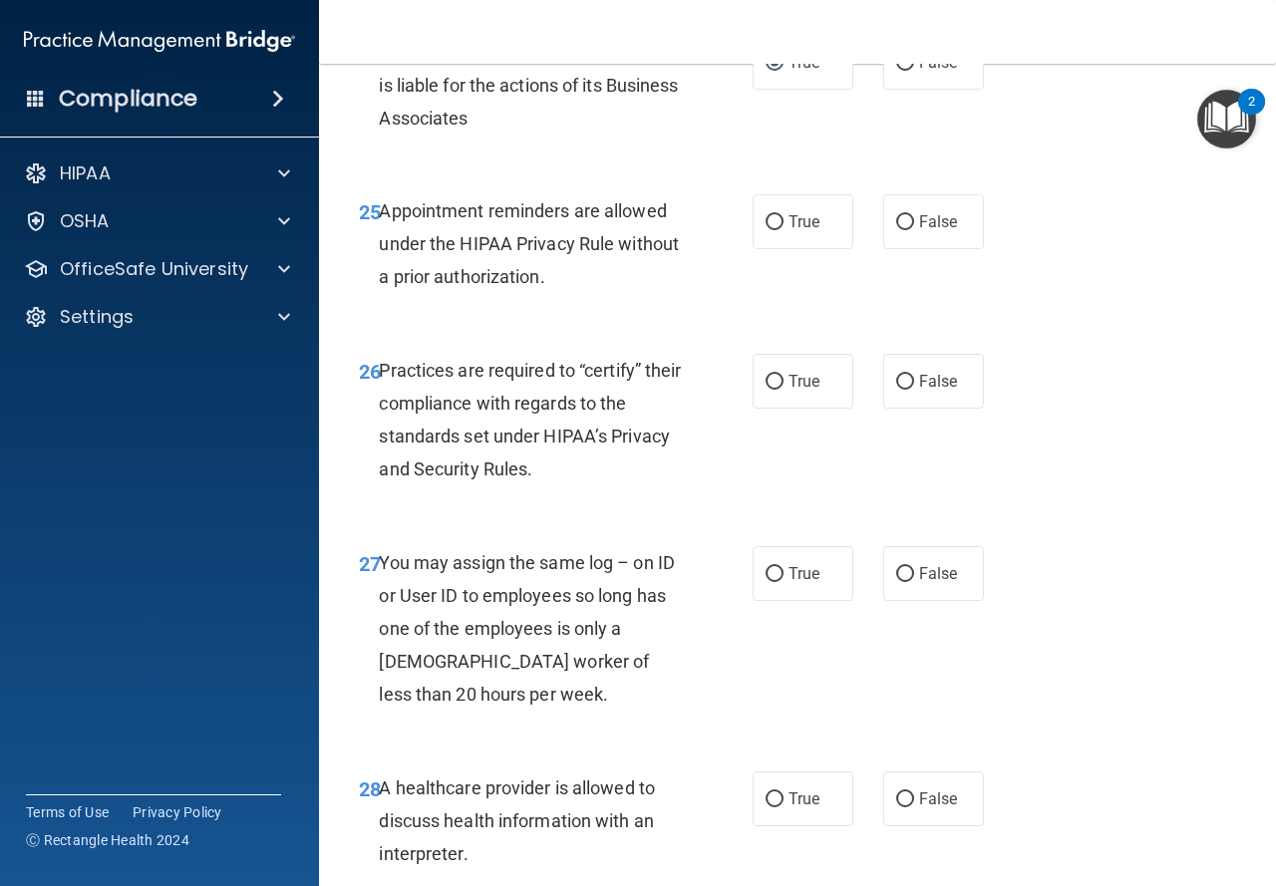
scroll to position [4985, 0]
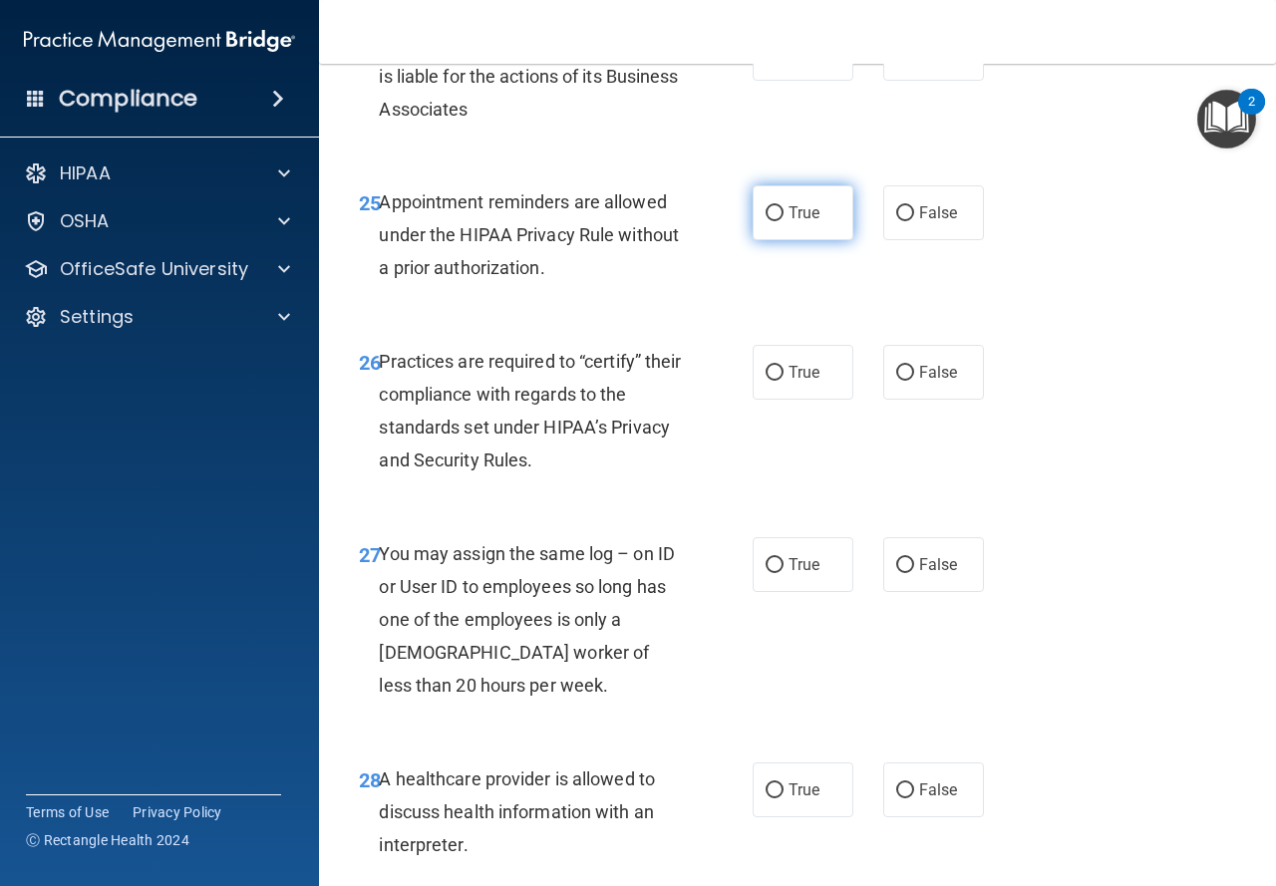
click at [815, 240] on label "True" at bounding box center [803, 212] width 101 height 55
click at [784, 221] on input "True" at bounding box center [775, 213] width 18 height 15
radio input "true"
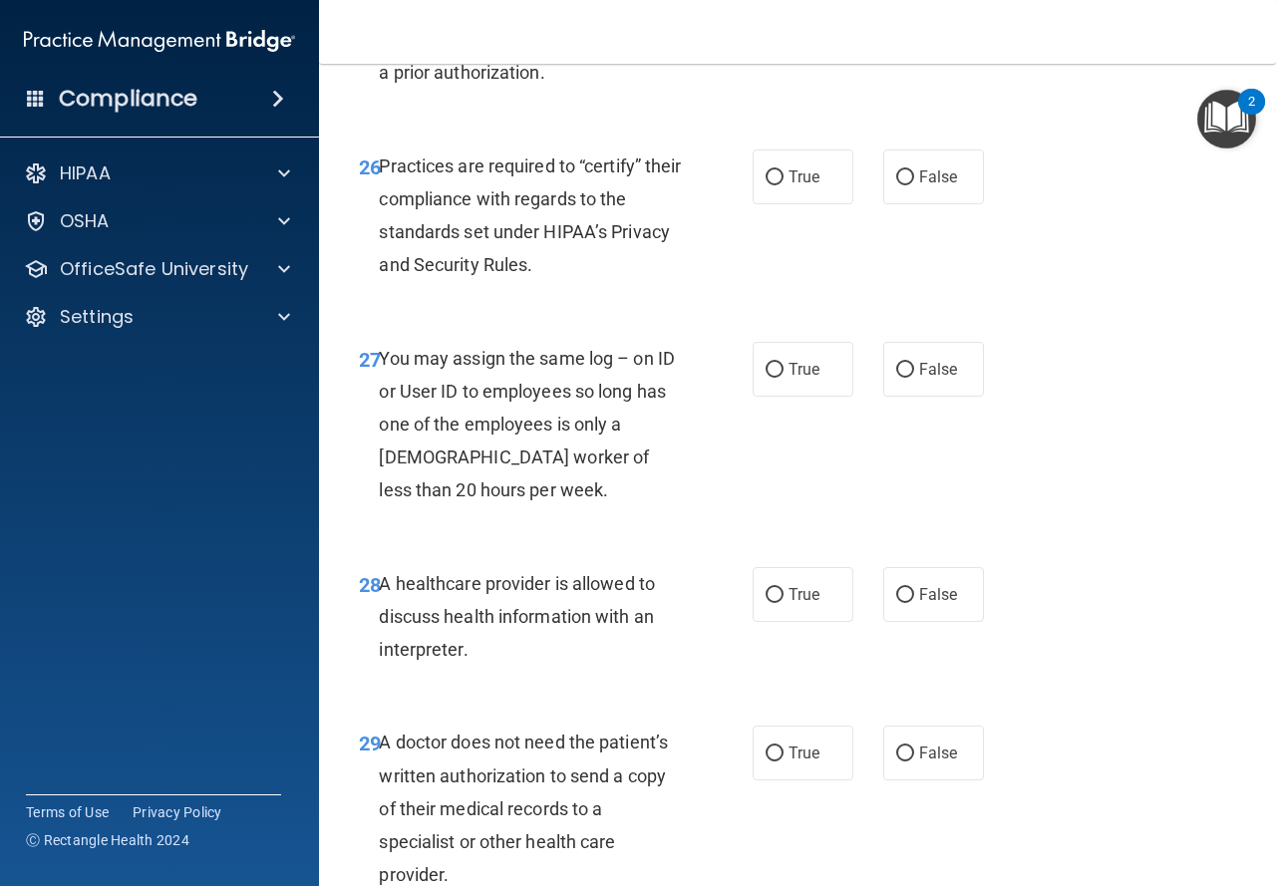
scroll to position [5184, 0]
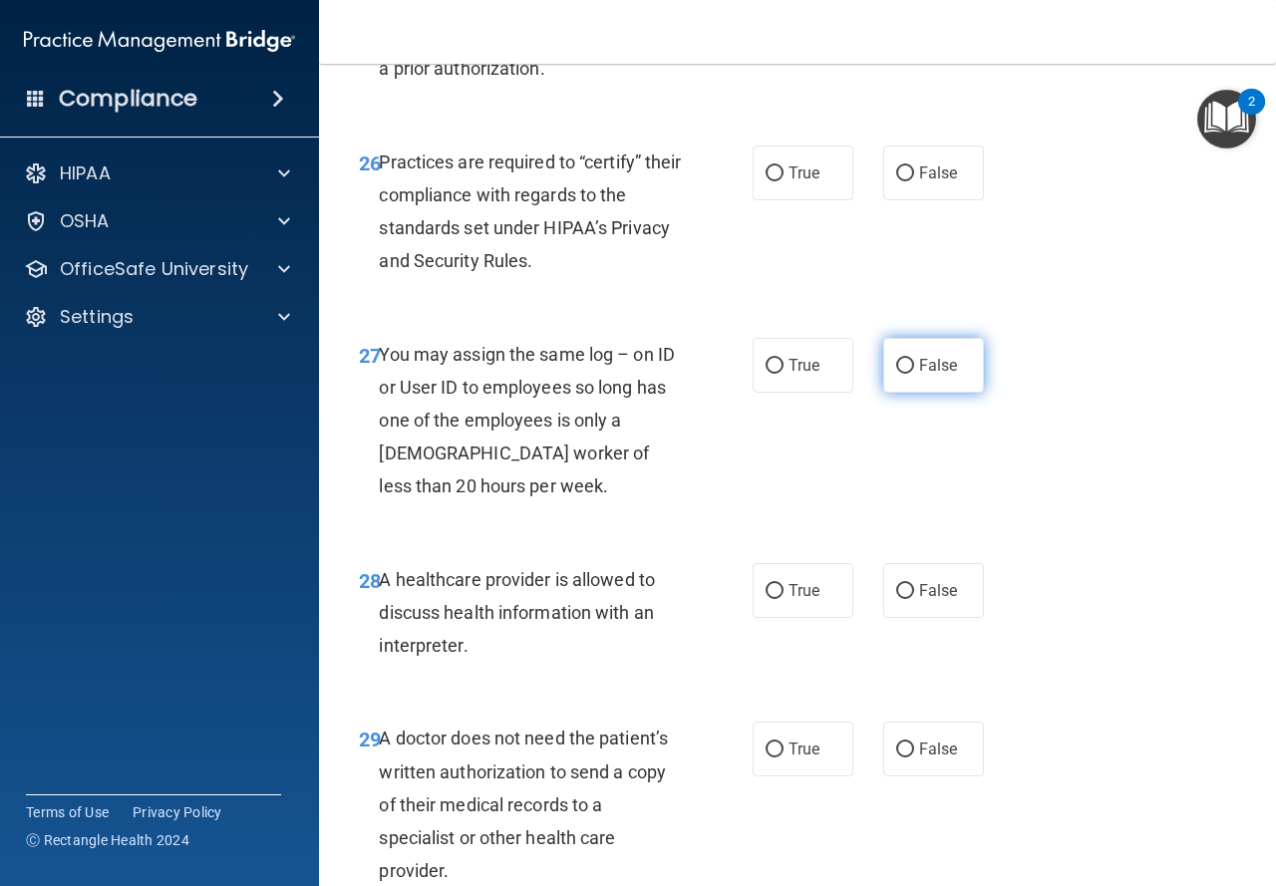
click at [945, 393] on label "False" at bounding box center [933, 365] width 101 height 55
click at [914, 374] on input "False" at bounding box center [905, 366] width 18 height 15
radio input "true"
click at [762, 200] on label "True" at bounding box center [803, 173] width 101 height 55
click at [766, 181] on input "True" at bounding box center [775, 173] width 18 height 15
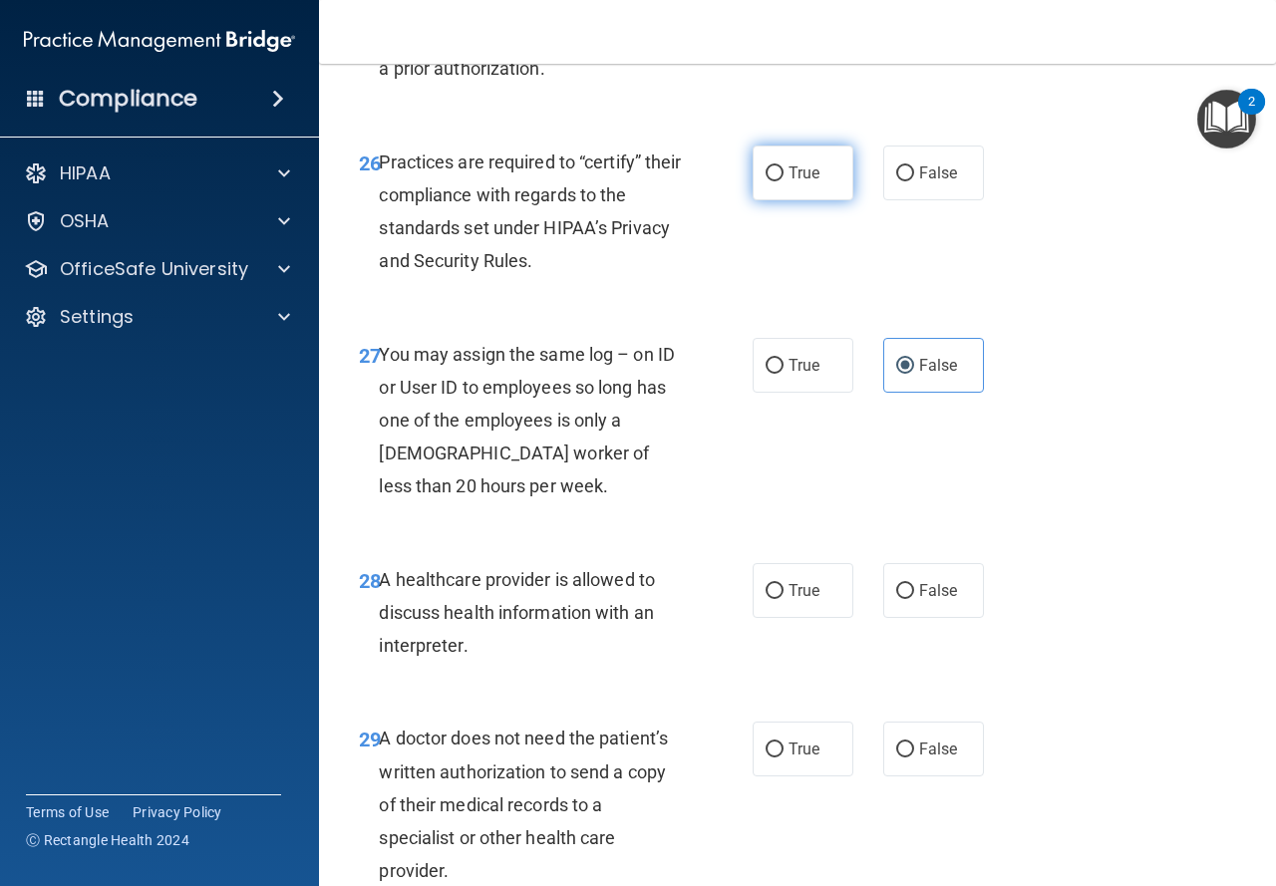
radio input "true"
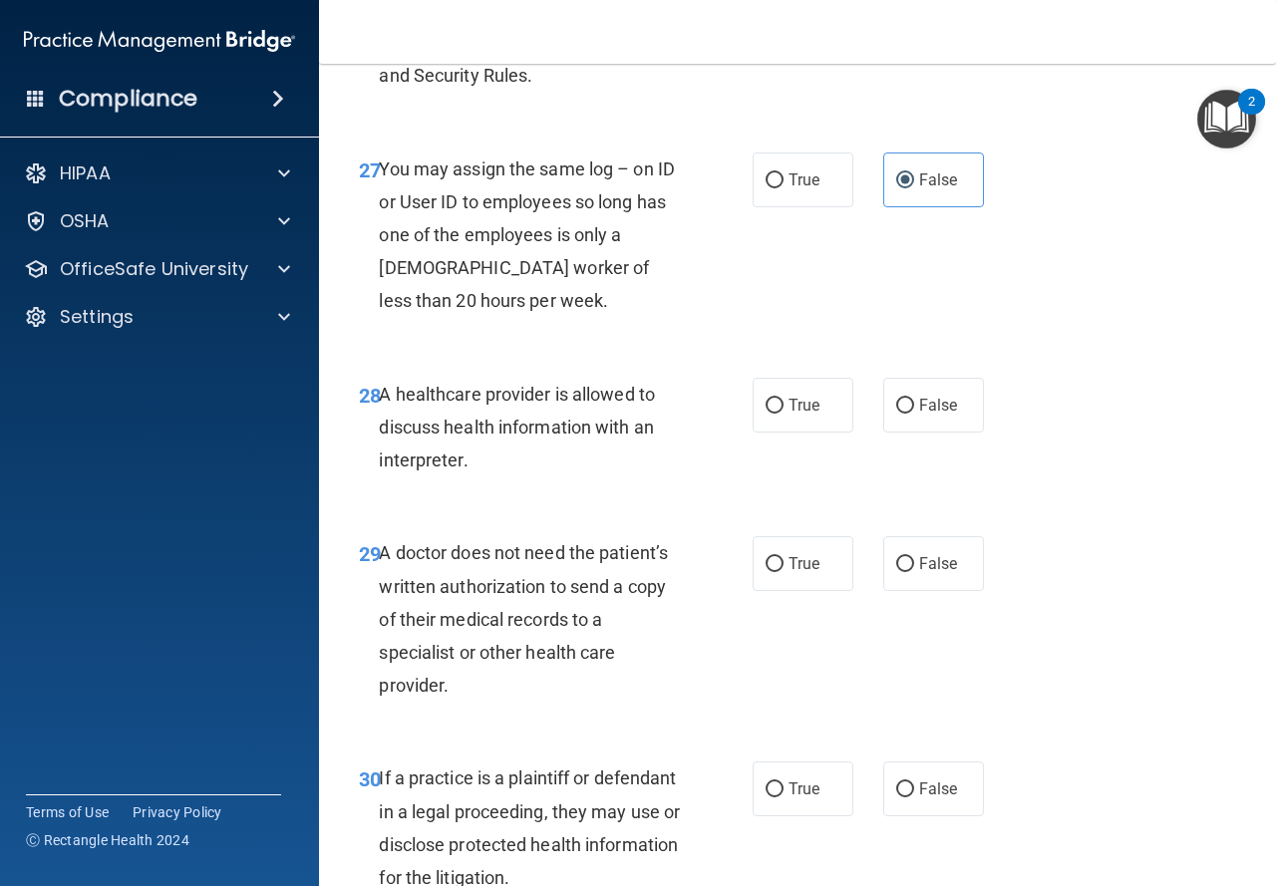
scroll to position [5483, 0]
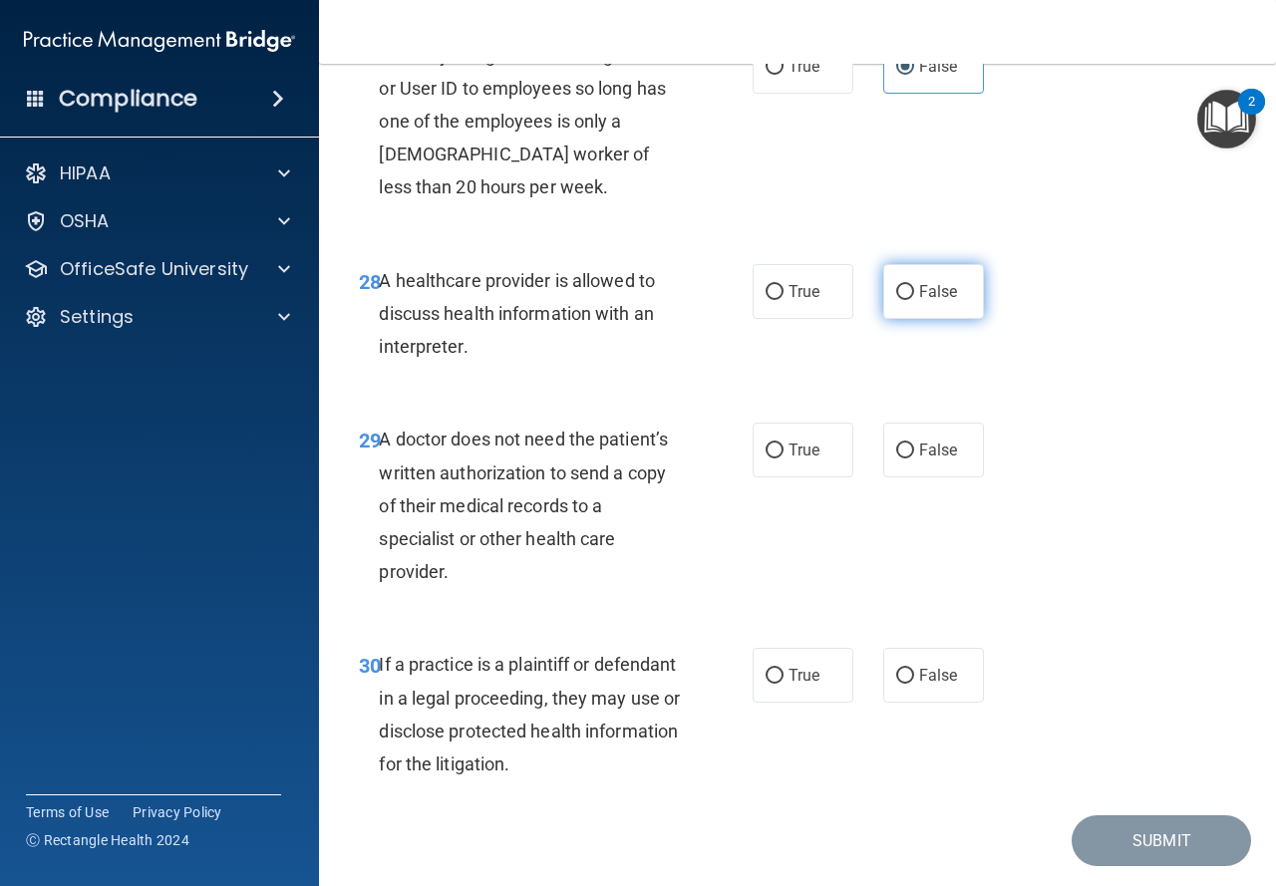
click at [947, 301] on span "False" at bounding box center [938, 291] width 39 height 19
click at [914, 300] on input "False" at bounding box center [905, 292] width 18 height 15
radio input "true"
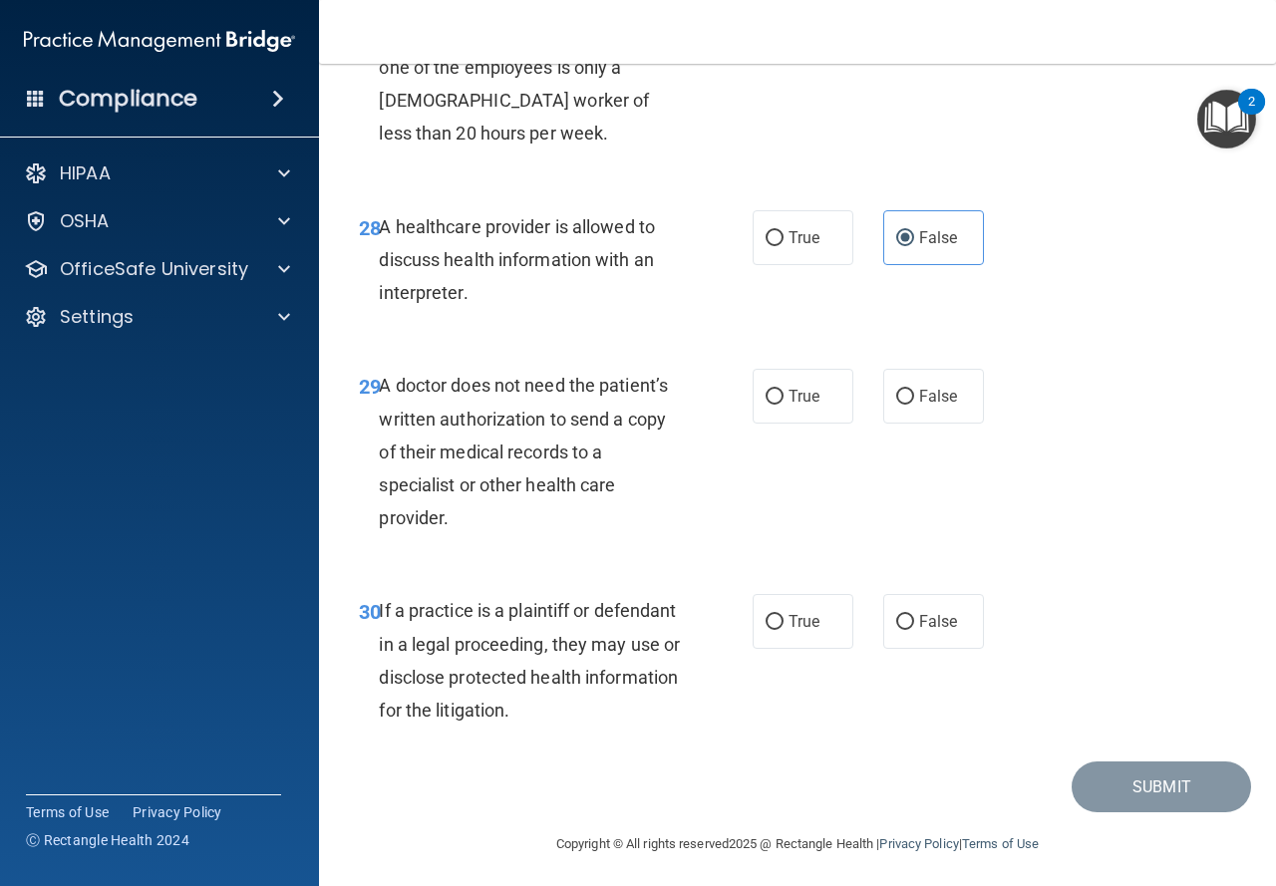
scroll to position [5583, 0]
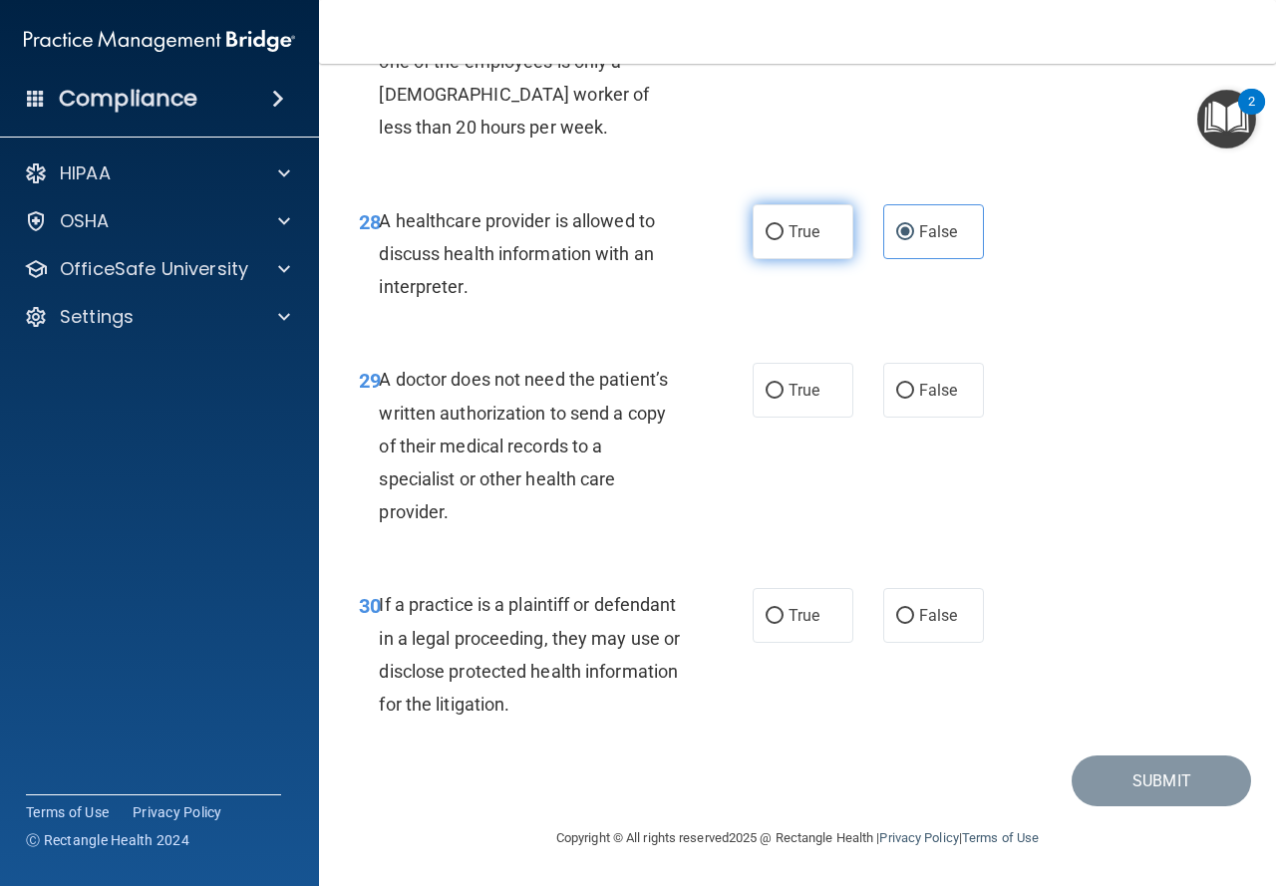
click at [777, 259] on label "True" at bounding box center [803, 231] width 101 height 55
click at [777, 240] on input "True" at bounding box center [775, 232] width 18 height 15
radio input "true"
click at [883, 254] on label "False" at bounding box center [933, 231] width 101 height 55
click at [896, 240] on input "False" at bounding box center [905, 232] width 18 height 15
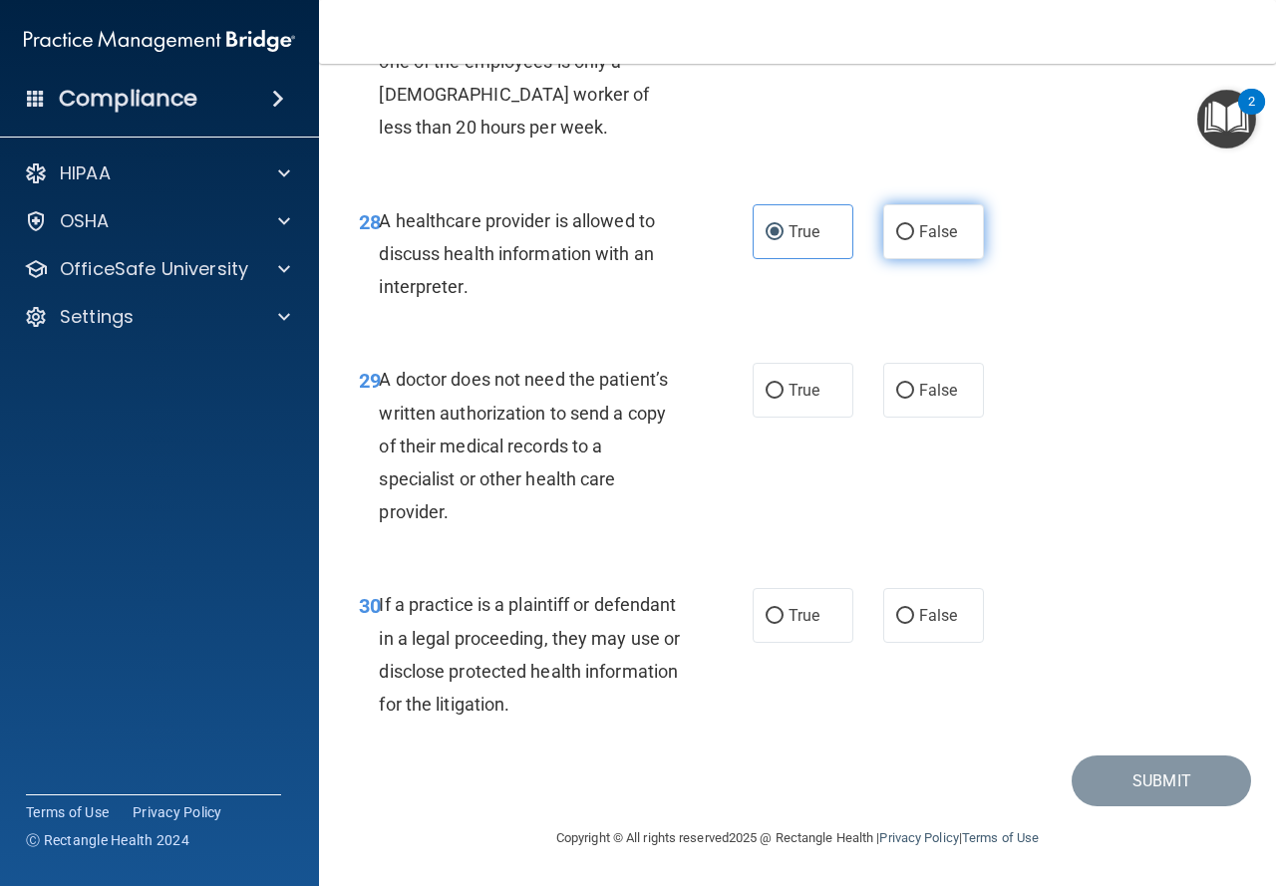
radio input "true"
radio input "false"
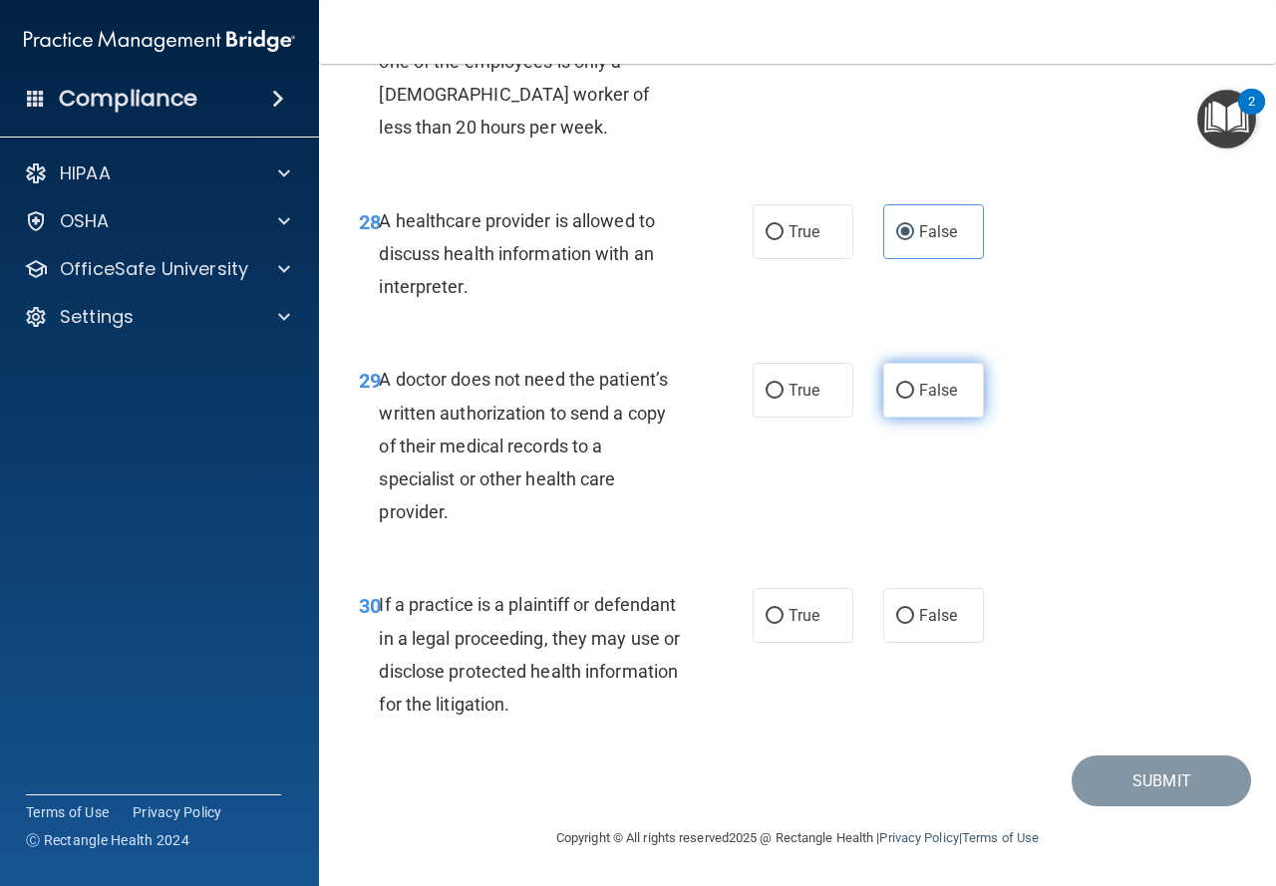
click at [919, 400] on span "False" at bounding box center [938, 390] width 39 height 19
click at [912, 399] on input "False" at bounding box center [905, 391] width 18 height 15
radio input "true"
click at [753, 643] on label "True" at bounding box center [803, 615] width 101 height 55
click at [766, 624] on input "True" at bounding box center [775, 616] width 18 height 15
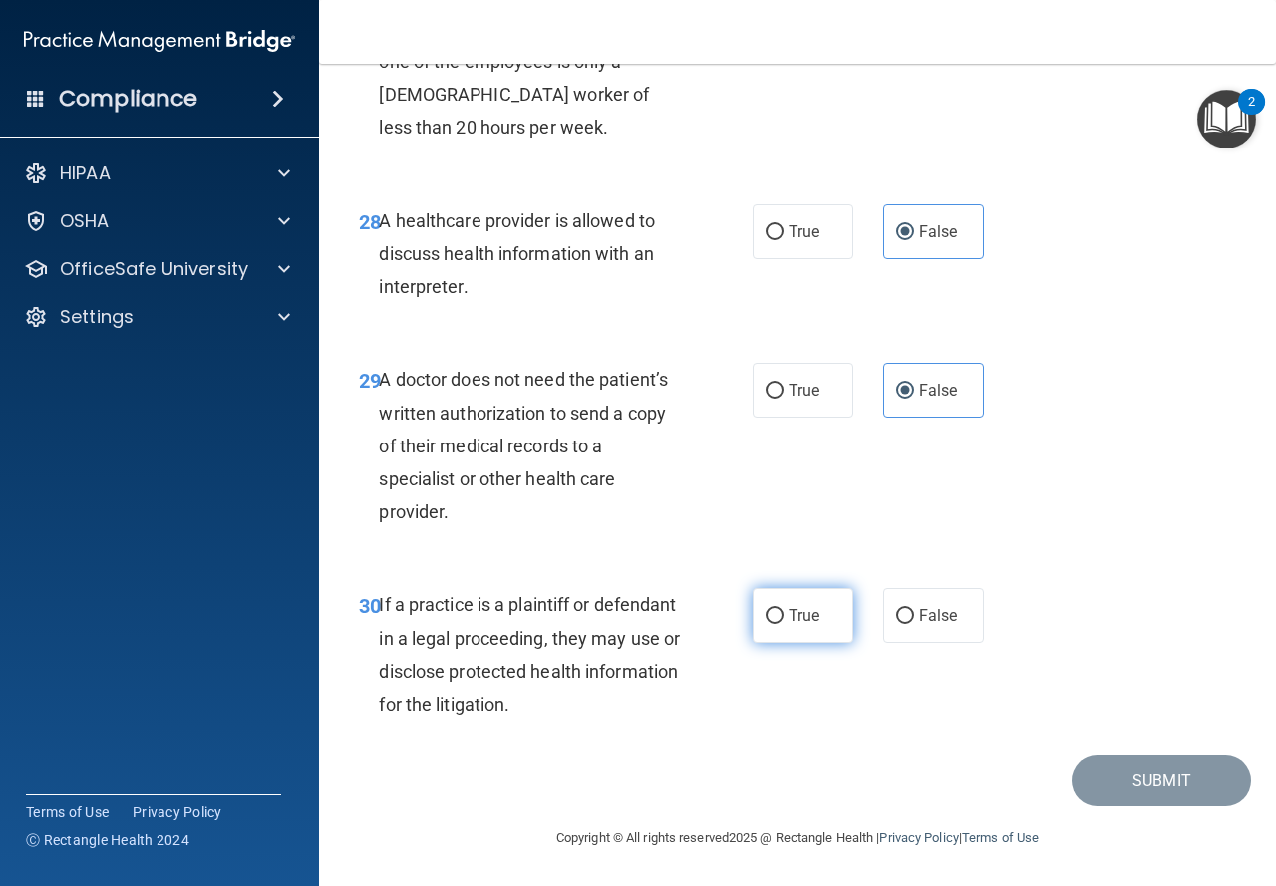
radio input "true"
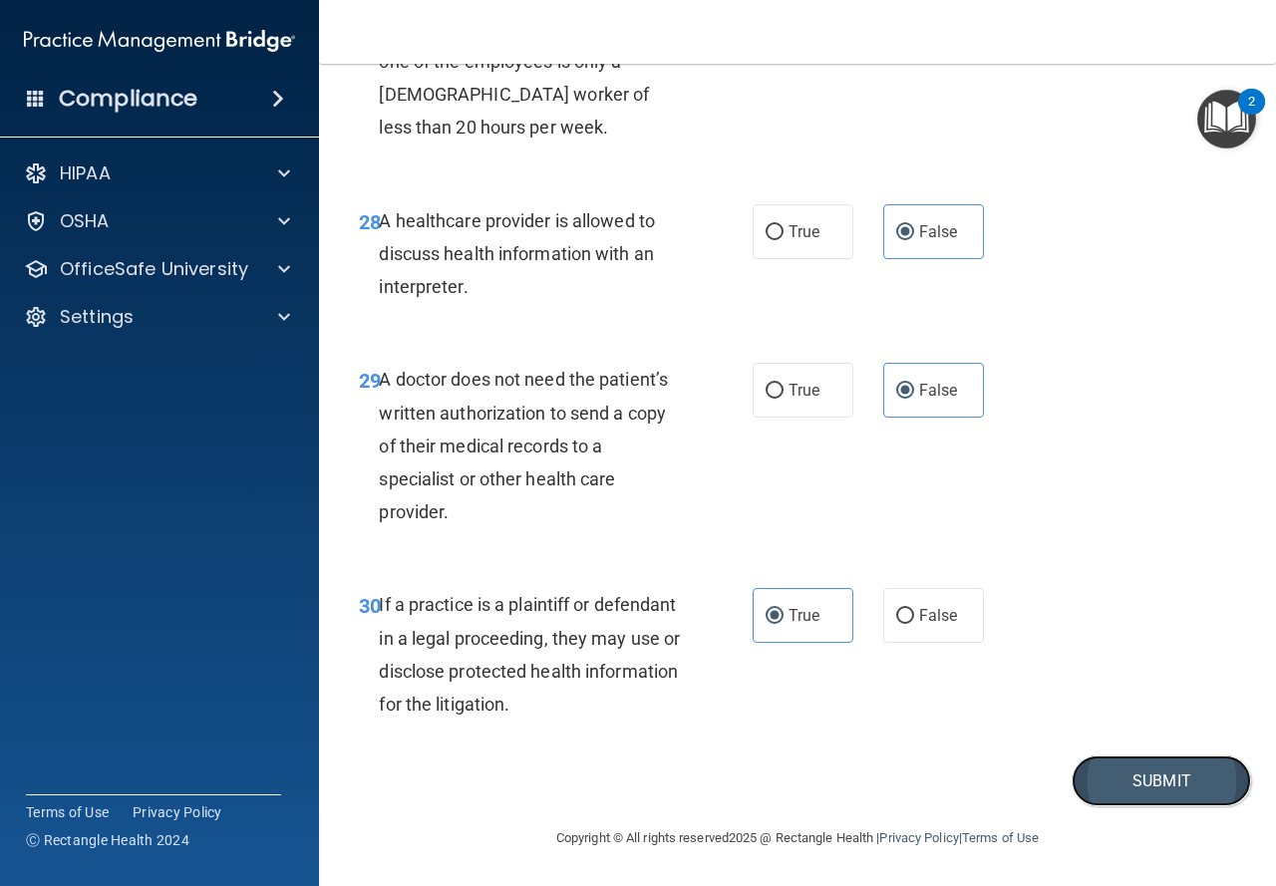
click at [1119, 802] on button "Submit" at bounding box center [1161, 781] width 179 height 51
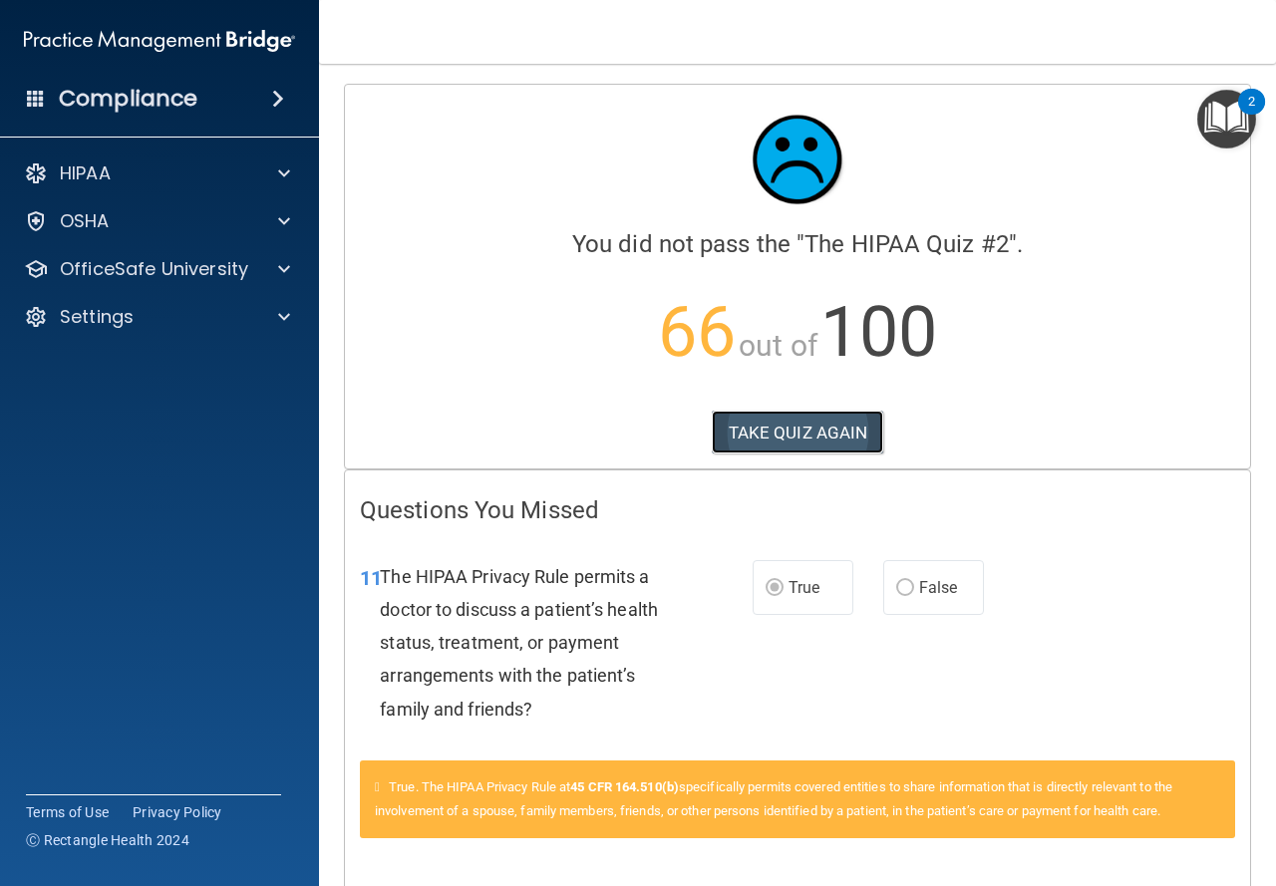
click at [718, 437] on button "TAKE QUIZ AGAIN" at bounding box center [798, 433] width 172 height 44
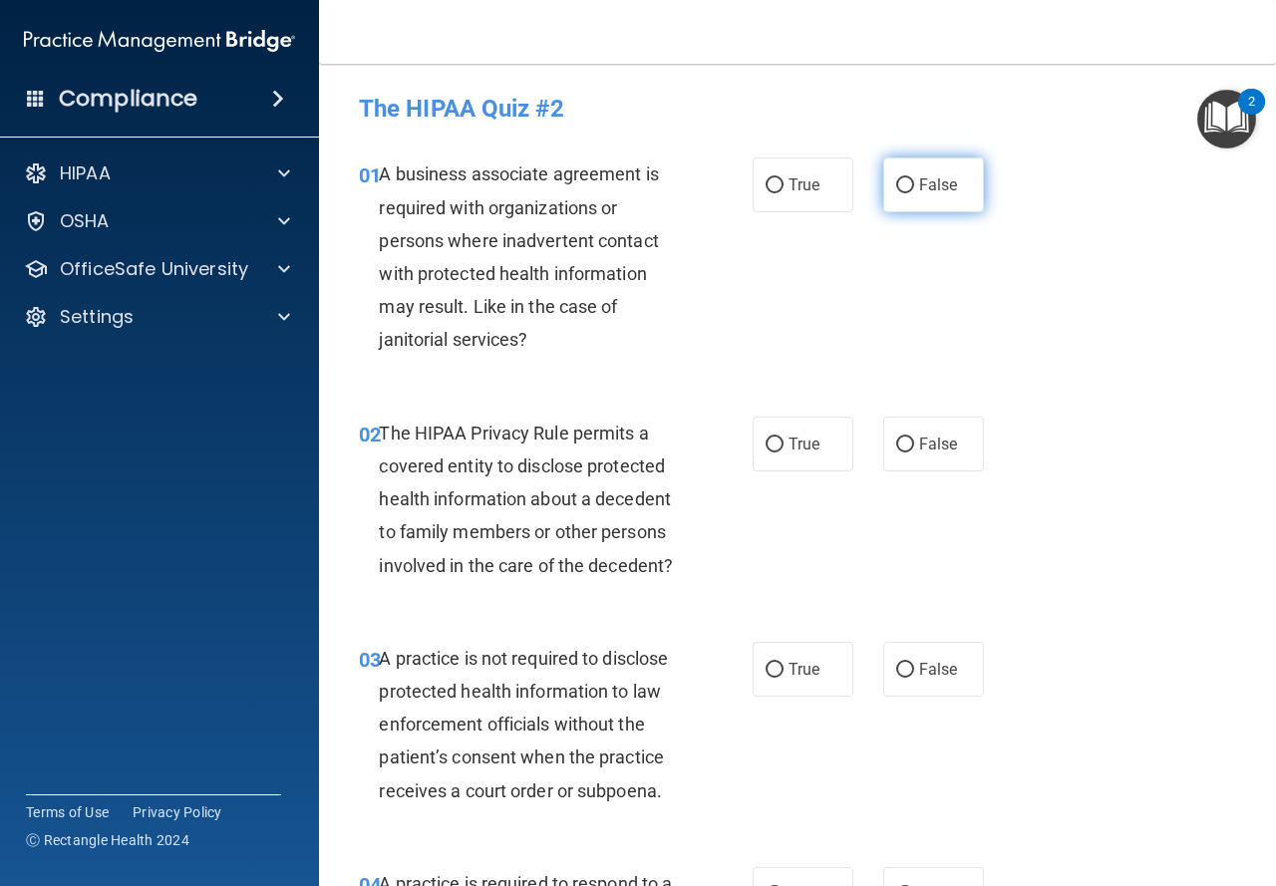
click at [885, 192] on label "False" at bounding box center [933, 185] width 101 height 55
click at [896, 192] on input "False" at bounding box center [905, 185] width 18 height 15
radio input "true"
click at [824, 471] on label "True" at bounding box center [803, 444] width 101 height 55
click at [784, 453] on input "True" at bounding box center [775, 445] width 18 height 15
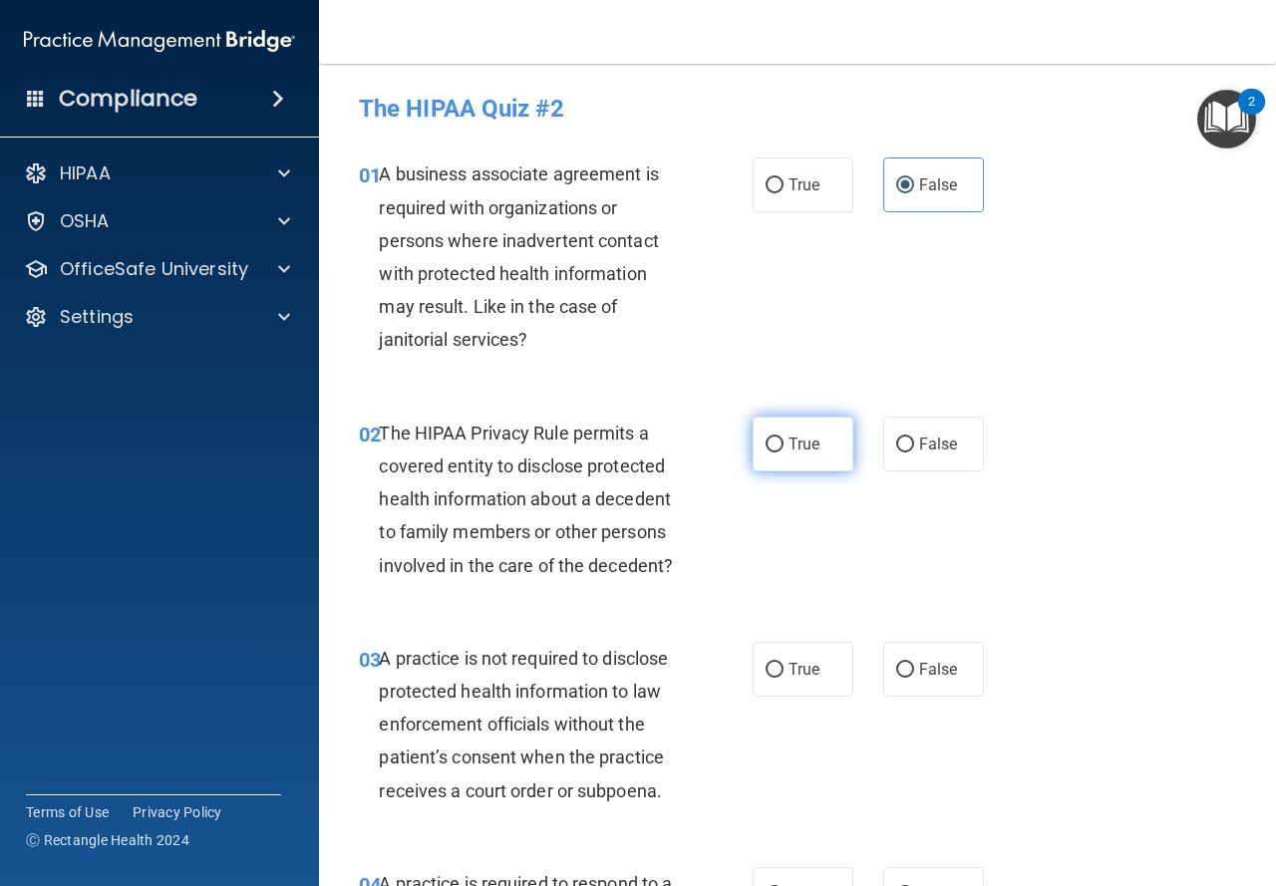
radio input "true"
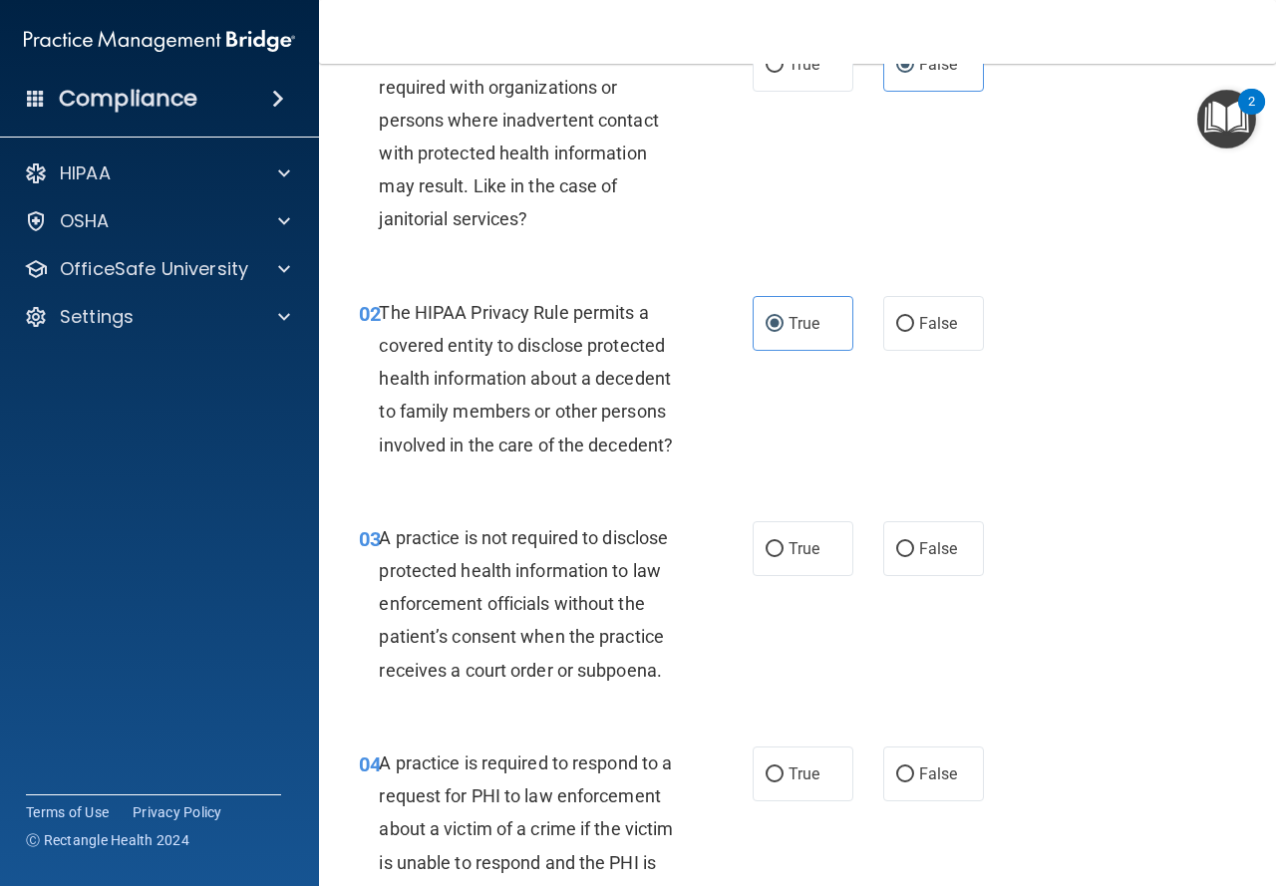
scroll to position [199, 0]
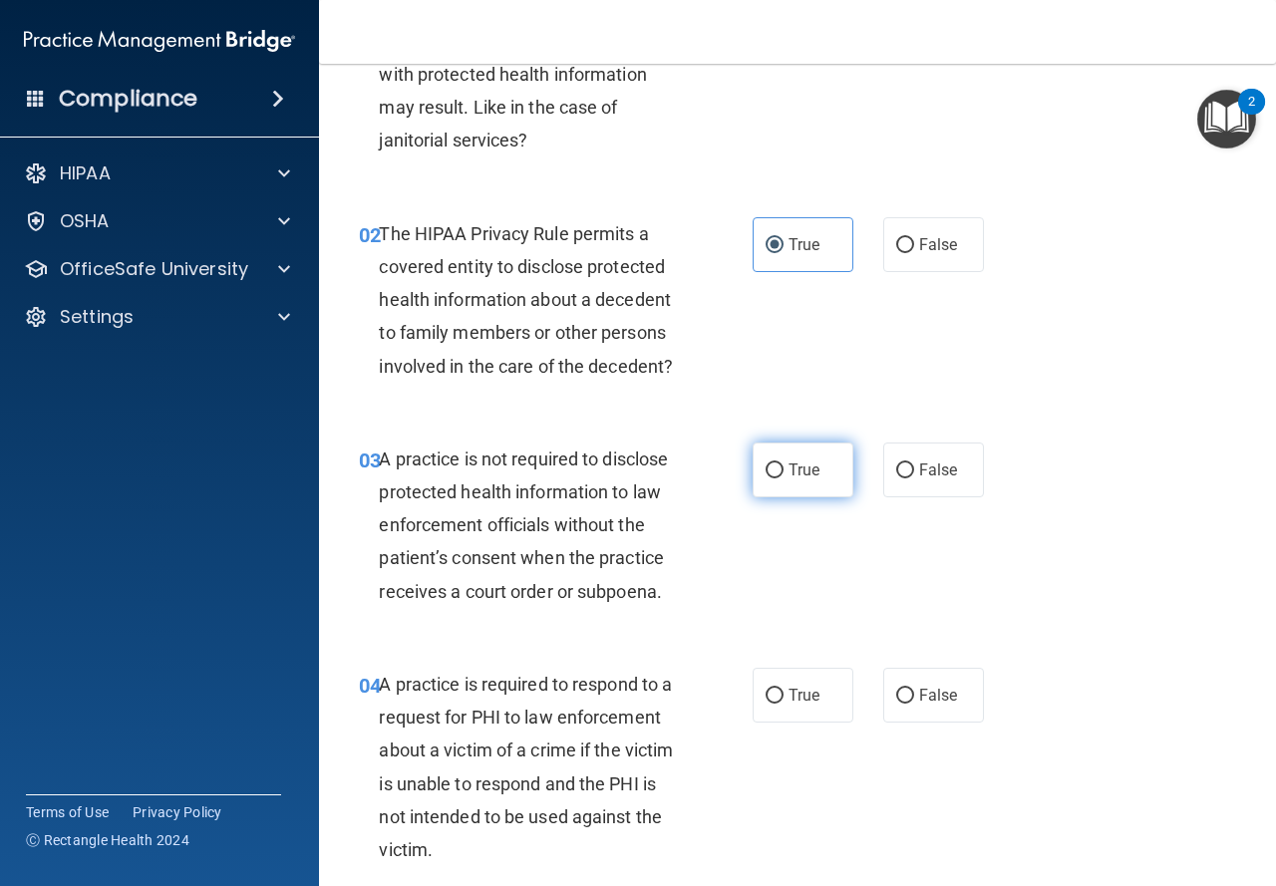
click at [812, 486] on label "True" at bounding box center [803, 470] width 101 height 55
click at [784, 479] on input "True" at bounding box center [775, 471] width 18 height 15
radio input "true"
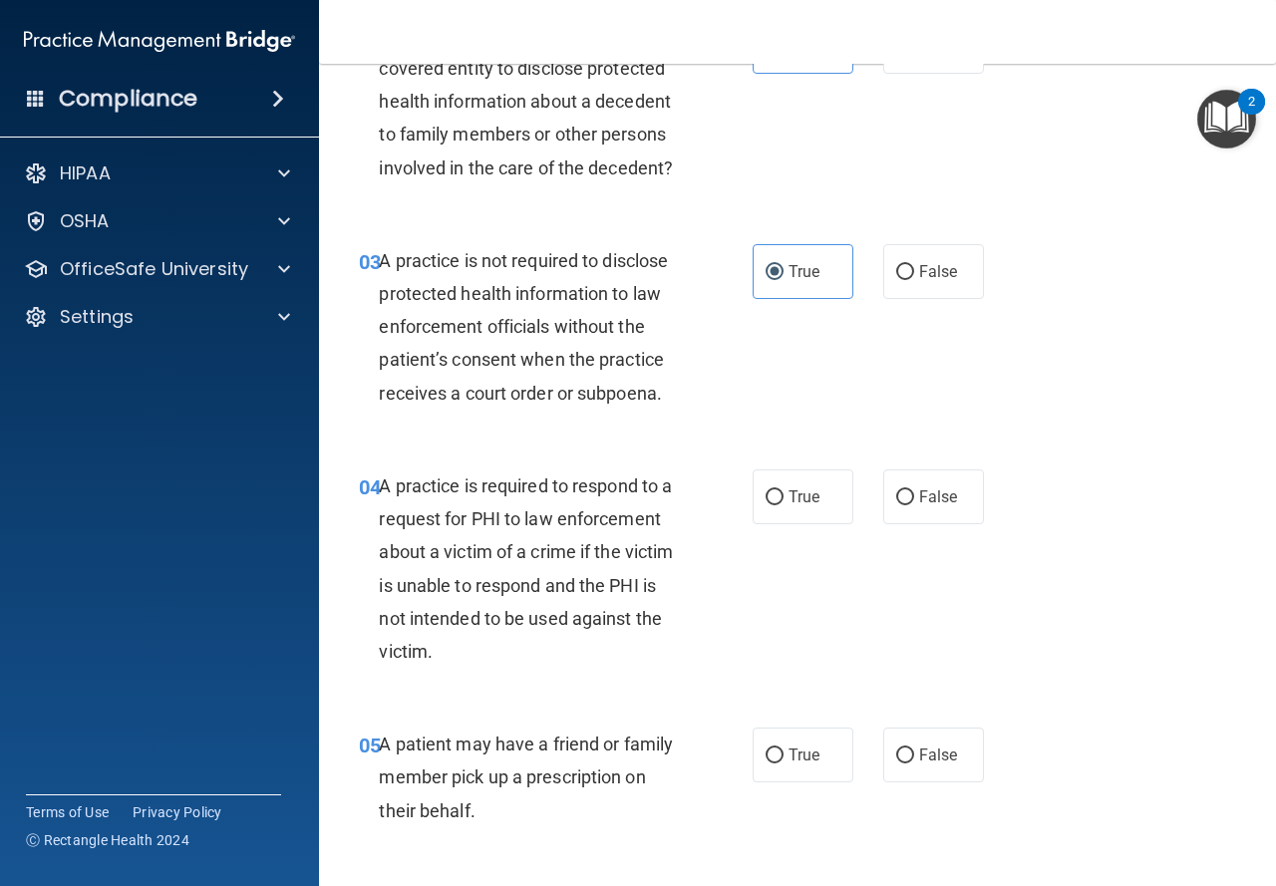
scroll to position [399, 0]
click at [921, 269] on span "False" at bounding box center [938, 270] width 39 height 19
click at [914, 269] on input "False" at bounding box center [905, 271] width 18 height 15
radio input "true"
click at [776, 259] on label "True" at bounding box center [803, 270] width 101 height 55
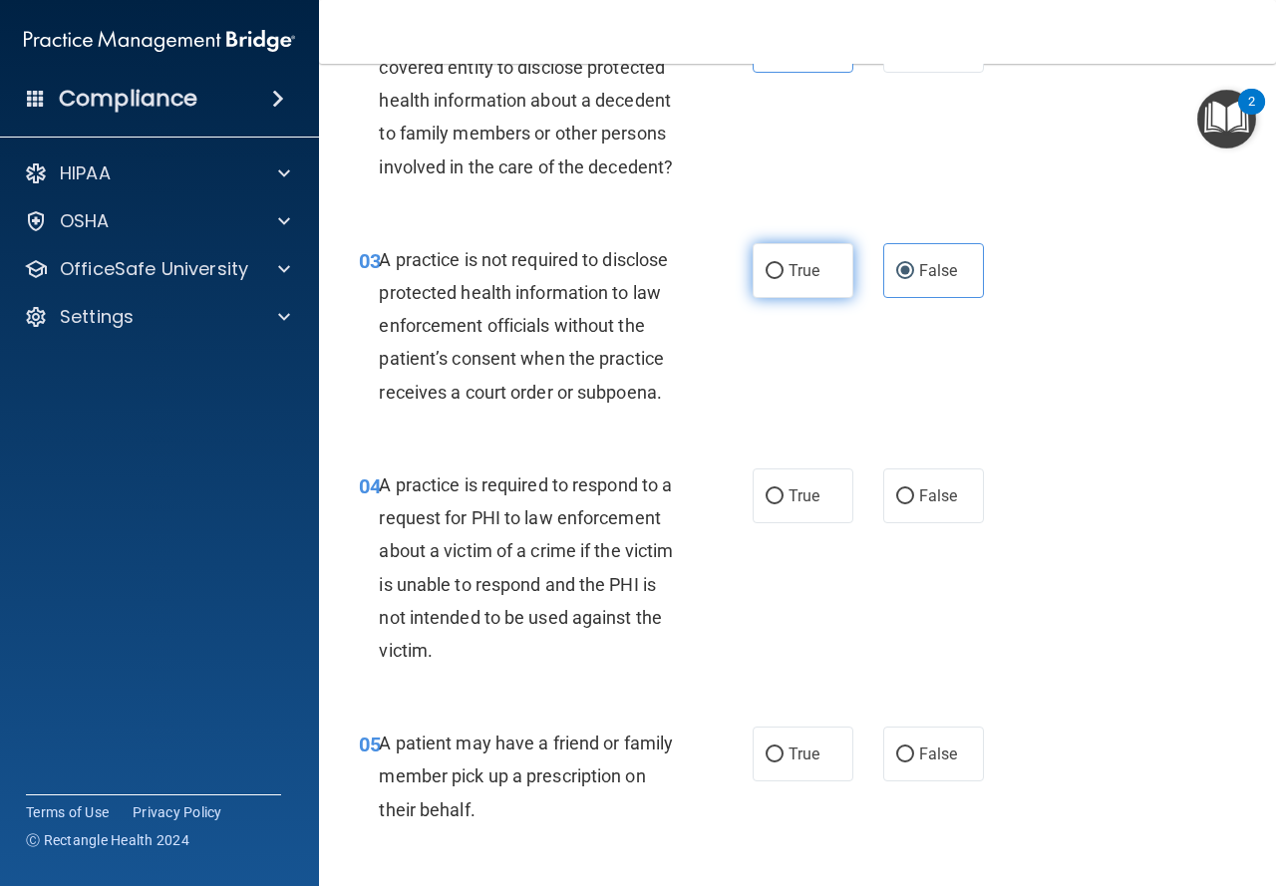
click at [776, 264] on input "True" at bounding box center [775, 271] width 18 height 15
radio input "true"
radio input "false"
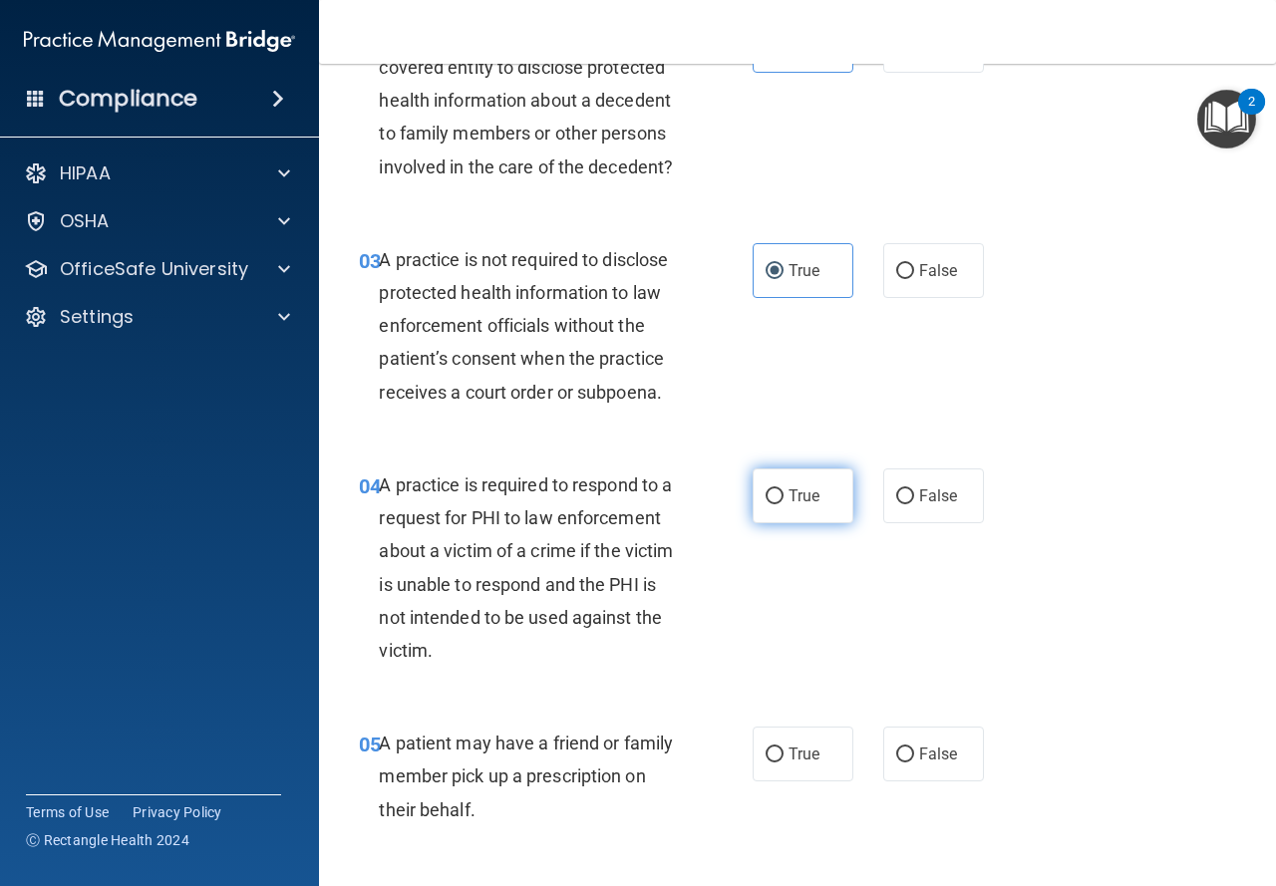
click at [789, 488] on span "True" at bounding box center [804, 496] width 31 height 19
click at [784, 490] on input "True" at bounding box center [775, 497] width 18 height 15
radio input "true"
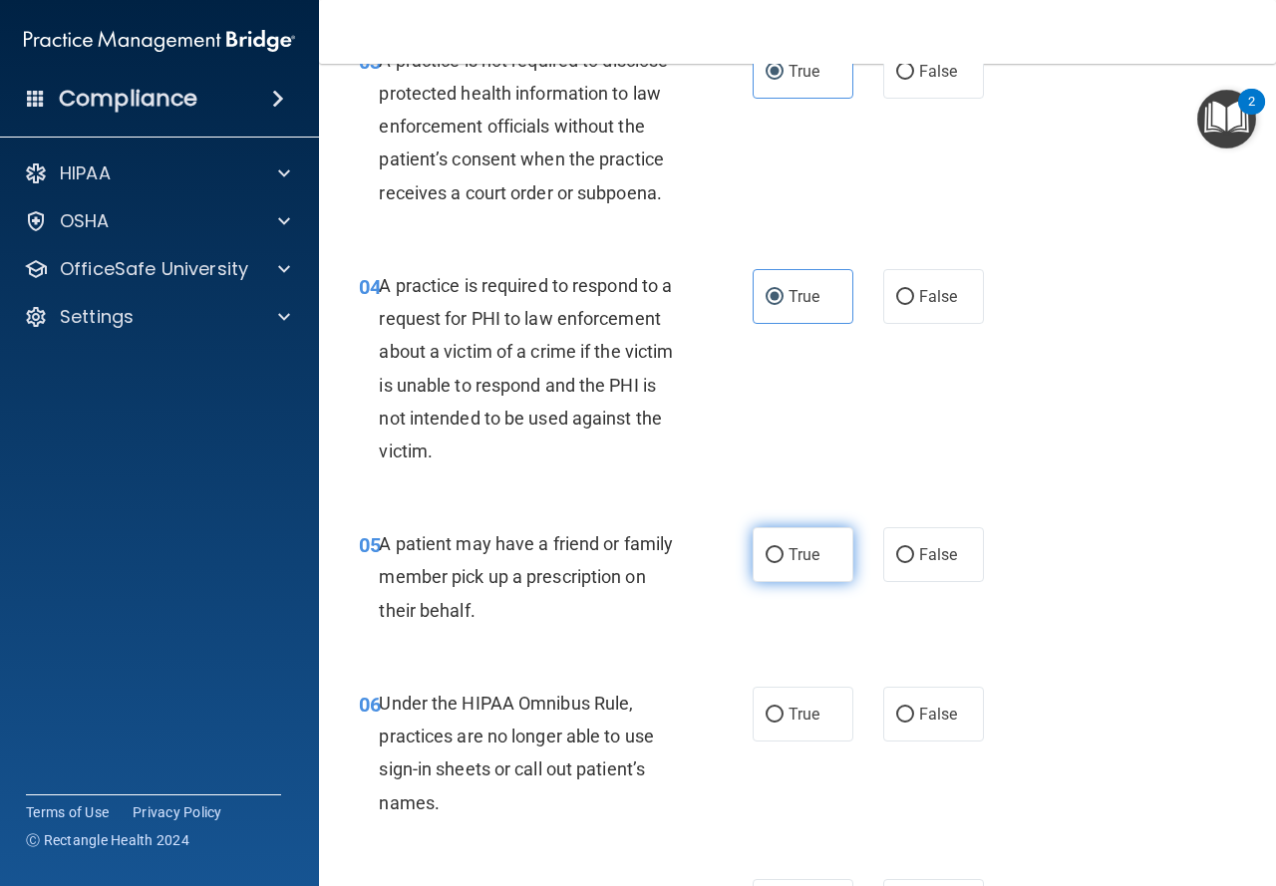
click at [789, 562] on span "True" at bounding box center [804, 554] width 31 height 19
click at [784, 562] on input "True" at bounding box center [775, 555] width 18 height 15
radio input "true"
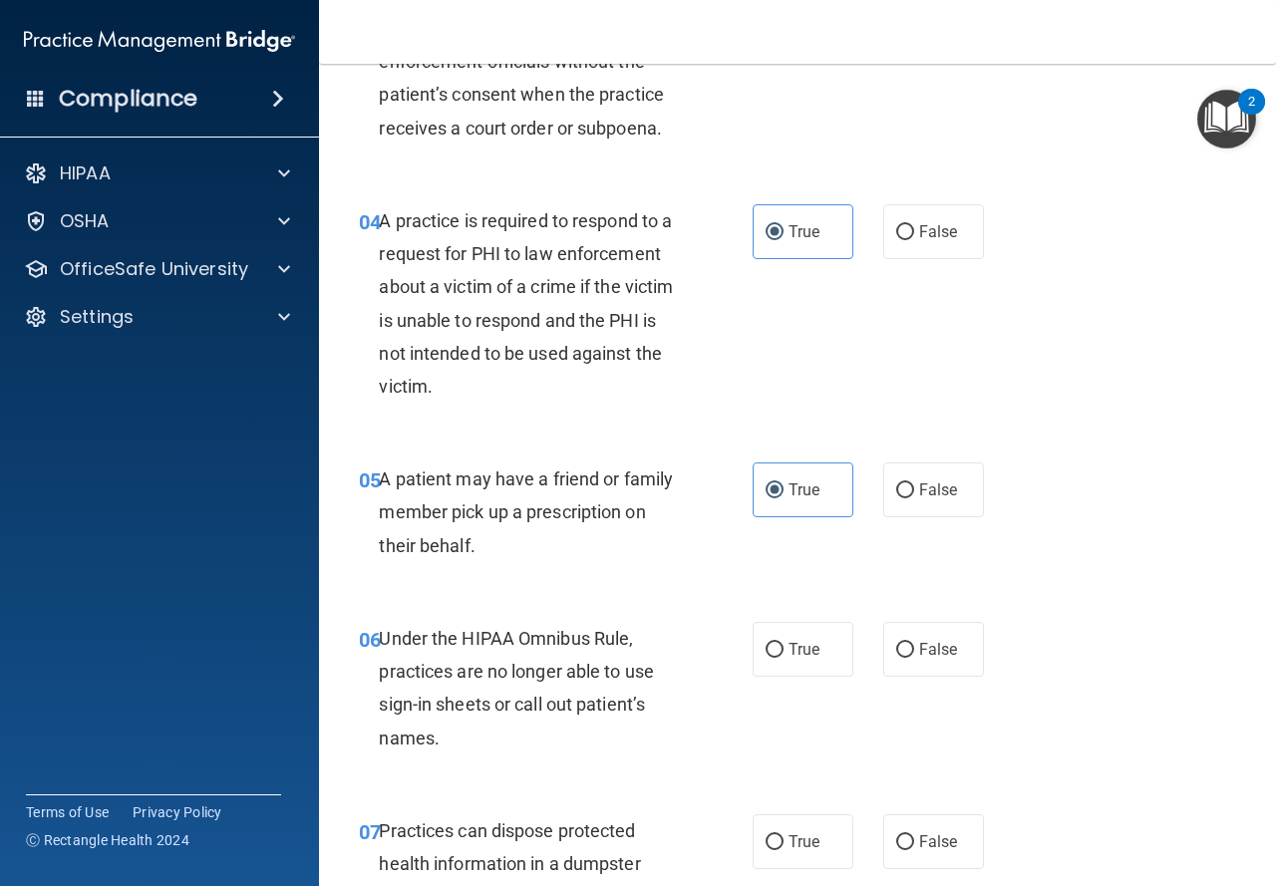
scroll to position [698, 0]
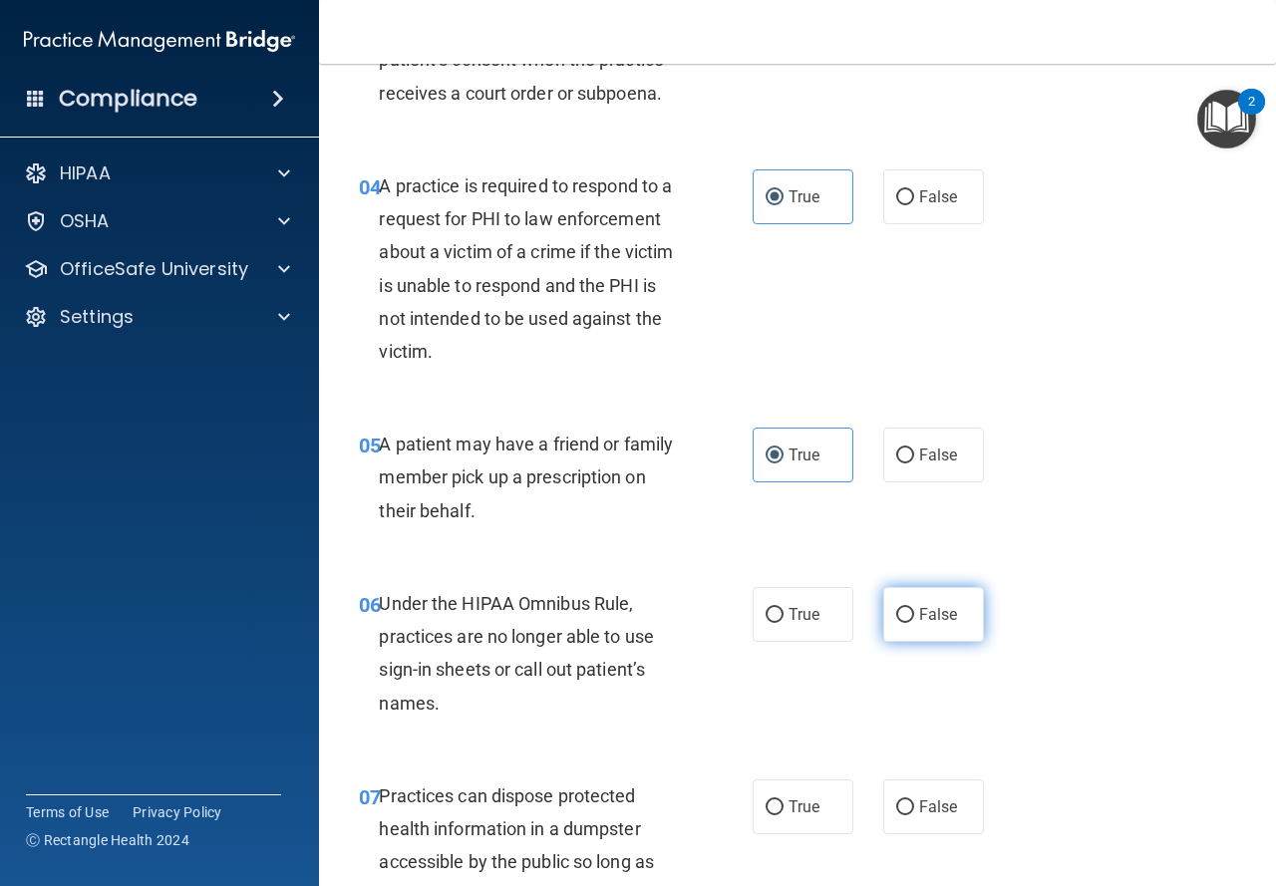
click at [909, 623] on label "False" at bounding box center [933, 614] width 101 height 55
click at [909, 623] on input "False" at bounding box center [905, 615] width 18 height 15
radio input "true"
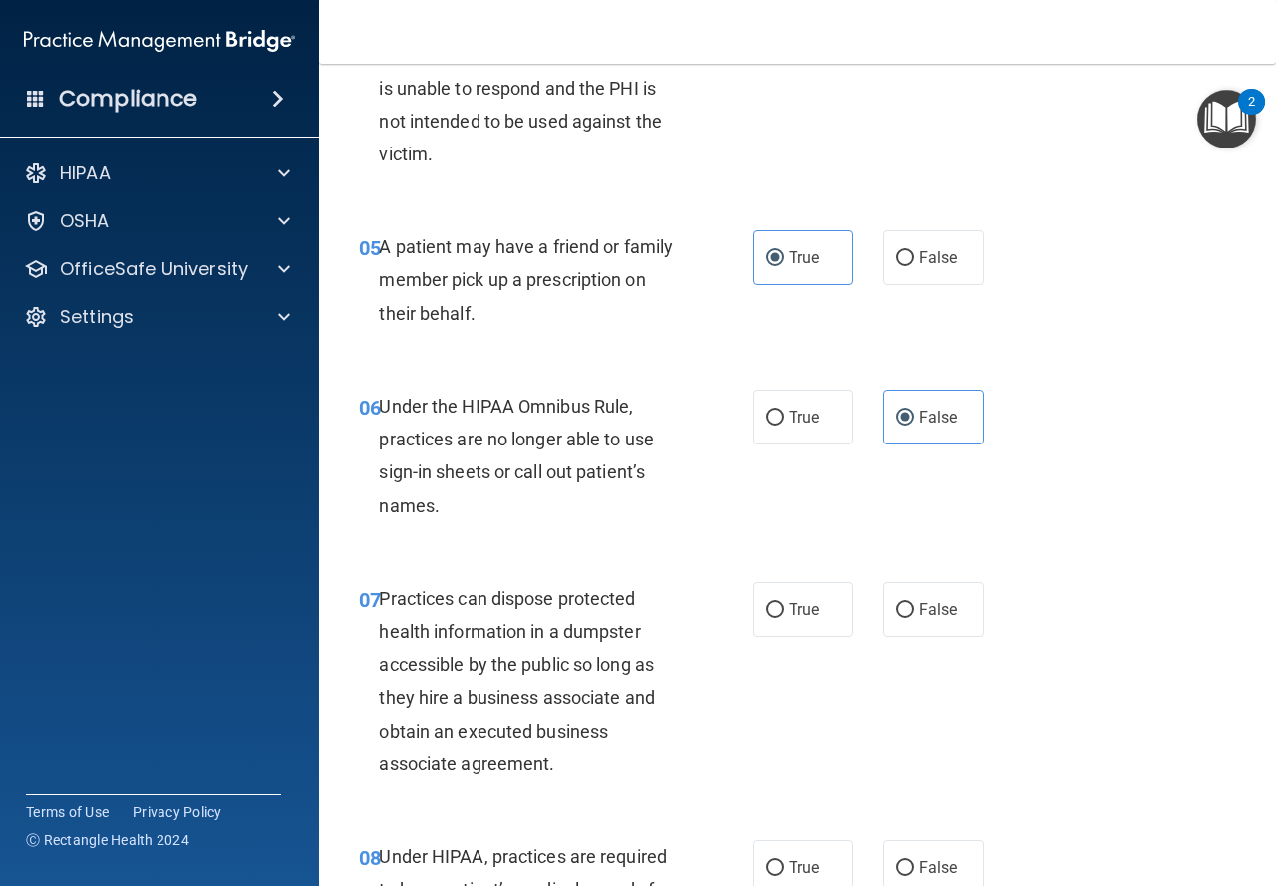
scroll to position [897, 0]
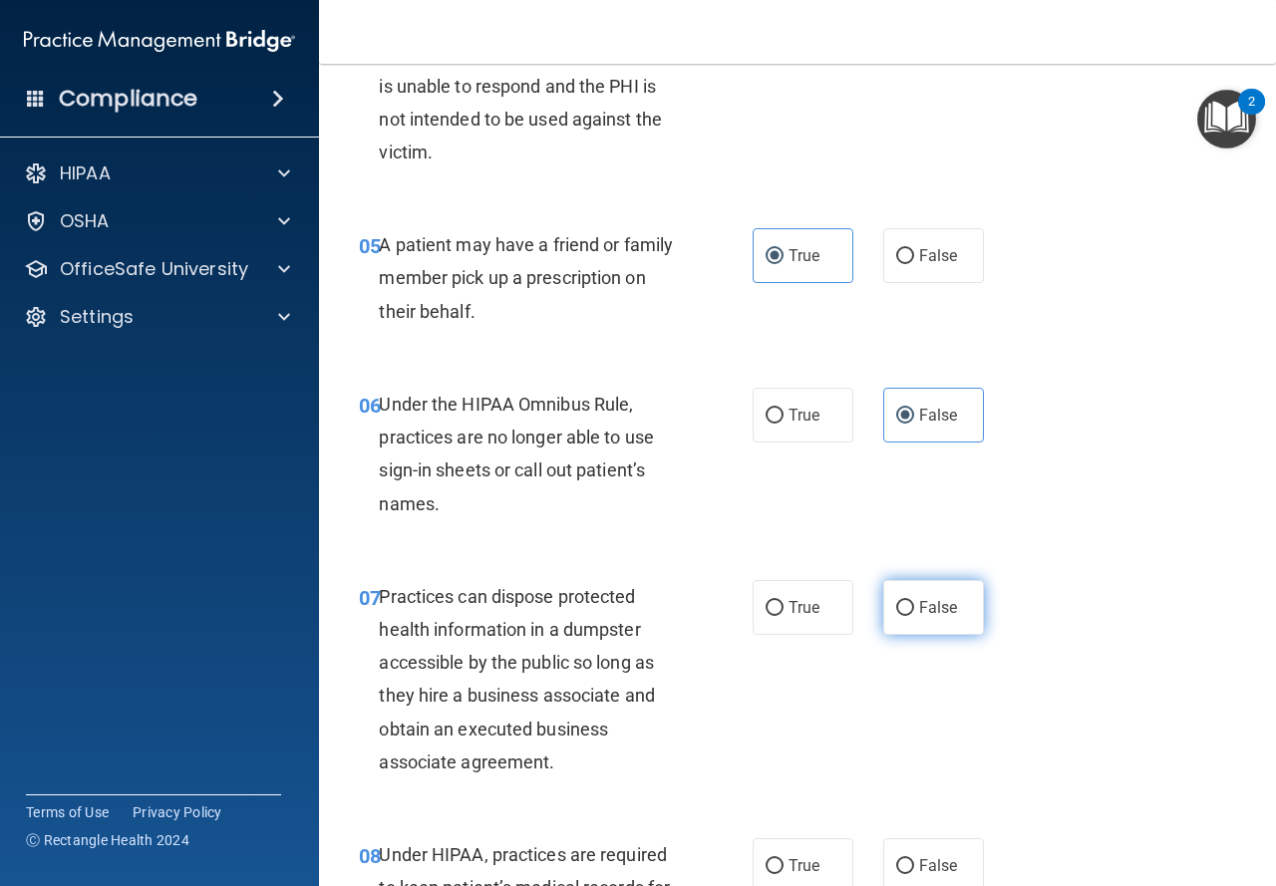
click at [883, 613] on label "False" at bounding box center [933, 607] width 101 height 55
click at [896, 613] on input "False" at bounding box center [905, 608] width 18 height 15
radio input "true"
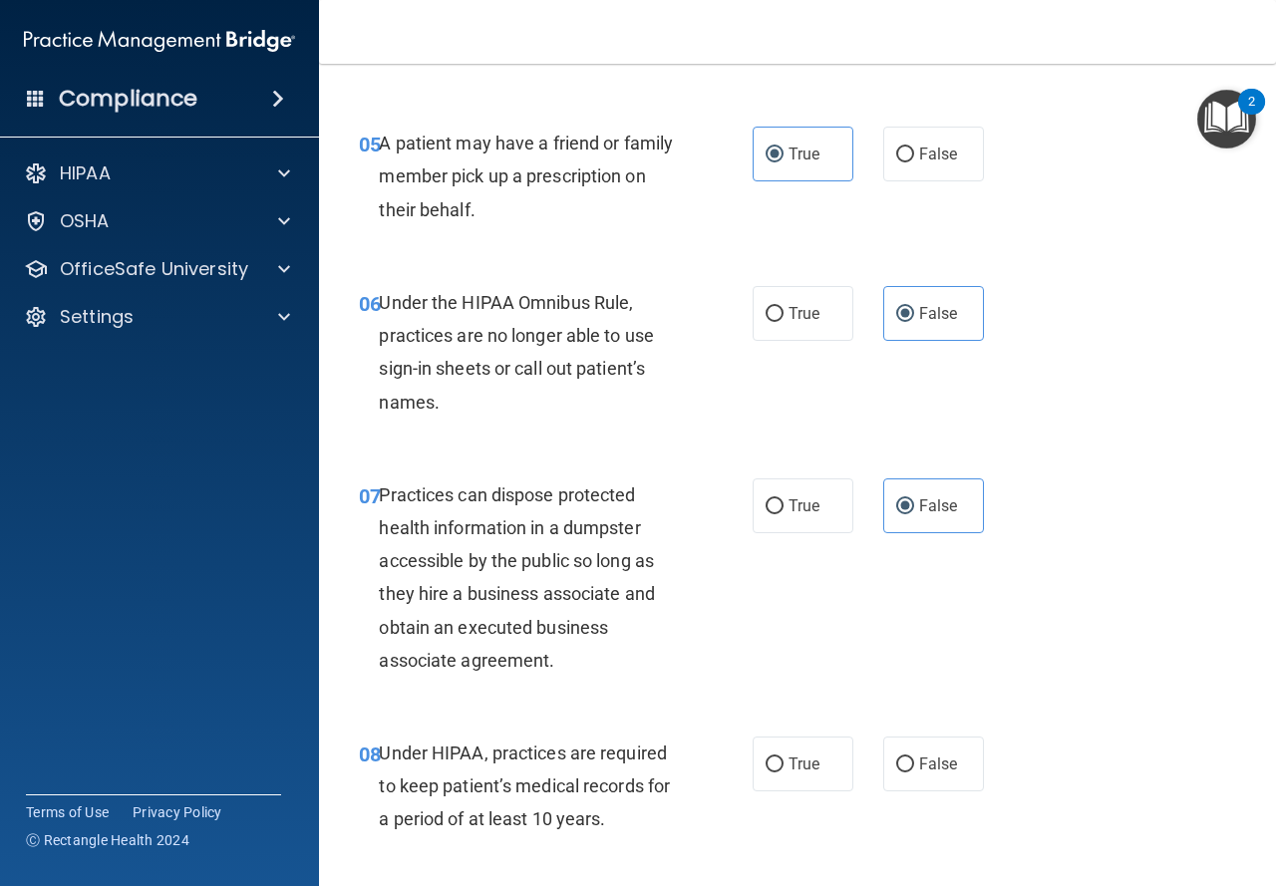
scroll to position [1097, 0]
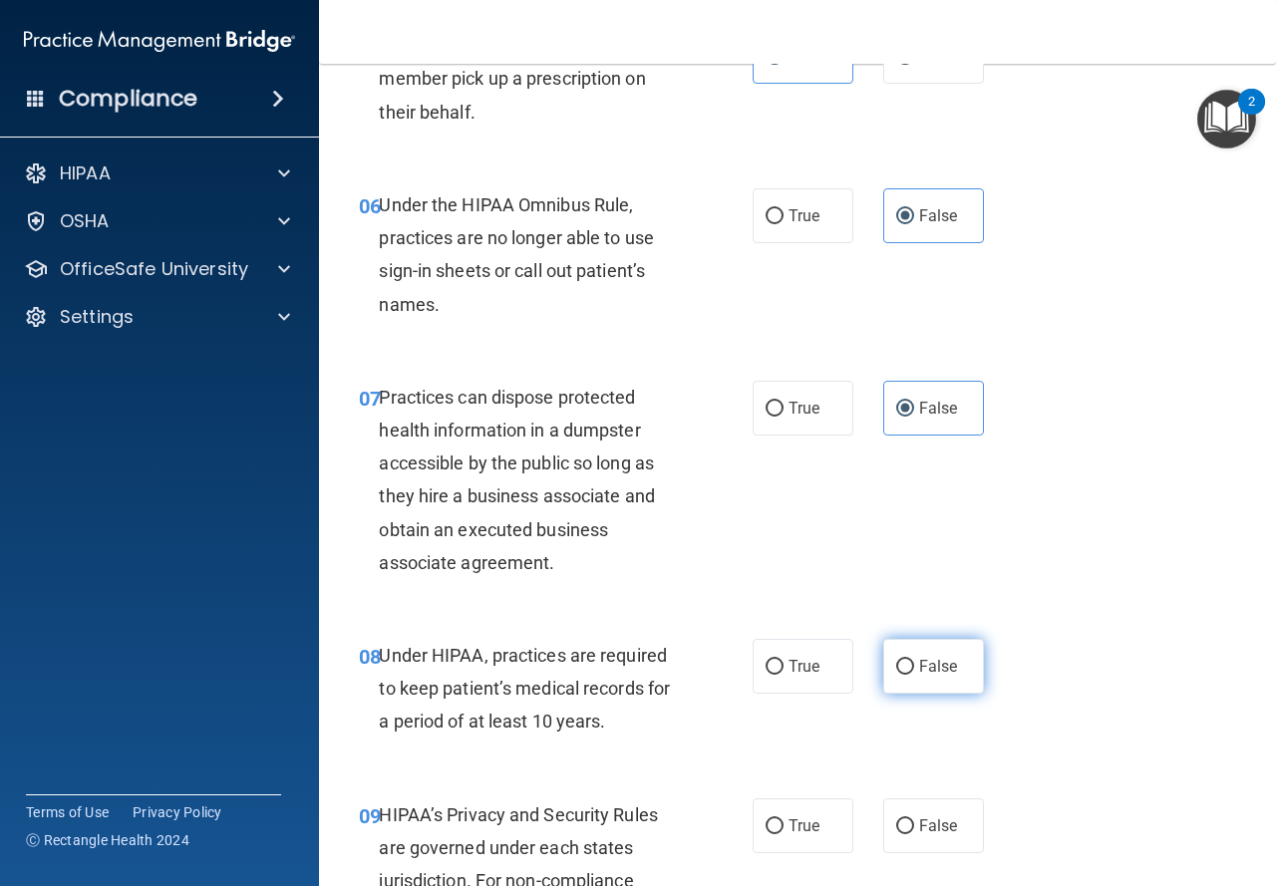
click at [926, 665] on span "False" at bounding box center [938, 666] width 39 height 19
click at [914, 665] on input "False" at bounding box center [905, 667] width 18 height 15
radio input "true"
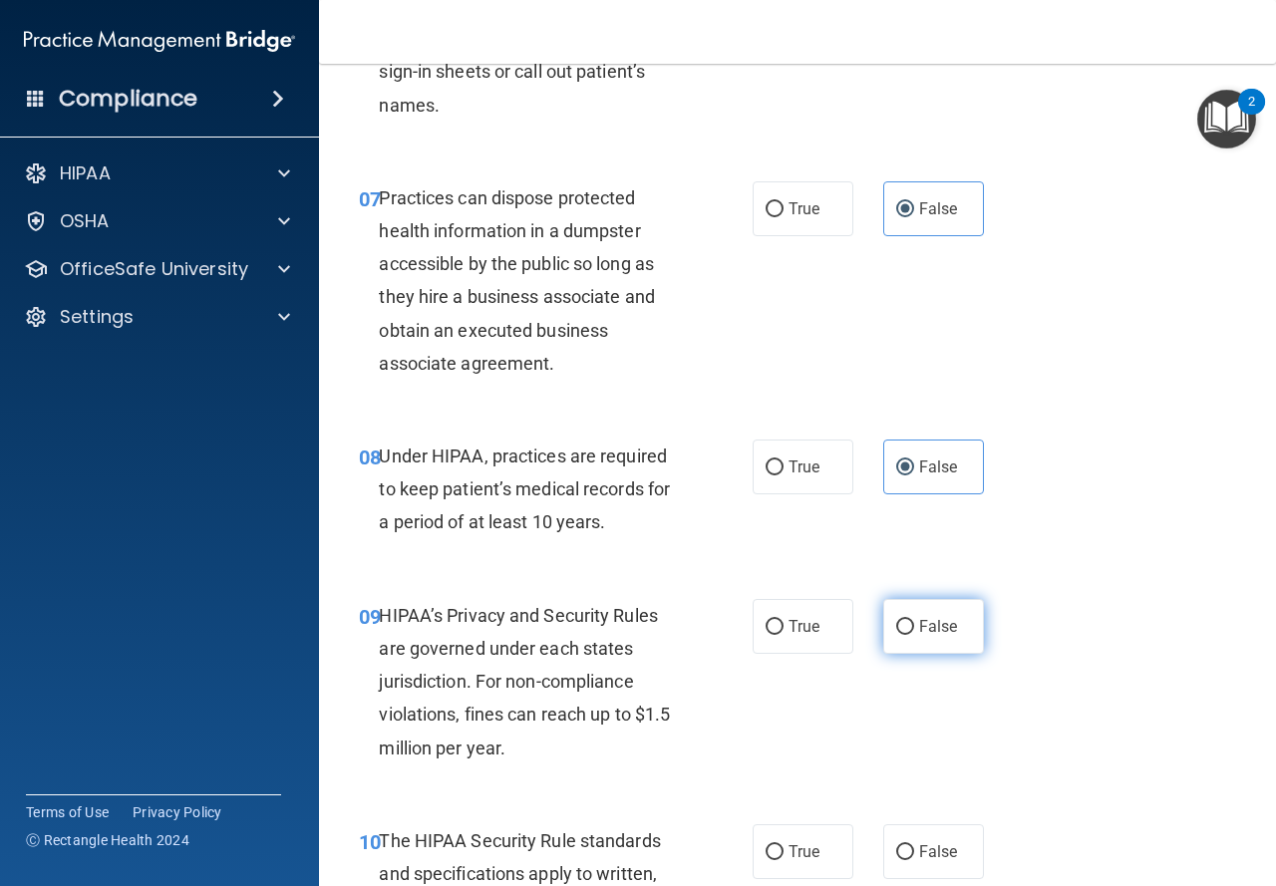
click at [883, 647] on label "False" at bounding box center [933, 626] width 101 height 55
click at [896, 635] on input "False" at bounding box center [905, 627] width 18 height 15
radio input "true"
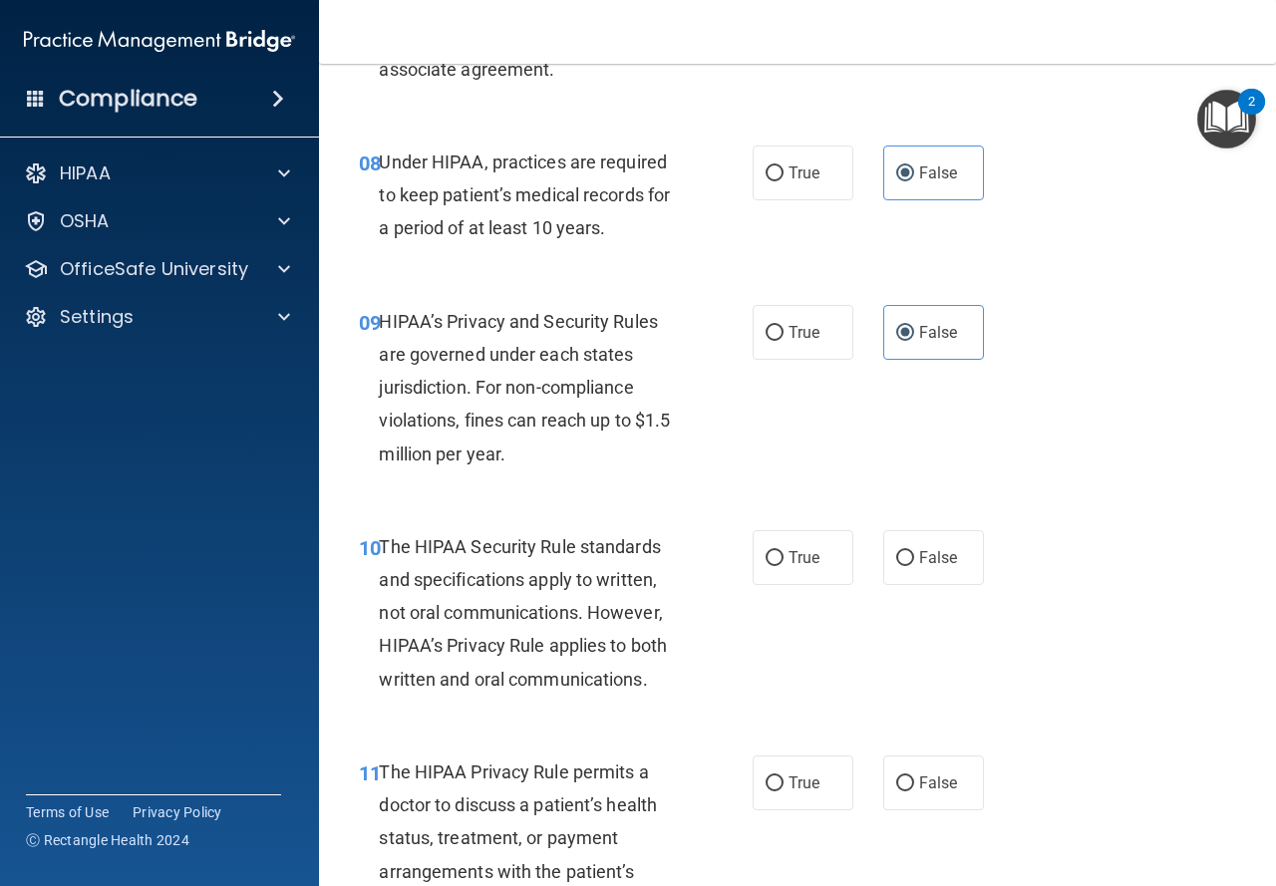
scroll to position [1595, 0]
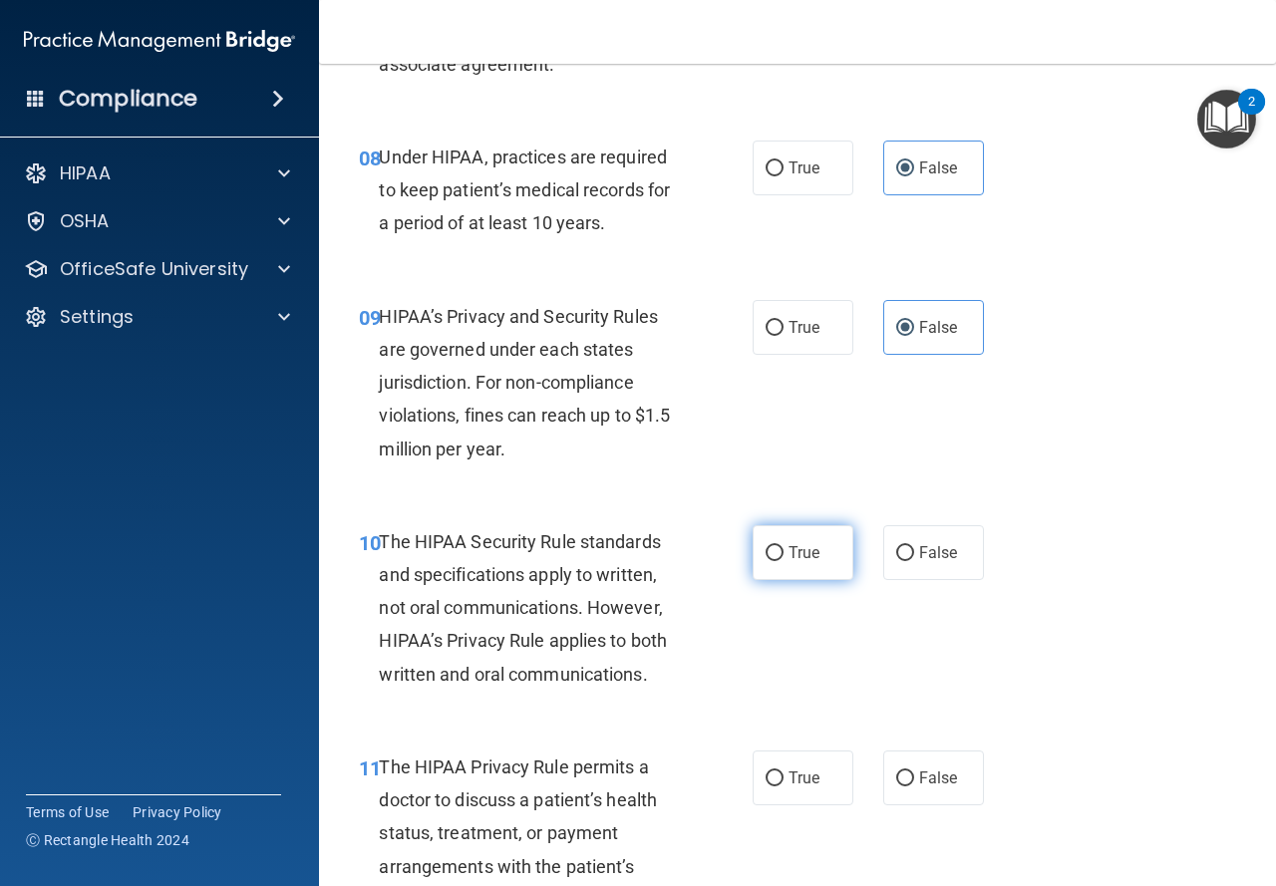
click at [792, 560] on span "True" at bounding box center [804, 552] width 31 height 19
click at [784, 560] on input "True" at bounding box center [775, 553] width 18 height 15
radio input "true"
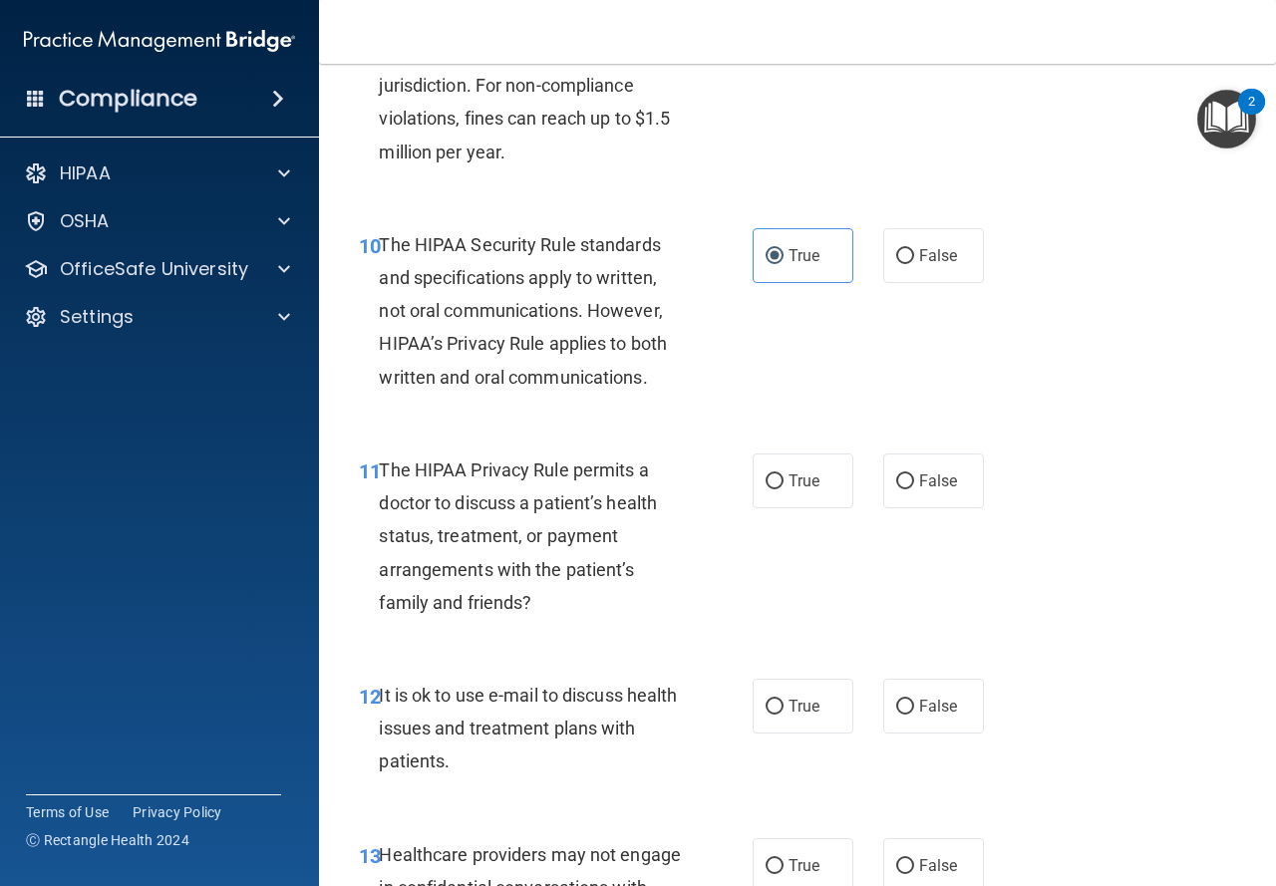
scroll to position [1894, 0]
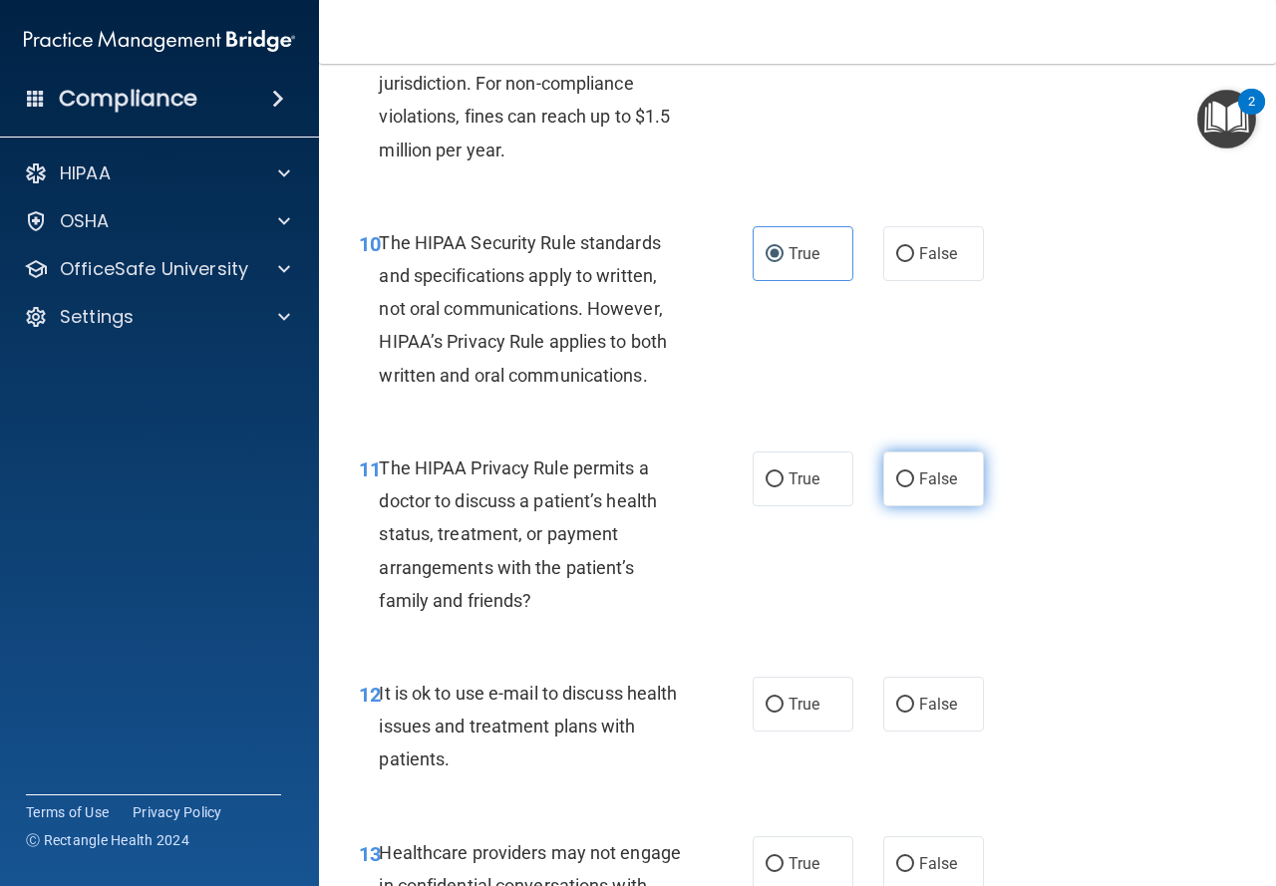
click at [919, 487] on span "False" at bounding box center [938, 479] width 39 height 19
click at [914, 487] on input "False" at bounding box center [905, 480] width 18 height 15
radio input "true"
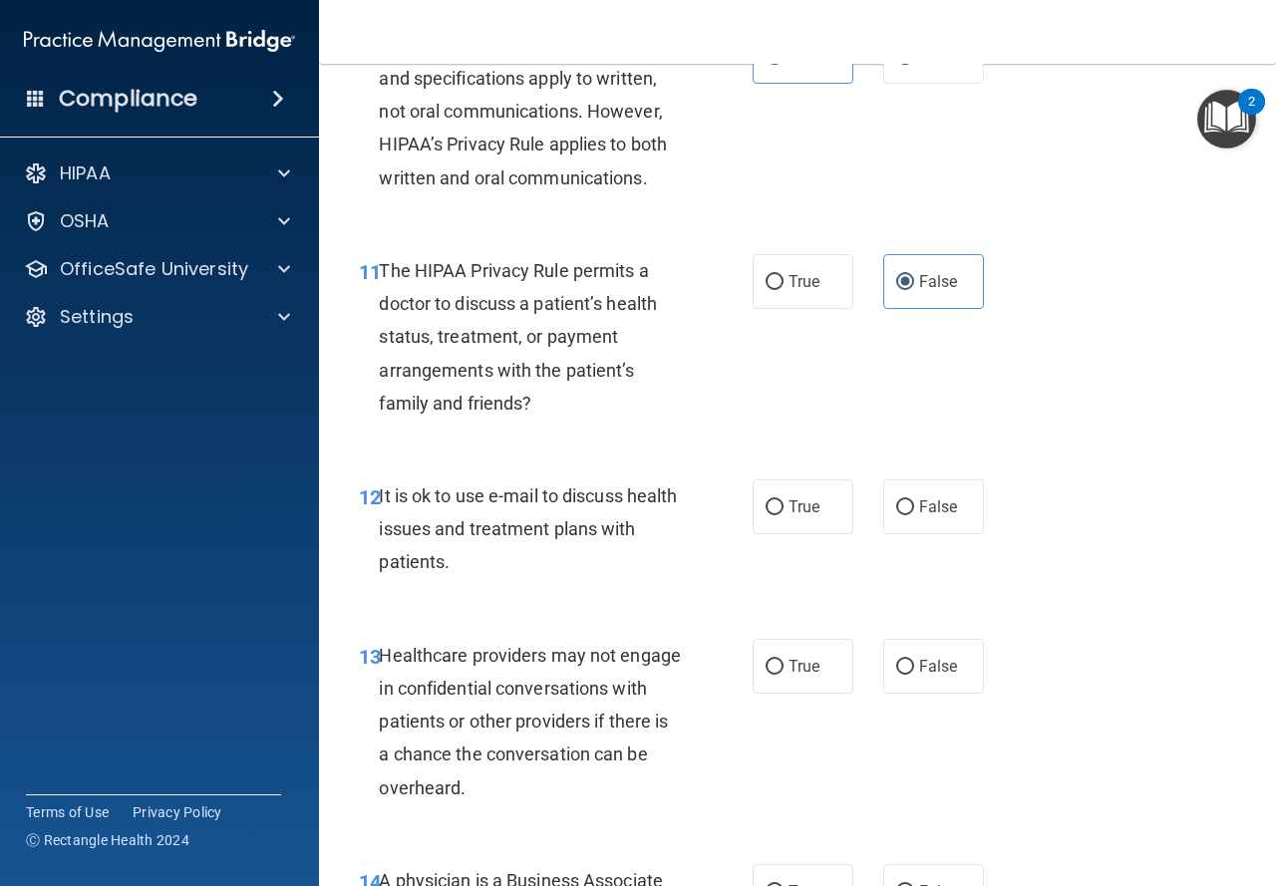
scroll to position [2094, 0]
click at [813, 288] on span "True" at bounding box center [804, 279] width 31 height 19
click at [784, 288] on input "True" at bounding box center [775, 280] width 18 height 15
radio input "true"
radio input "false"
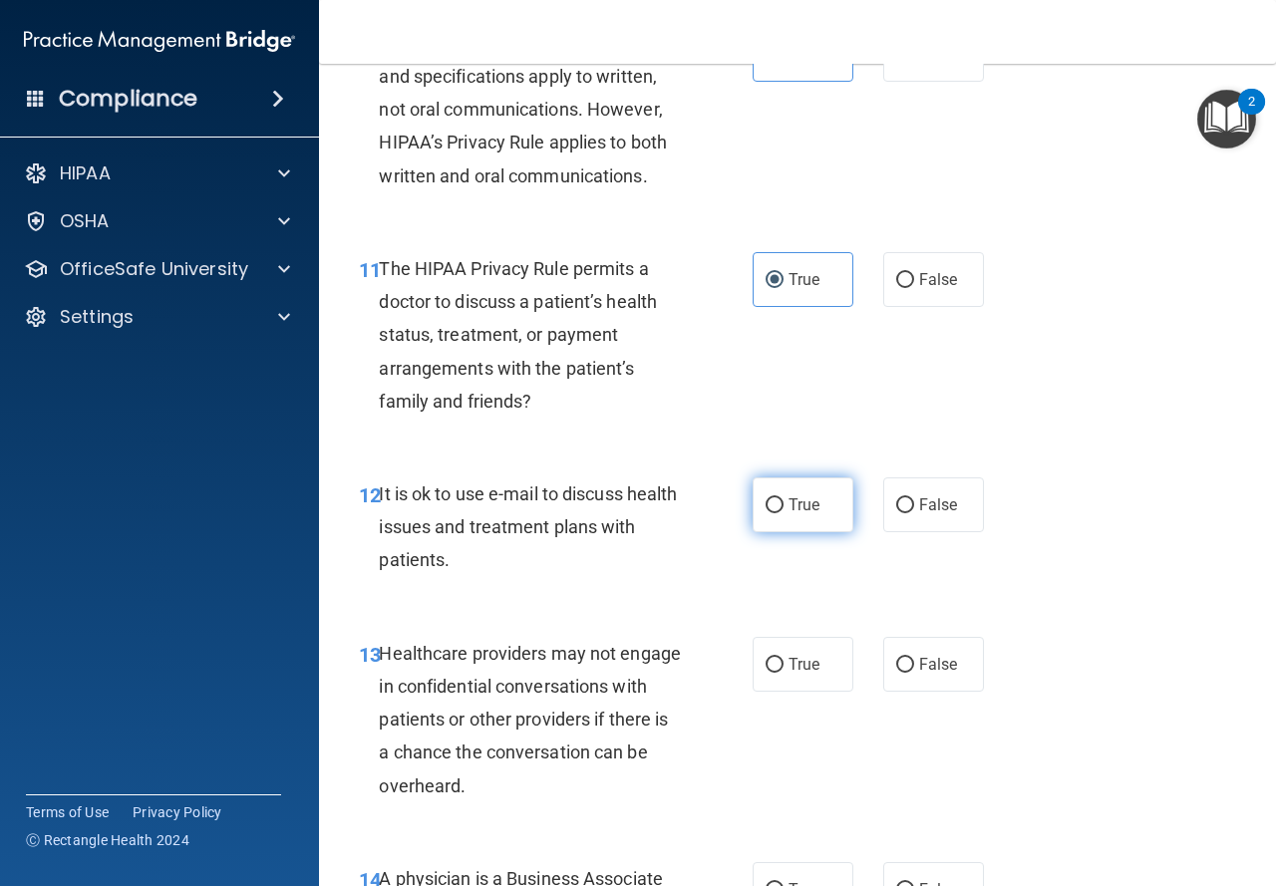
click at [789, 511] on span "True" at bounding box center [804, 504] width 31 height 19
click at [783, 511] on input "True" at bounding box center [775, 505] width 18 height 15
radio input "true"
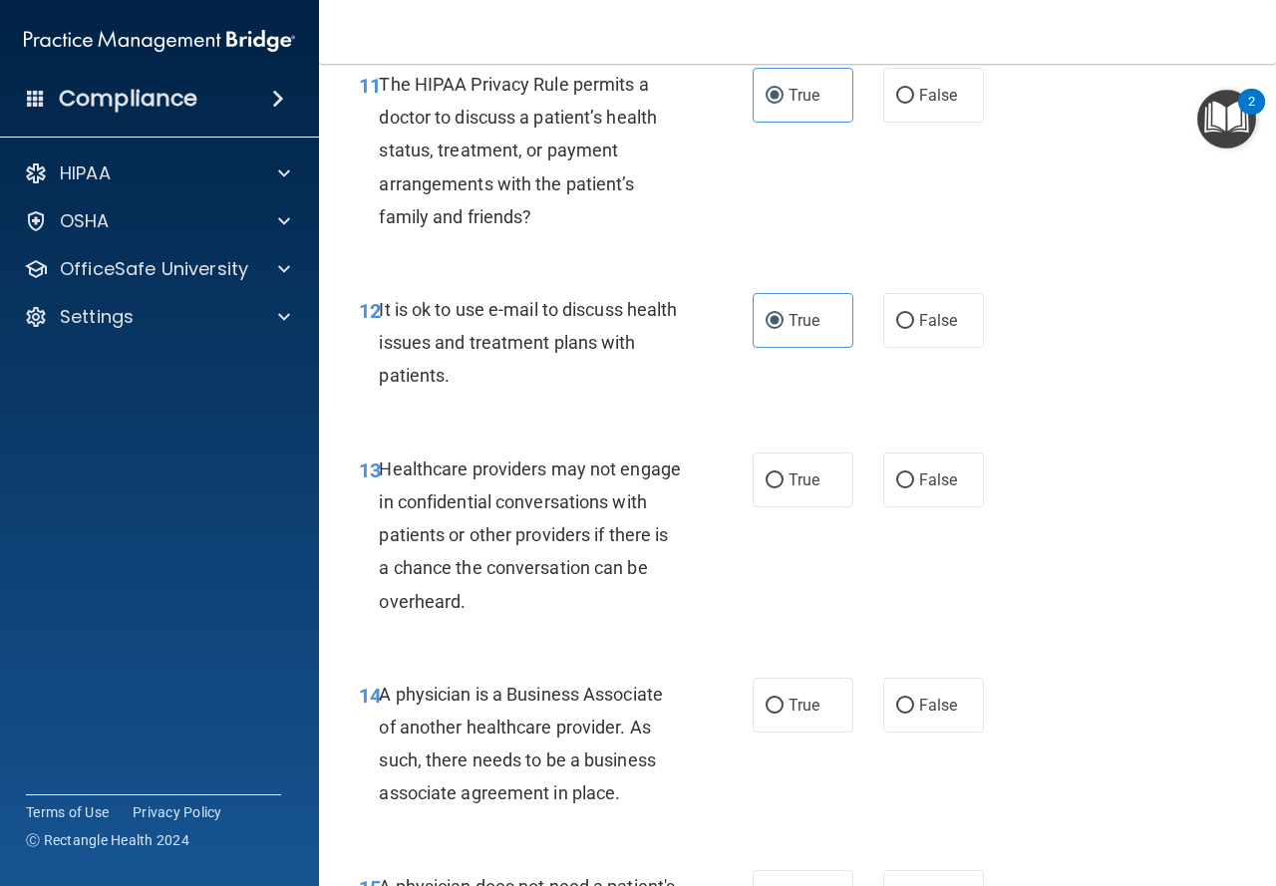
scroll to position [2293, 0]
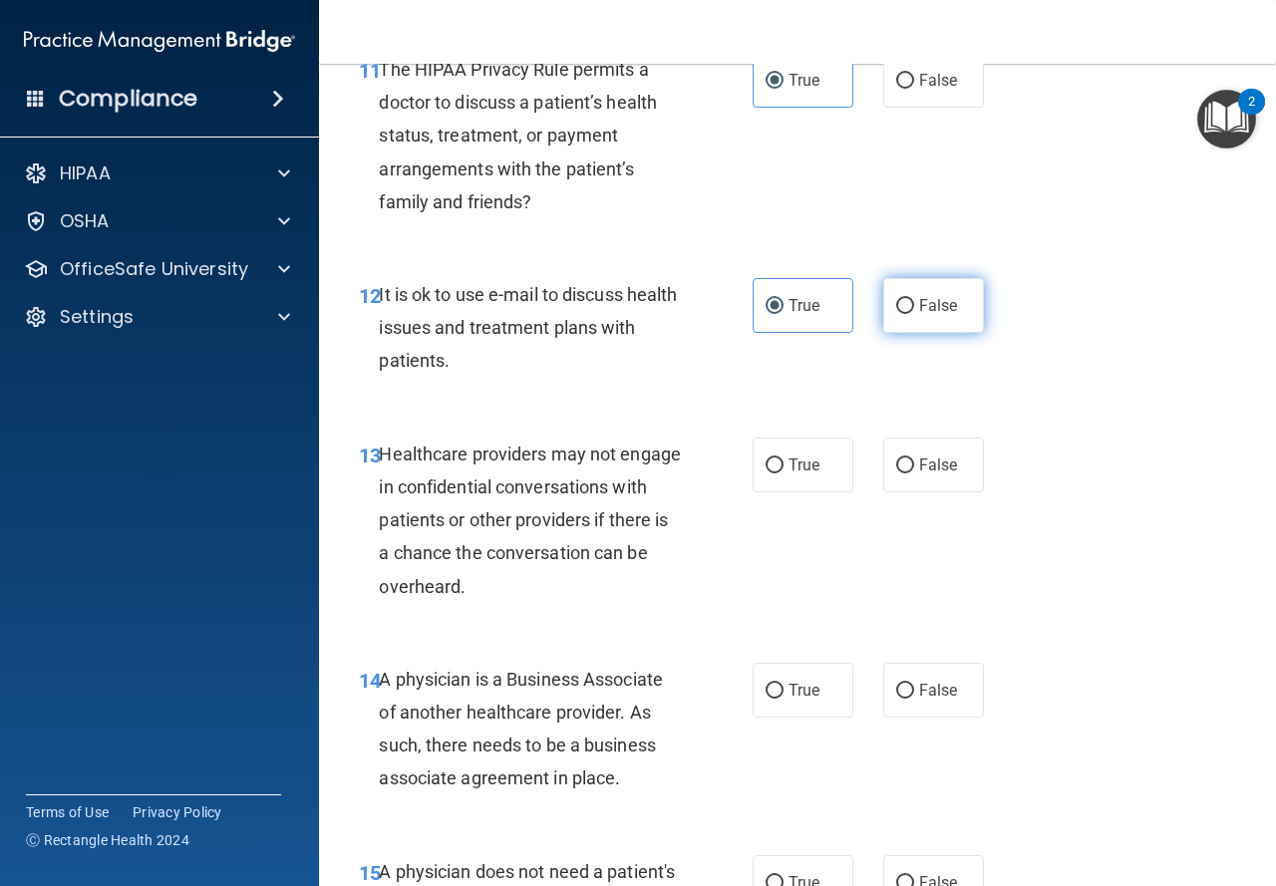
click at [919, 305] on span "False" at bounding box center [938, 305] width 39 height 19
click at [914, 305] on input "False" at bounding box center [905, 306] width 18 height 15
radio input "true"
click at [766, 305] on input "True" at bounding box center [775, 306] width 18 height 15
radio input "true"
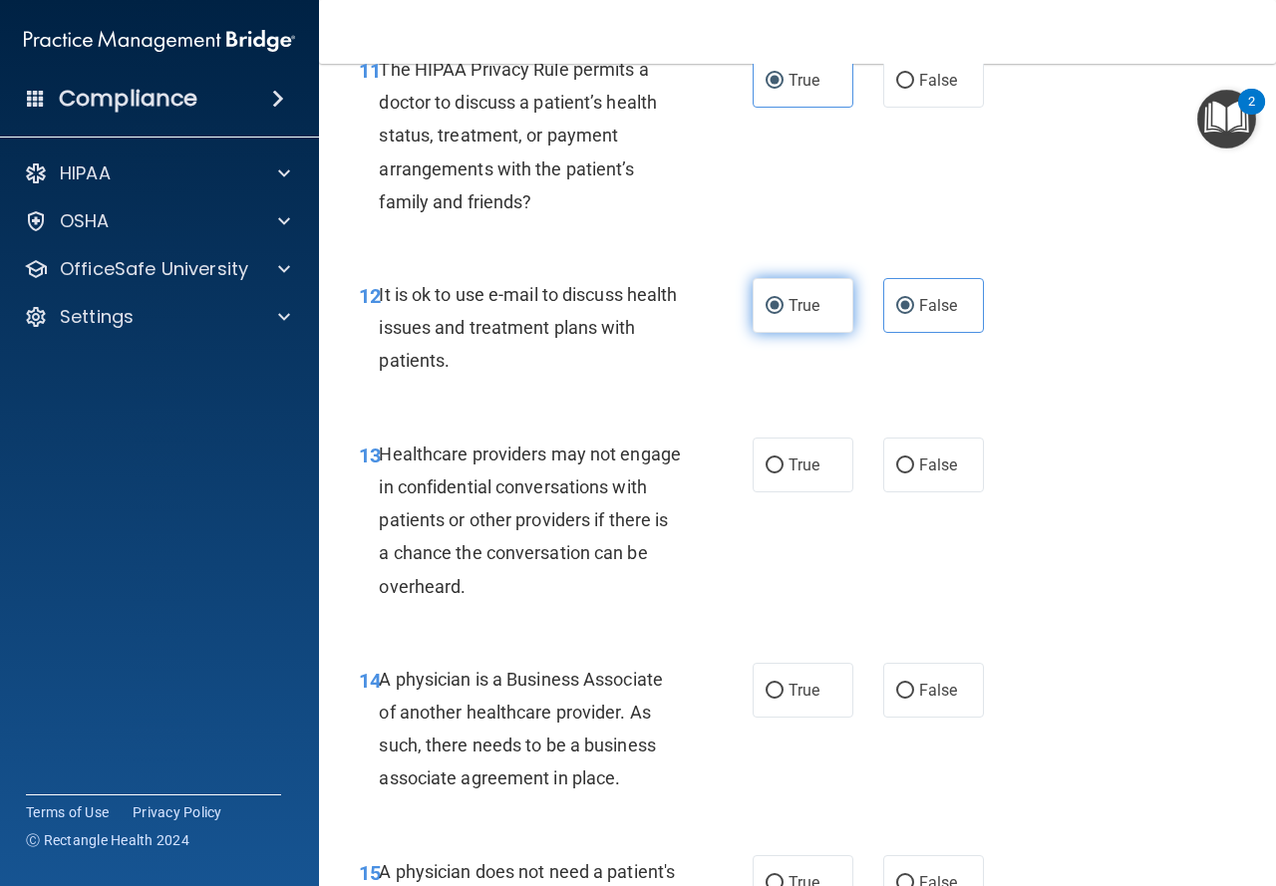
radio input "false"
click at [837, 470] on label "True" at bounding box center [803, 465] width 101 height 55
click at [784, 470] on input "True" at bounding box center [775, 466] width 18 height 15
radio input "true"
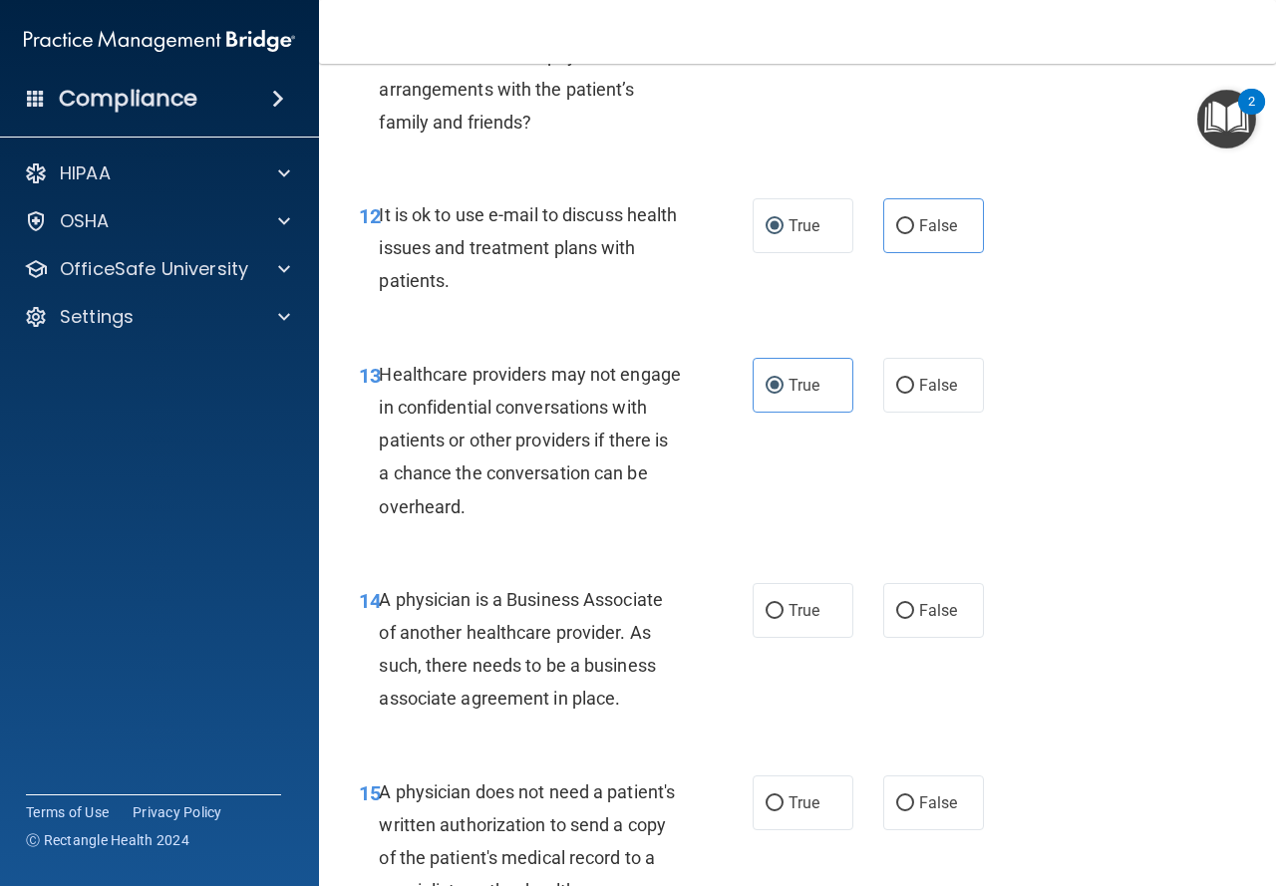
scroll to position [2492, 0]
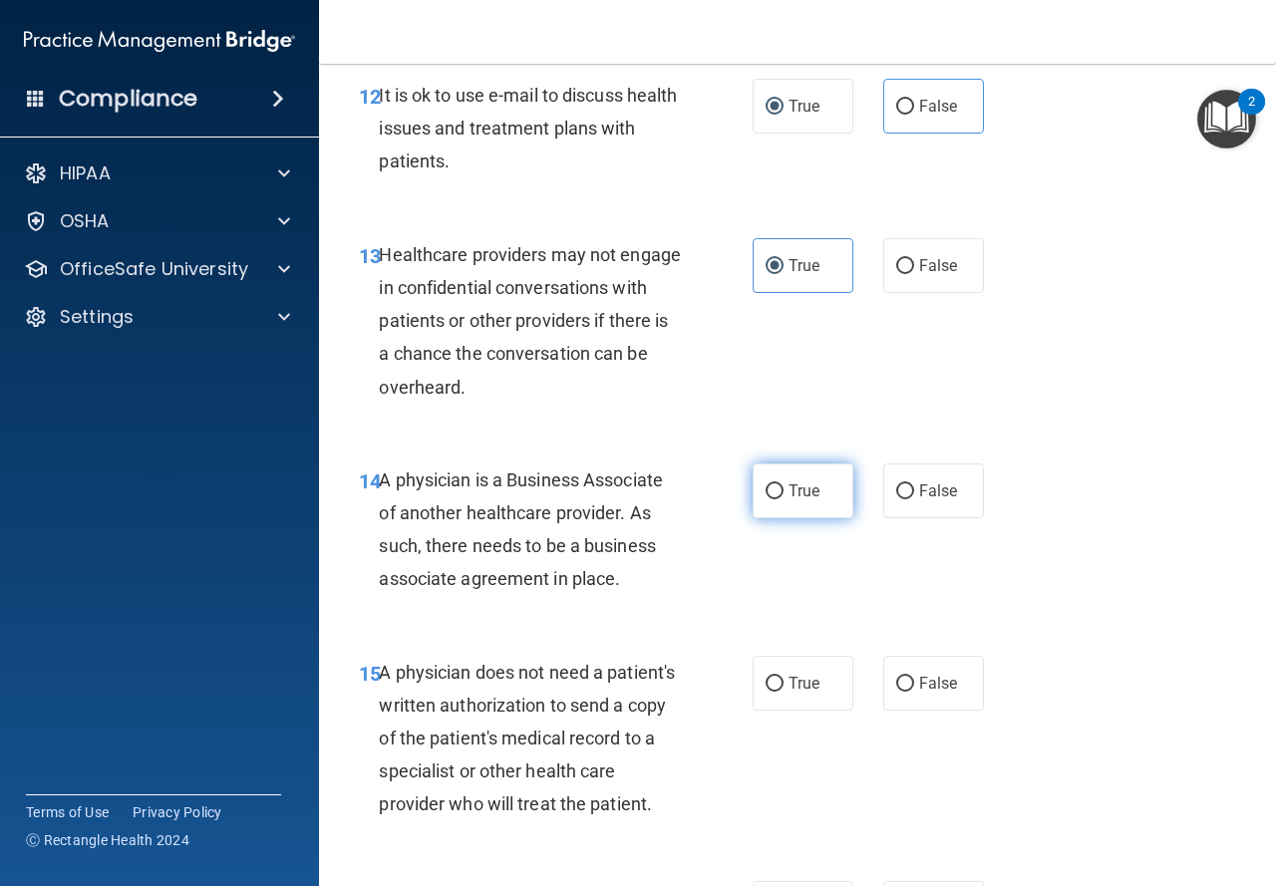
click at [780, 496] on label "True" at bounding box center [803, 491] width 101 height 55
click at [780, 496] on input "True" at bounding box center [775, 492] width 18 height 15
radio input "true"
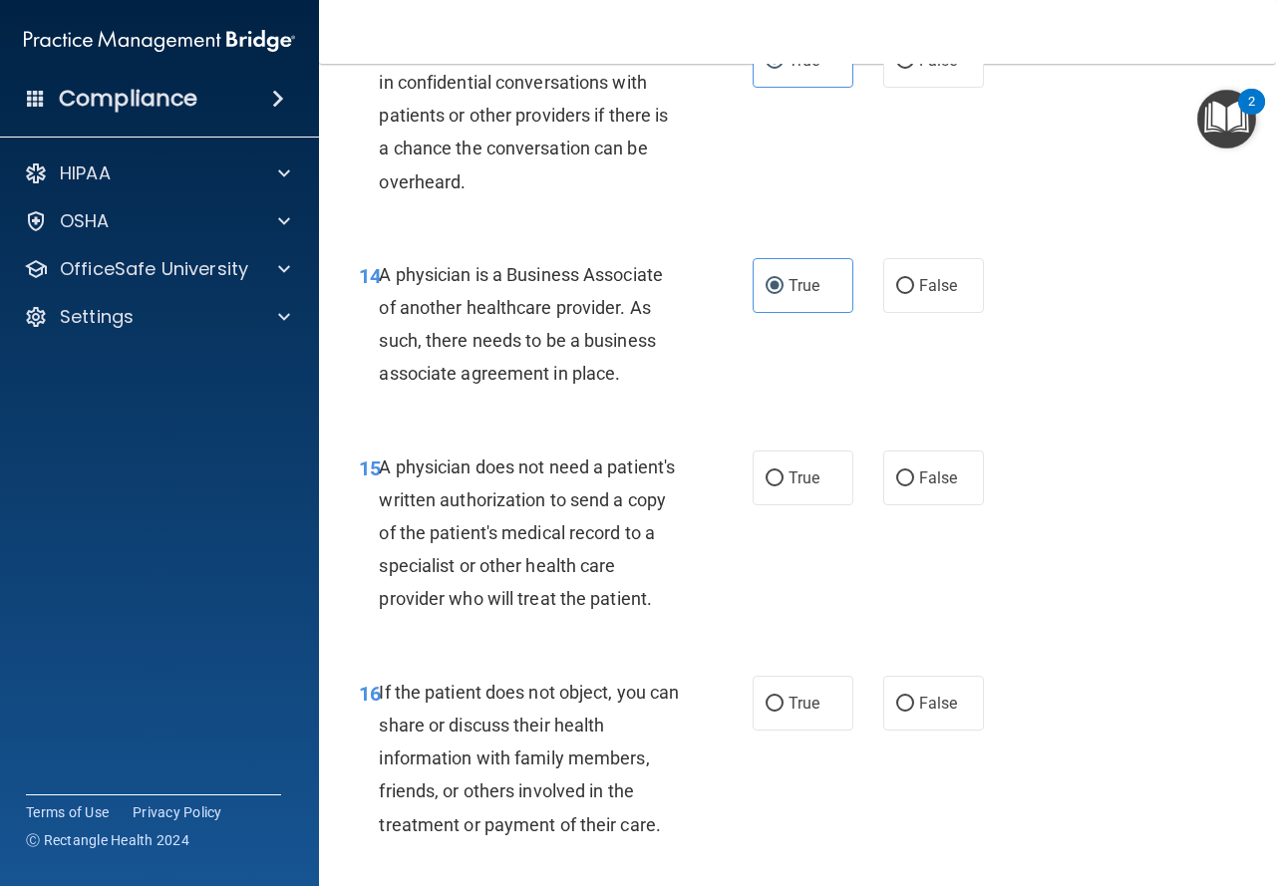
scroll to position [2792, 0]
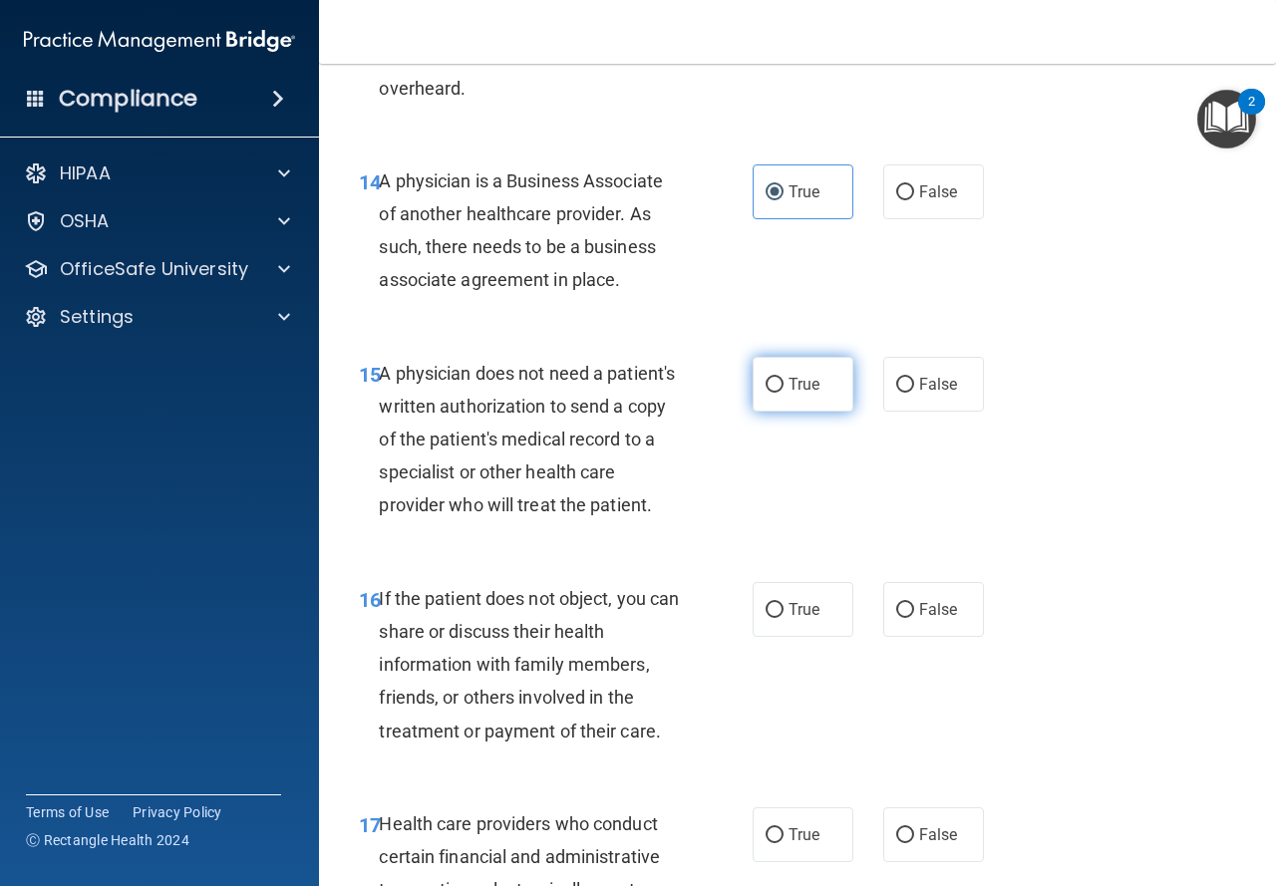
click at [807, 398] on label "True" at bounding box center [803, 384] width 101 height 55
click at [784, 393] on input "True" at bounding box center [775, 385] width 18 height 15
radio input "true"
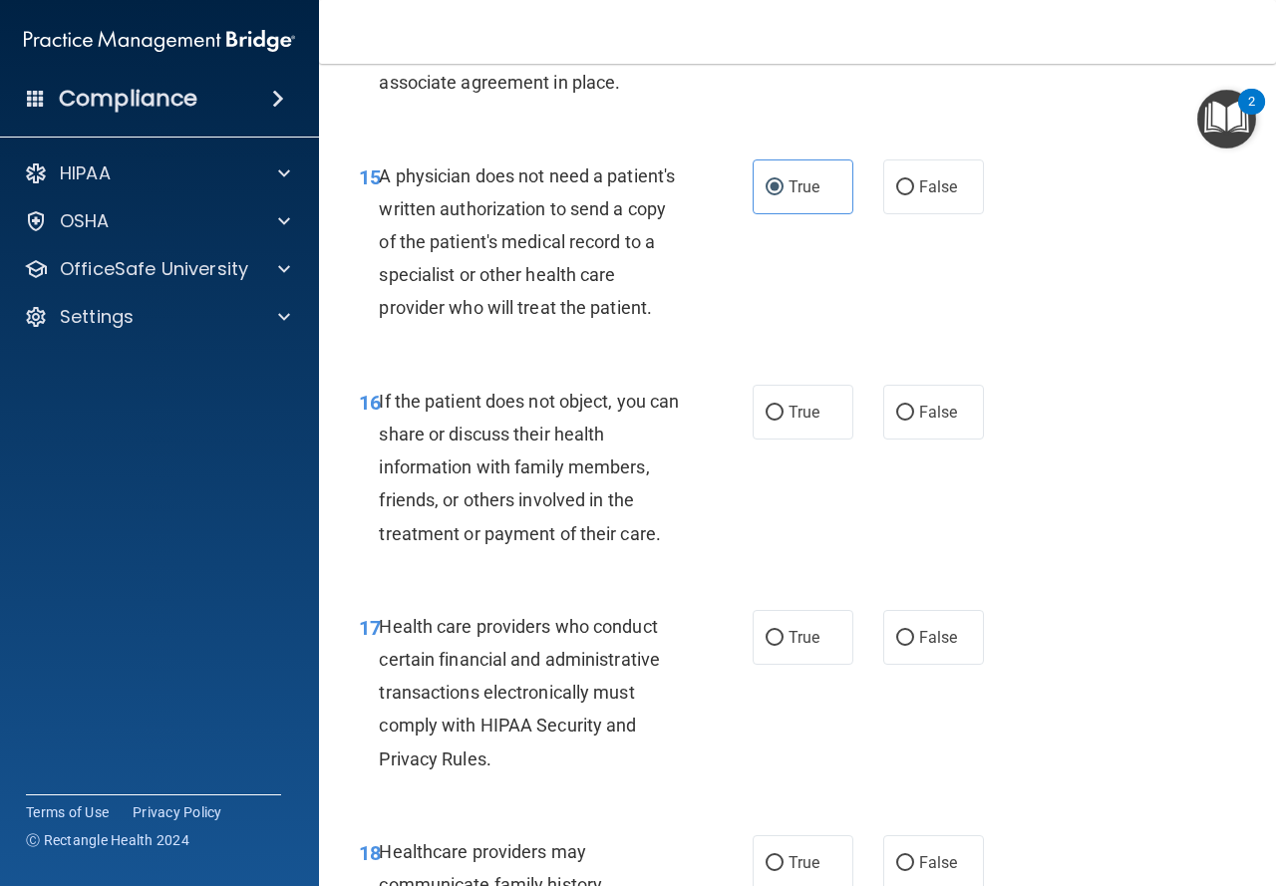
scroll to position [2991, 0]
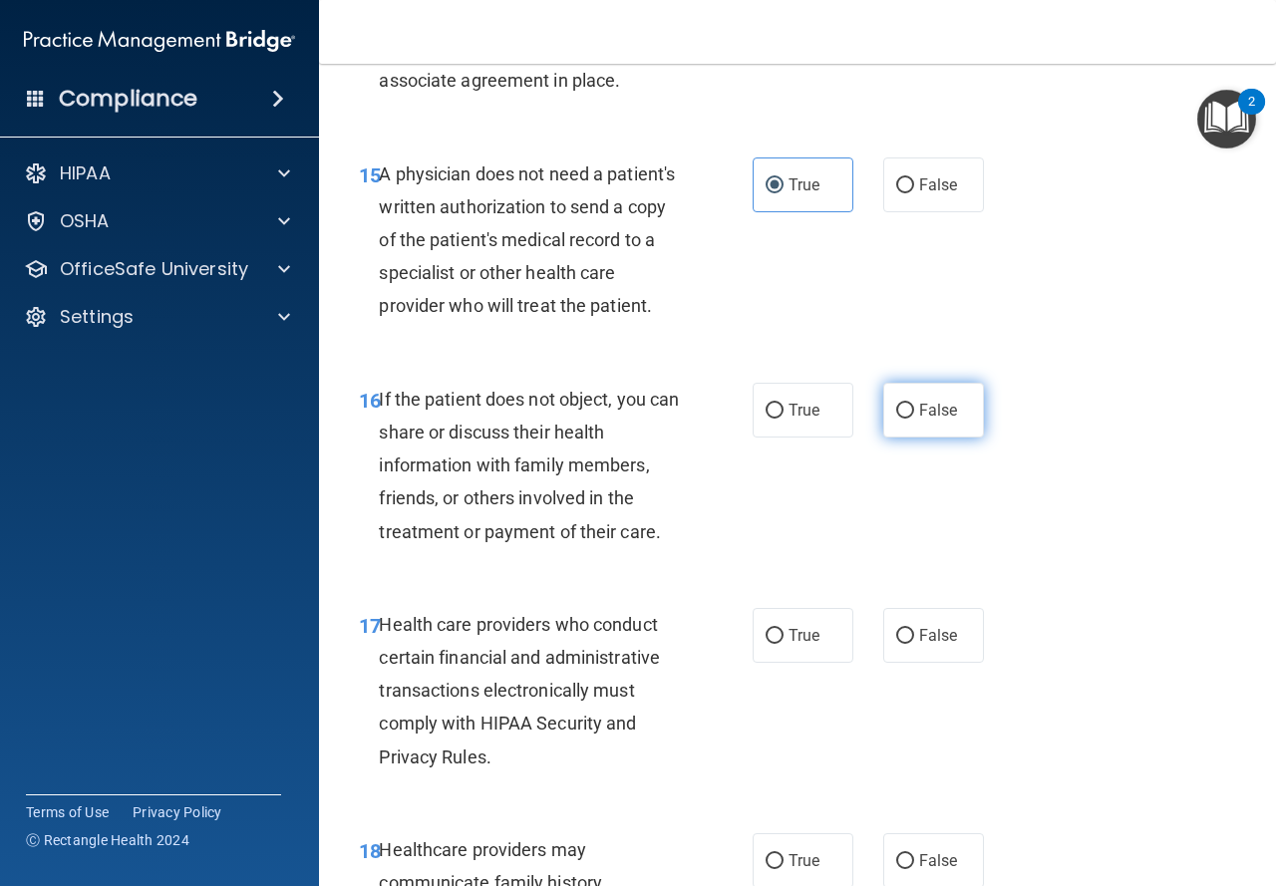
click at [883, 438] on label "False" at bounding box center [933, 410] width 101 height 55
click at [896, 419] on input "False" at bounding box center [905, 411] width 18 height 15
radio input "true"
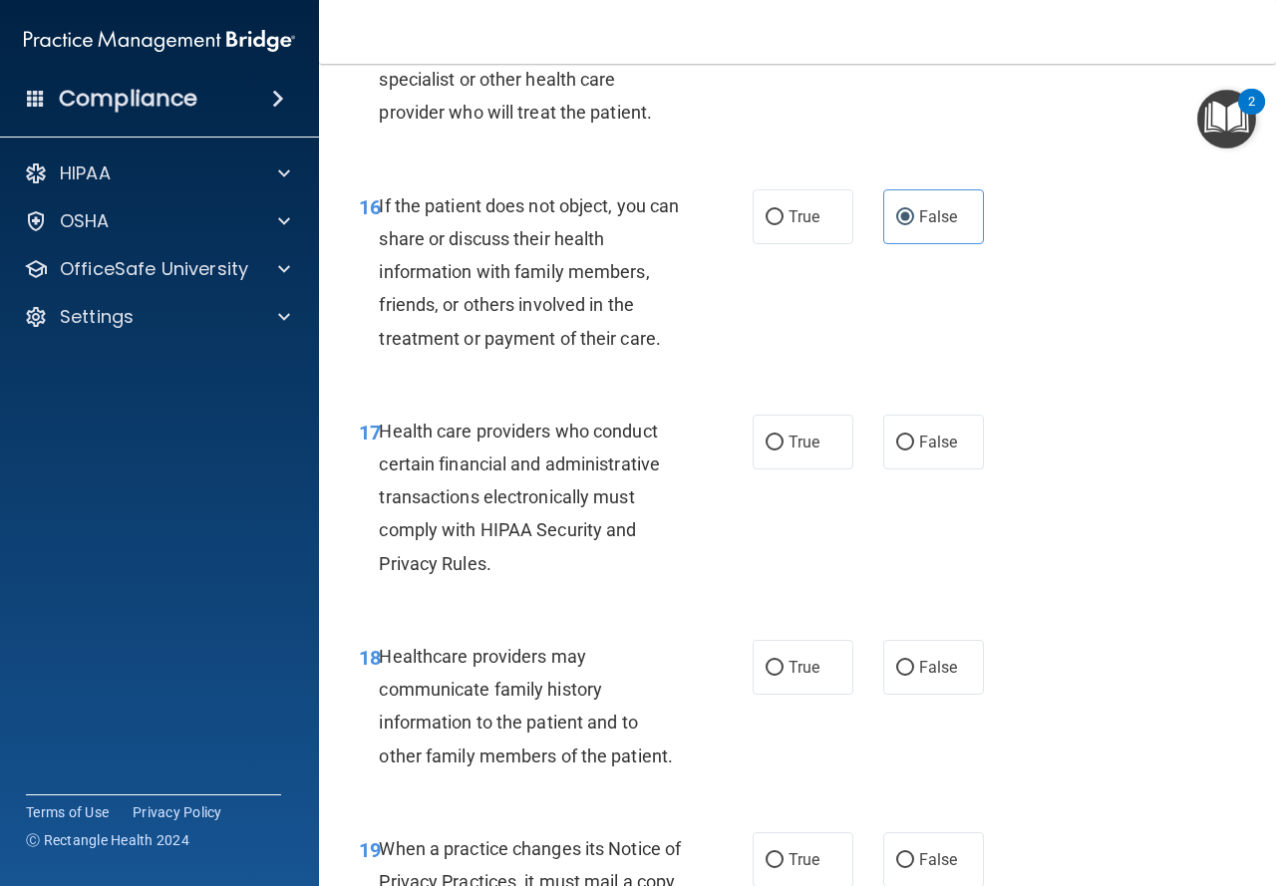
scroll to position [3190, 0]
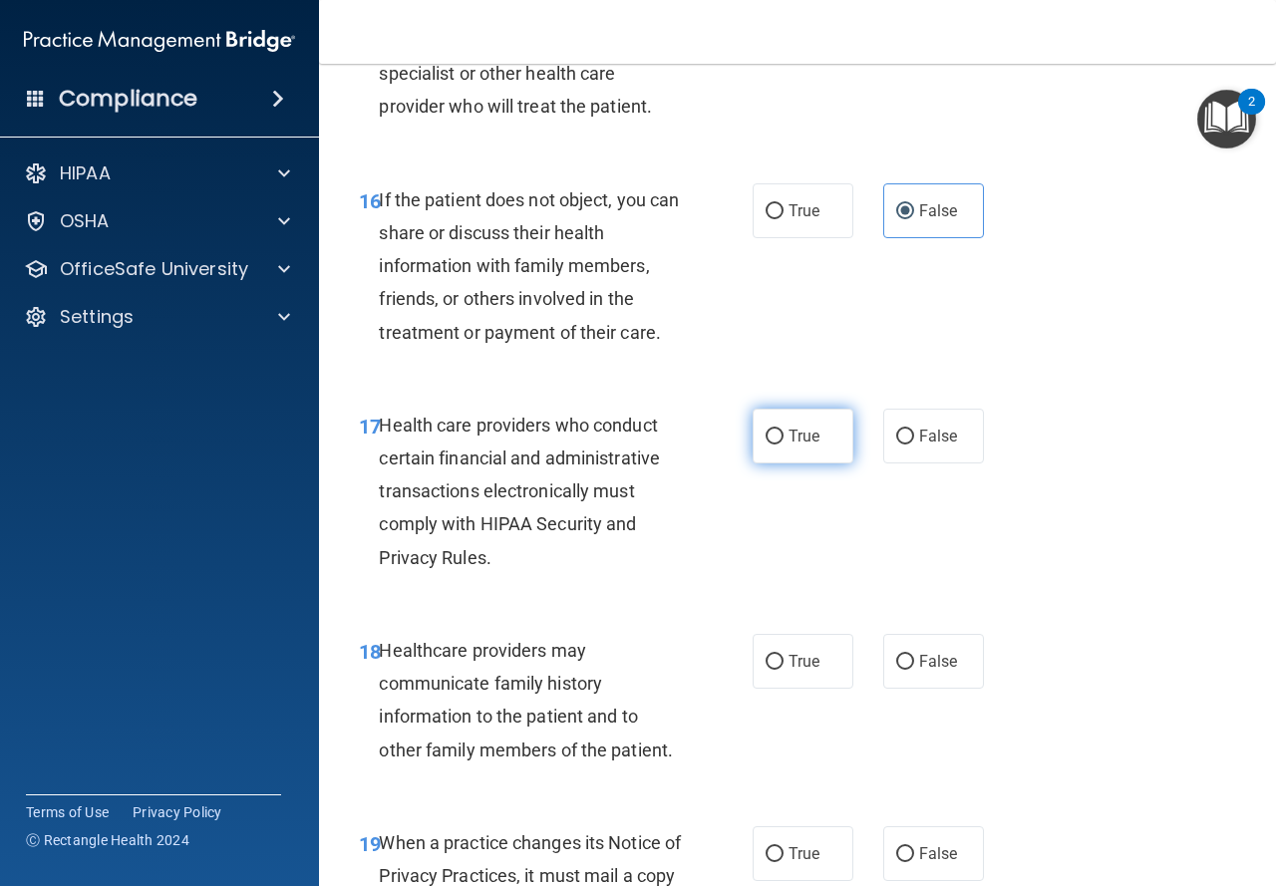
click at [815, 453] on label "True" at bounding box center [803, 436] width 101 height 55
click at [784, 445] on input "True" at bounding box center [775, 437] width 18 height 15
radio input "true"
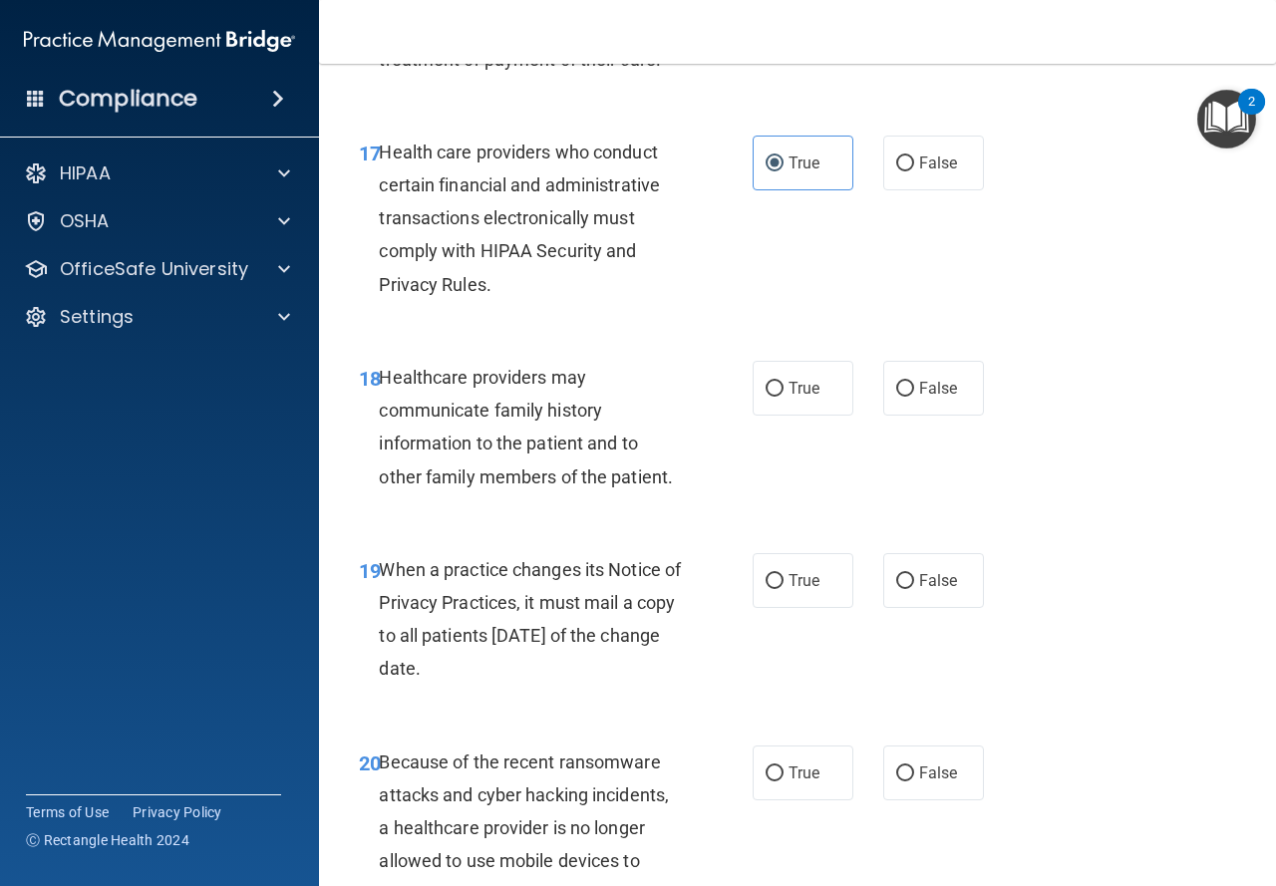
scroll to position [3489, 0]
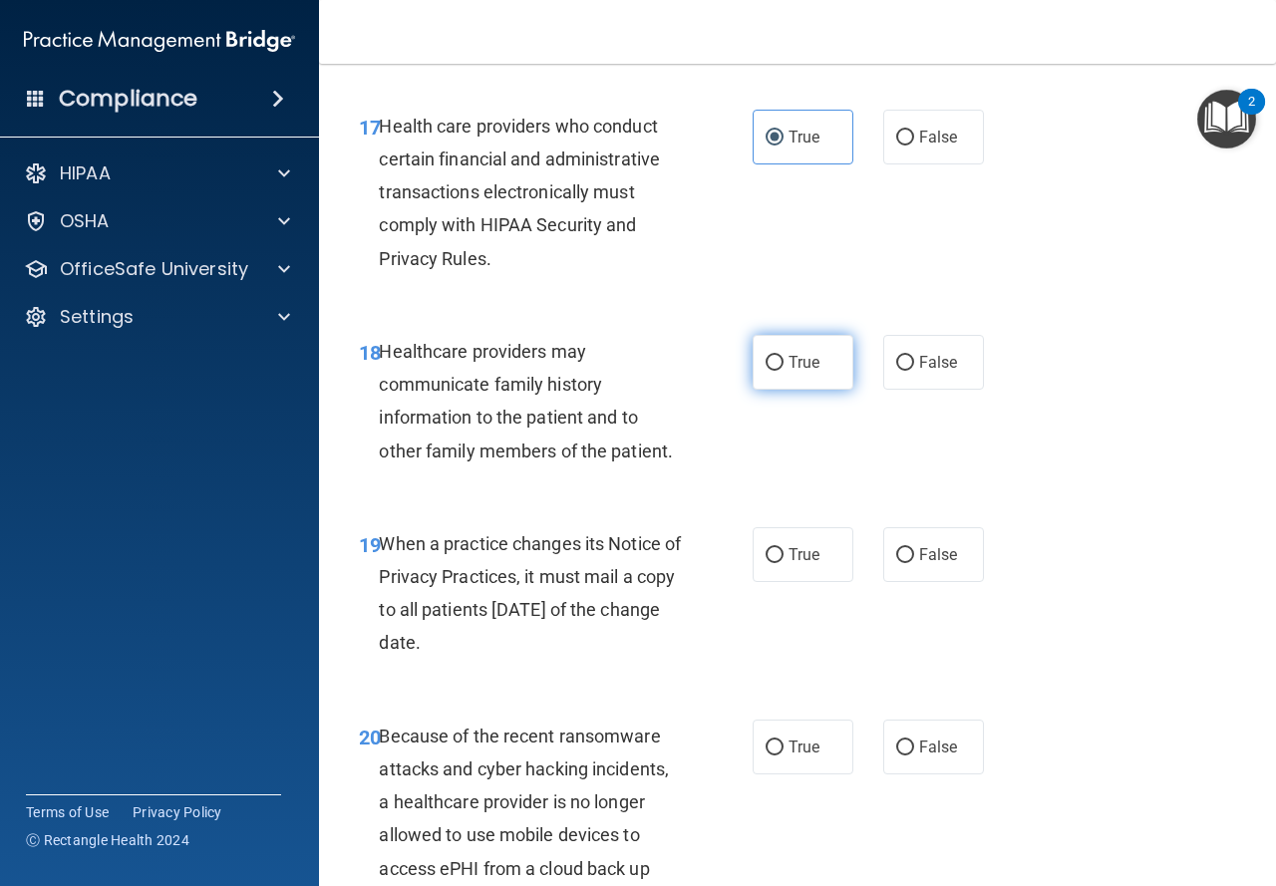
click at [791, 390] on label "True" at bounding box center [803, 362] width 101 height 55
click at [784, 371] on input "True" at bounding box center [775, 363] width 18 height 15
radio input "true"
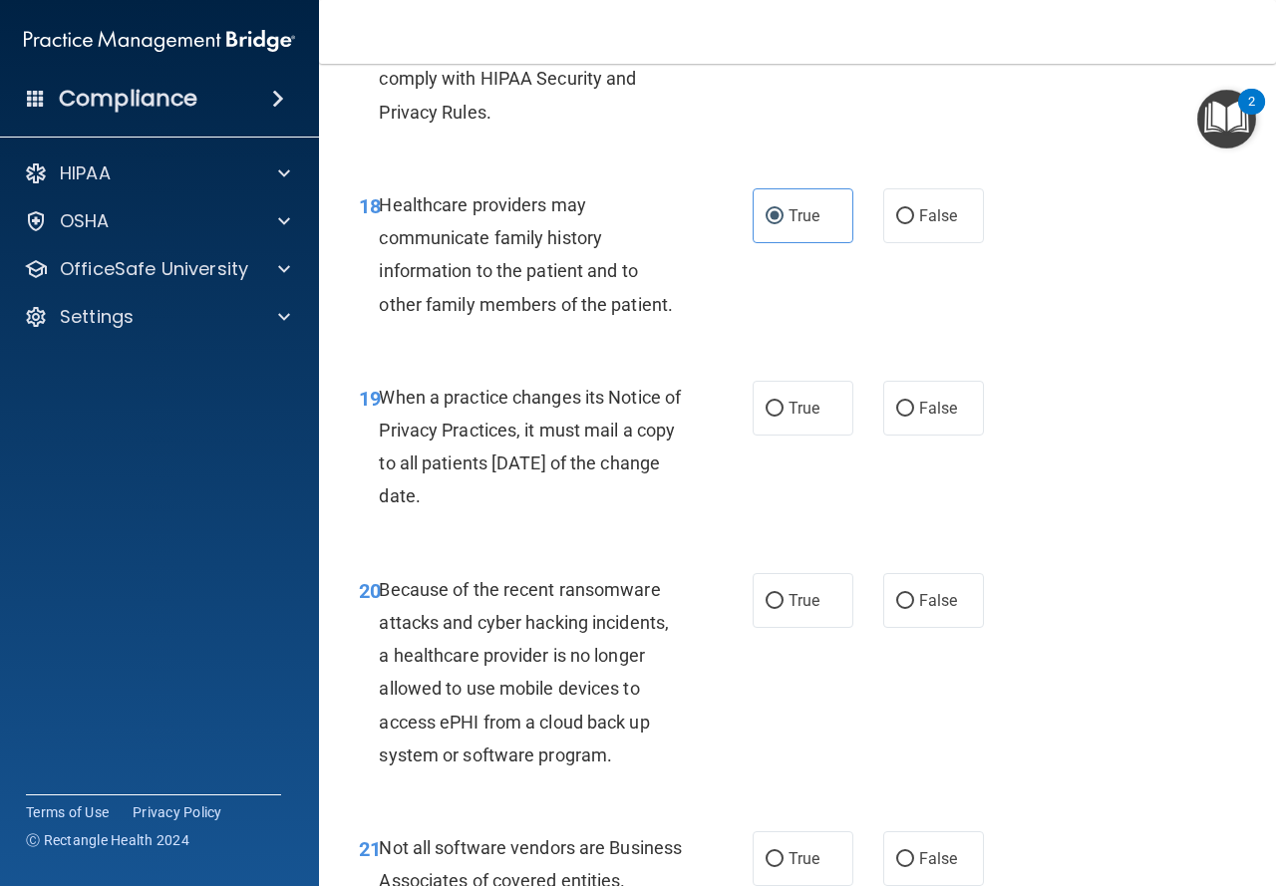
scroll to position [3689, 0]
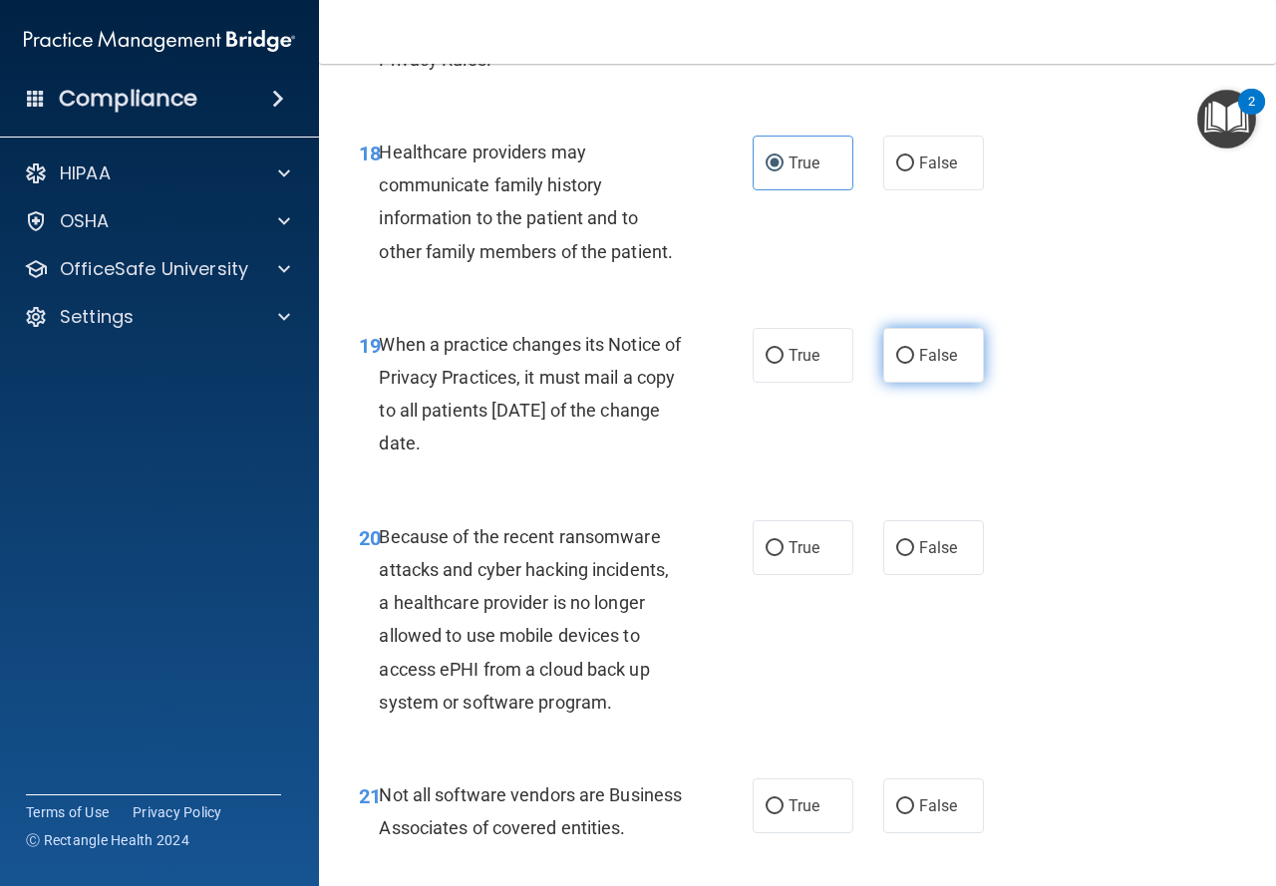
click at [917, 383] on label "False" at bounding box center [933, 355] width 101 height 55
click at [914, 364] on input "False" at bounding box center [905, 356] width 18 height 15
radio input "true"
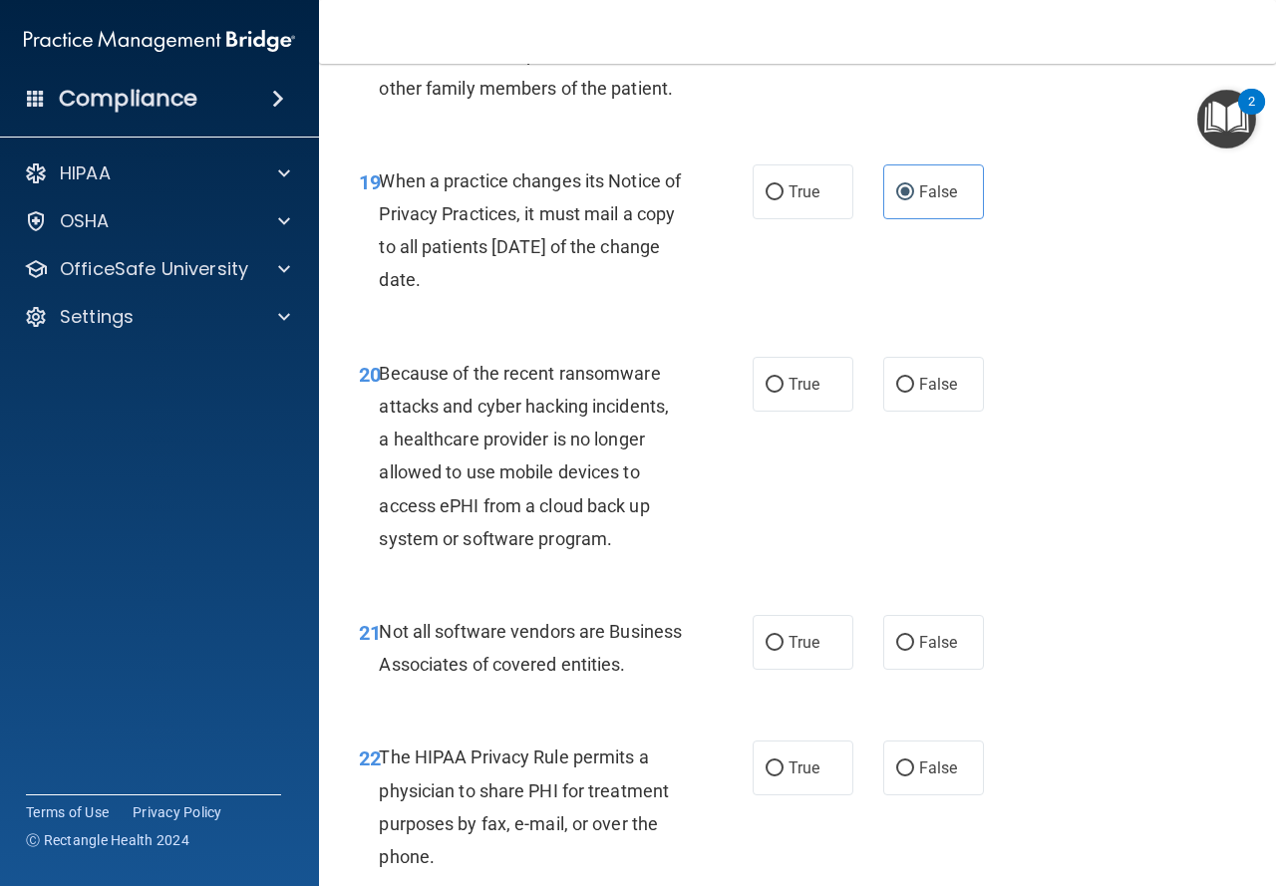
scroll to position [3888, 0]
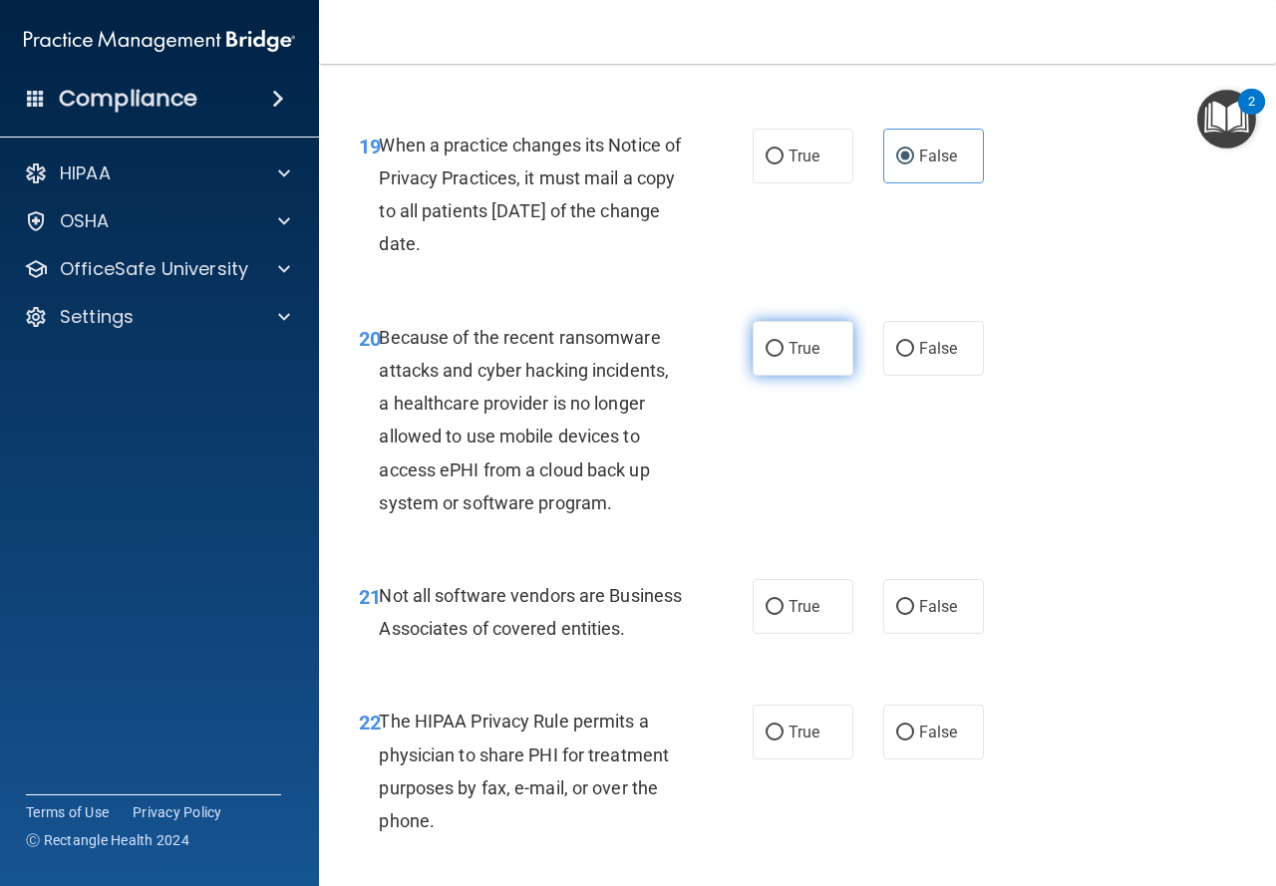
click at [790, 376] on label "True" at bounding box center [803, 348] width 101 height 55
click at [784, 357] on input "True" at bounding box center [775, 349] width 18 height 15
radio input "true"
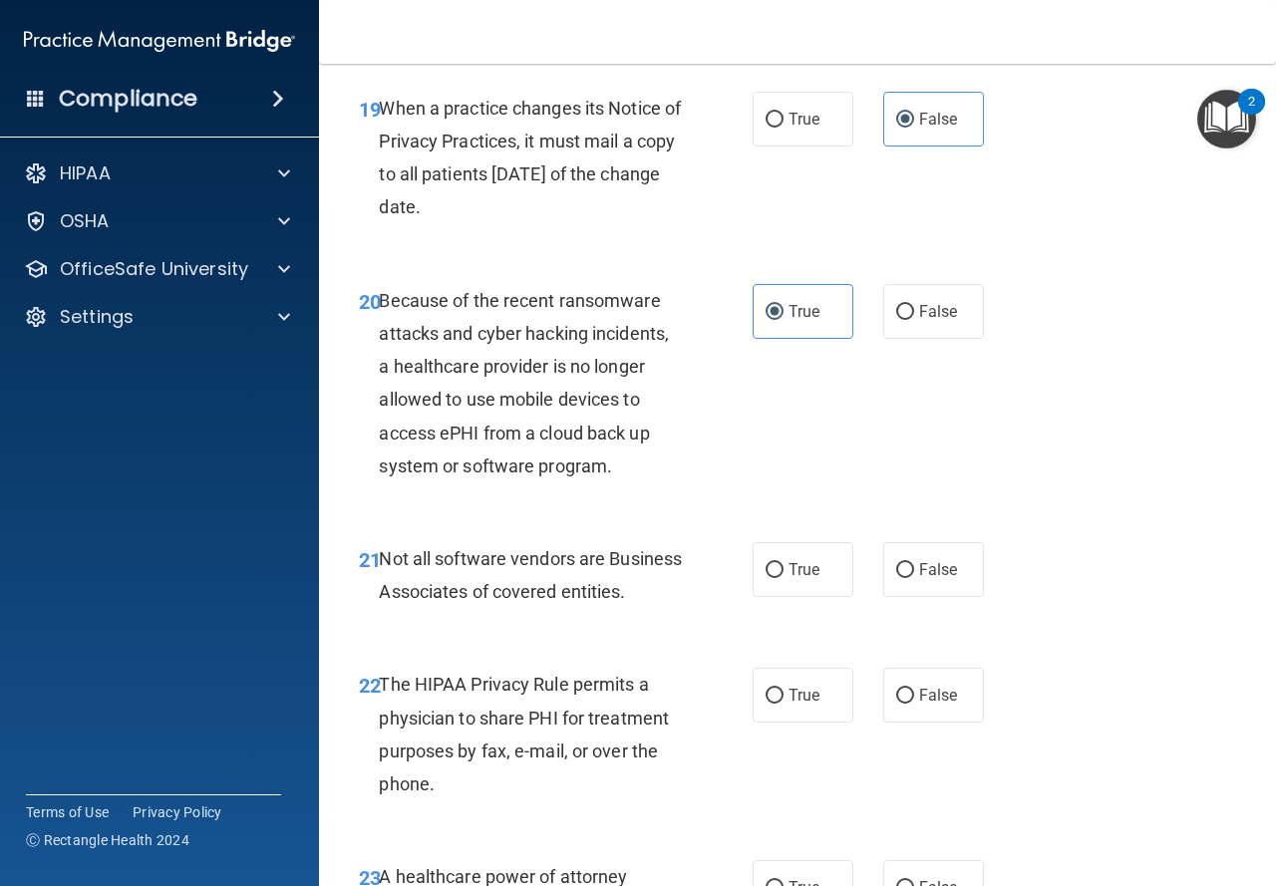
scroll to position [3988, 0]
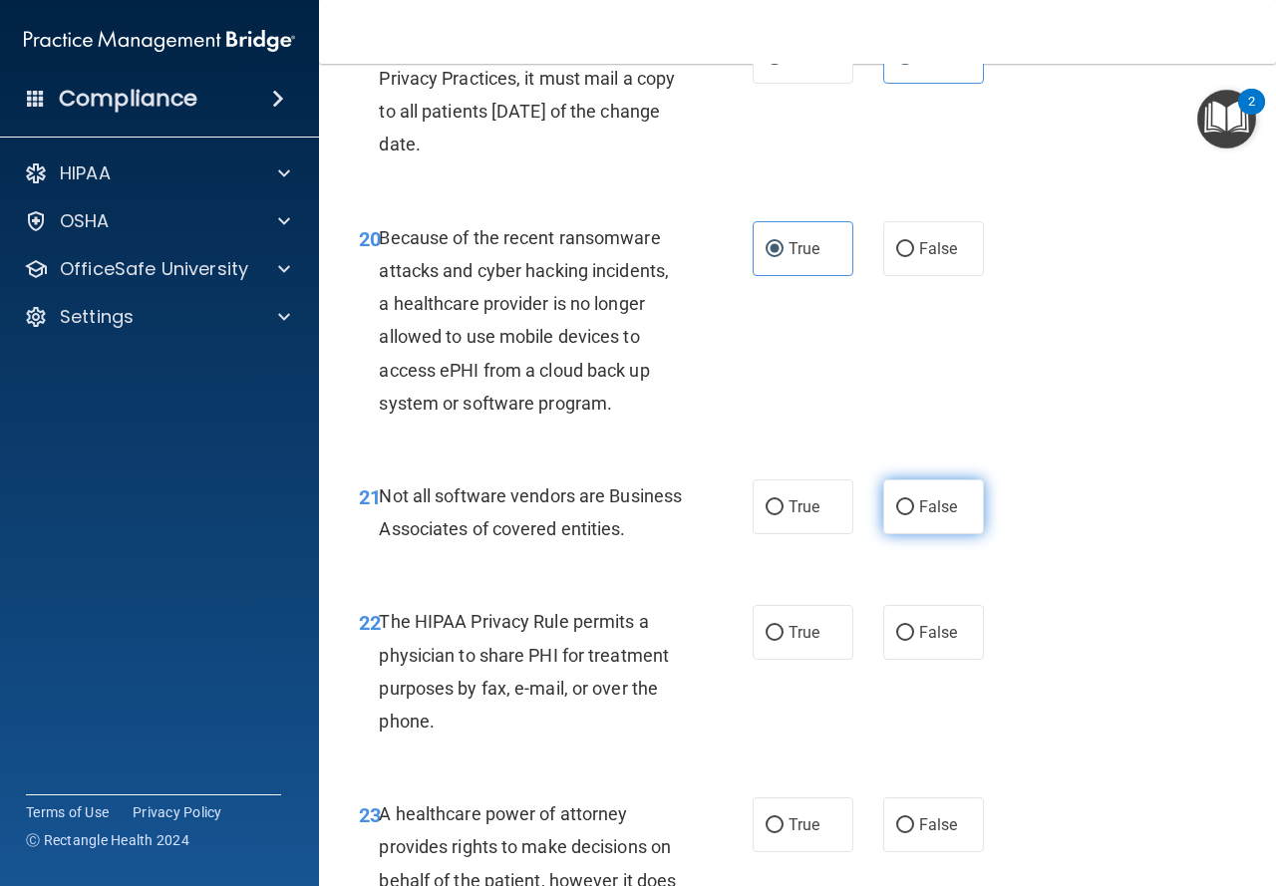
click at [908, 534] on label "False" at bounding box center [933, 507] width 101 height 55
click at [908, 515] on input "False" at bounding box center [905, 507] width 18 height 15
radio input "true"
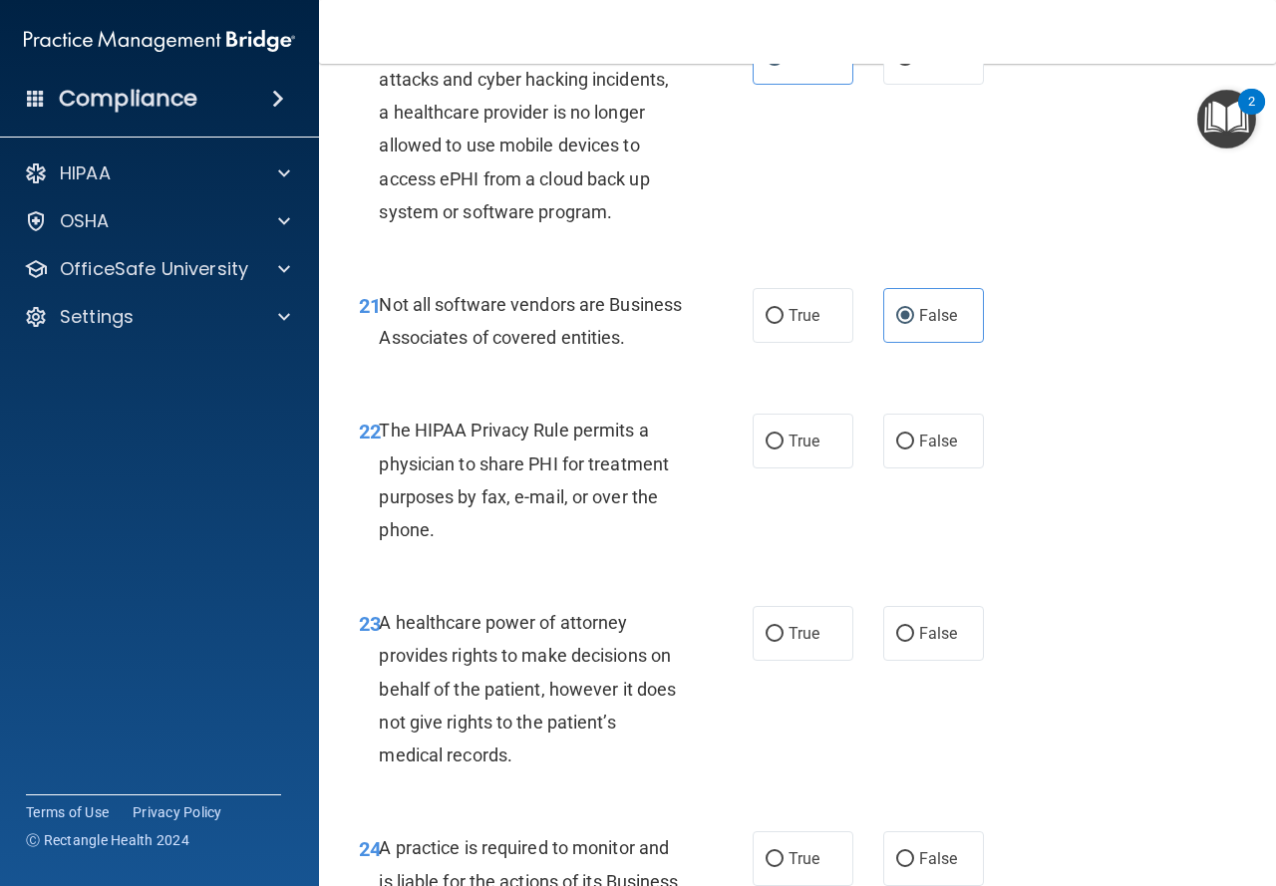
scroll to position [4187, 0]
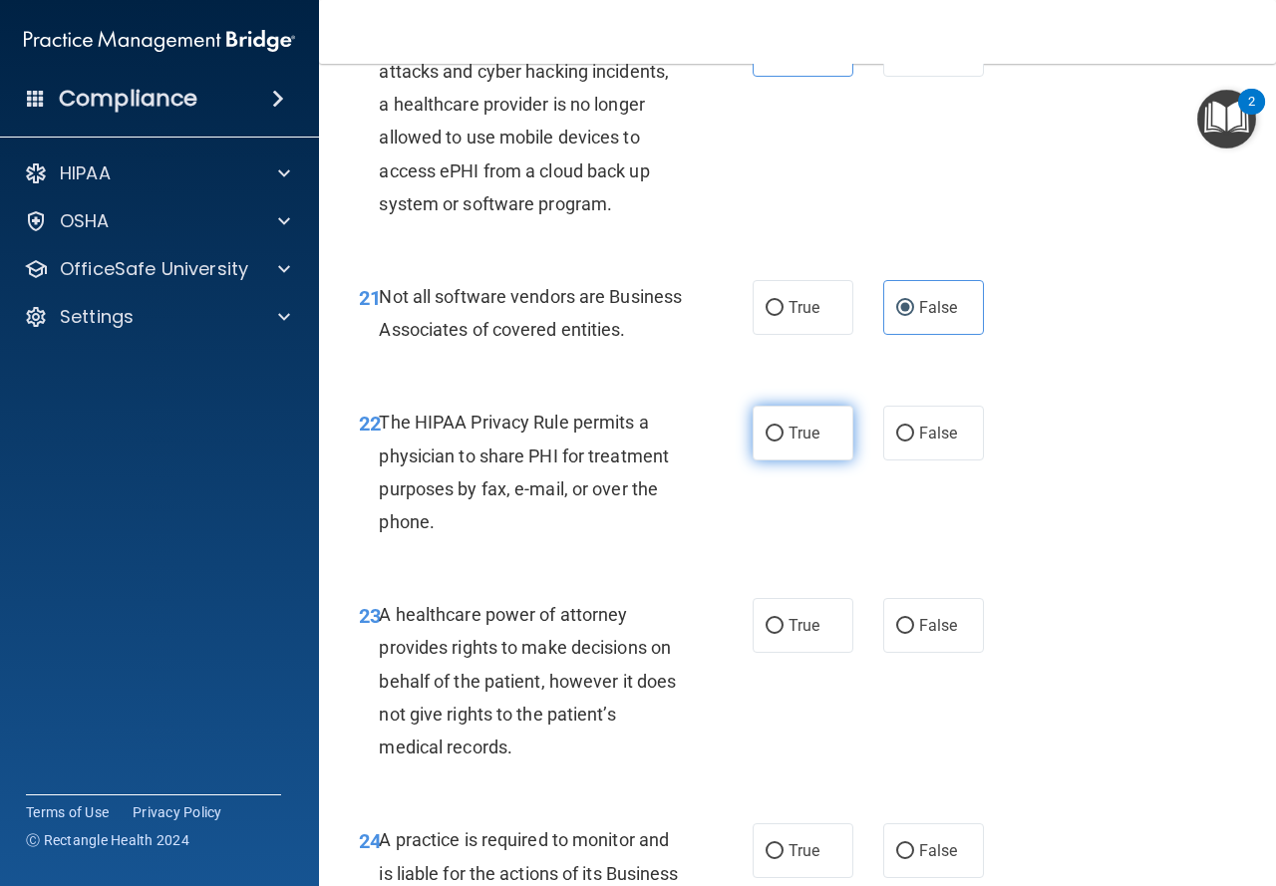
click at [794, 461] on label "True" at bounding box center [803, 433] width 101 height 55
click at [784, 442] on input "True" at bounding box center [775, 434] width 18 height 15
radio input "true"
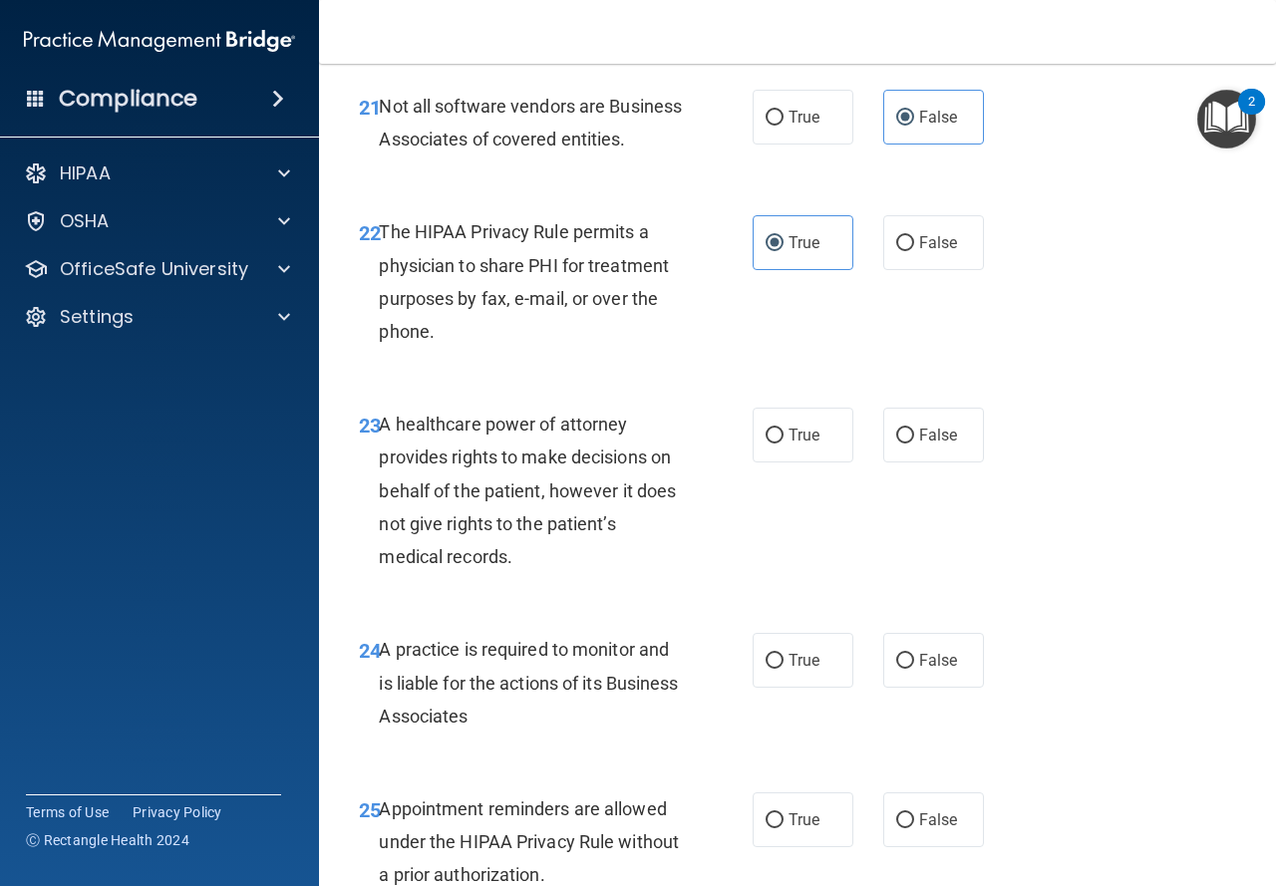
scroll to position [4387, 0]
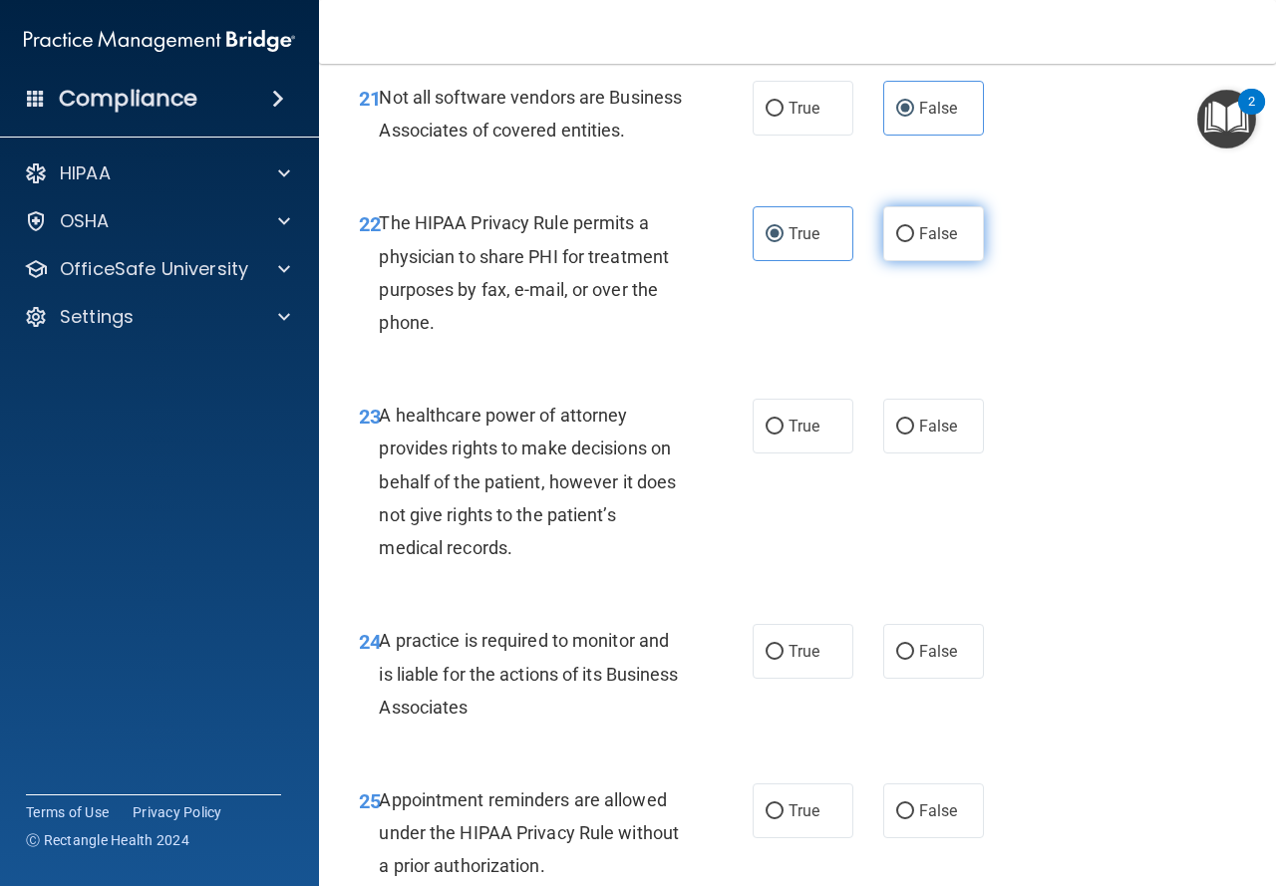
click at [940, 243] on span "False" at bounding box center [938, 233] width 39 height 19
click at [914, 242] on input "False" at bounding box center [905, 234] width 18 height 15
radio input "true"
radio input "false"
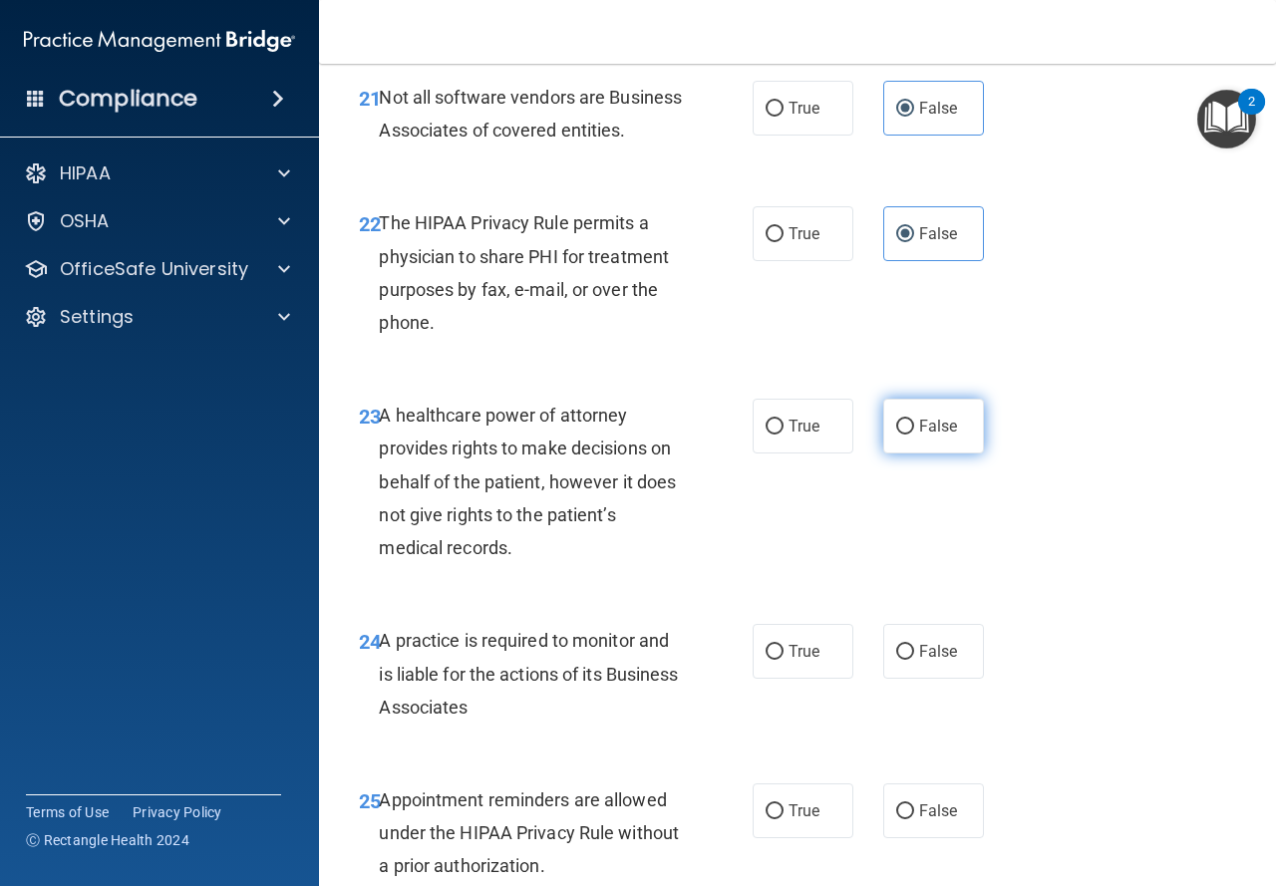
click at [919, 436] on span "False" at bounding box center [938, 426] width 39 height 19
click at [914, 435] on input "False" at bounding box center [905, 427] width 18 height 15
radio input "true"
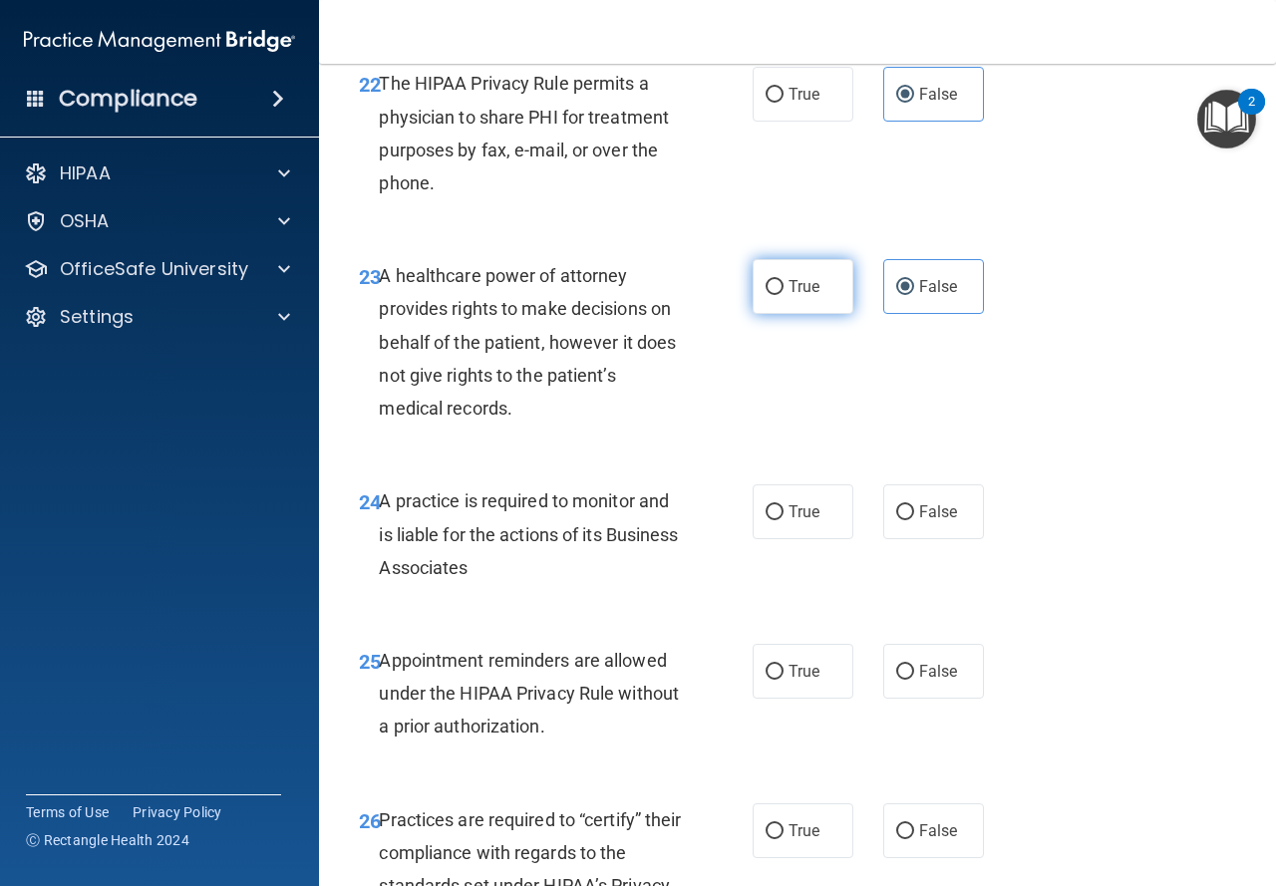
scroll to position [4586, 0]
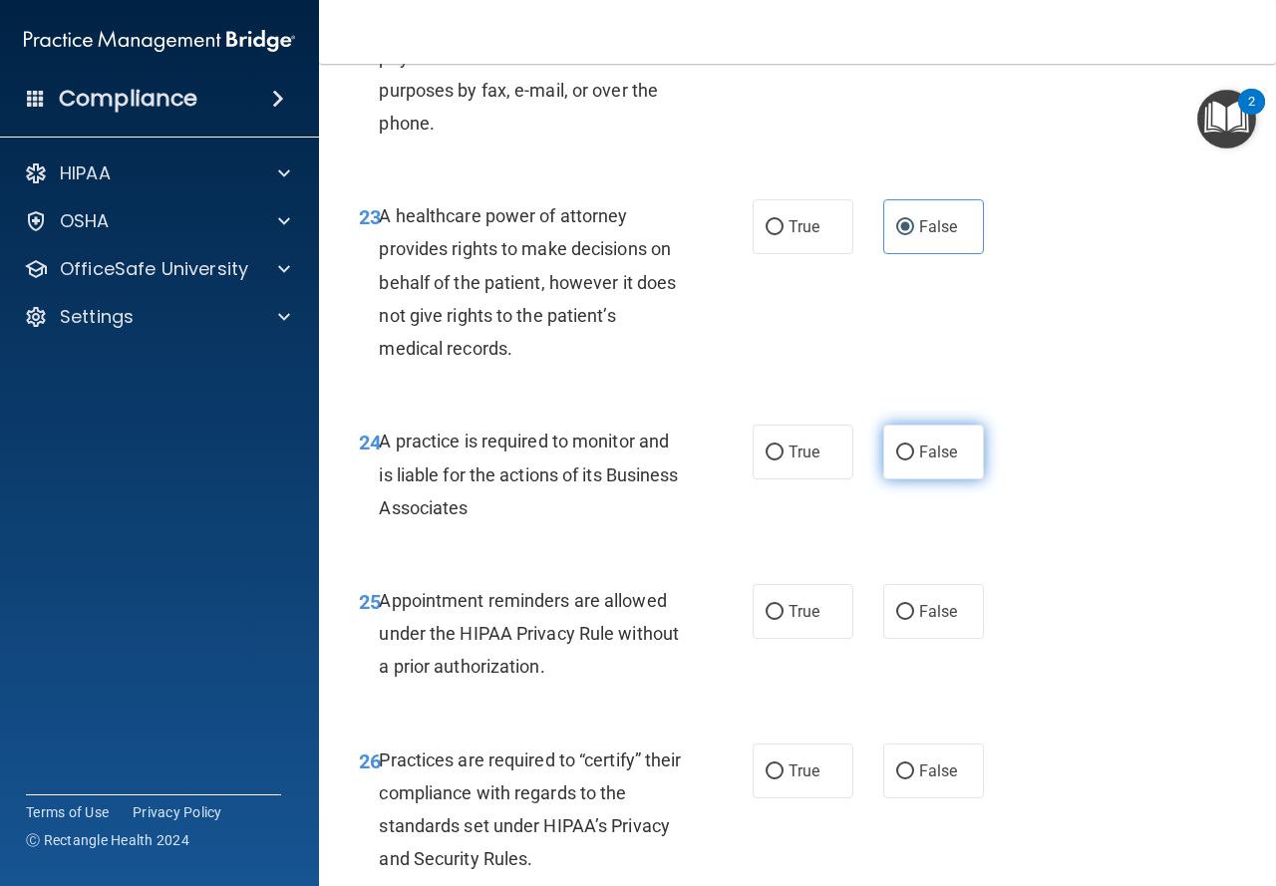
click at [948, 480] on label "False" at bounding box center [933, 452] width 101 height 55
click at [914, 461] on input "False" at bounding box center [905, 453] width 18 height 15
radio input "true"
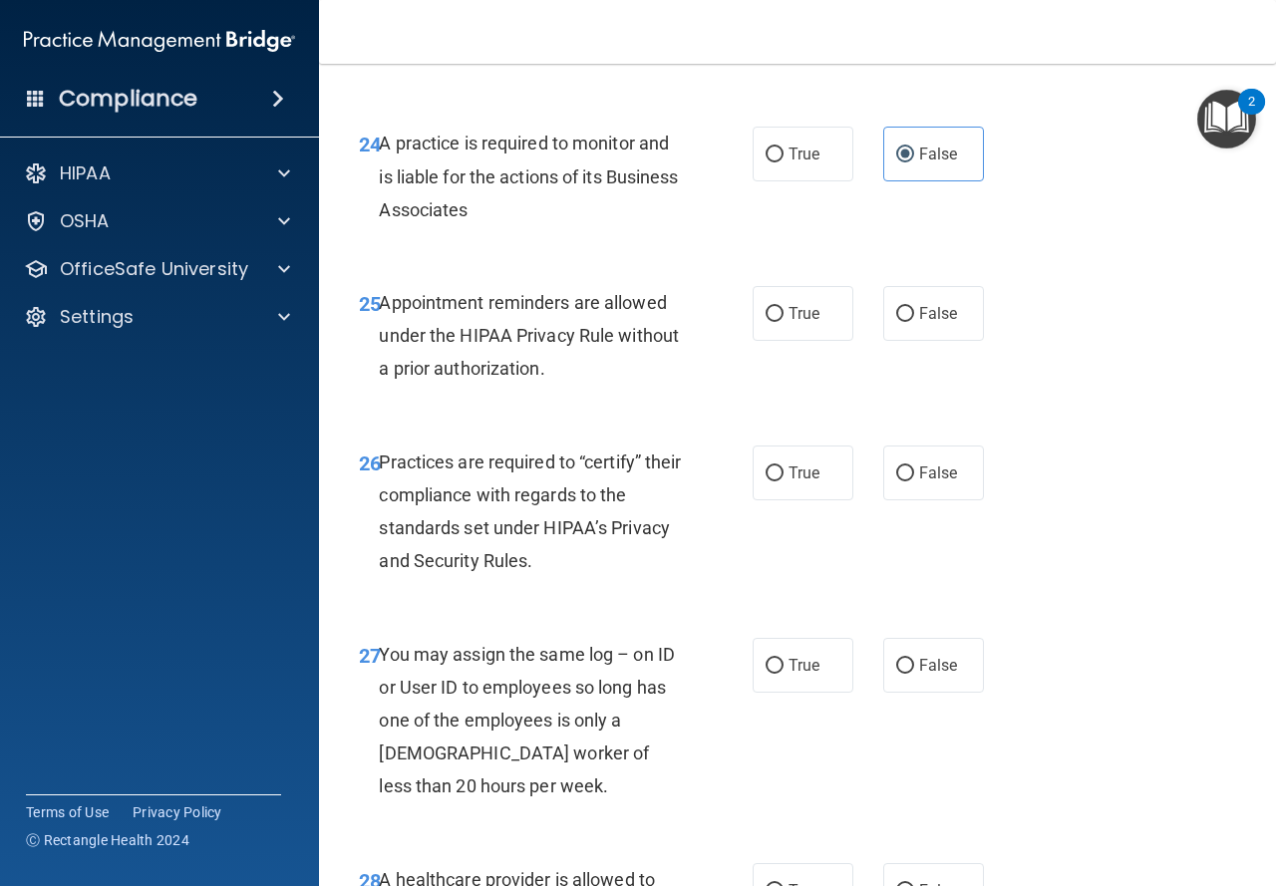
scroll to position [4885, 0]
click at [743, 395] on div "25 Appointment reminders are allowed under the HIPAA Privacy Rule without a pri…" at bounding box center [556, 340] width 454 height 110
click at [766, 321] on input "True" at bounding box center [775, 313] width 18 height 15
radio input "true"
click at [770, 481] on input "True" at bounding box center [775, 473] width 18 height 15
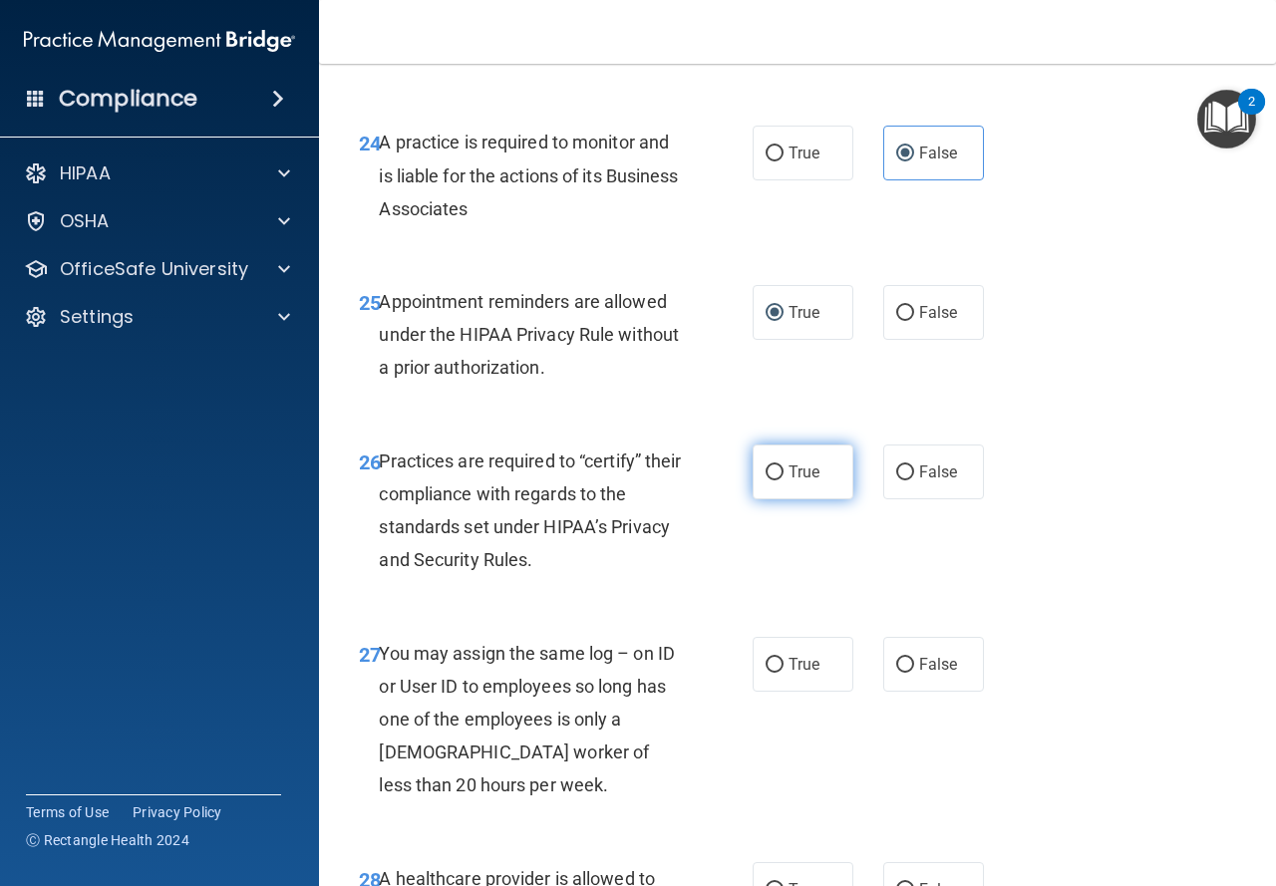
radio input "true"
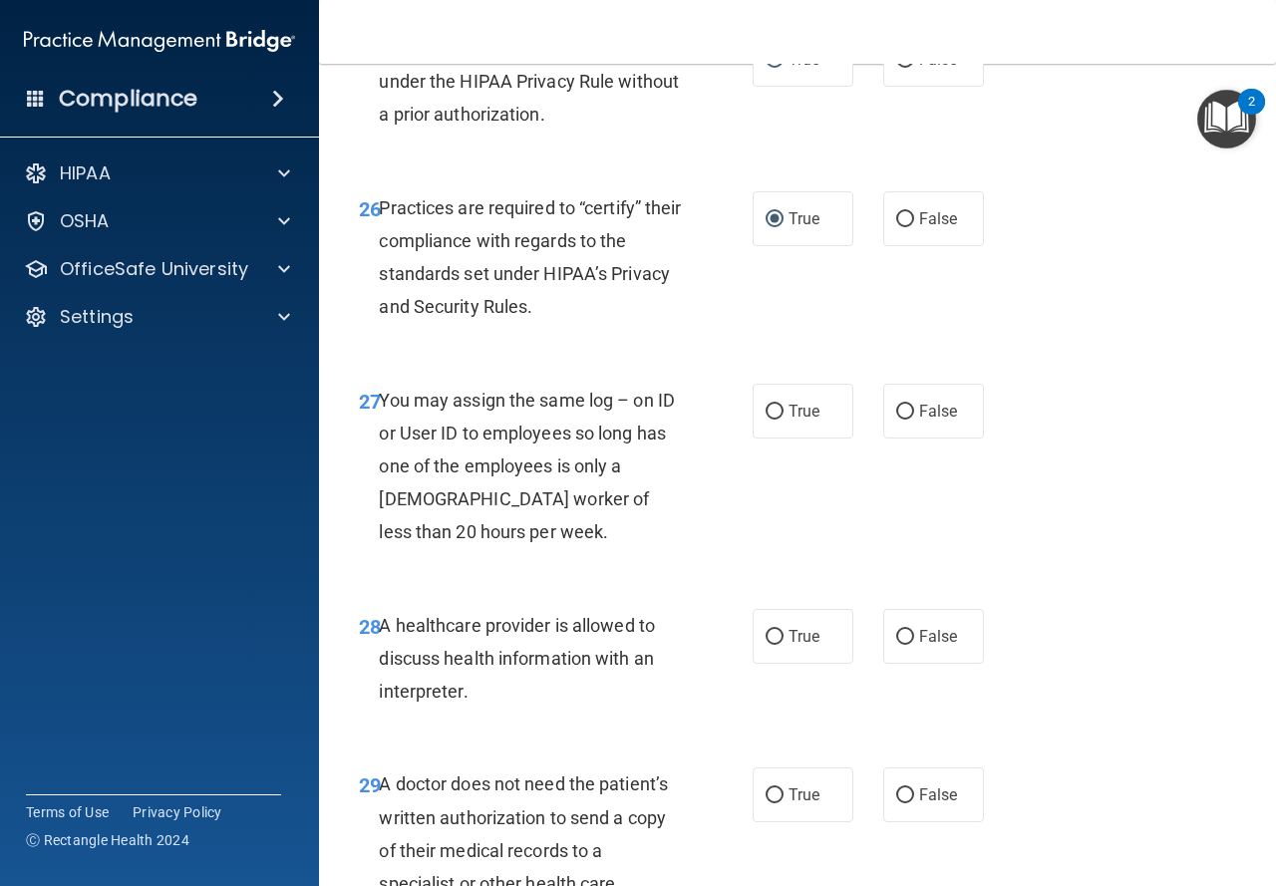
scroll to position [5184, 0]
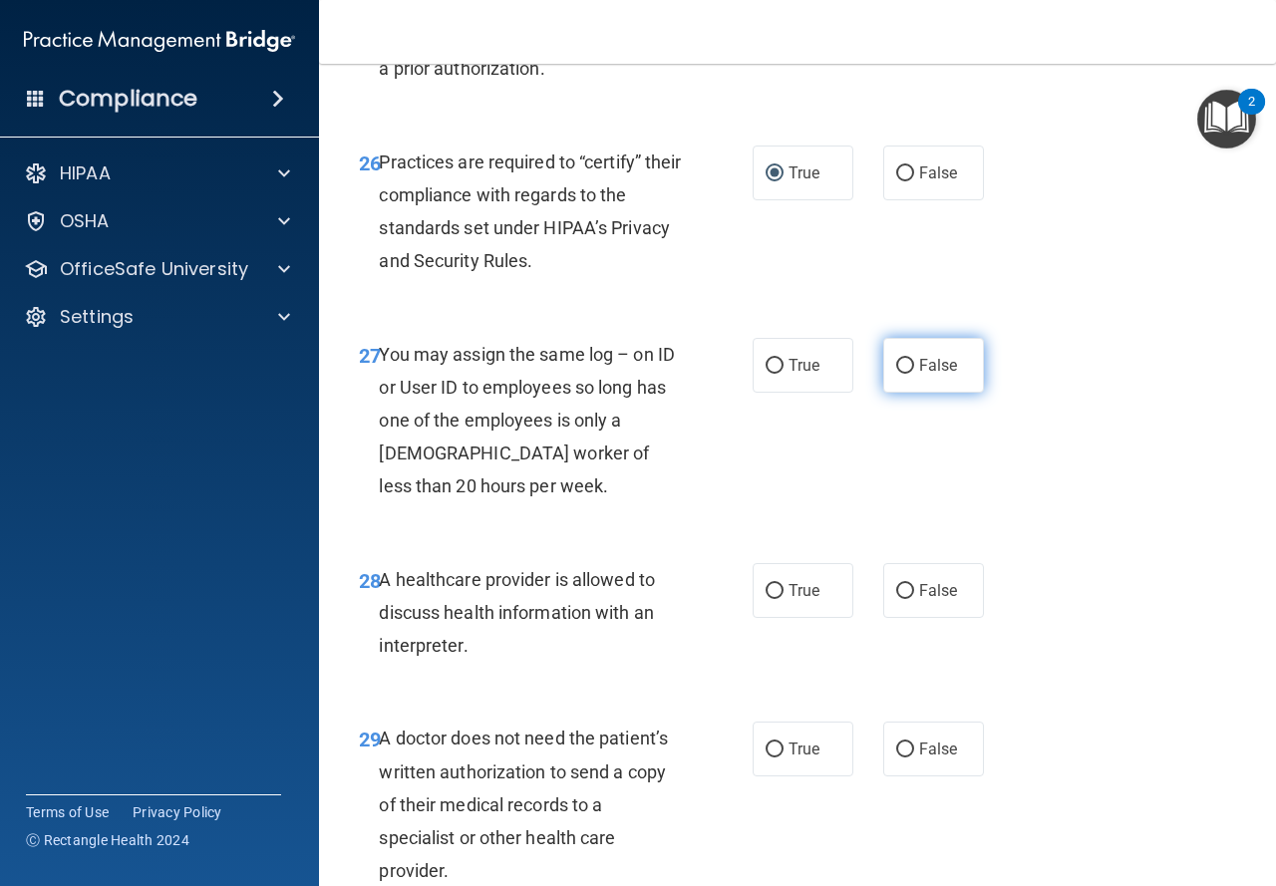
click at [896, 374] on input "False" at bounding box center [905, 366] width 18 height 15
radio input "true"
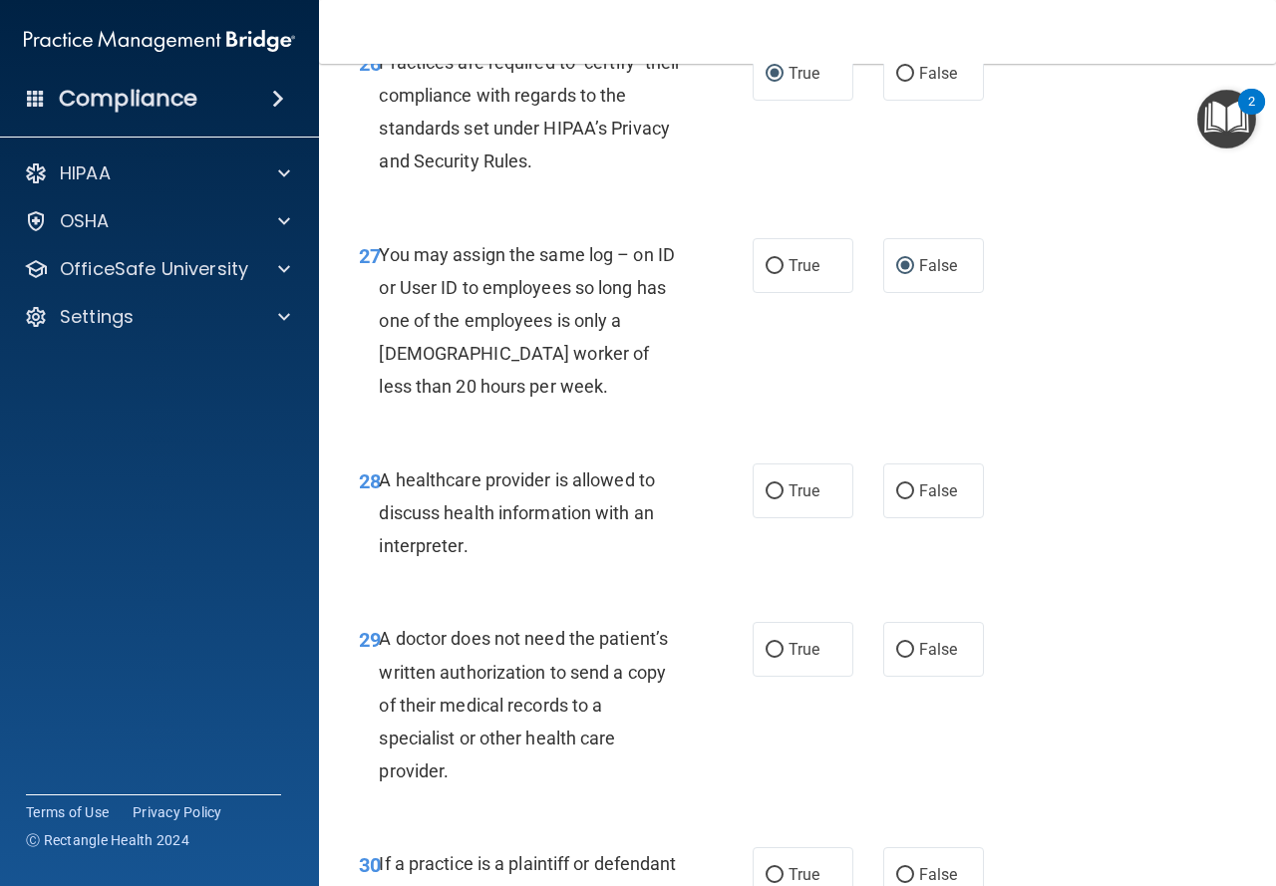
scroll to position [5384, 0]
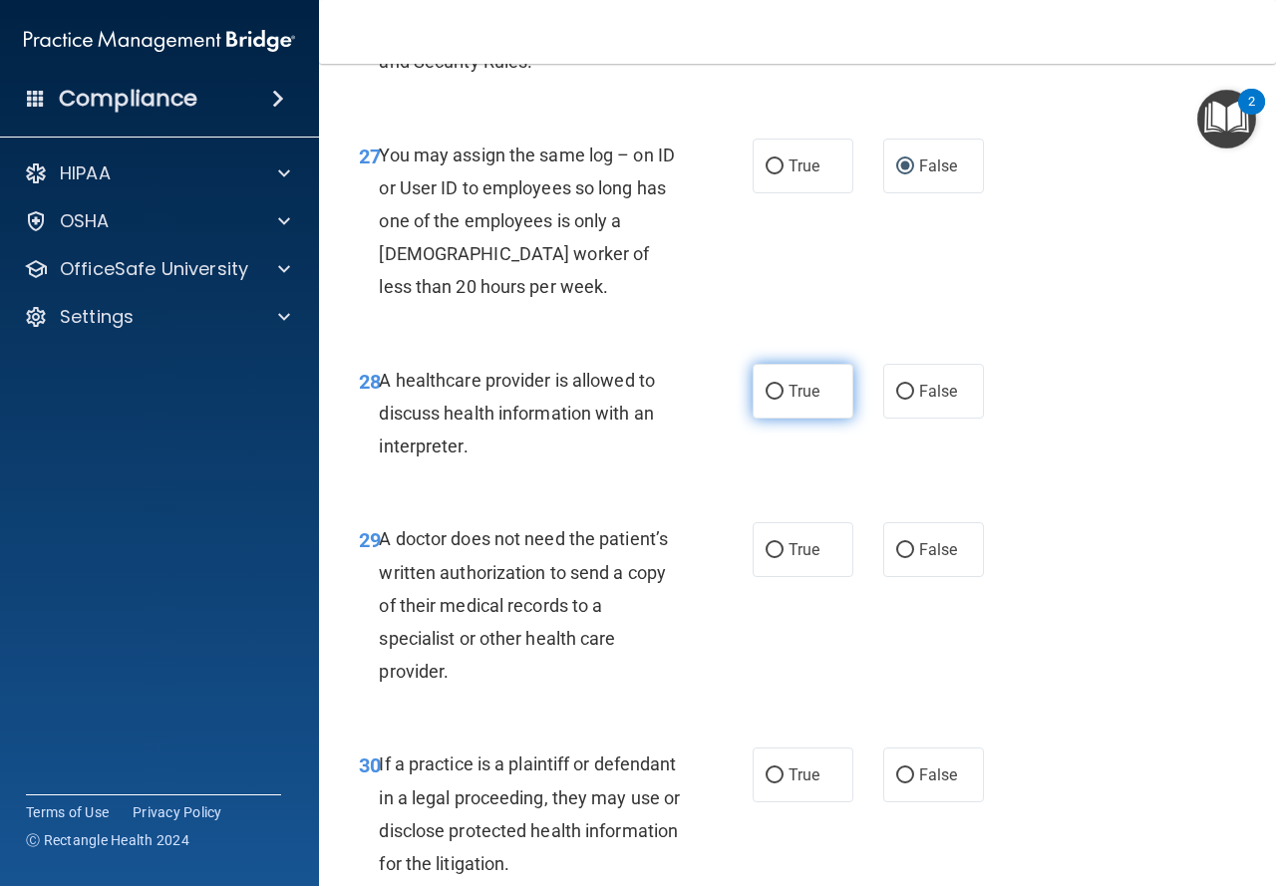
click at [753, 419] on label "True" at bounding box center [803, 391] width 101 height 55
click at [766, 400] on input "True" at bounding box center [775, 392] width 18 height 15
radio input "true"
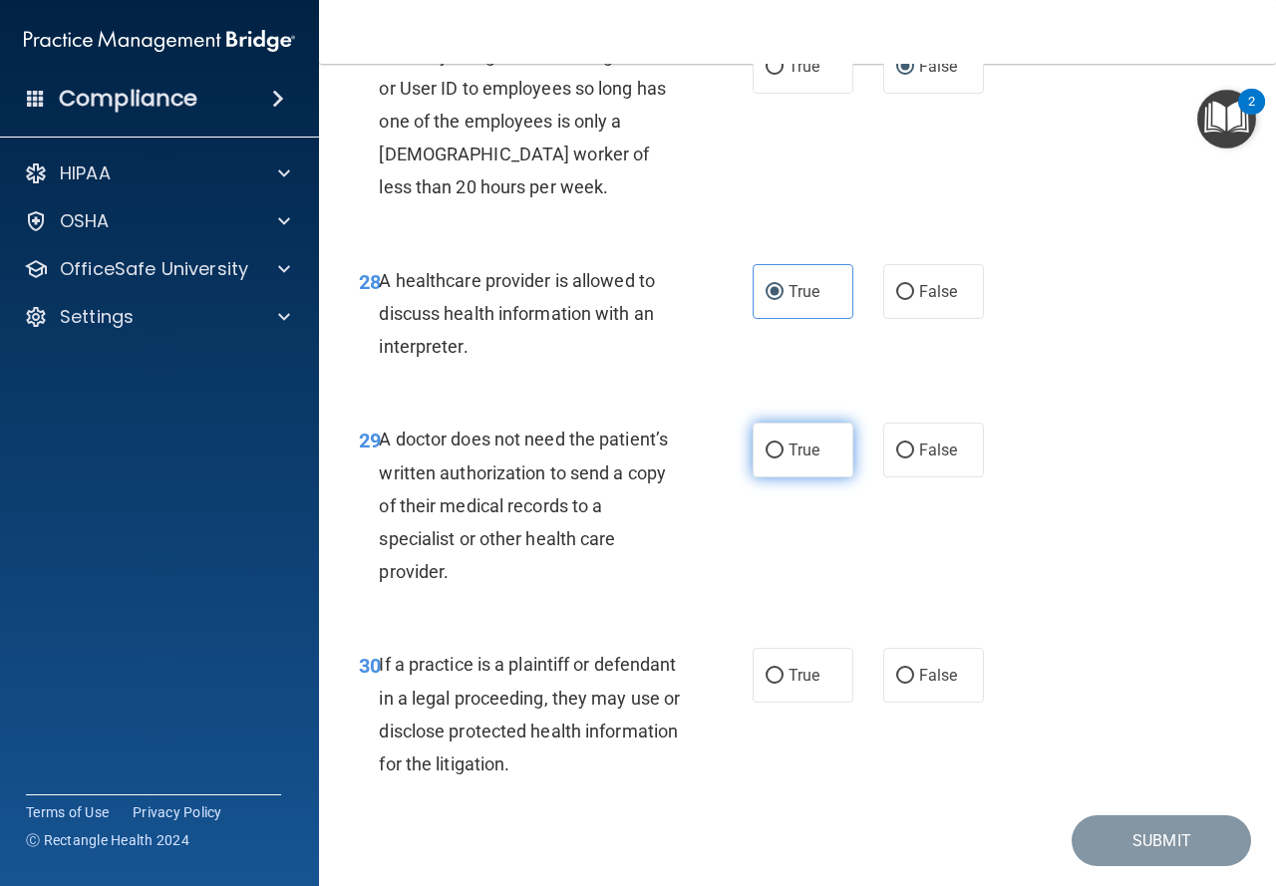
click at [797, 478] on label "True" at bounding box center [803, 450] width 101 height 55
click at [784, 459] on input "True" at bounding box center [775, 451] width 18 height 15
radio input "true"
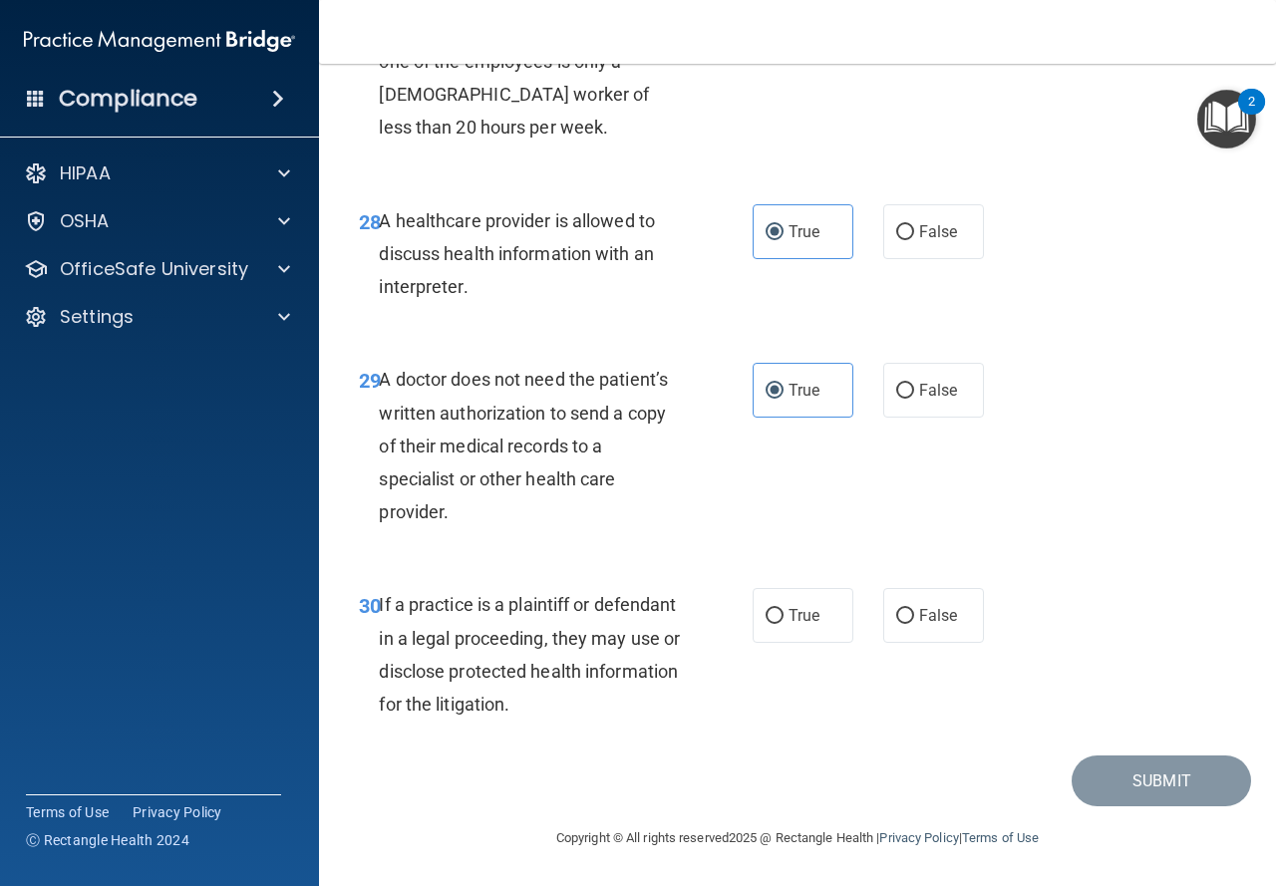
scroll to position [5609, 0]
click at [753, 632] on label "True" at bounding box center [803, 615] width 101 height 55
click at [766, 624] on input "True" at bounding box center [775, 616] width 18 height 15
radio input "true"
click at [1127, 786] on button "Submit" at bounding box center [1161, 781] width 179 height 51
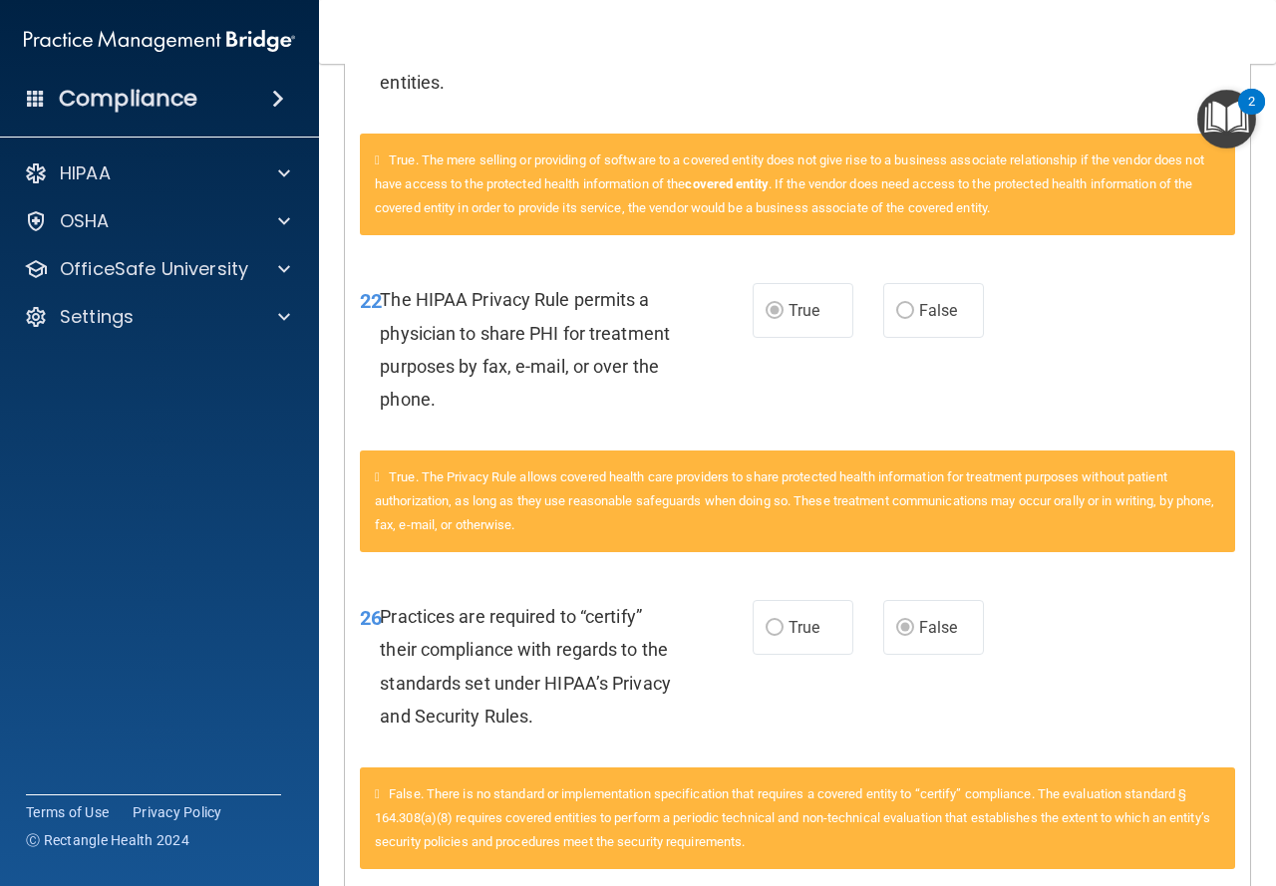
scroll to position [2705, 0]
